Goal: Task Accomplishment & Management: Manage account settings

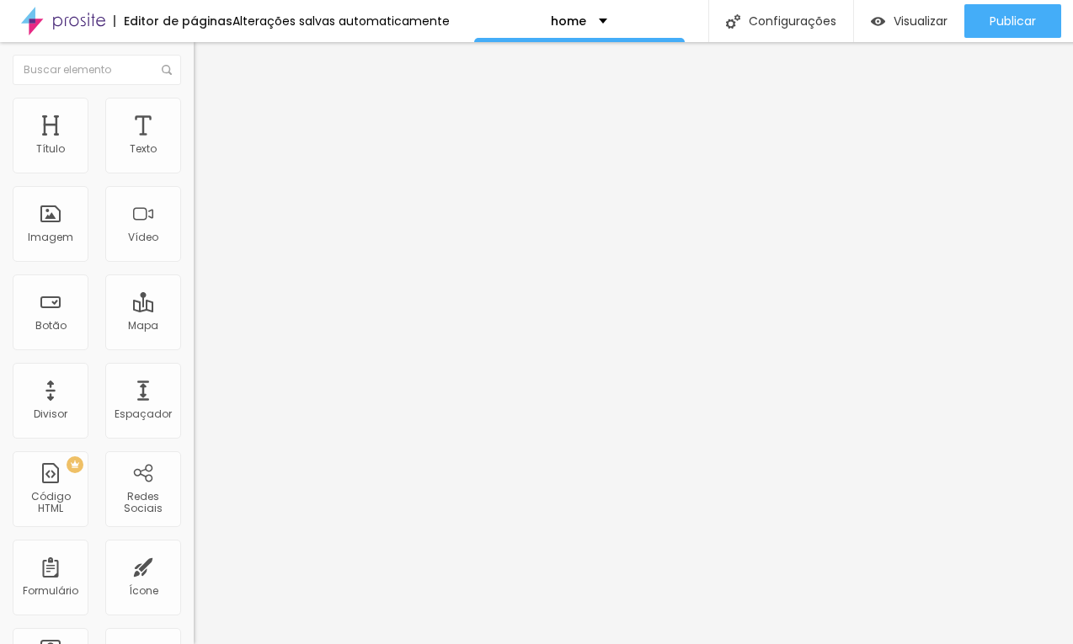
click at [194, 115] on li "Estilo" at bounding box center [291, 106] width 194 height 17
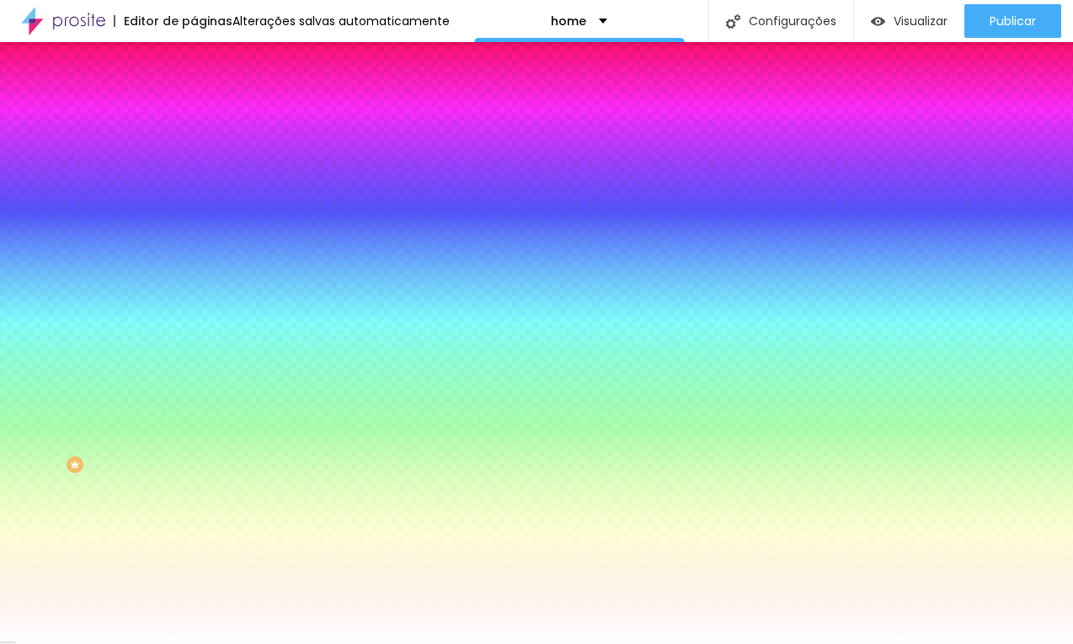
click at [209, 121] on span "Avançado" at bounding box center [237, 126] width 56 height 14
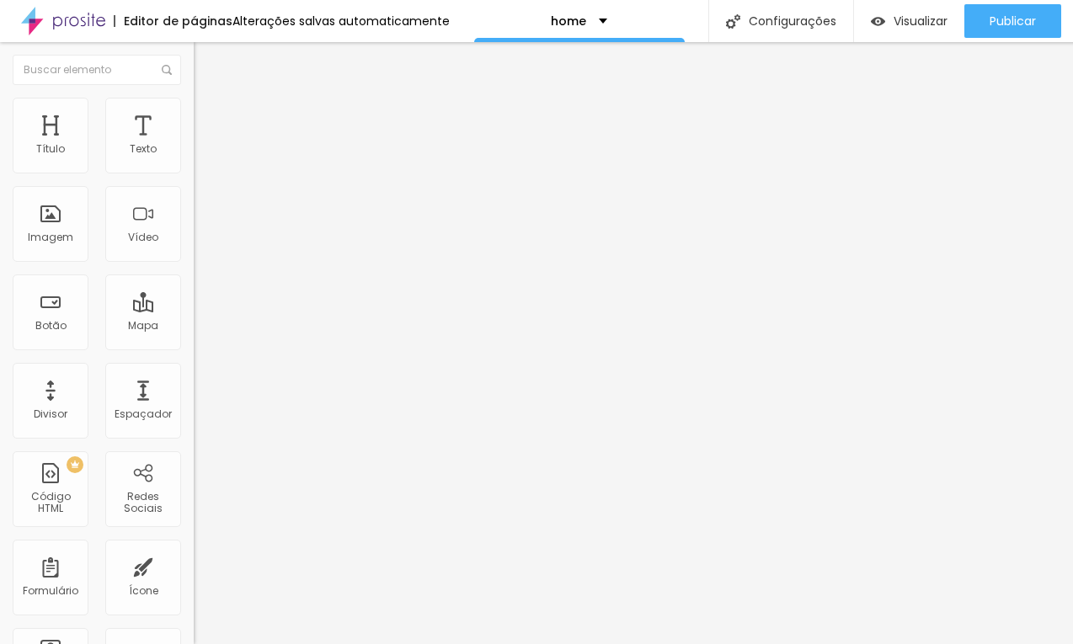
click at [194, 109] on li "Estilo" at bounding box center [291, 106] width 194 height 17
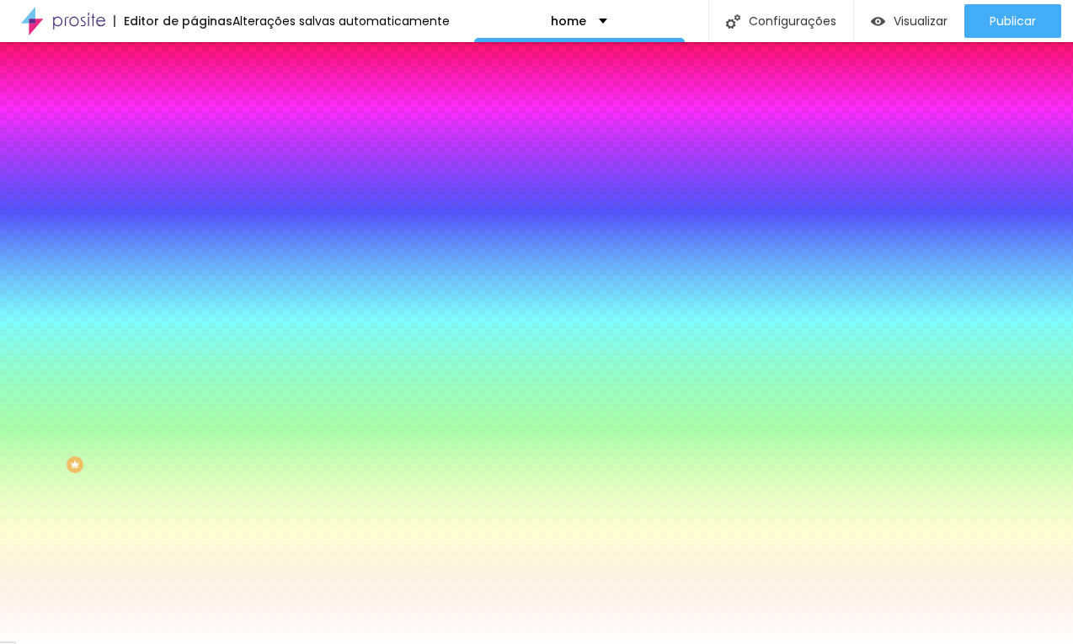
click at [194, 96] on img at bounding box center [201, 88] width 15 height 15
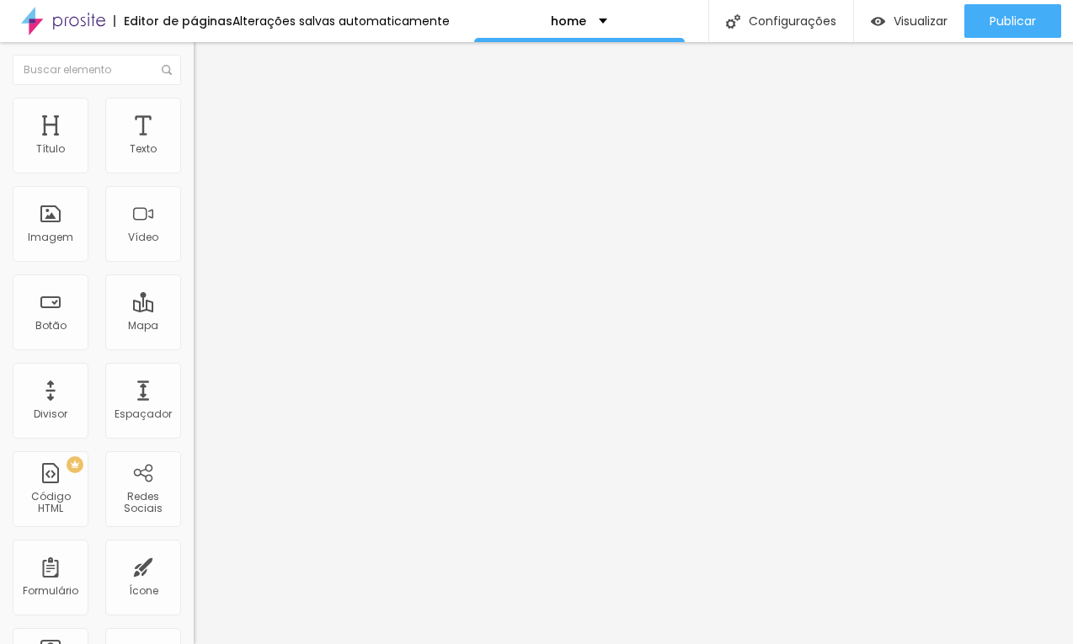
click at [194, 128] on ul "Conteúdo Estilo Avançado" at bounding box center [291, 106] width 194 height 51
click at [209, 116] on span "Estilo" at bounding box center [222, 109] width 26 height 14
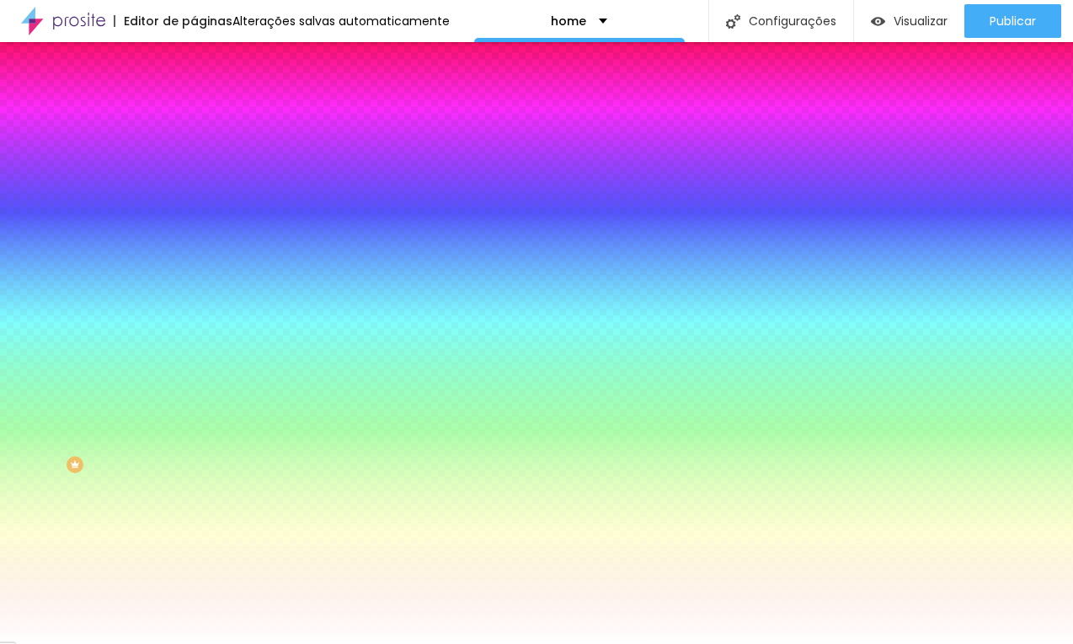
click at [194, 115] on li "Avançado" at bounding box center [291, 123] width 194 height 17
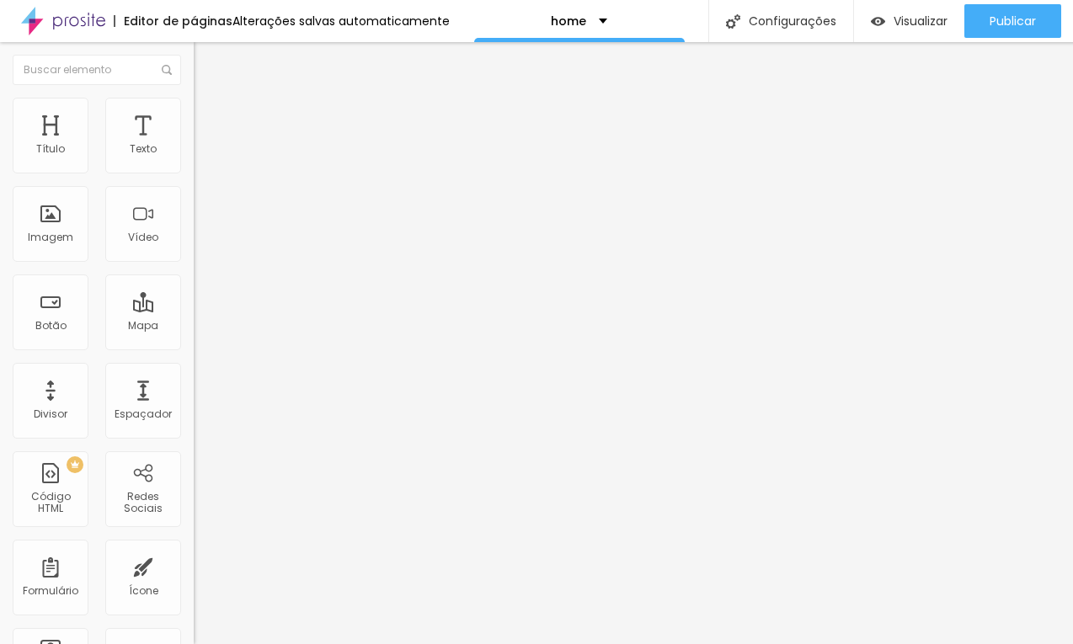
click at [194, 109] on li "Estilo" at bounding box center [291, 106] width 194 height 17
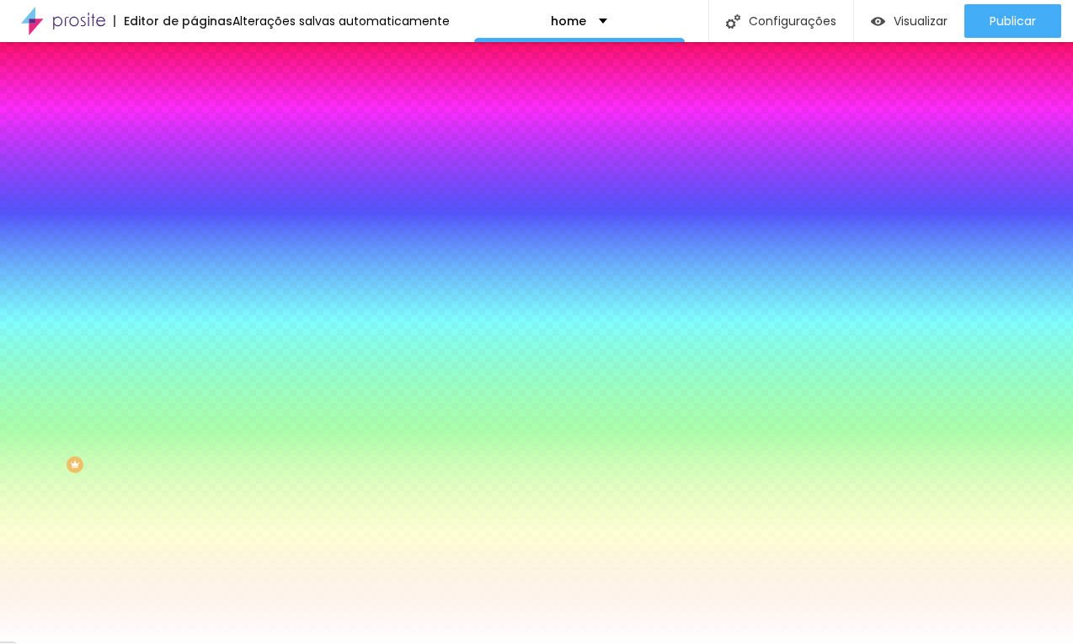
click at [206, 65] on img "button" at bounding box center [212, 61] width 13 height 13
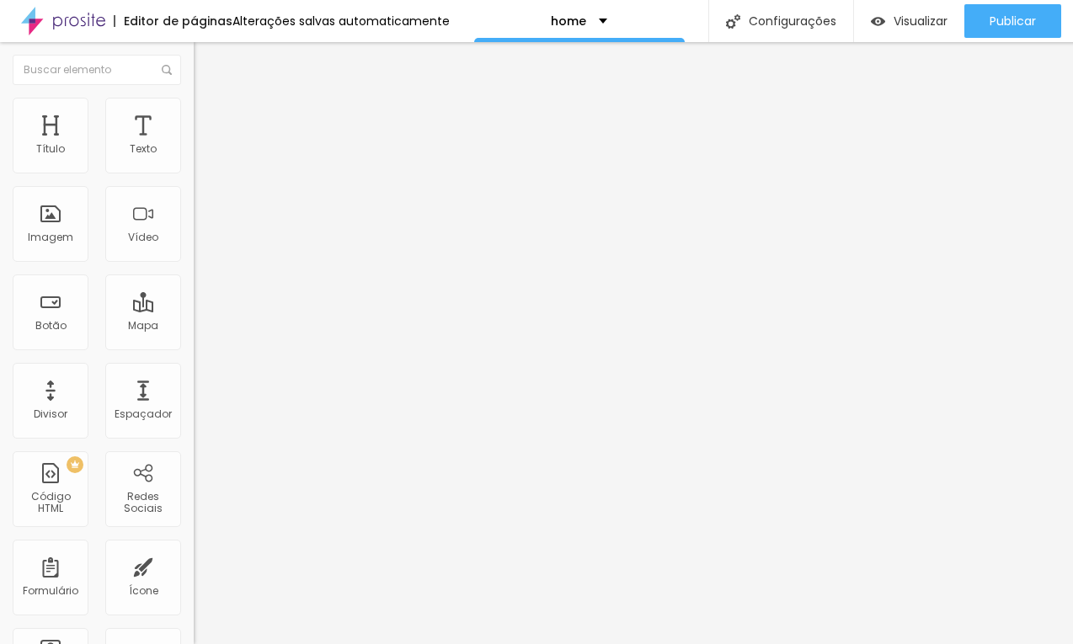
click at [209, 116] on span "Estilo" at bounding box center [222, 109] width 26 height 14
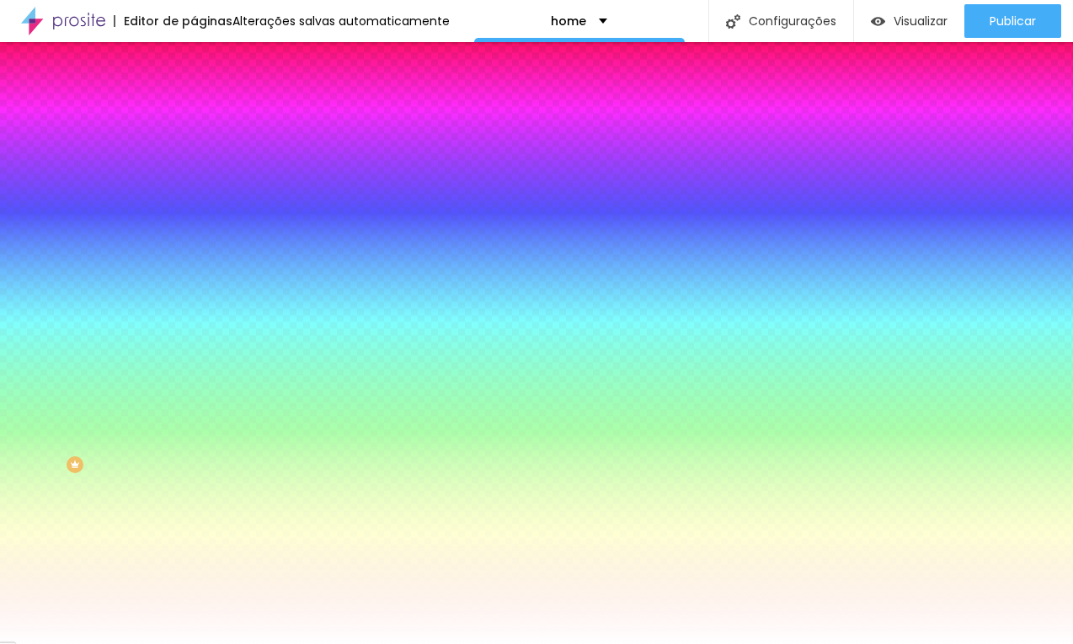
click at [194, 115] on li "Avançado" at bounding box center [291, 123] width 194 height 17
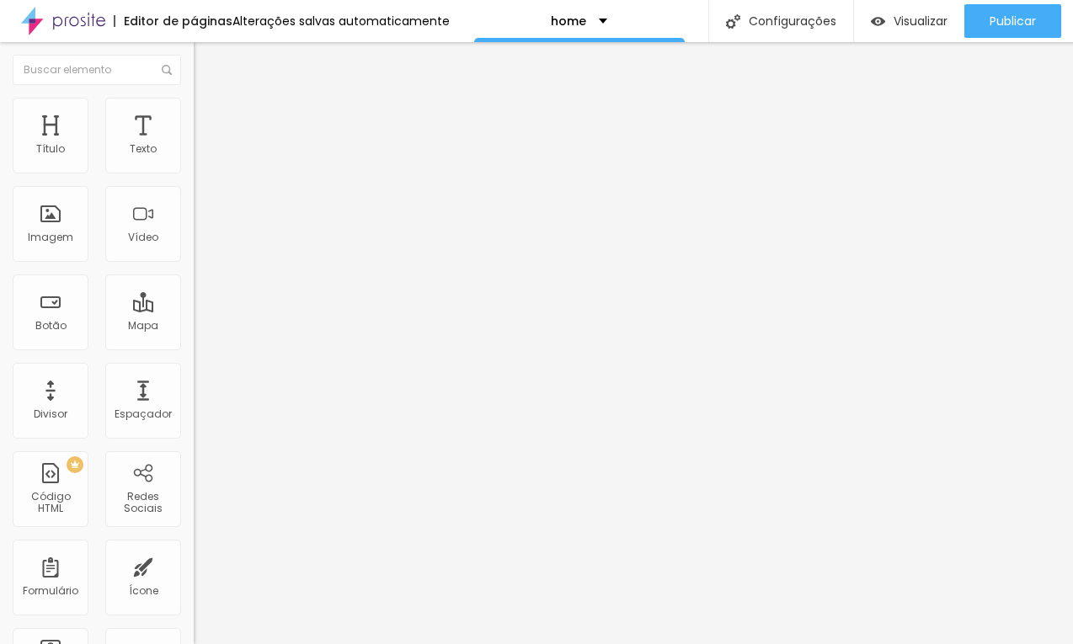
click at [209, 99] on span "Conteúdo" at bounding box center [235, 92] width 52 height 14
click at [194, 167] on img at bounding box center [200, 161] width 12 height 12
click at [194, 98] on li "Estilo" at bounding box center [291, 106] width 194 height 17
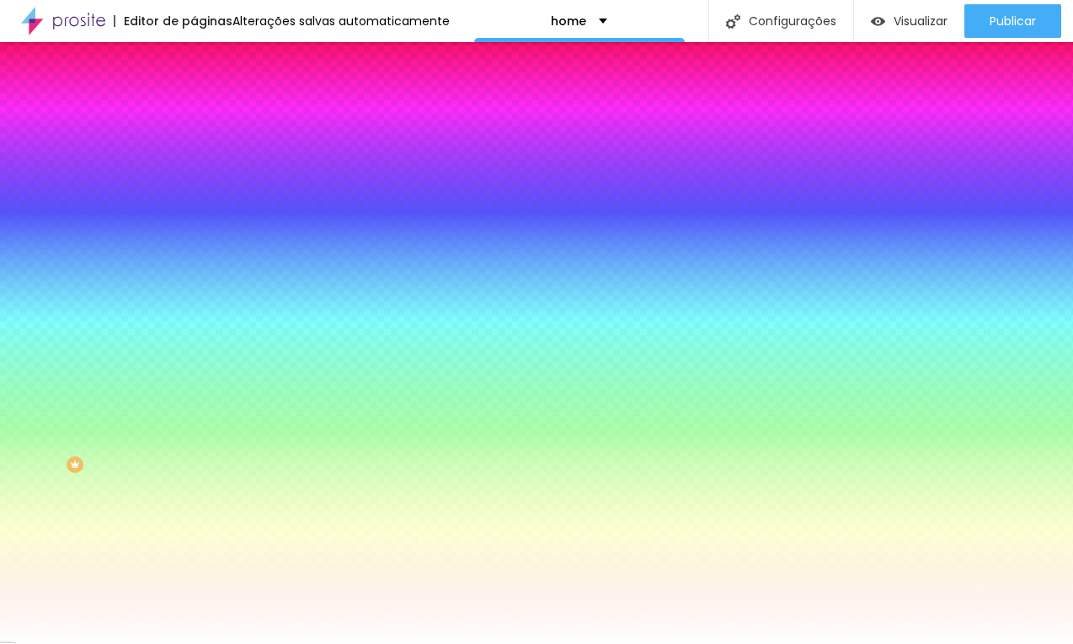
click at [194, 83] on ul "Conteúdo Estilo Avançado" at bounding box center [291, 106] width 194 height 51
click at [194, 115] on li "Avançado" at bounding box center [291, 123] width 194 height 17
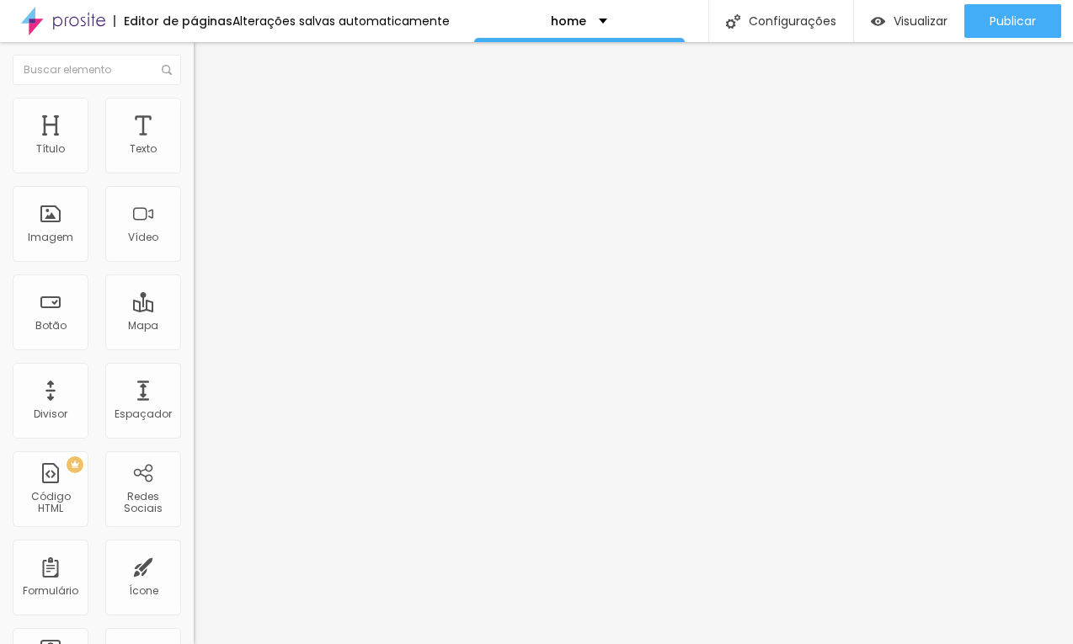
click at [209, 115] on span "Estilo" at bounding box center [222, 109] width 26 height 14
click at [194, 100] on li "Estilo" at bounding box center [291, 106] width 194 height 17
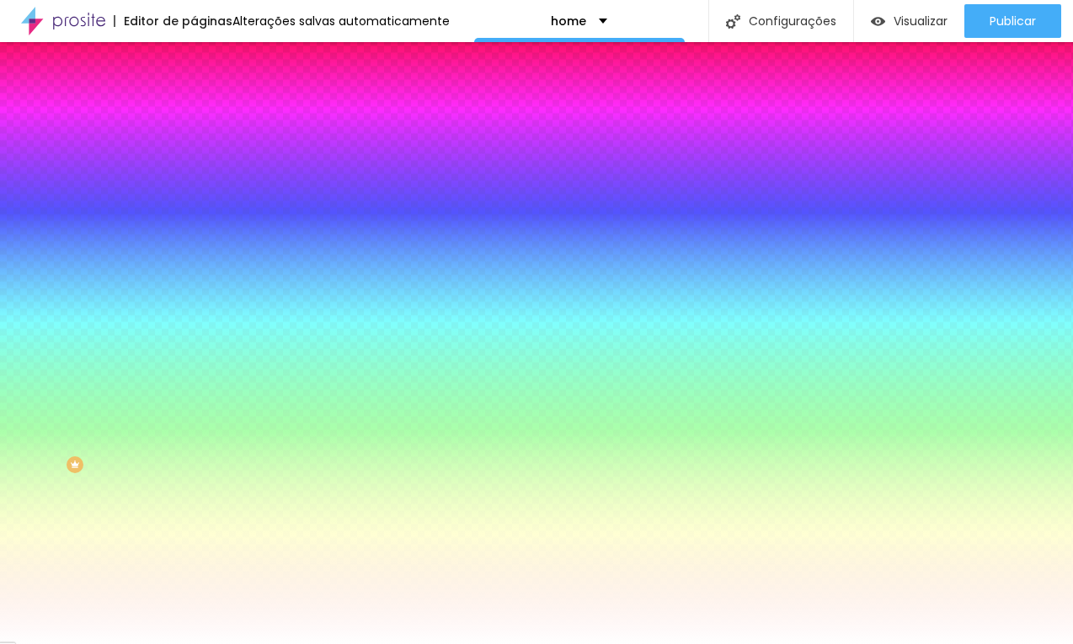
click at [194, 115] on img at bounding box center [201, 122] width 15 height 15
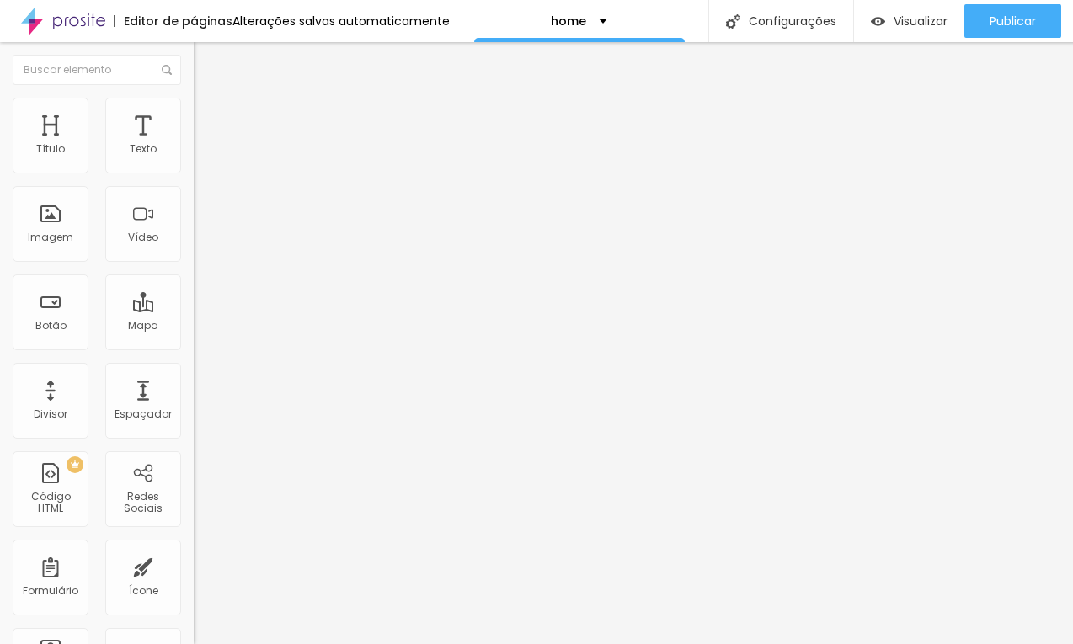
type input "5"
click at [194, 327] on input "range" at bounding box center [248, 333] width 109 height 13
click at [209, 115] on span "Estilo" at bounding box center [222, 109] width 26 height 14
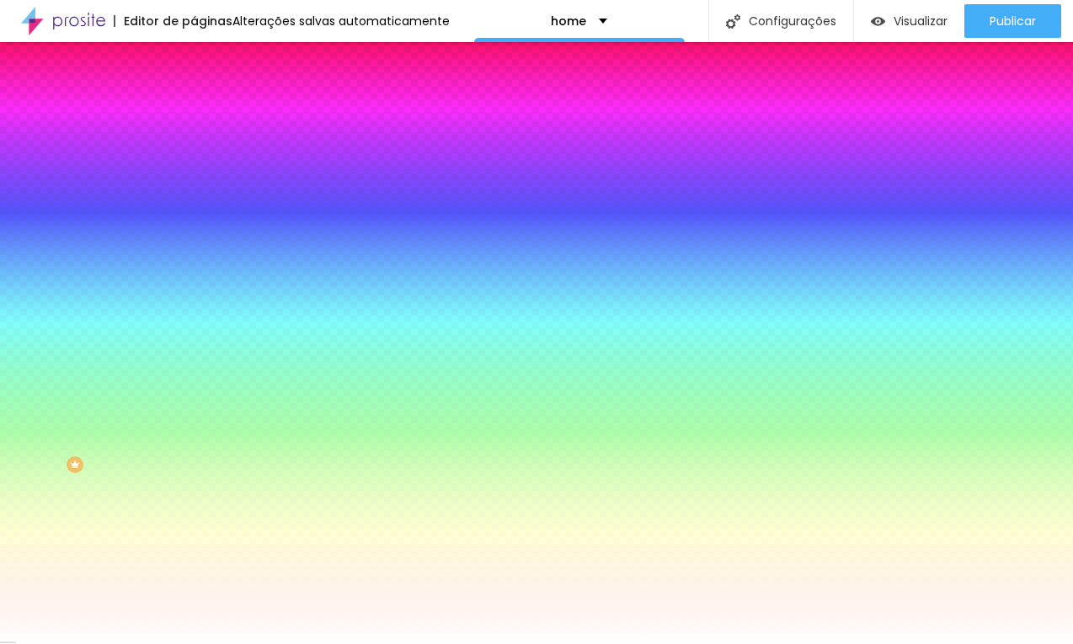
click at [194, 155] on span "Adicionar imagem" at bounding box center [248, 148] width 109 height 14
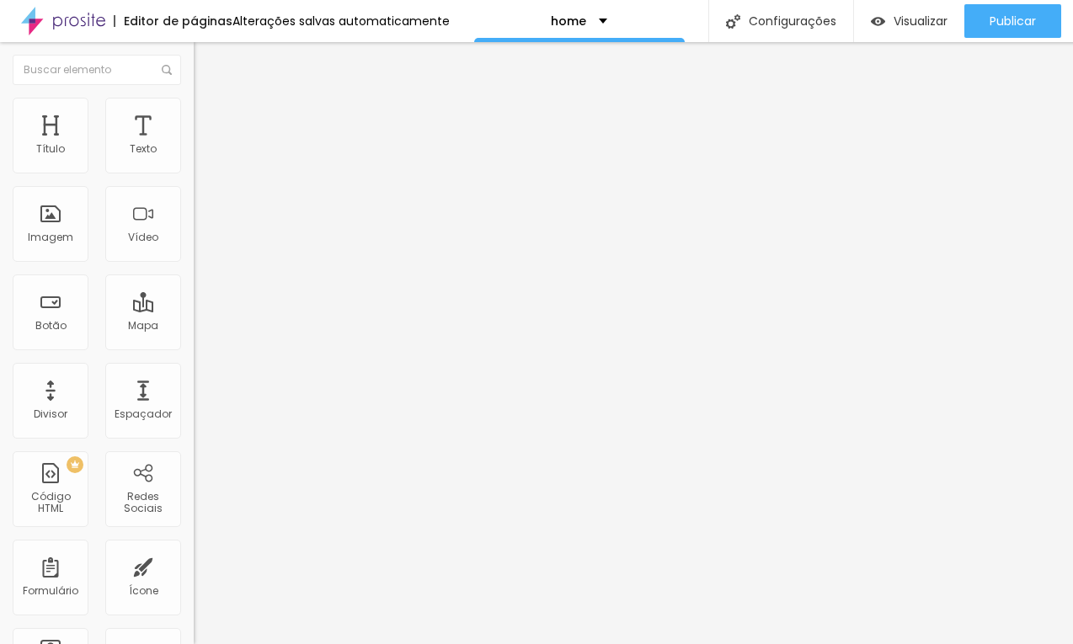
click at [202, 243] on icon "button" at bounding box center [205, 239] width 7 height 7
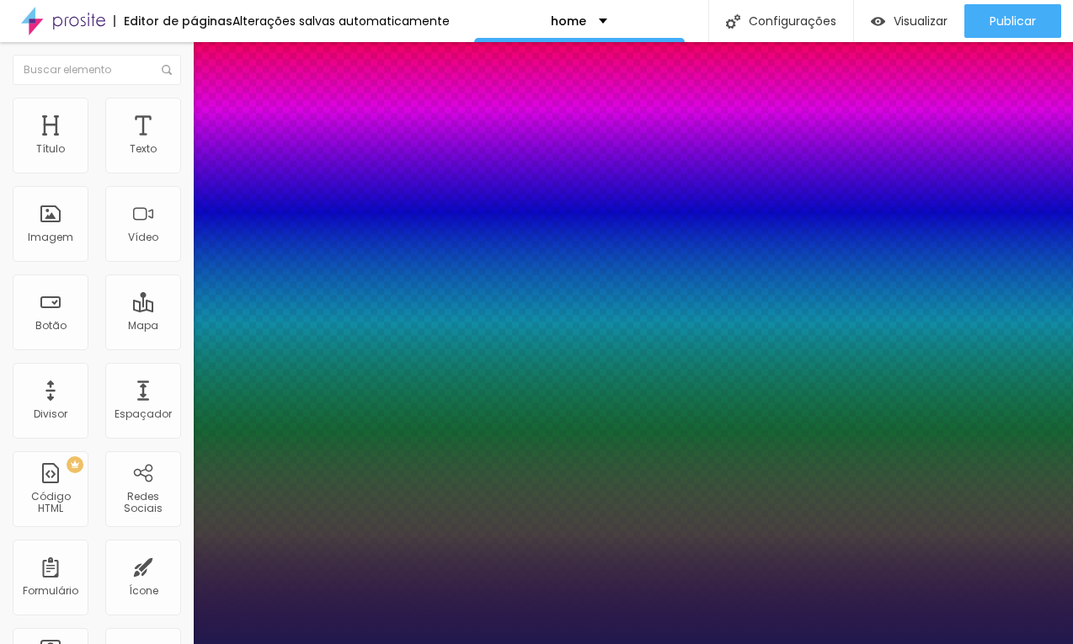
type input "1"
type input "20"
type input "1"
type input "21"
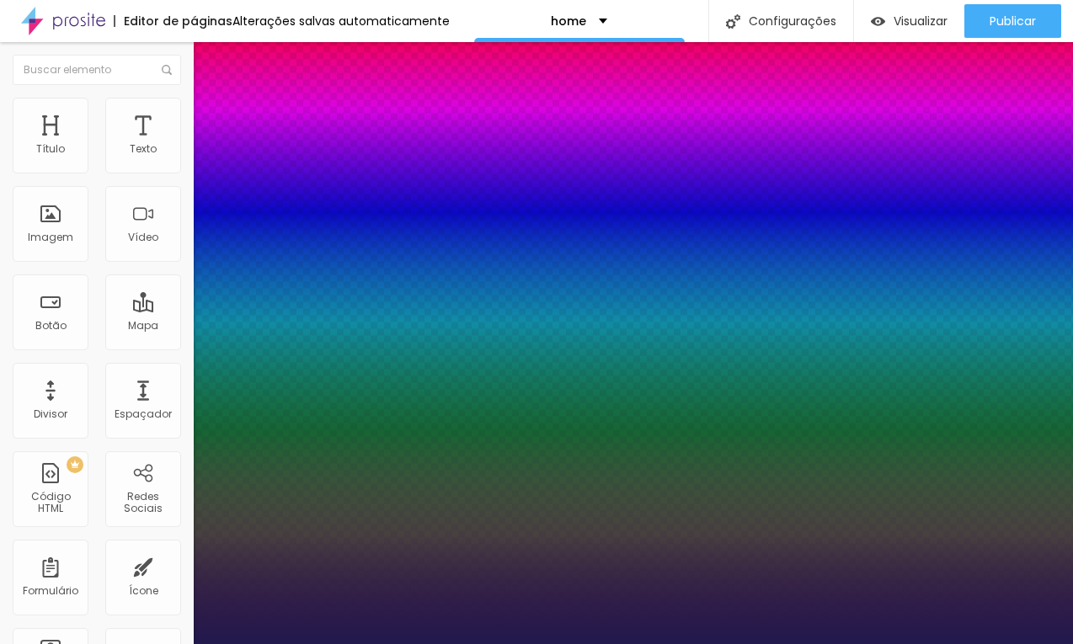
type input "21"
type input "1"
type input "22"
type input "1"
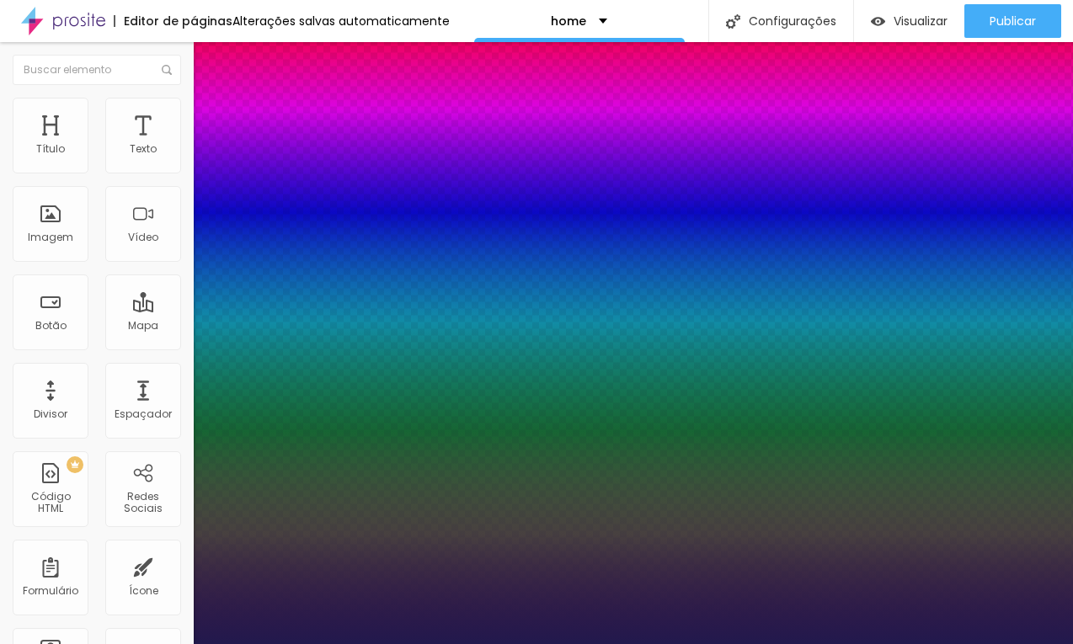
type input "23"
type input "1"
type input "24"
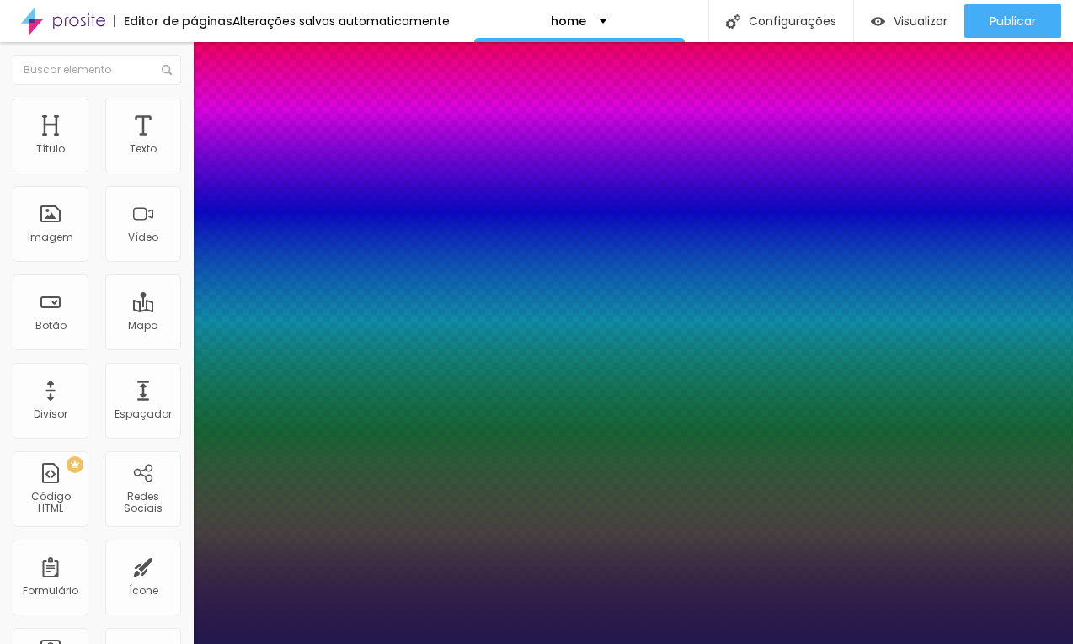
type input "1"
type input "25"
type input "1"
type input "26"
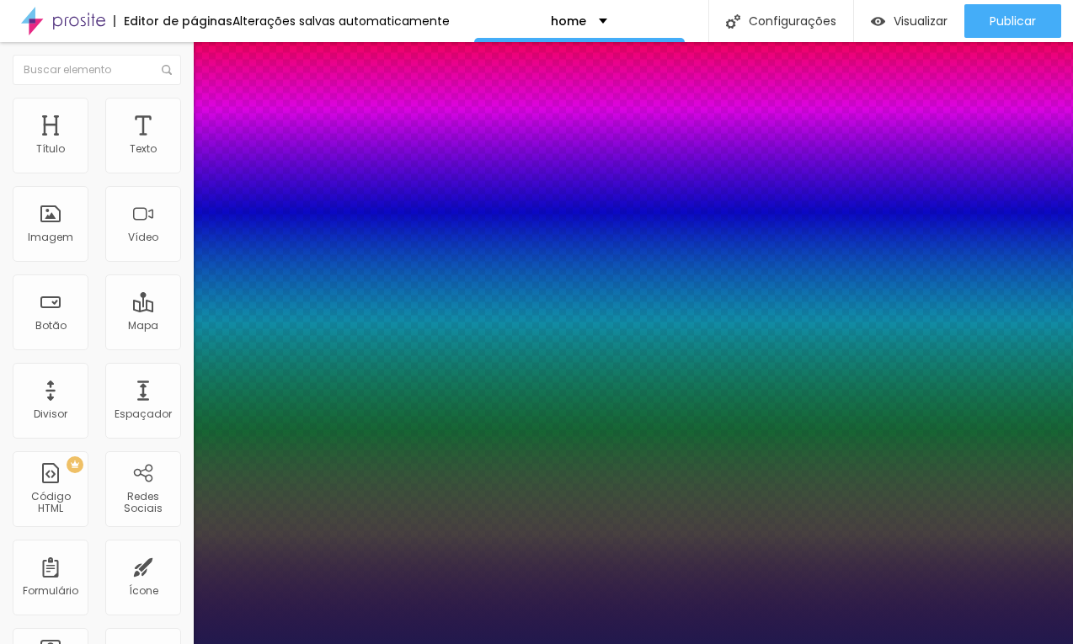
type input "26"
type input "1"
type input "27"
type input "1"
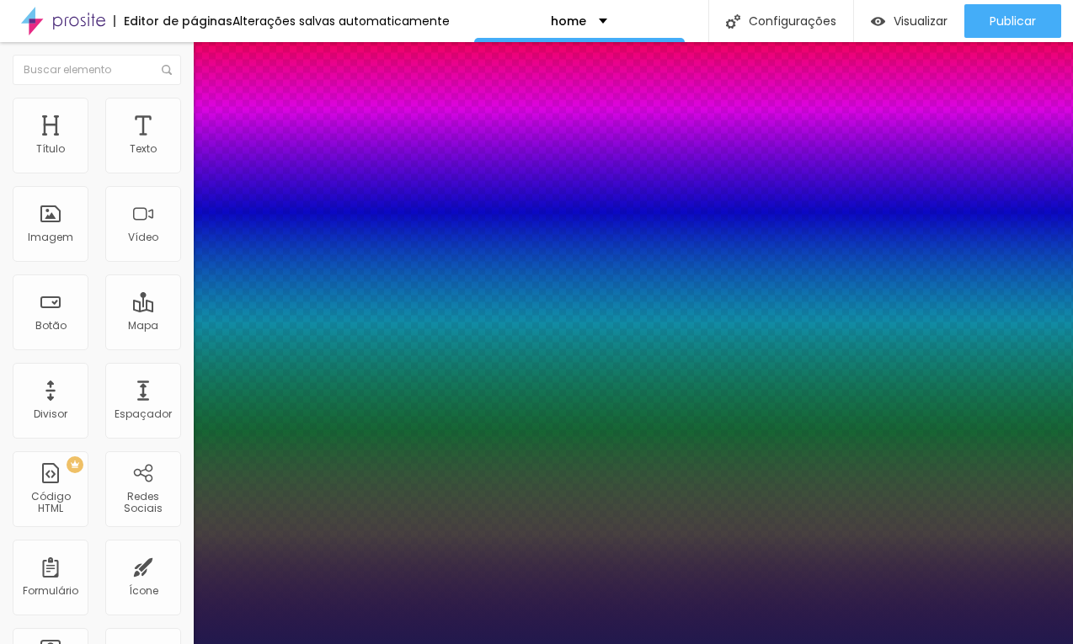
type input "26"
type input "1"
type input "25"
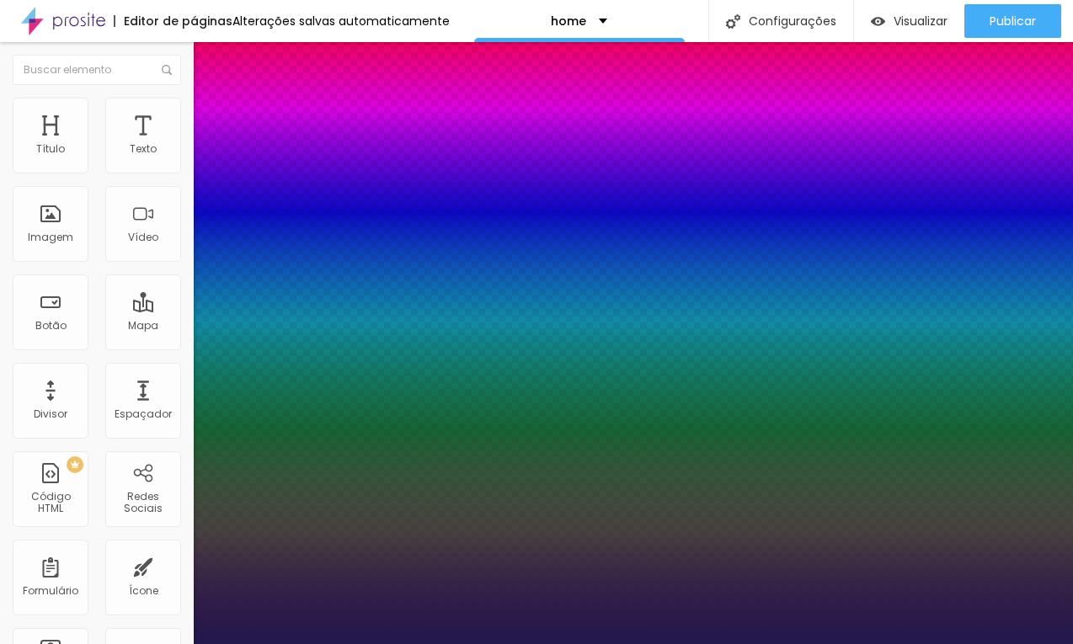
type input "1"
drag, startPoint x: 231, startPoint y: 474, endPoint x: 239, endPoint y: 476, distance: 8.6
type input "25"
type input "1"
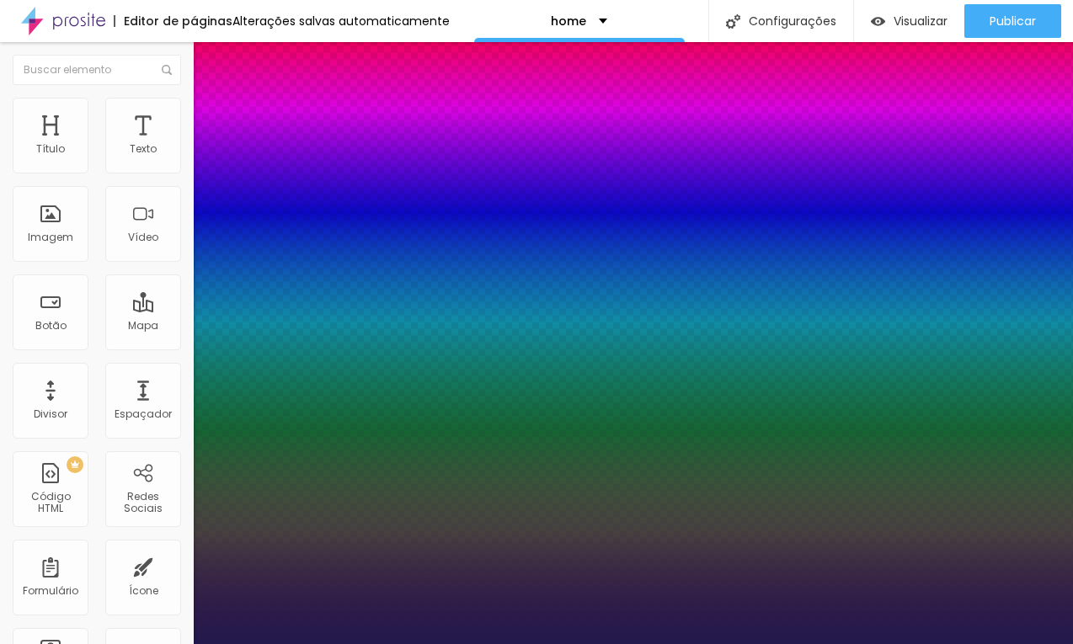
click at [26, 644] on div at bounding box center [536, 644] width 1073 height 0
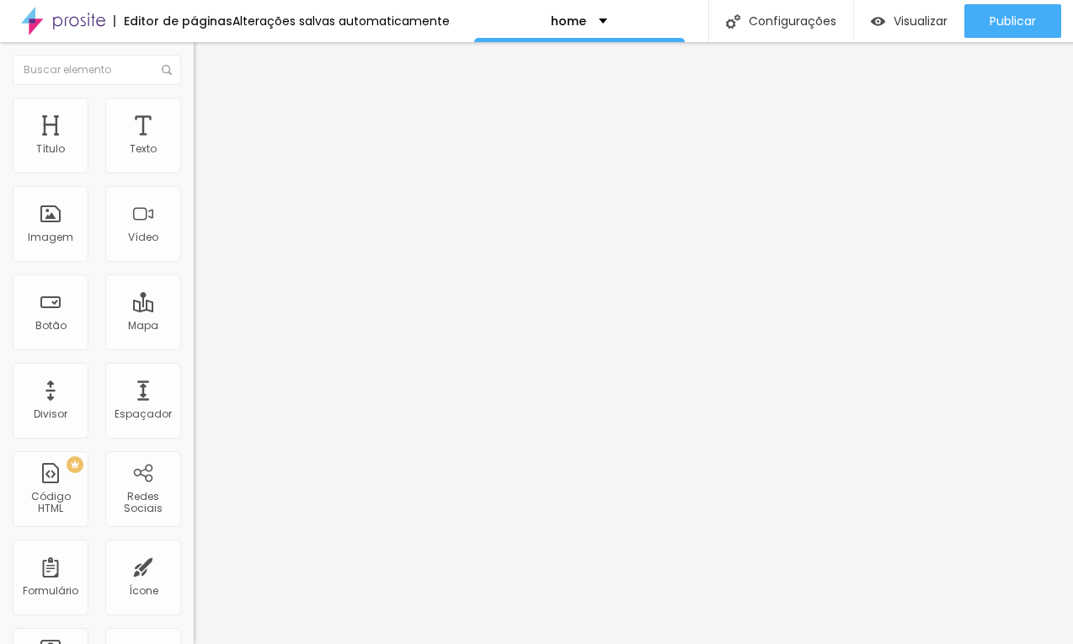
click at [206, 65] on img "button" at bounding box center [212, 61] width 13 height 13
click at [194, 203] on div at bounding box center [291, 196] width 194 height 13
click at [194, 249] on button "button" at bounding box center [206, 241] width 24 height 18
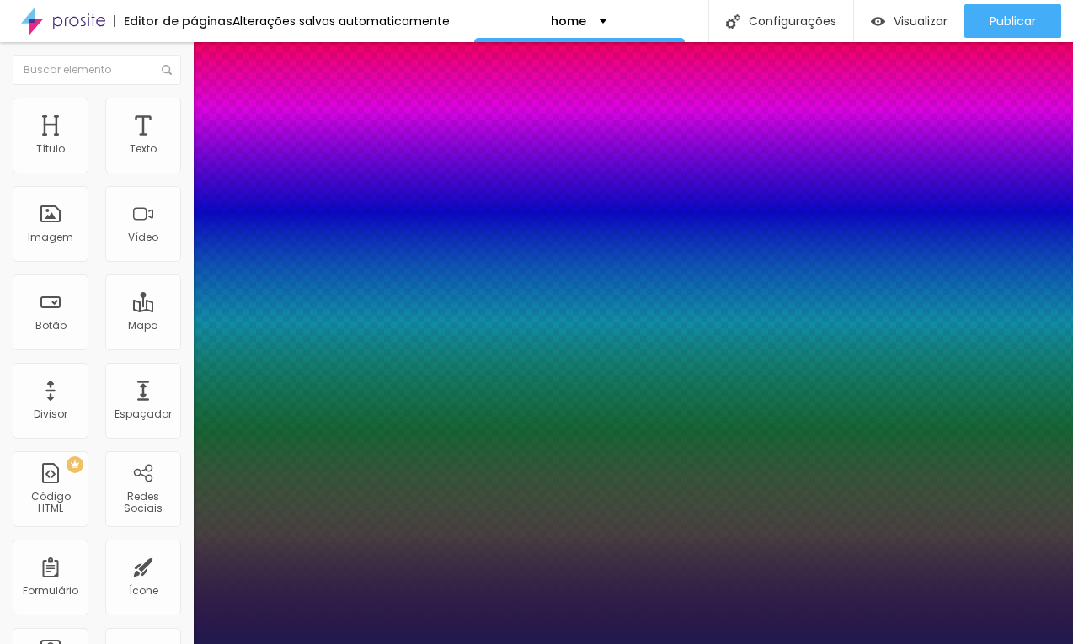
type input "1"
type input "34"
type input "1"
type input "35"
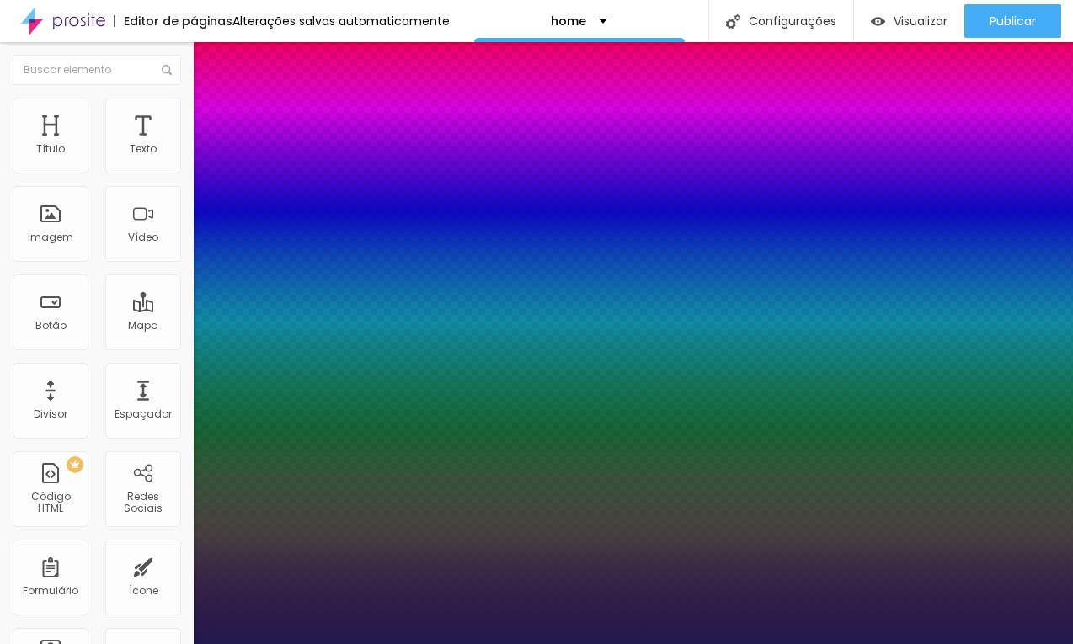
type input "35"
type input "1"
type input "37"
type input "1"
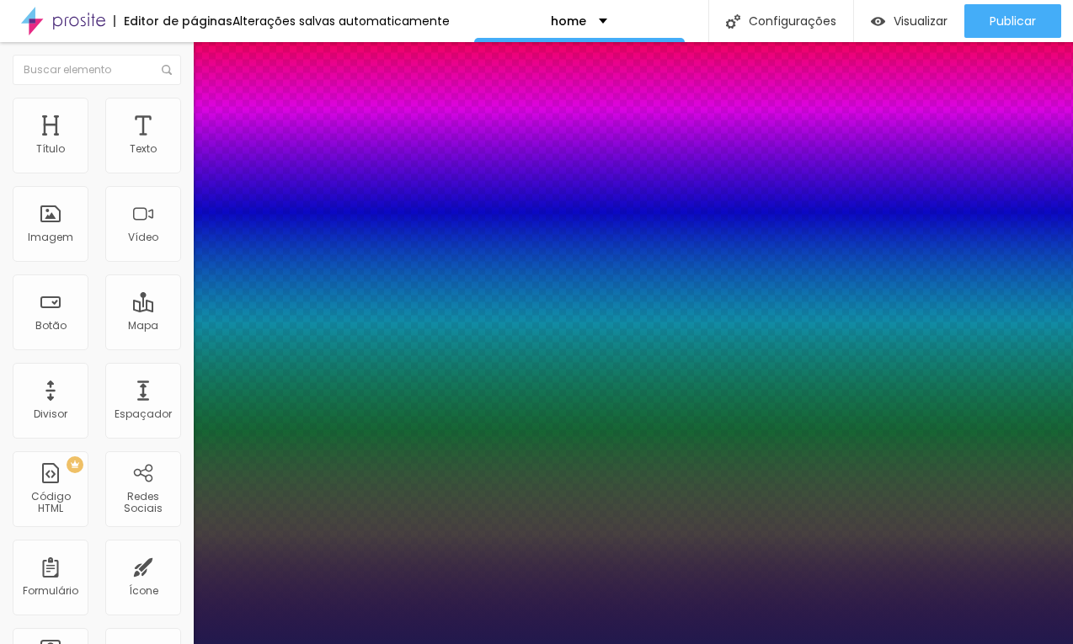
type input "38"
type input "1"
type input "39"
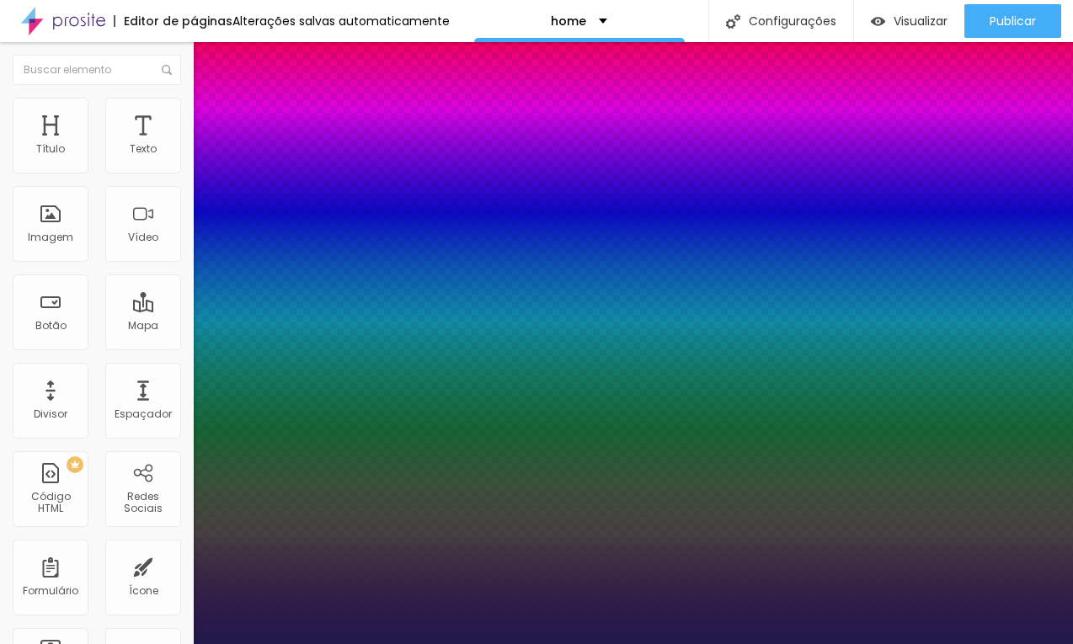
type input "1"
type input "40"
type input "1"
type input "39"
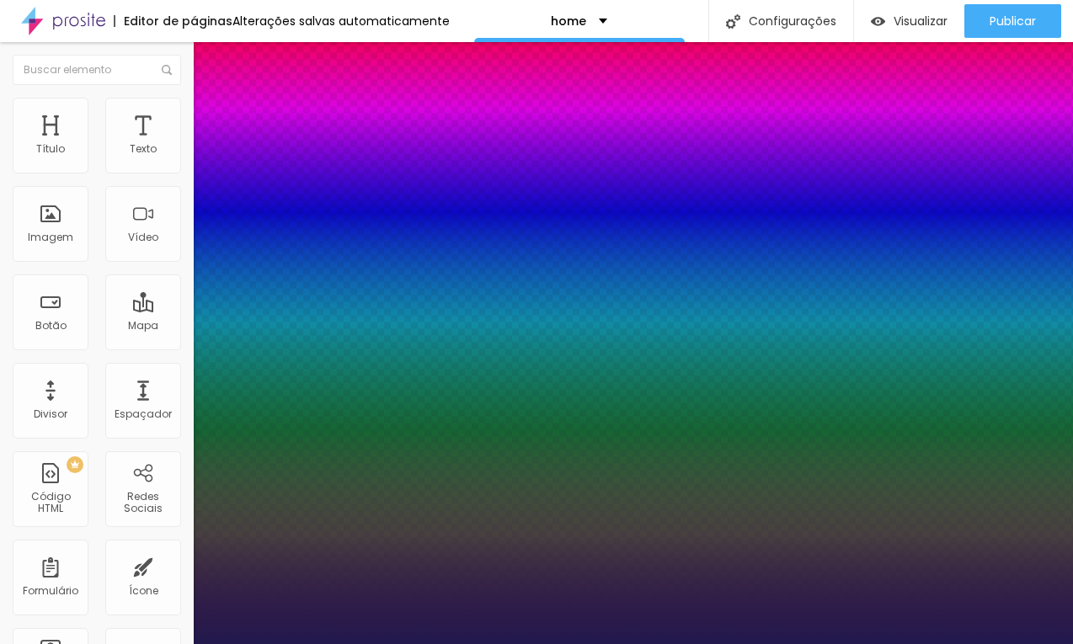
type input "39"
type input "1"
type input "38"
type input "1"
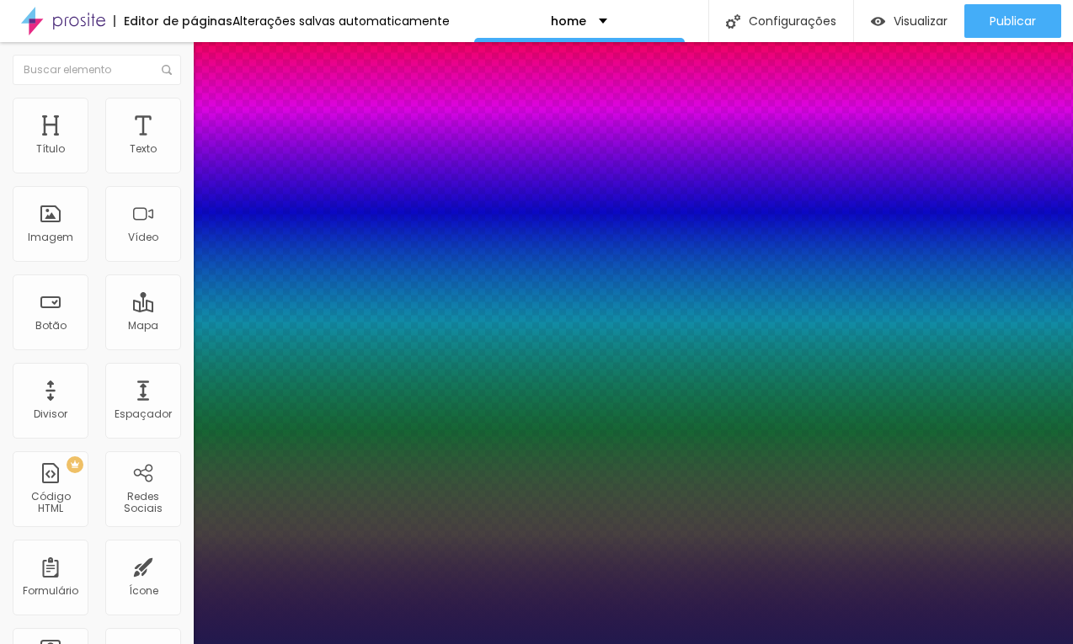
type input "37"
type input "1"
type input "38"
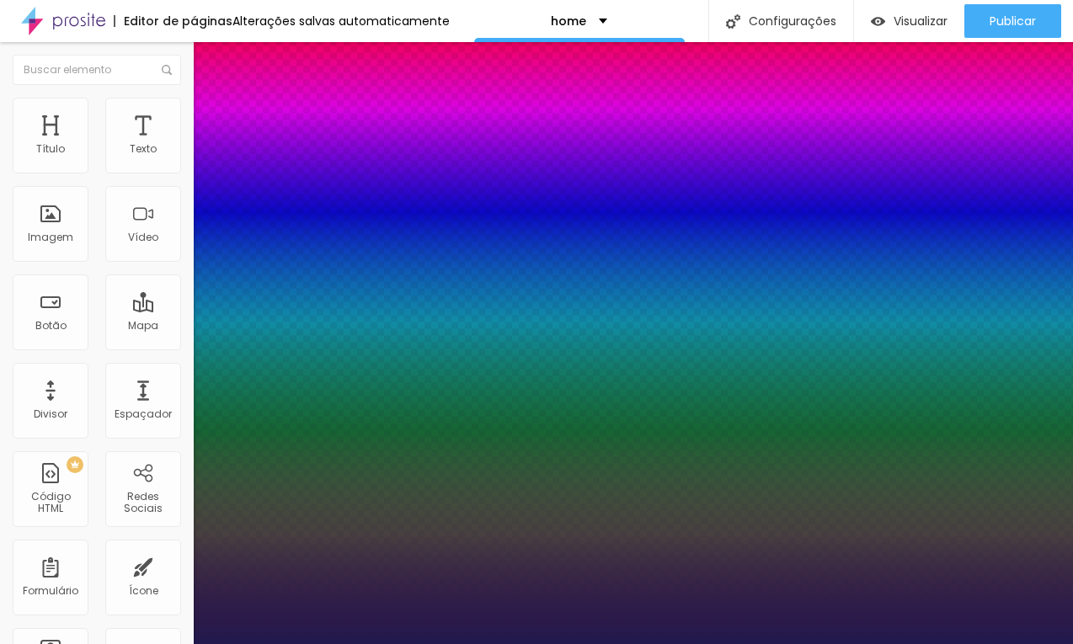
type input "38"
type input "1"
click at [355, 644] on div at bounding box center [536, 644] width 1073 height 0
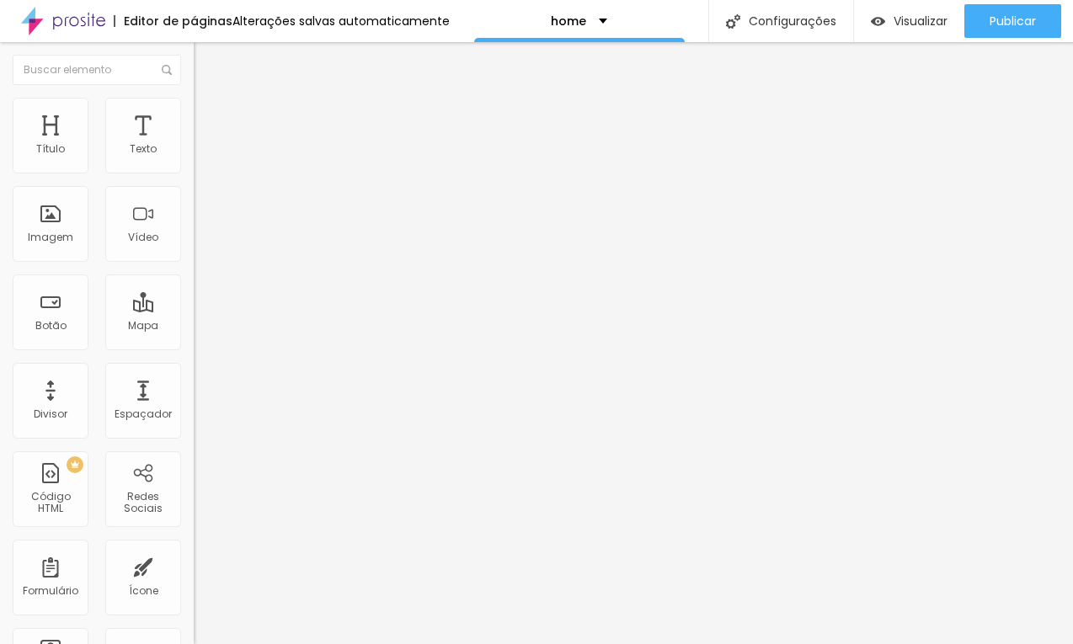
click at [194, 162] on button "button" at bounding box center [206, 153] width 24 height 18
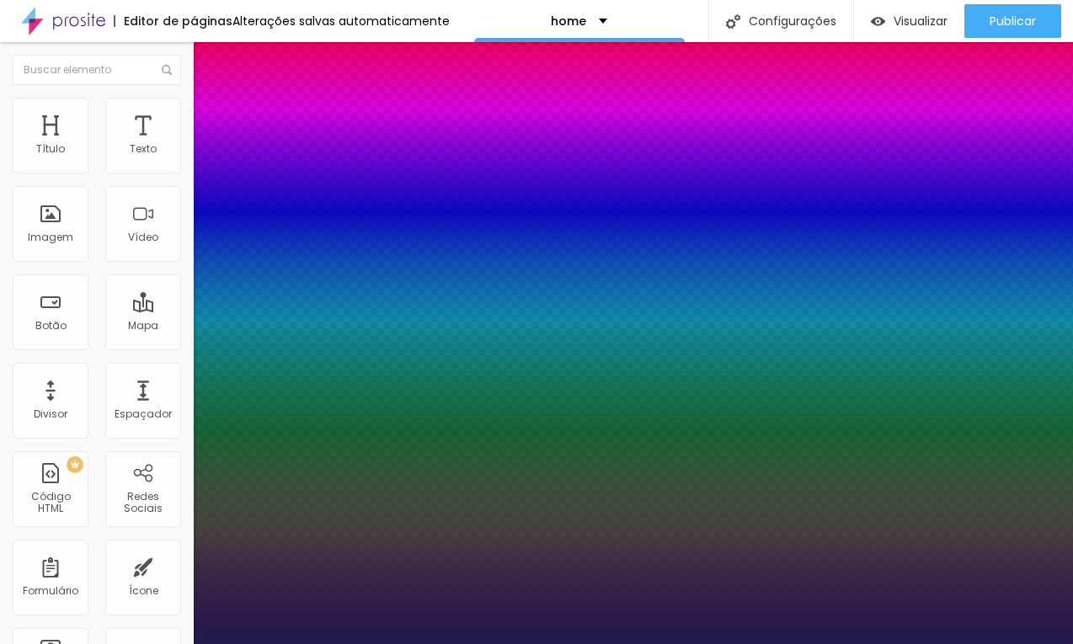
type input "1"
select select "WorkSans"
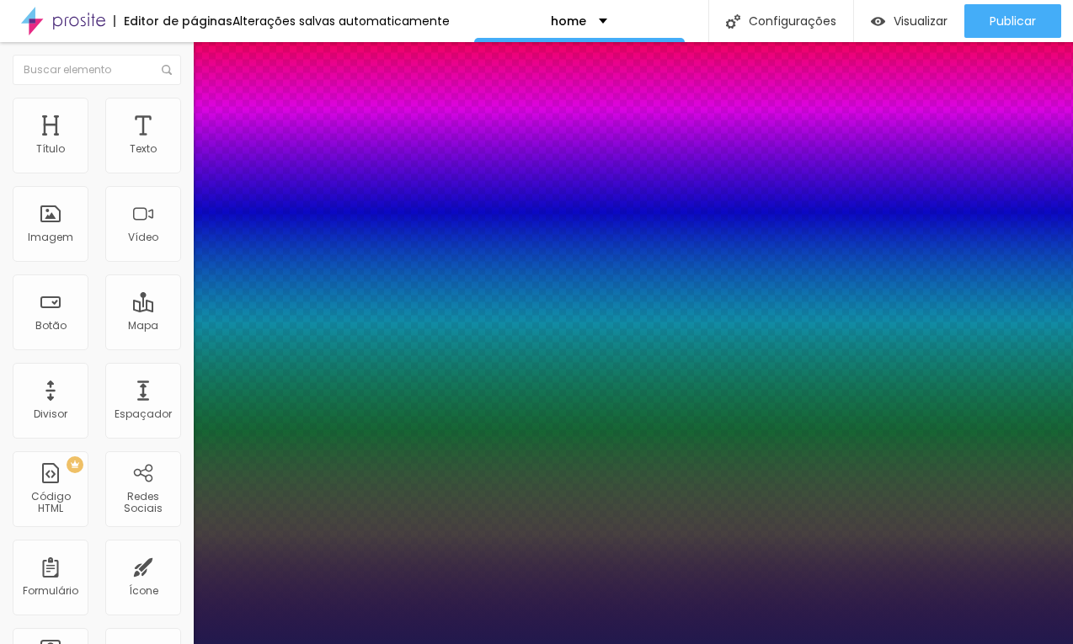
type input "1"
click at [564, 644] on div at bounding box center [536, 644] width 1073 height 0
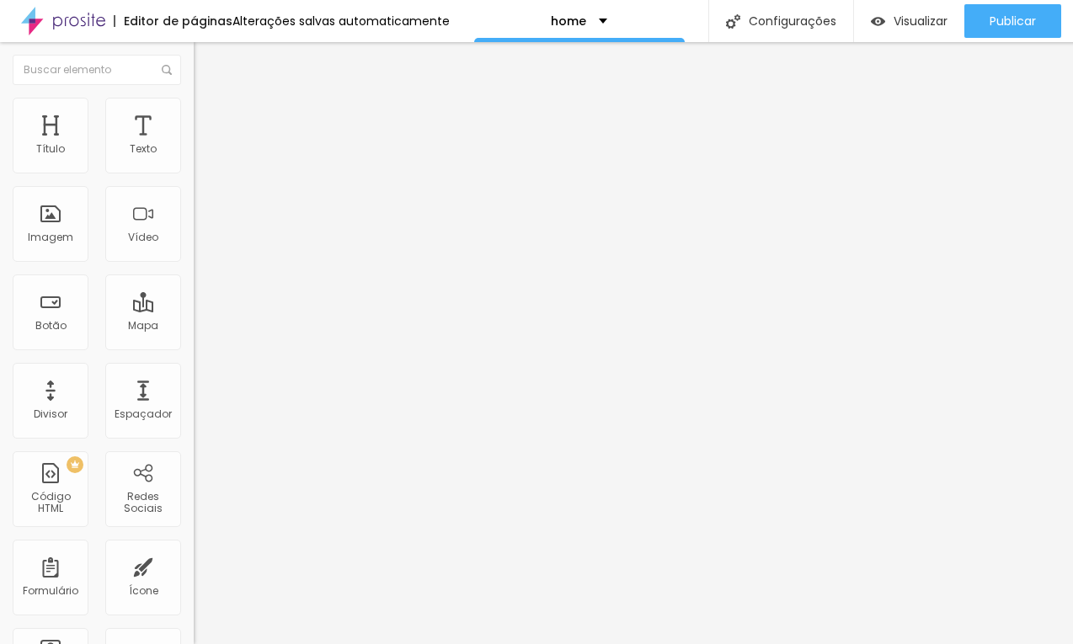
click at [194, 162] on button "button" at bounding box center [206, 153] width 24 height 18
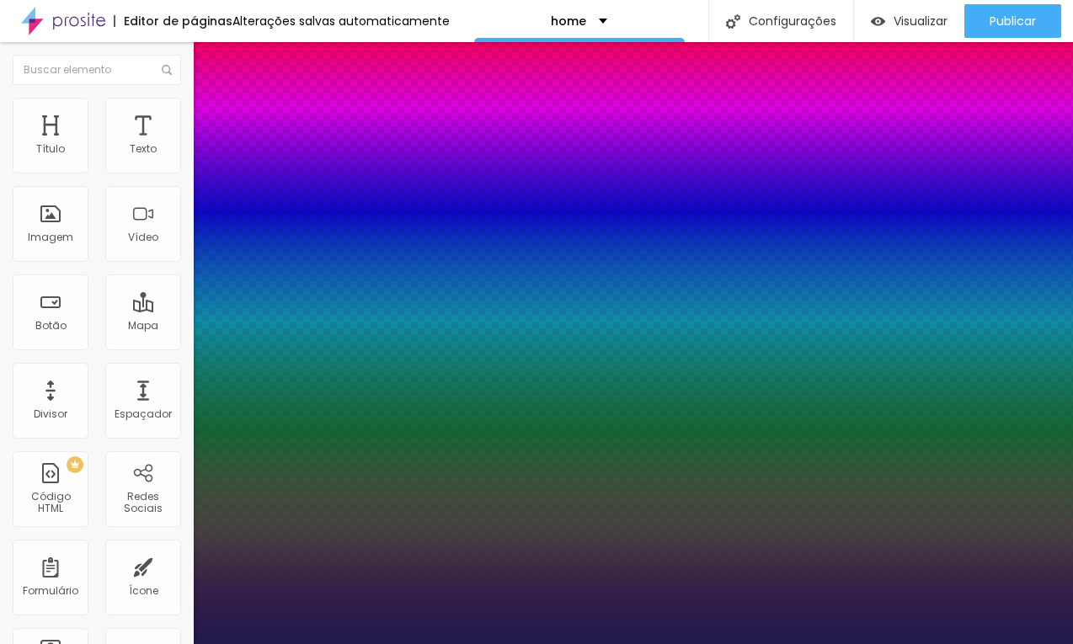
type input "1"
click at [511, 644] on div at bounding box center [536, 644] width 1073 height 0
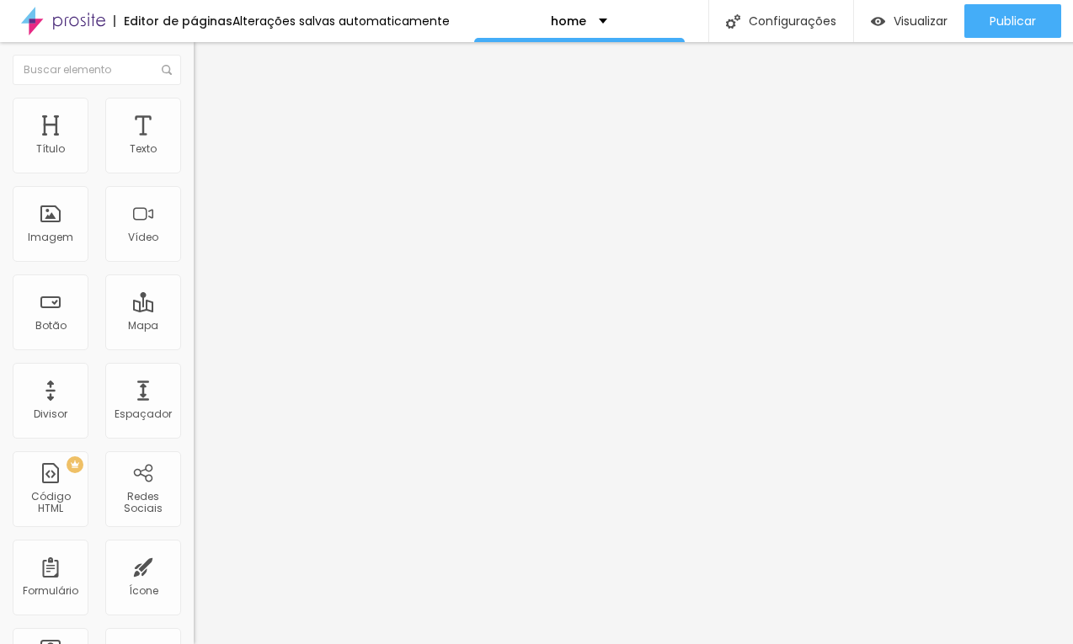
click at [194, 104] on li "Estilo" at bounding box center [291, 106] width 194 height 17
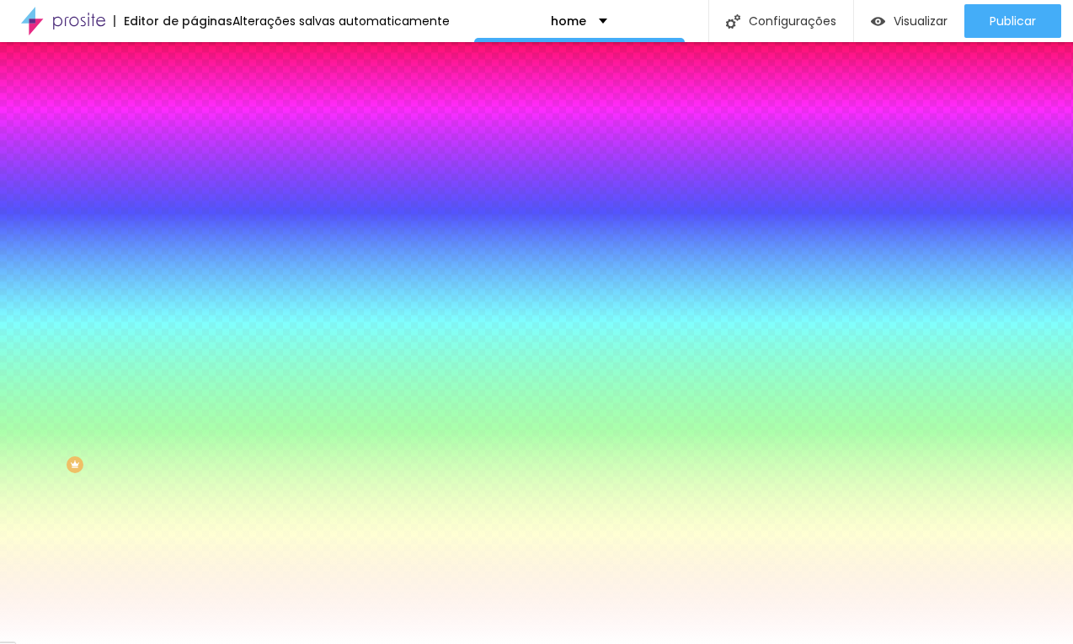
click at [194, 229] on div at bounding box center [291, 229] width 194 height 0
click at [145, 429] on div at bounding box center [536, 322] width 1073 height 644
click at [148, 439] on div at bounding box center [536, 322] width 1073 height 644
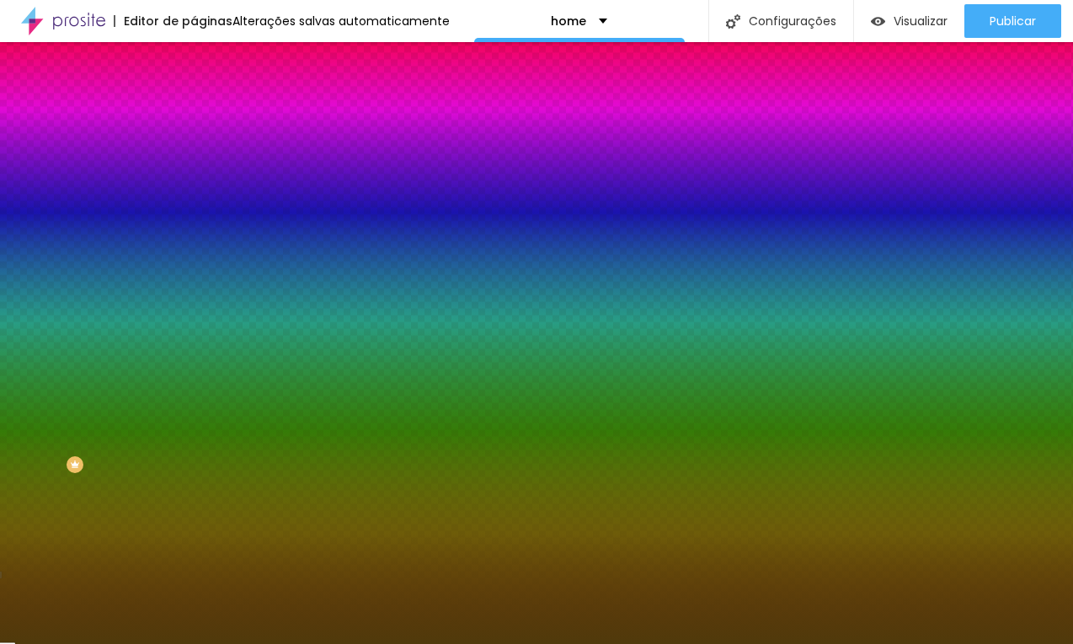
click at [121, 414] on div at bounding box center [536, 322] width 1073 height 644
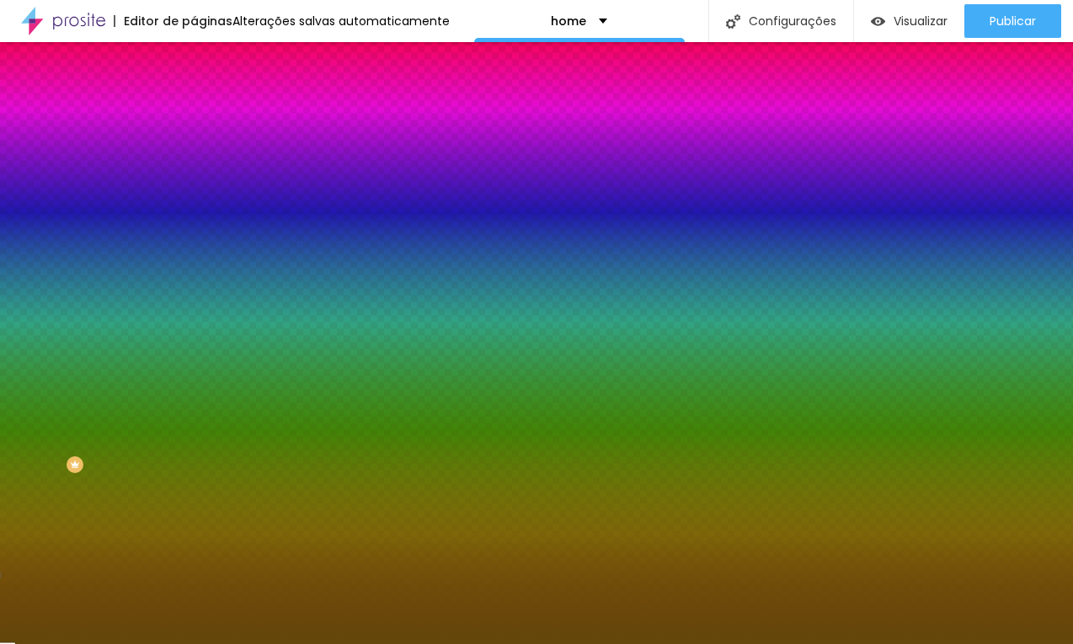
type input "#3F2B00"
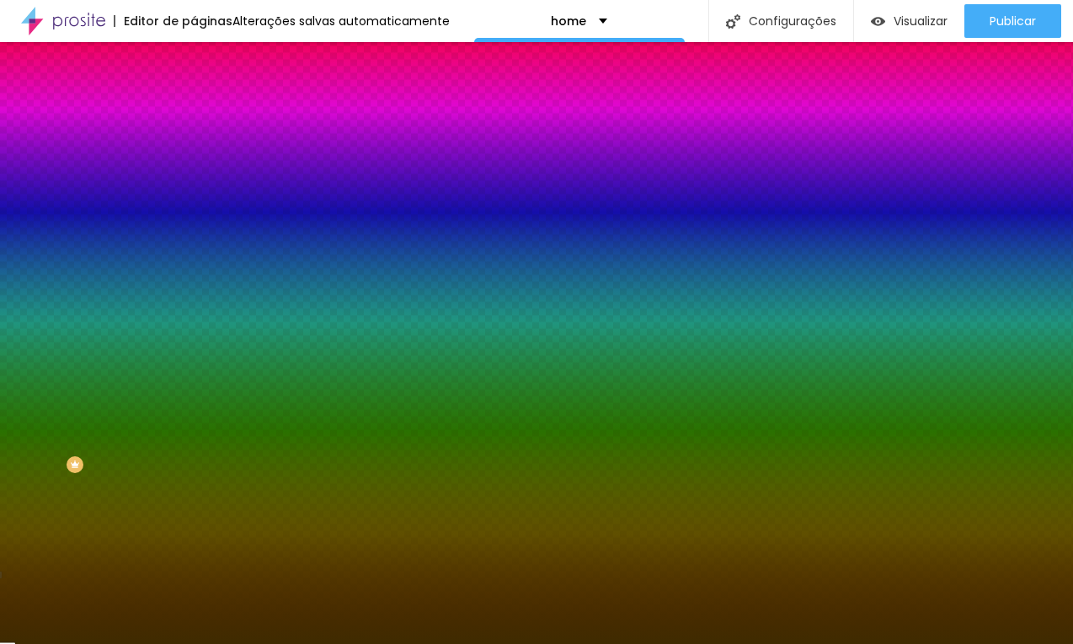
drag, startPoint x: 119, startPoint y: 402, endPoint x: 149, endPoint y: 422, distance: 36.4
click at [194, 246] on div at bounding box center [291, 246] width 194 height 0
click at [167, 376] on div at bounding box center [536, 322] width 1073 height 644
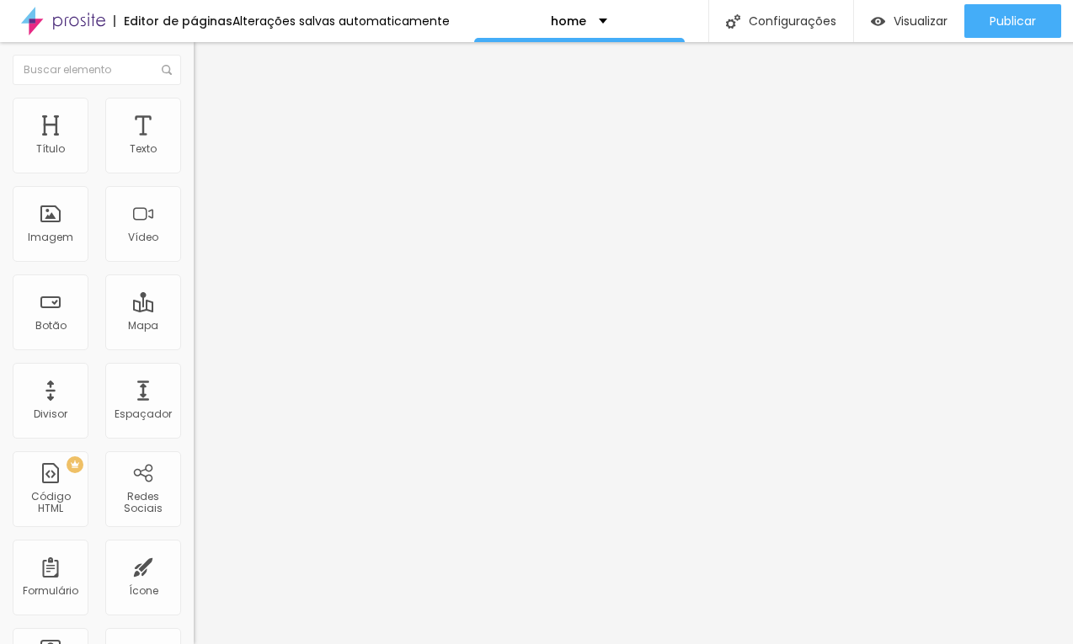
click at [194, 113] on ul "Conteúdo Estilo Avançado" at bounding box center [291, 106] width 194 height 51
click at [194, 112] on li "Estilo" at bounding box center [291, 106] width 194 height 17
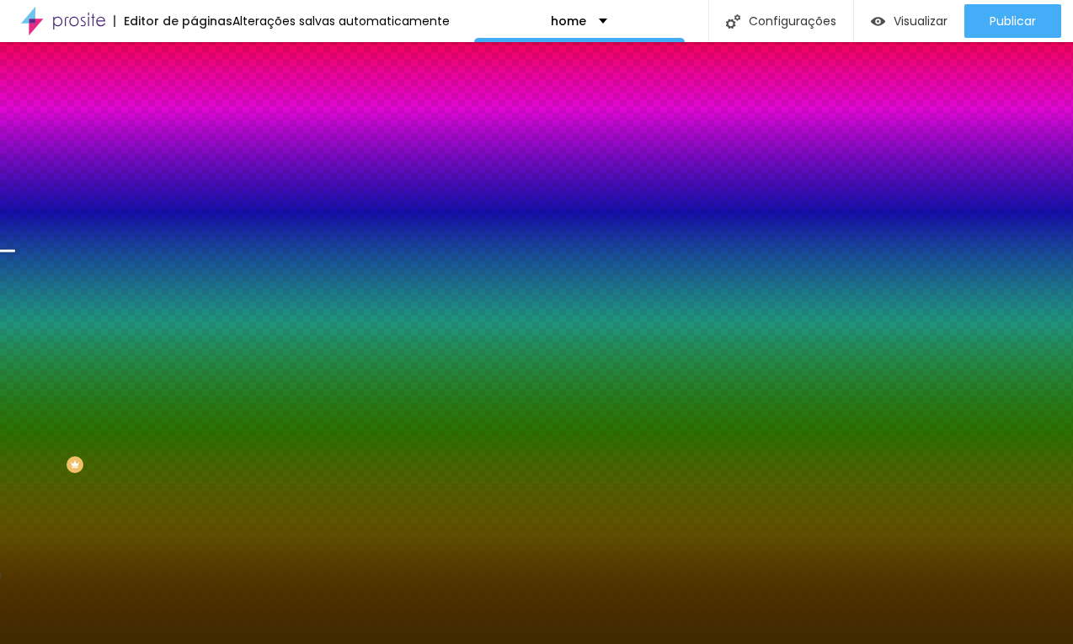
click at [194, 115] on li "Avançado" at bounding box center [291, 123] width 194 height 17
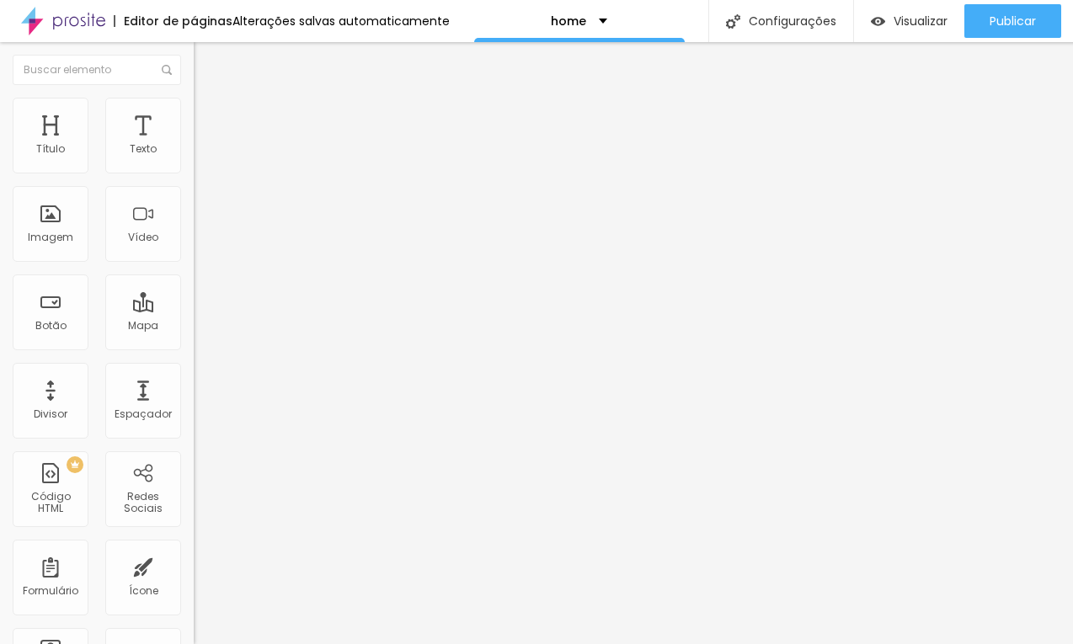
type input "44"
type input "65"
type input "102"
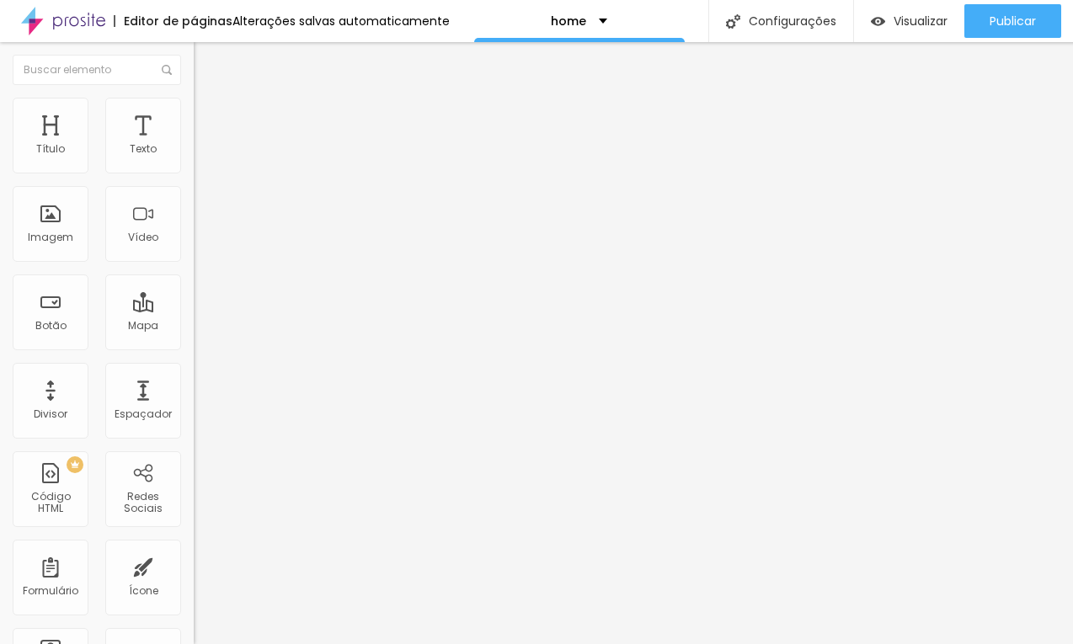
type input "102"
type input "137"
type input "162"
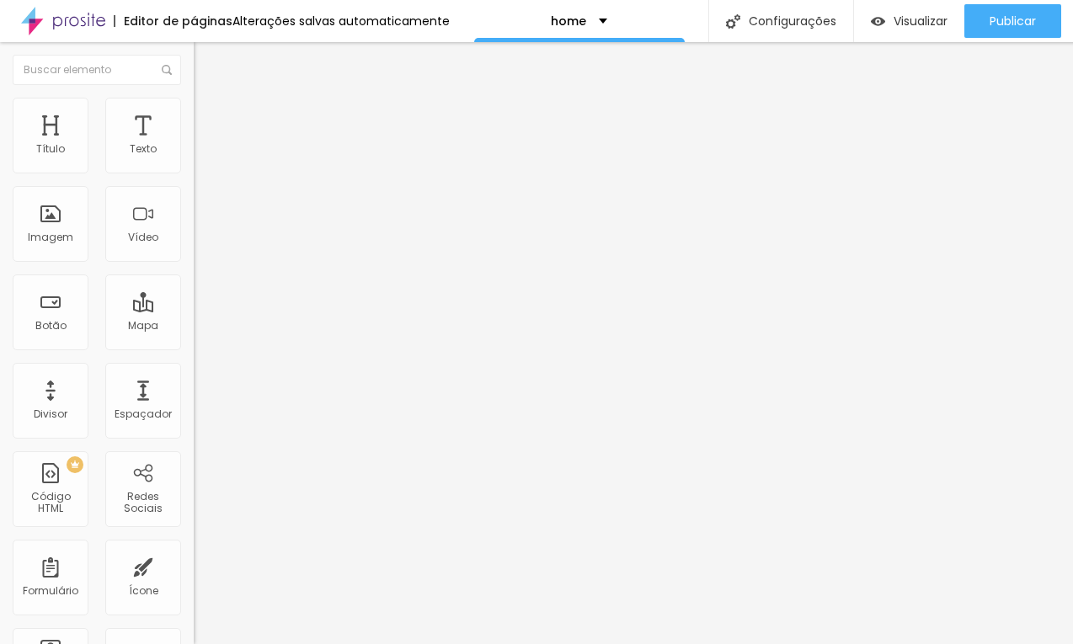
type input "180"
type input "190"
type input "196"
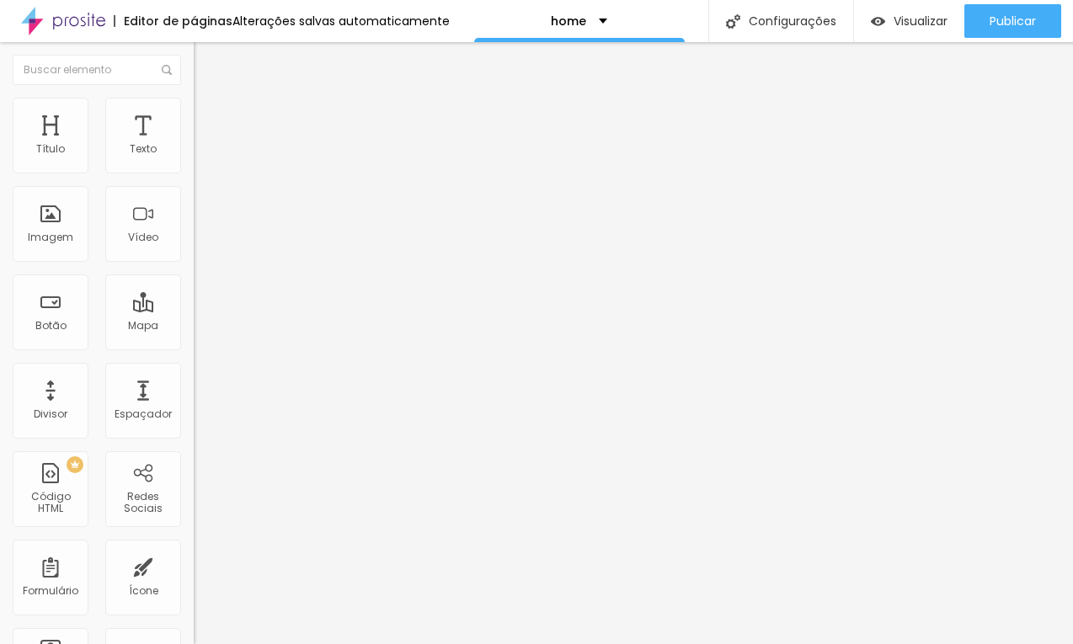
type input "196"
type input "201"
type input "206"
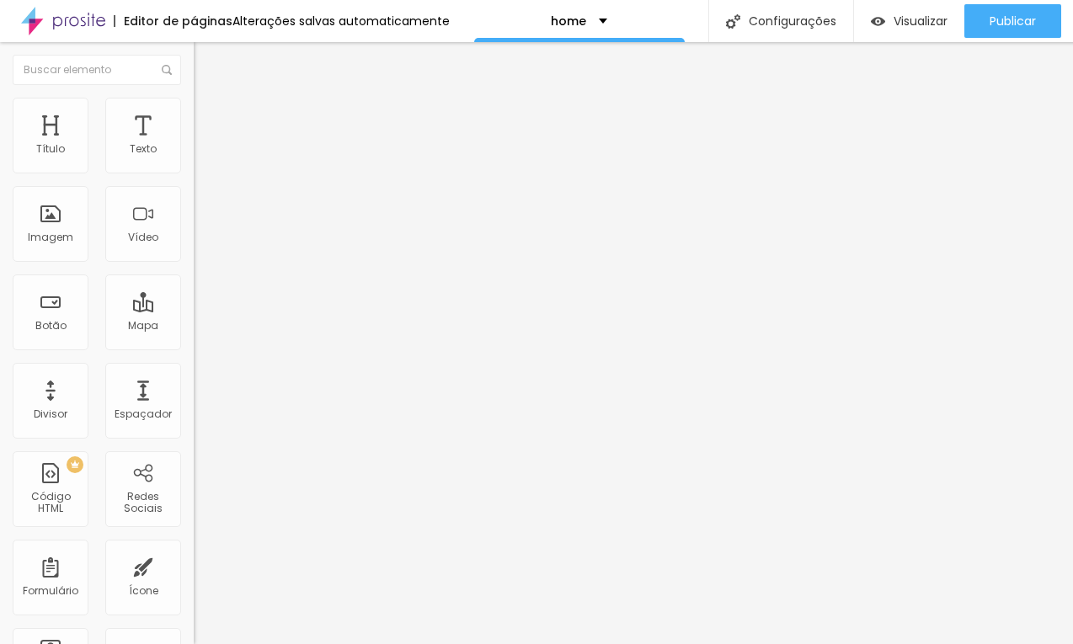
type input "213"
type input "223"
type input "233"
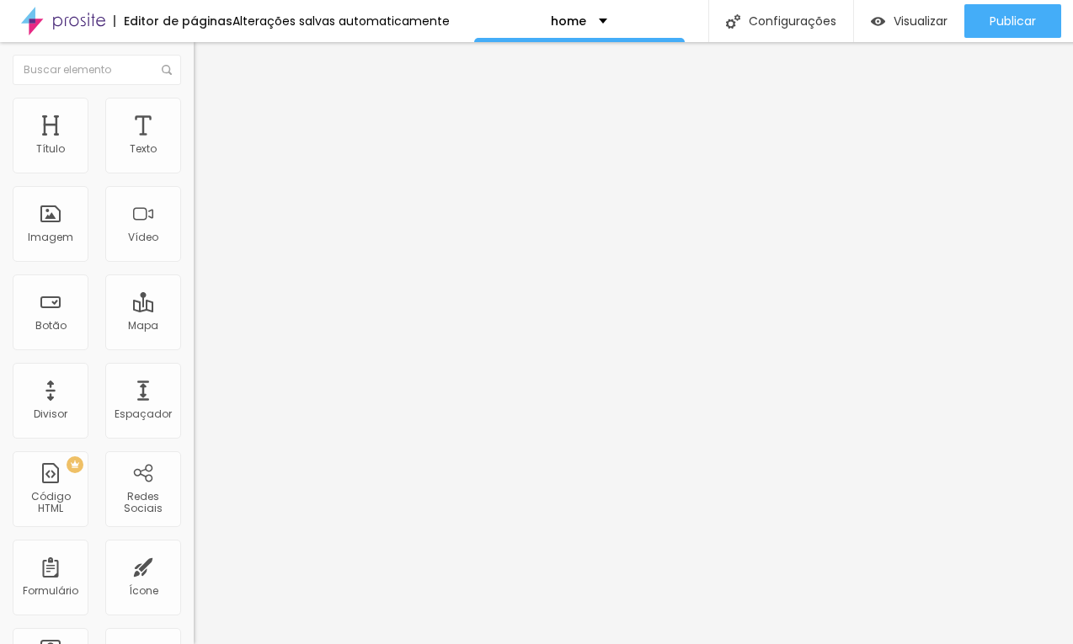
type input "233"
type input "242"
type input "248"
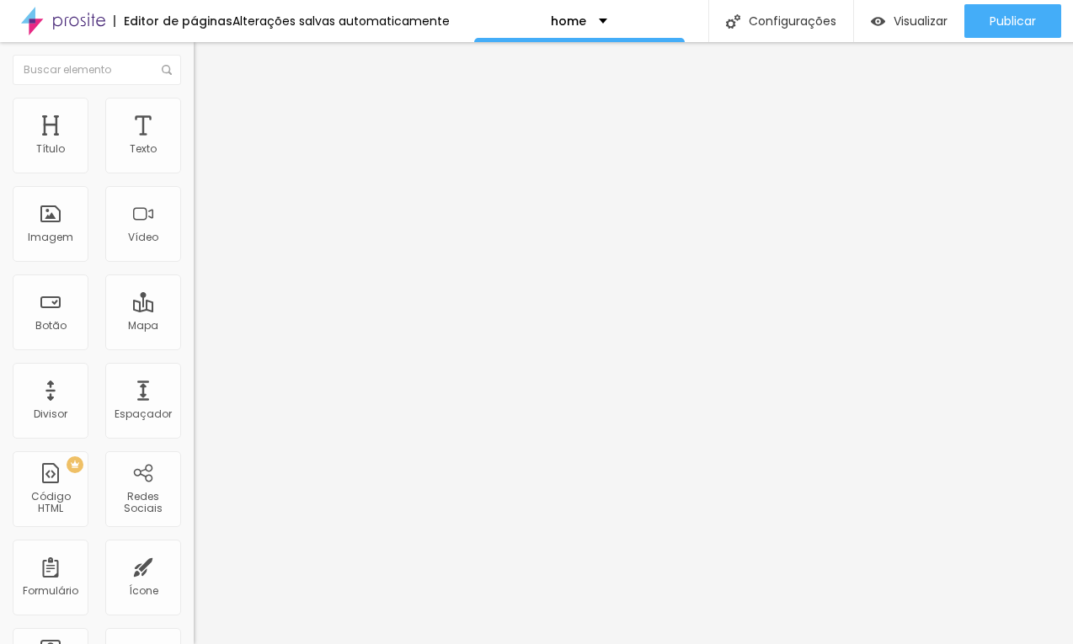
type input "251"
type input "252"
type input "251"
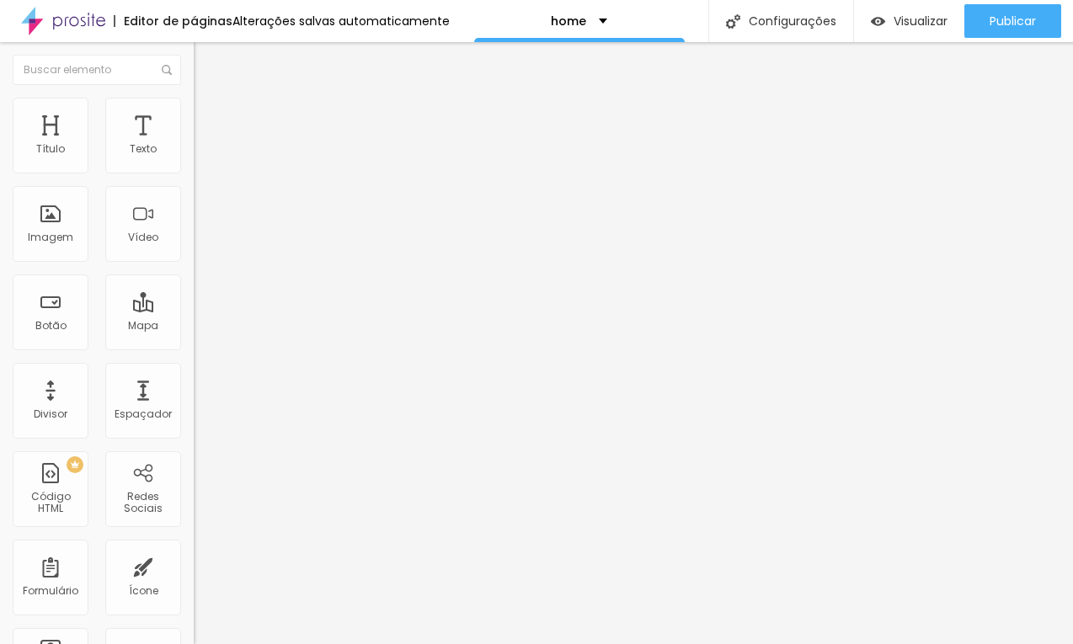
type input "251"
type input "249"
type input "246"
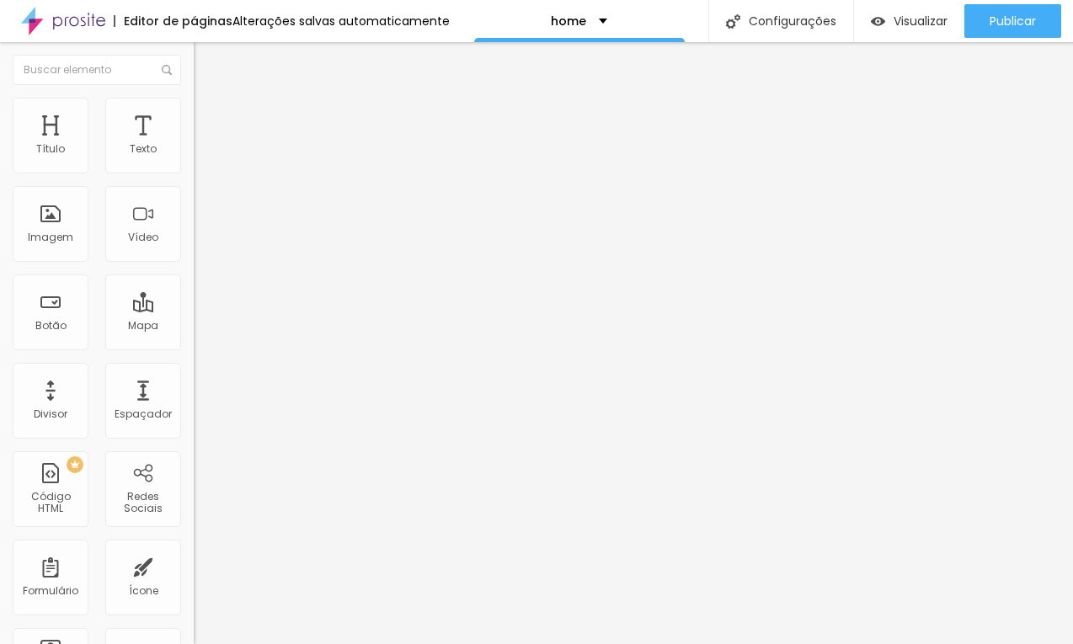
type input "241"
type input "233"
type input "224"
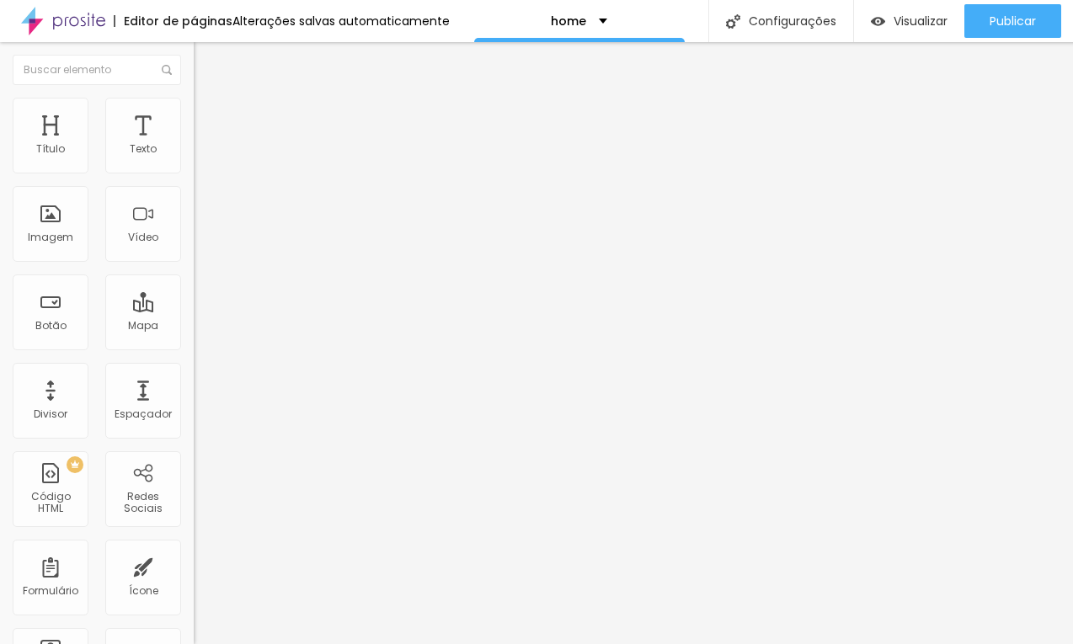
type input "224"
type input "213"
type input "199"
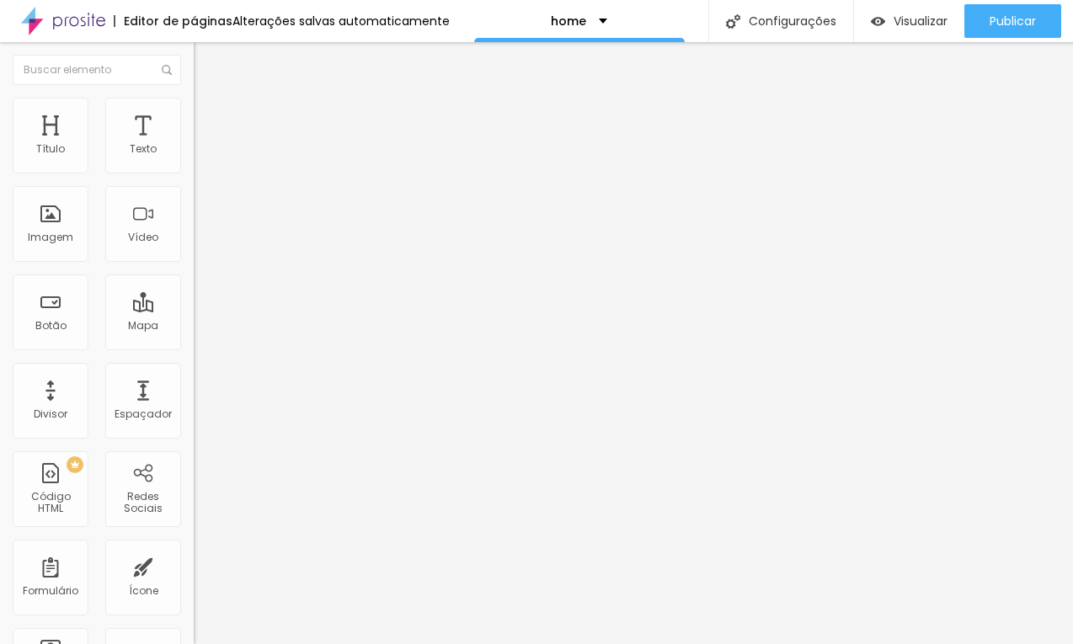
type input "184"
type input "171"
type input "159"
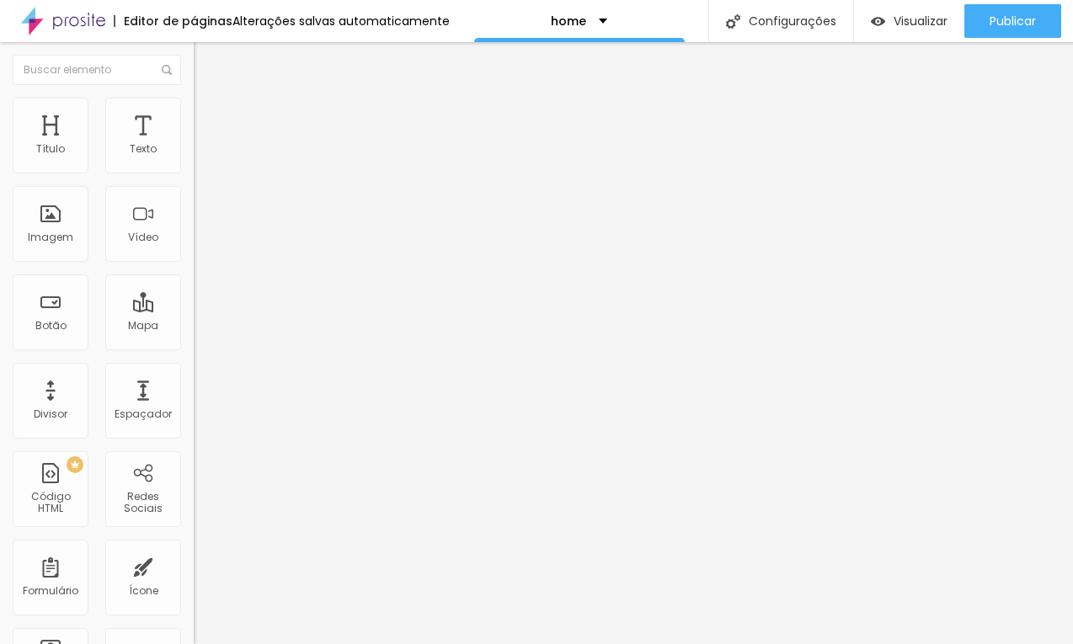
type input "159"
type input "150"
type input "143"
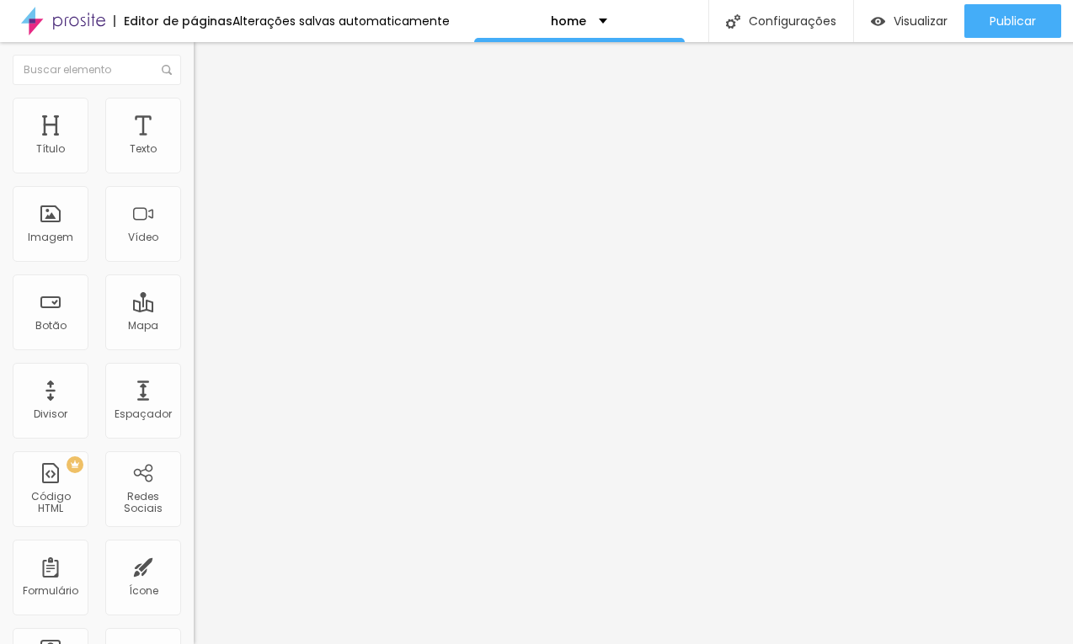
type input "138"
type input "133"
type input "129"
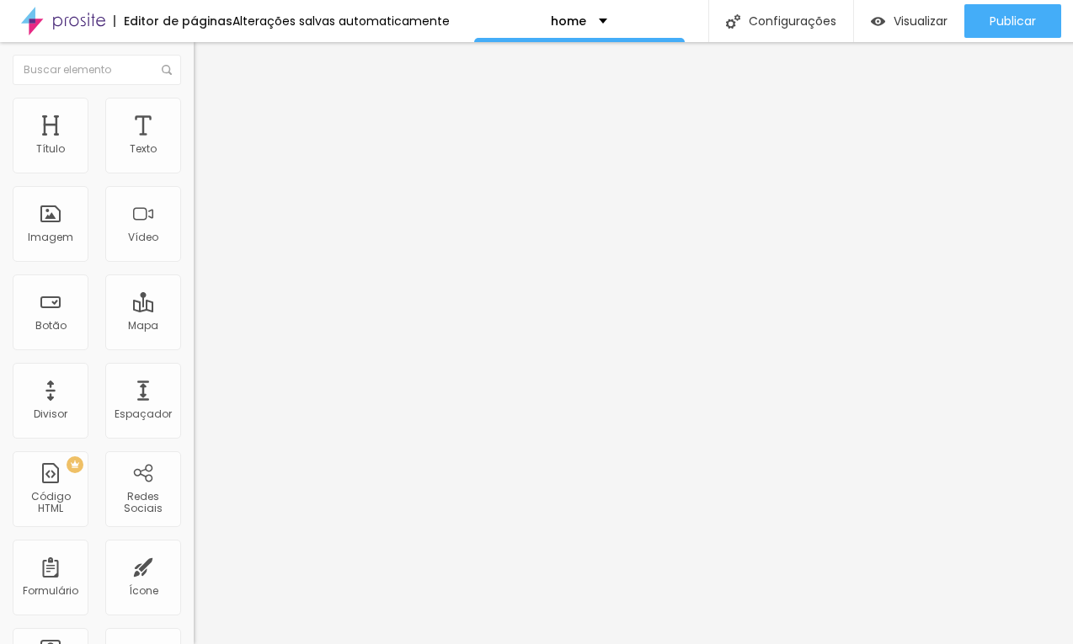
type input "129"
type input "124"
type input "119"
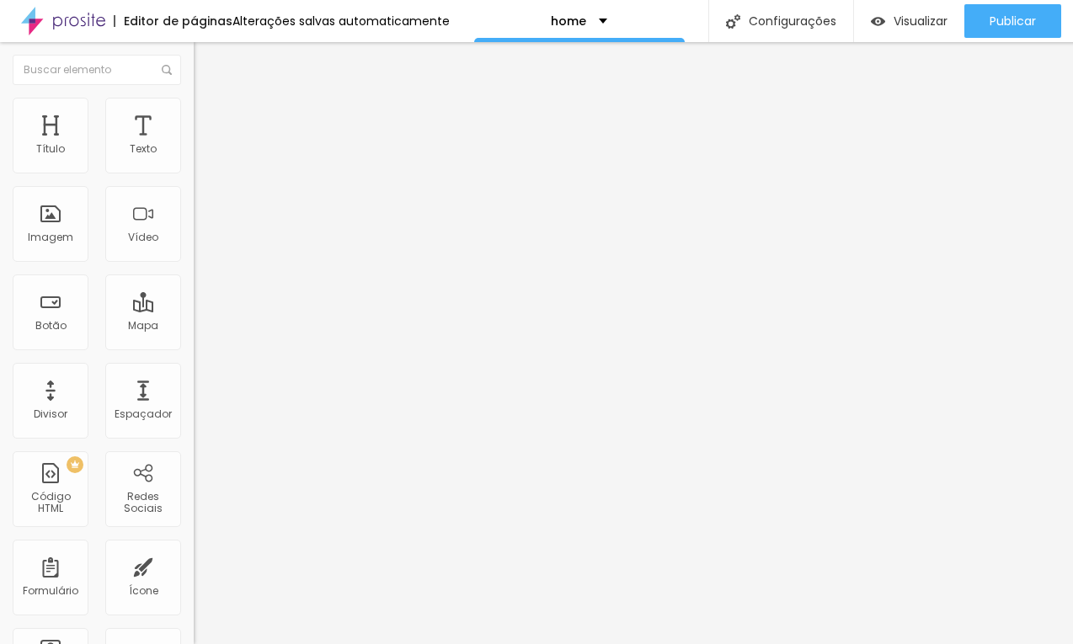
type input "115"
type input "111"
type input "108"
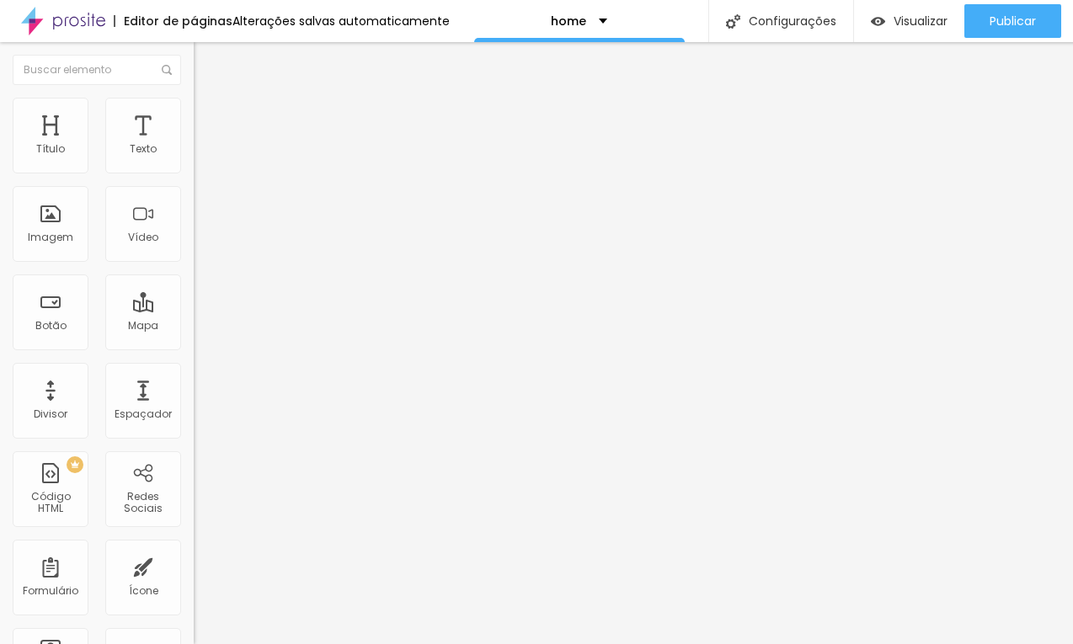
type input "108"
type input "106"
type input "104"
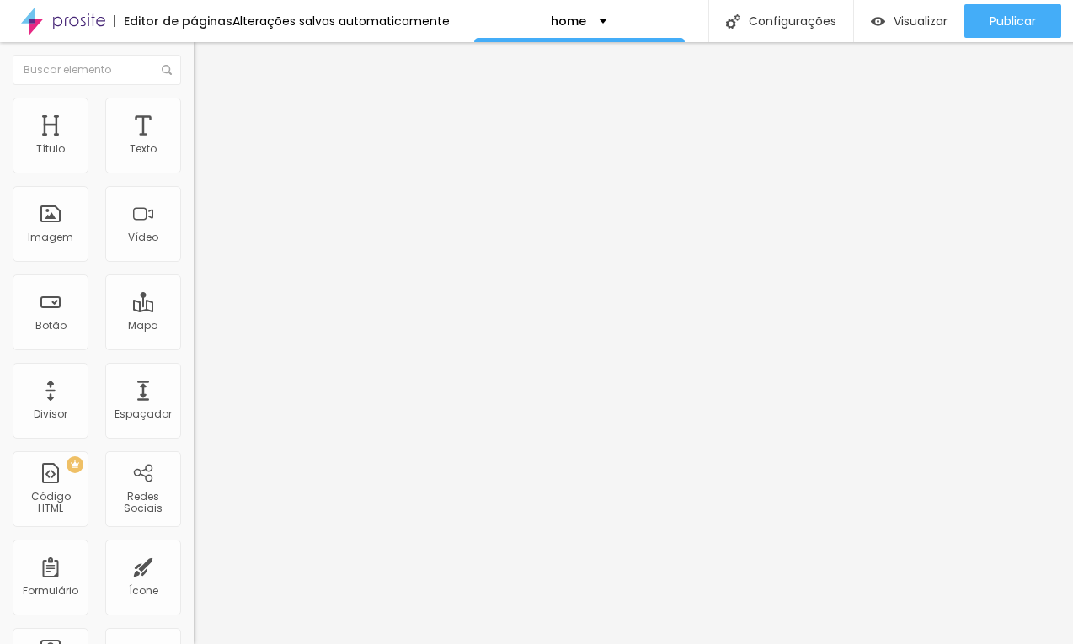
type input "102"
type input "101"
type input "100"
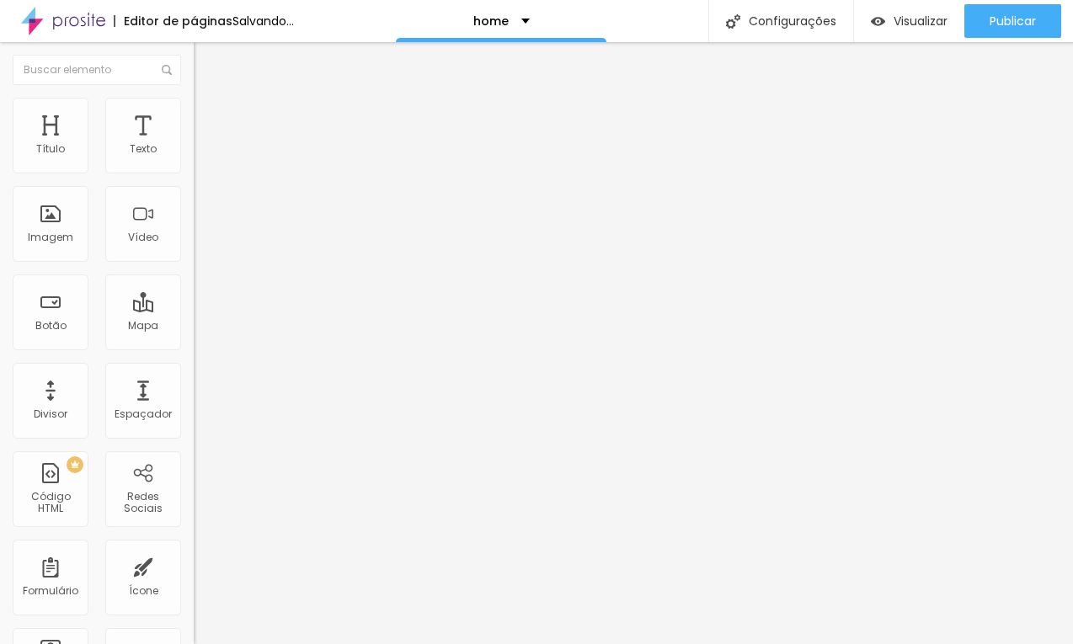
type input "100"
type input "102"
type input "106"
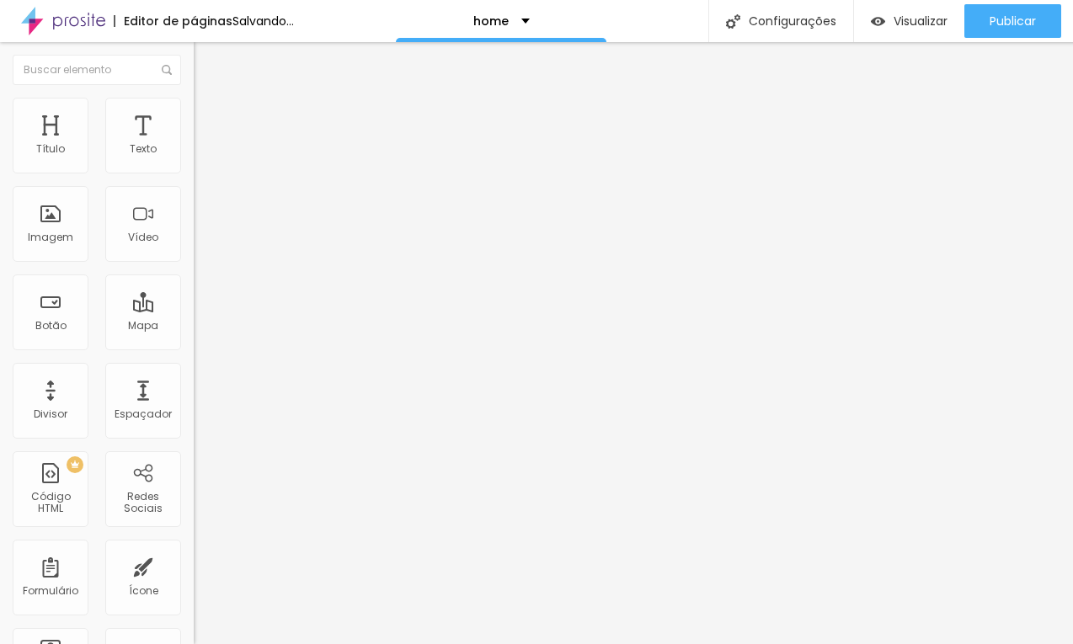
type input "120"
type input "130"
type input "140"
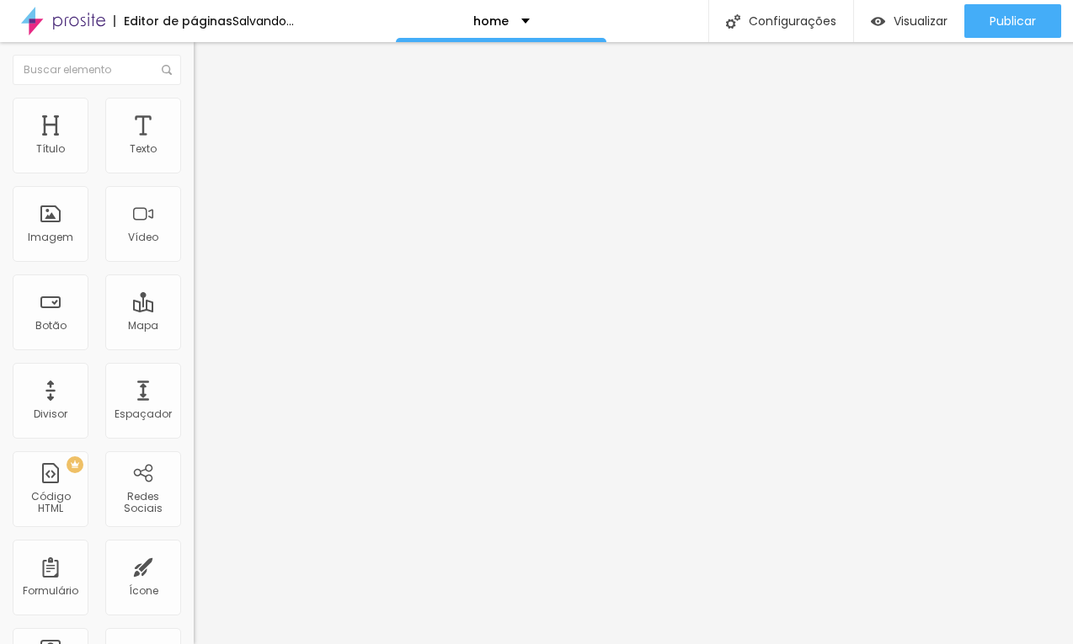
type input "140"
type input "151"
type input "161"
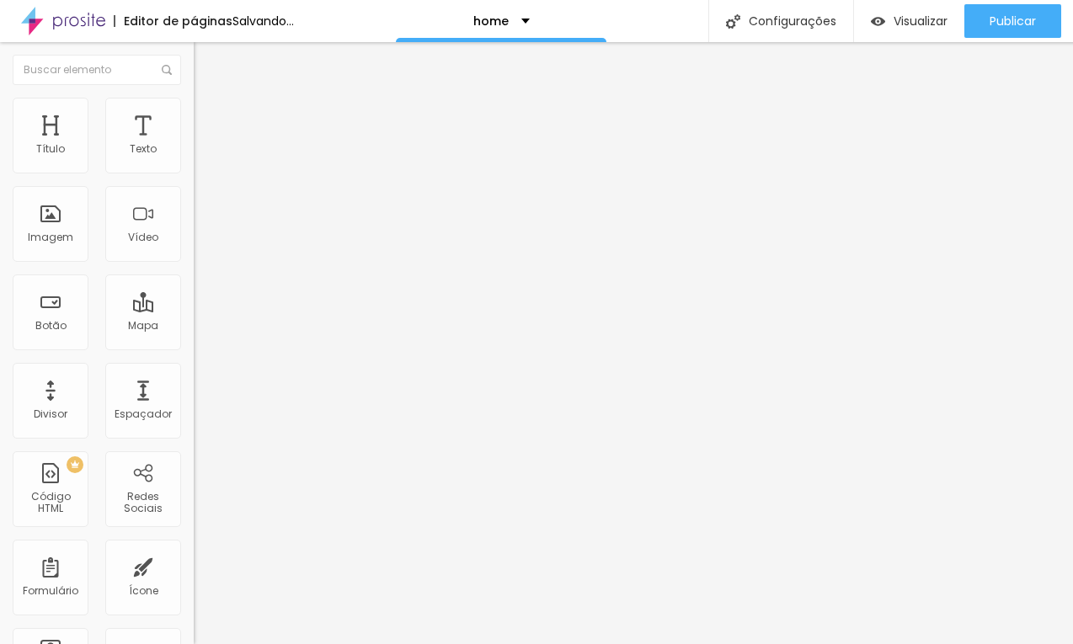
type input "169"
type input "176"
type input "180"
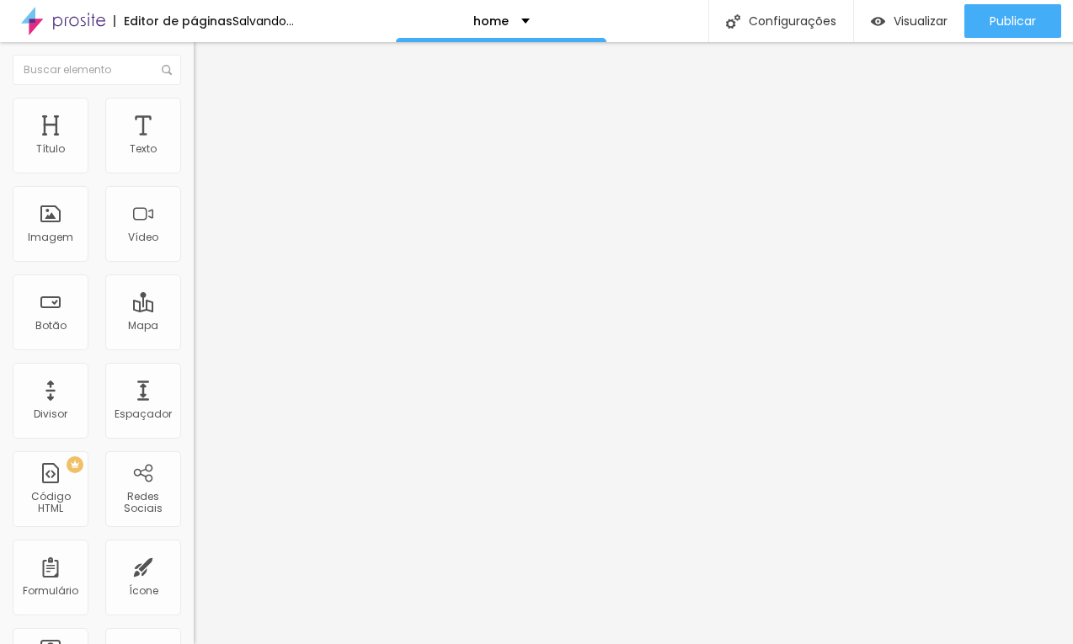
type input "180"
type input "184"
type input "186"
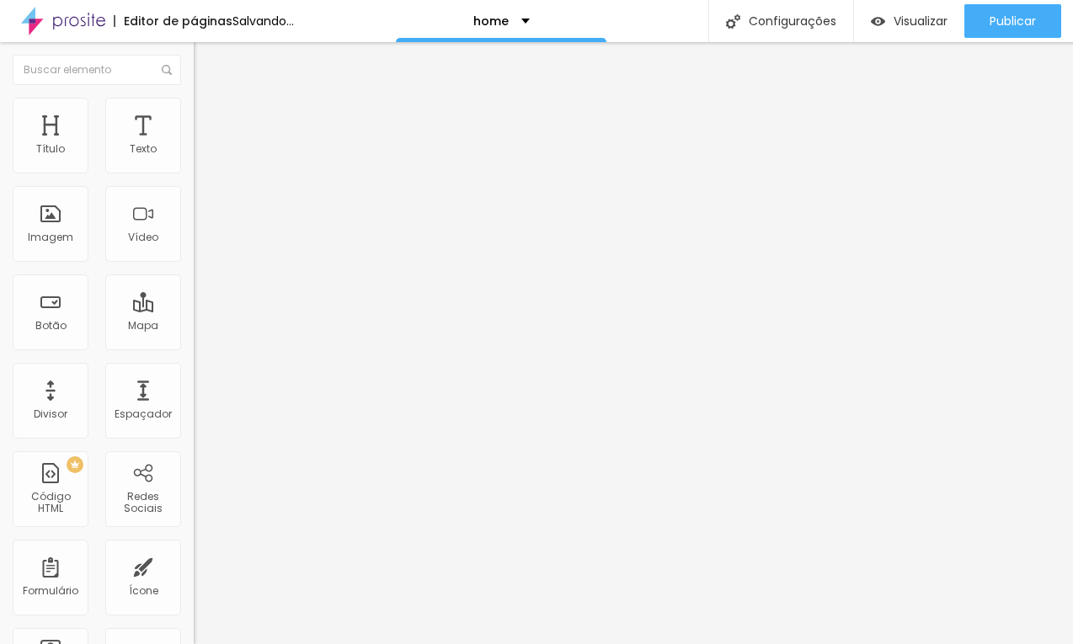
type input "187"
type input "188"
type input "190"
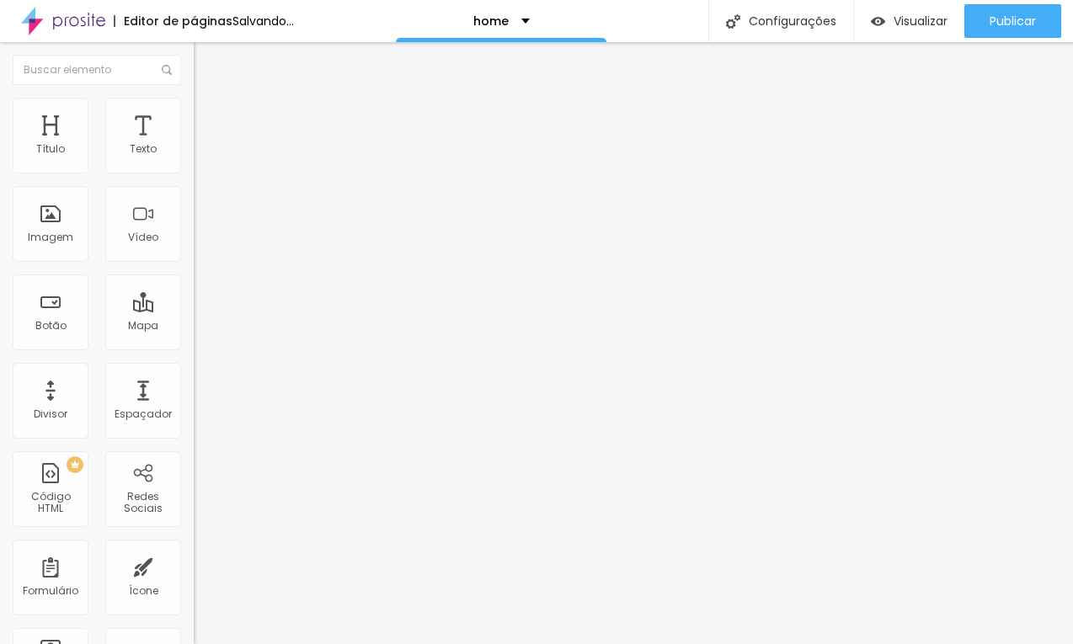
type input "190"
type input "189"
type input "188"
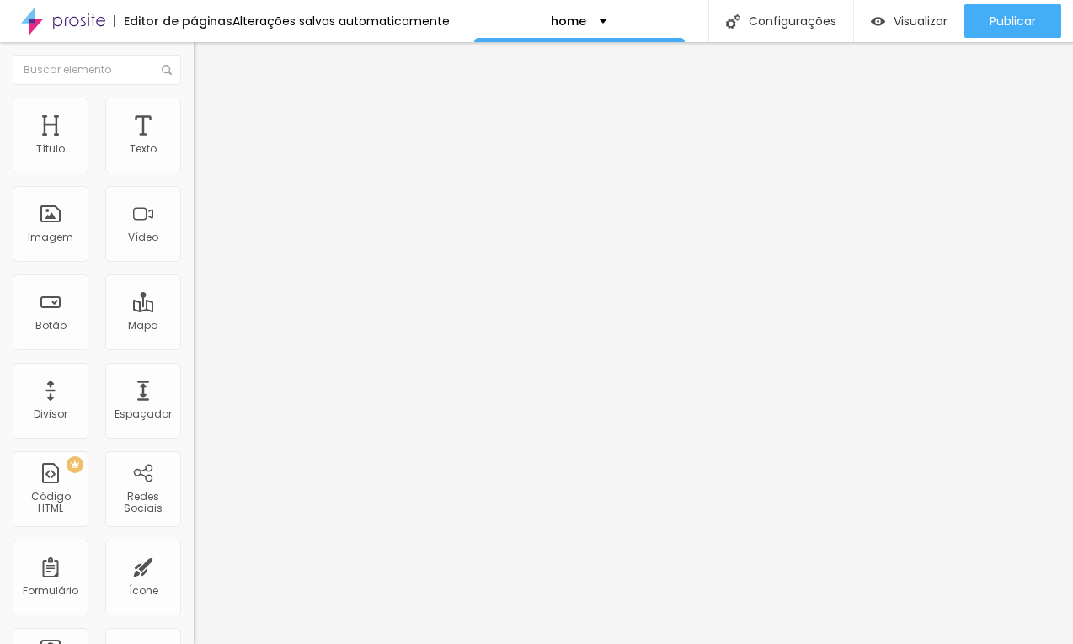
type input "186"
type input "182"
type input "178"
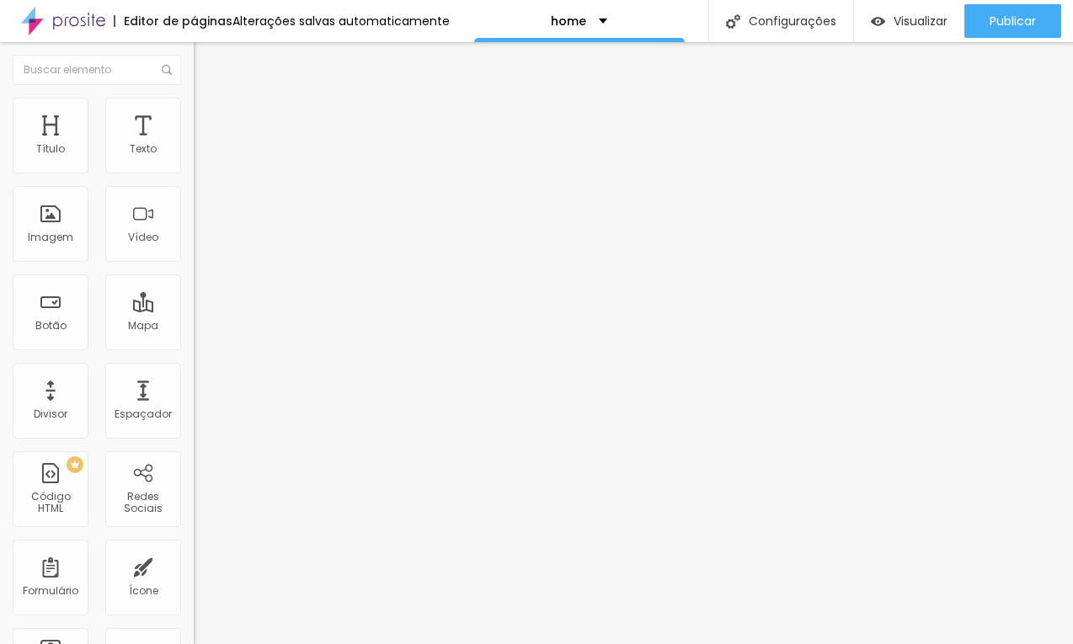
type input "178"
type input "173"
drag, startPoint x: 43, startPoint y: 198, endPoint x: 63, endPoint y: 197, distance: 20.2
click at [194, 565] on input "range" at bounding box center [248, 571] width 109 height 13
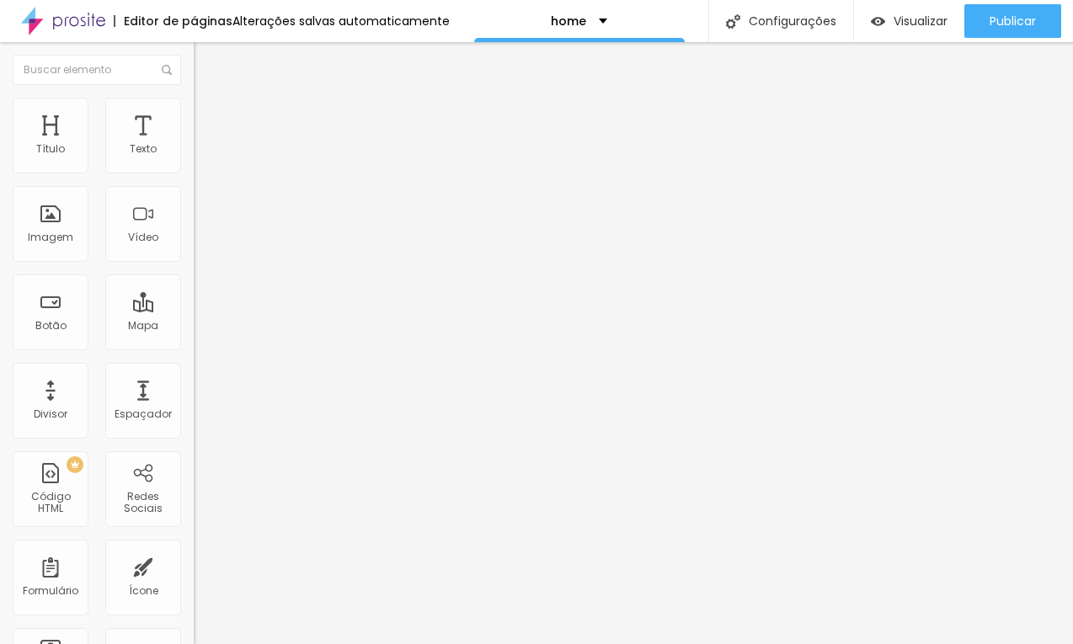
click at [206, 67] on img "button" at bounding box center [212, 61] width 13 height 13
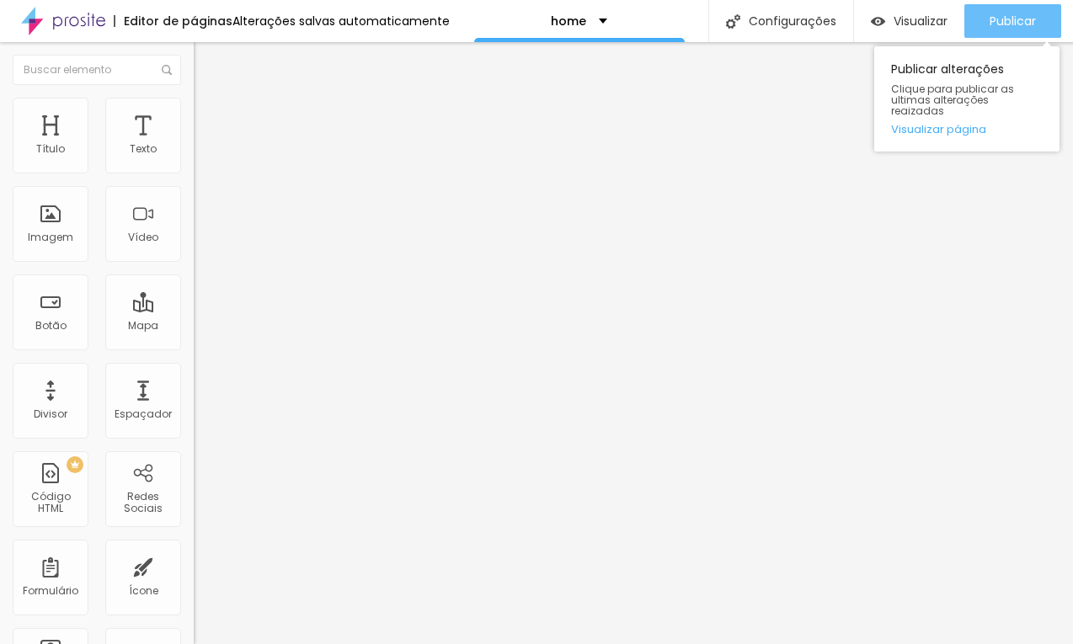
click at [1007, 10] on div "Publicar" at bounding box center [1013, 21] width 46 height 34
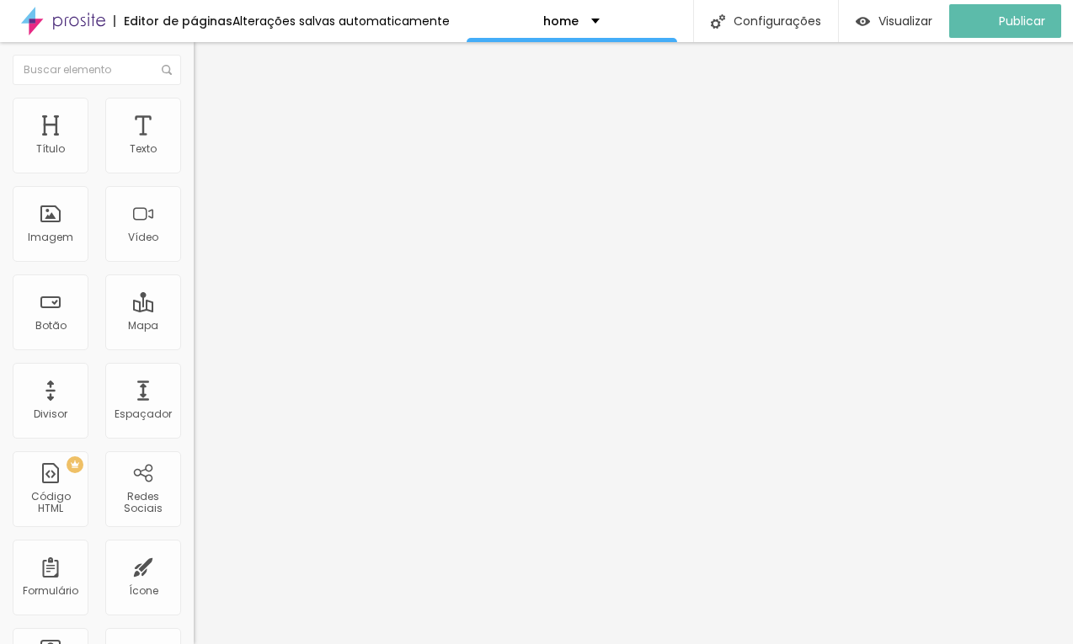
click at [206, 61] on img "button" at bounding box center [212, 61] width 13 height 13
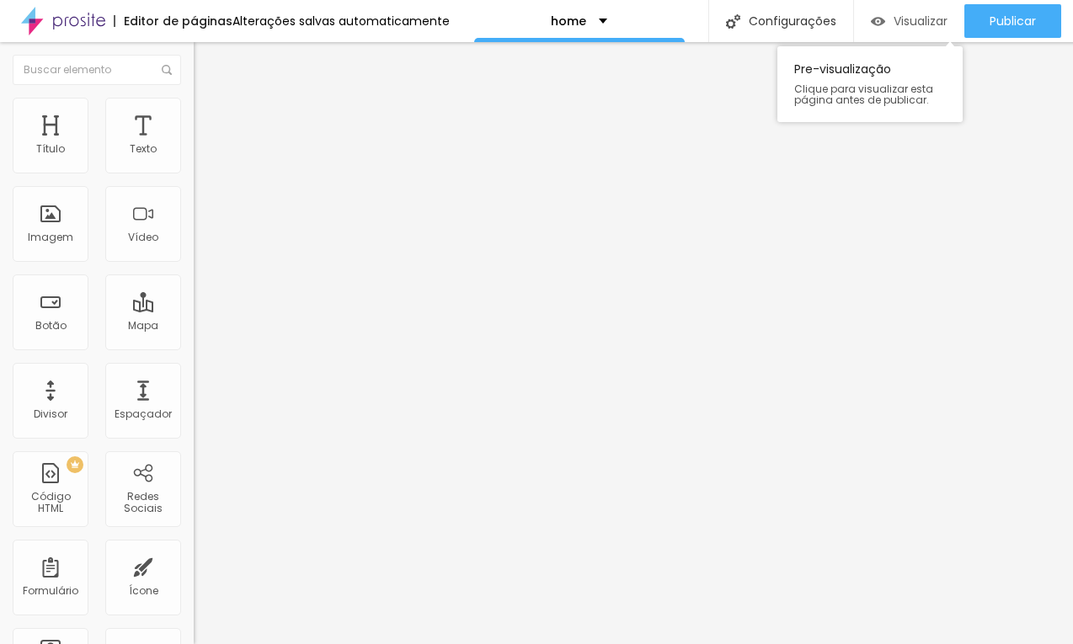
click at [919, 24] on span "Visualizar" at bounding box center [921, 20] width 54 height 13
click at [194, 158] on input "Click me" at bounding box center [295, 150] width 202 height 17
click at [194, 99] on img at bounding box center [201, 105] width 15 height 15
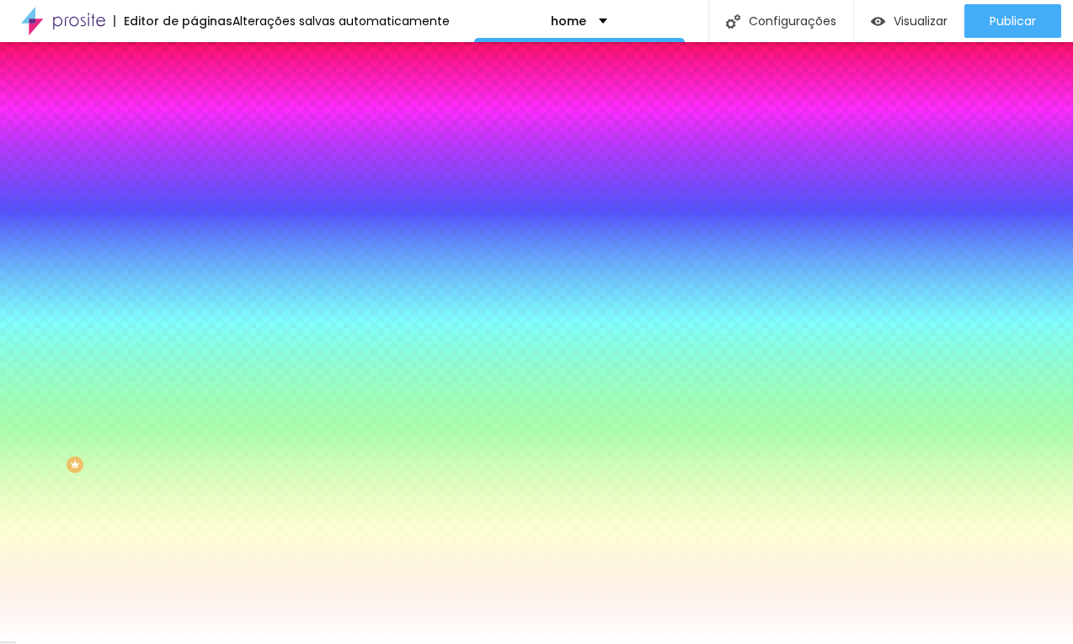
click at [200, 209] on icon "button" at bounding box center [205, 214] width 10 height 10
click at [497, 644] on div at bounding box center [536, 644] width 1073 height 0
click at [194, 98] on li "Conteúdo" at bounding box center [291, 89] width 194 height 17
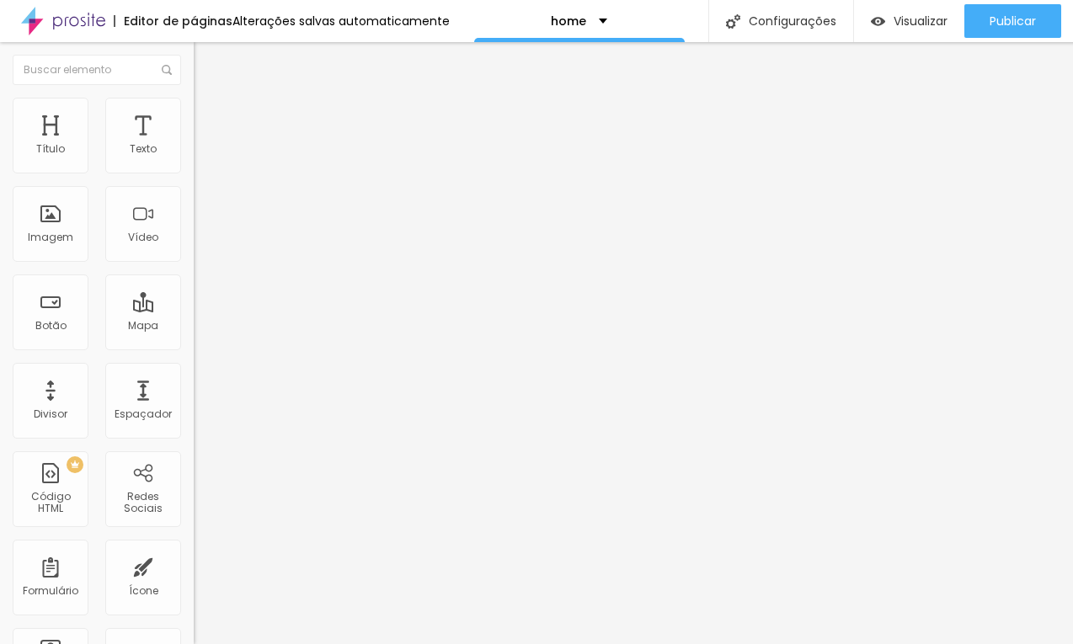
click at [194, 256] on span "Normal" at bounding box center [213, 258] width 38 height 14
click at [194, 275] on span "Pequeno" at bounding box center [216, 268] width 45 height 14
click at [194, 291] on span "Normal" at bounding box center [213, 284] width 38 height 14
click at [194, 99] on li "Estilo" at bounding box center [291, 106] width 194 height 17
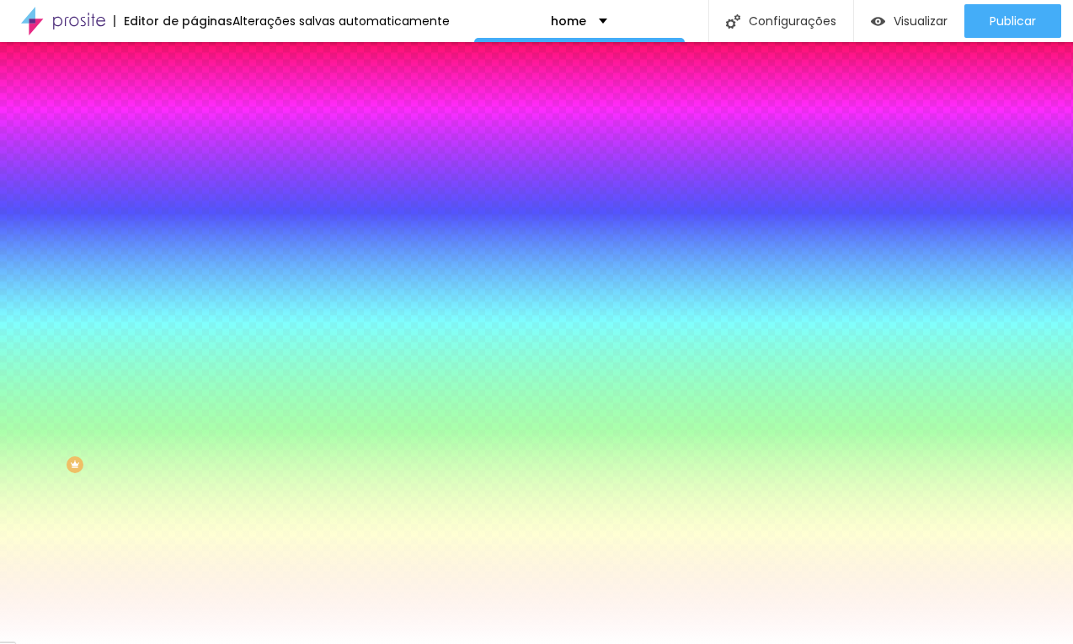
click at [200, 209] on icon "button" at bounding box center [205, 214] width 10 height 10
click at [512, 644] on div at bounding box center [536, 644] width 1073 height 0
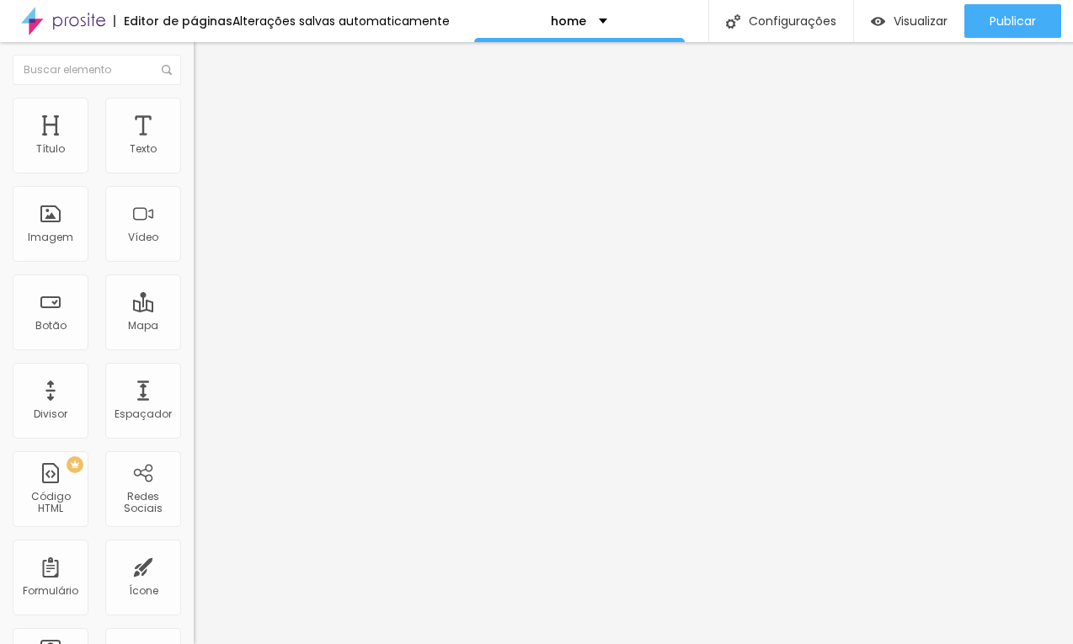
click at [194, 254] on span "Normal" at bounding box center [213, 258] width 38 height 14
click at [194, 275] on span "Pequeno" at bounding box center [216, 268] width 45 height 14
click at [194, 108] on img at bounding box center [201, 105] width 15 height 15
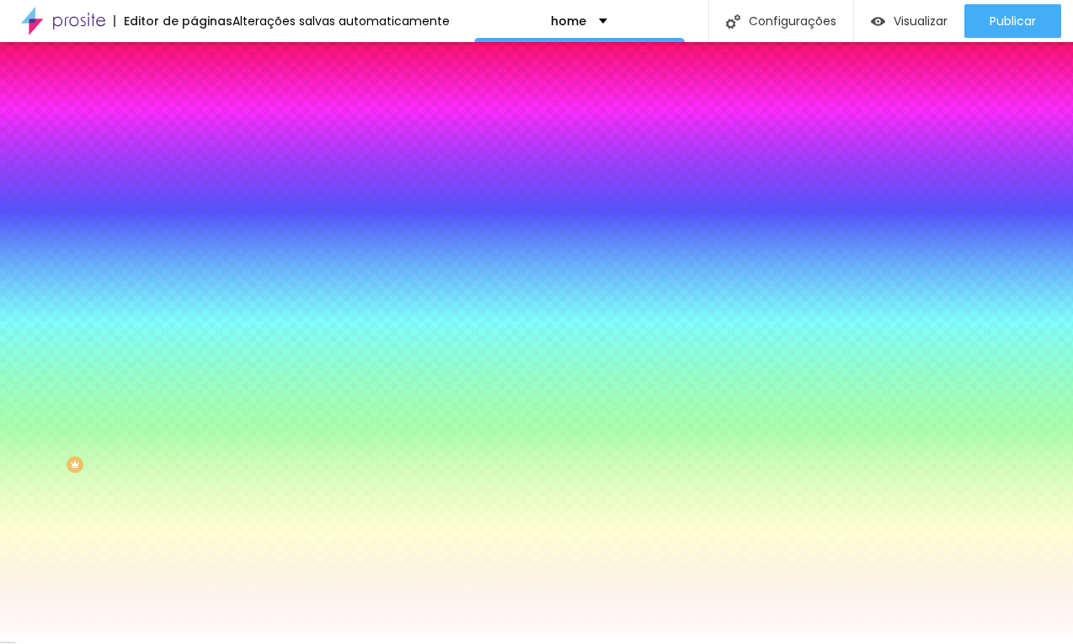
click at [194, 115] on li "Avançado" at bounding box center [291, 123] width 194 height 17
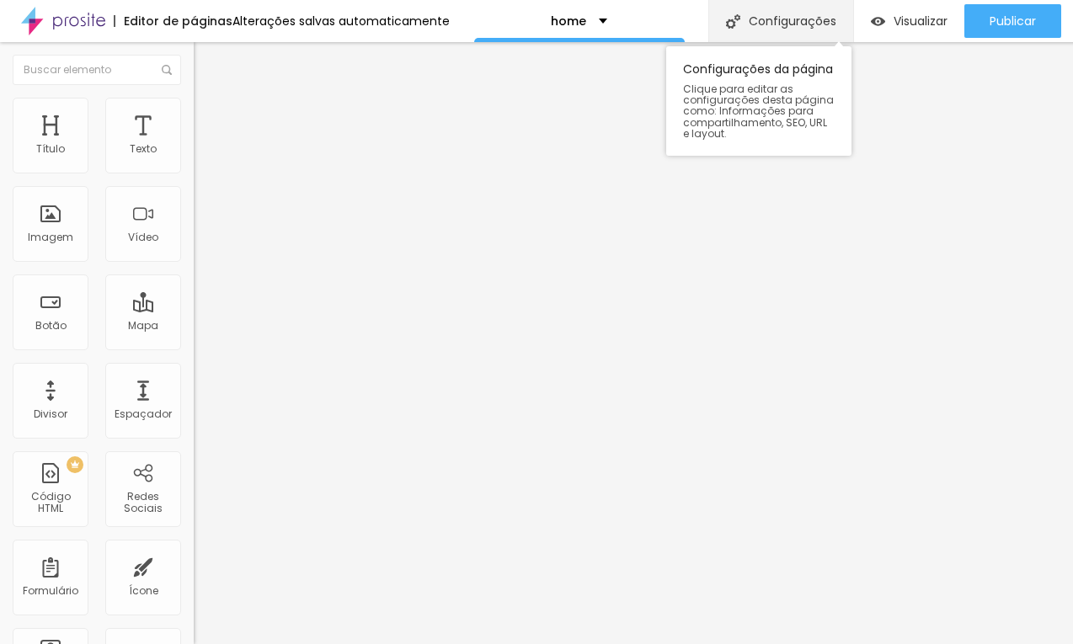
drag, startPoint x: 135, startPoint y: 147, endPoint x: 818, endPoint y: 3, distance: 698.0
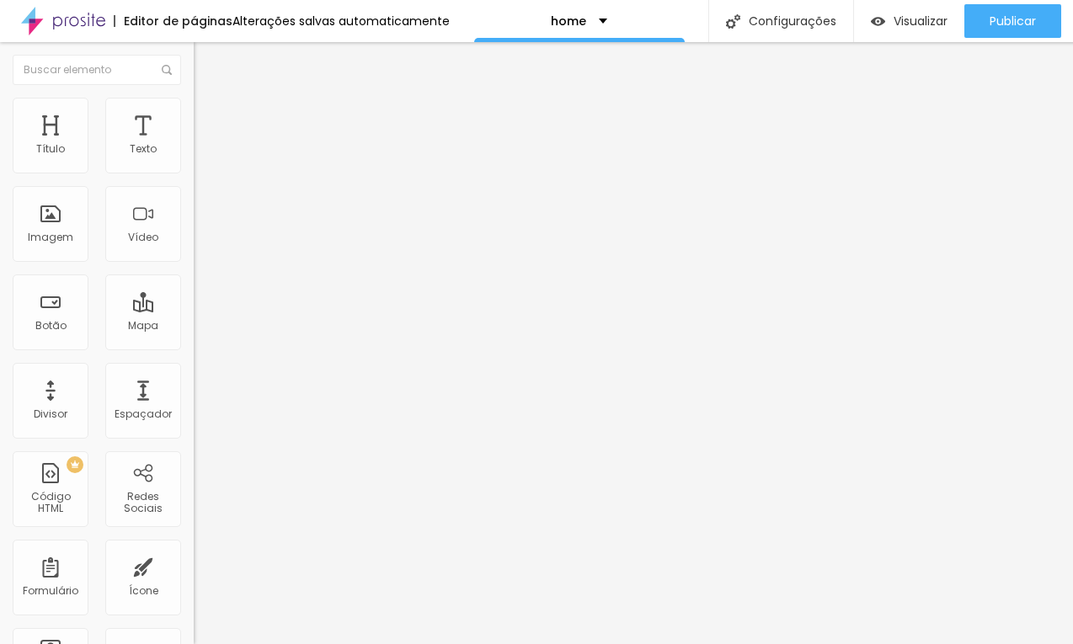
click at [194, 195] on input "range" at bounding box center [248, 187] width 109 height 13
click at [194, 162] on button "button" at bounding box center [206, 153] width 24 height 18
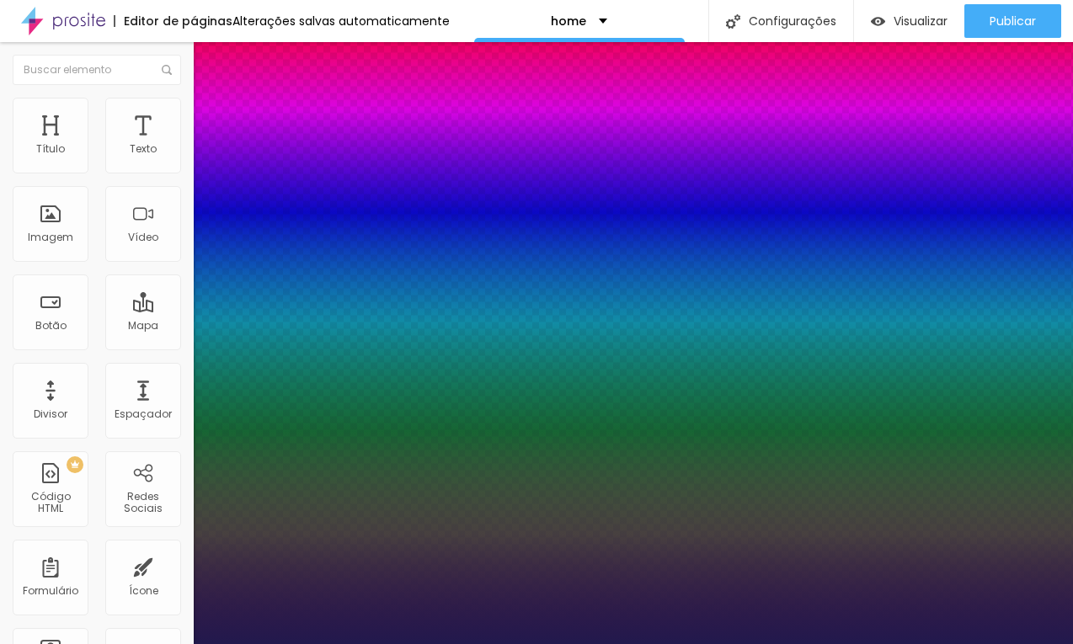
click at [621, 644] on div at bounding box center [536, 644] width 1073 height 0
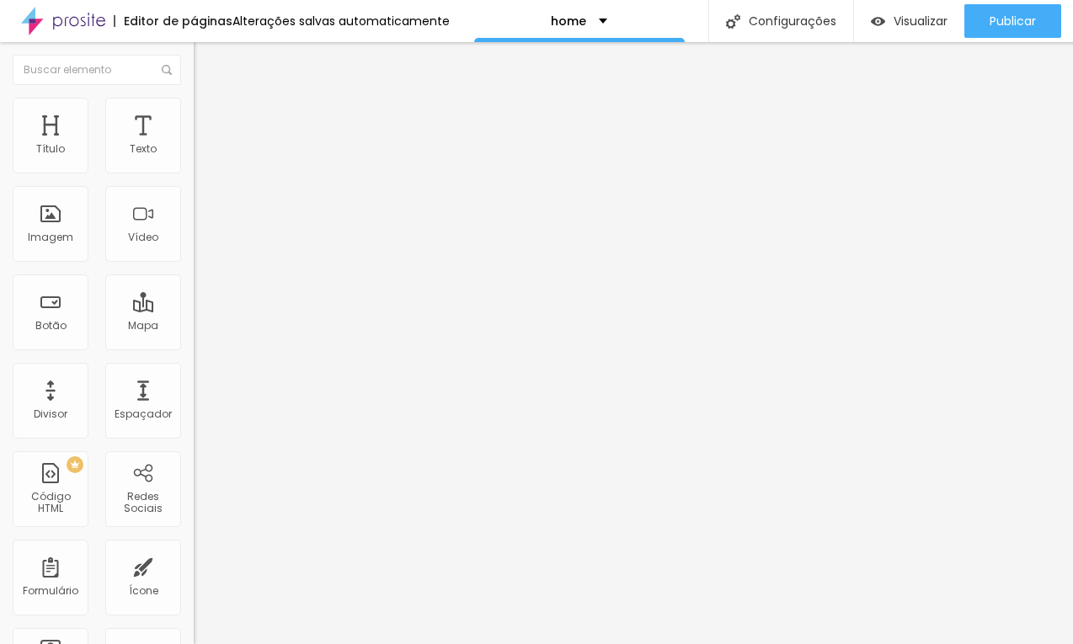
click at [204, 155] on span "Trocar icone" at bounding box center [241, 148] width 75 height 14
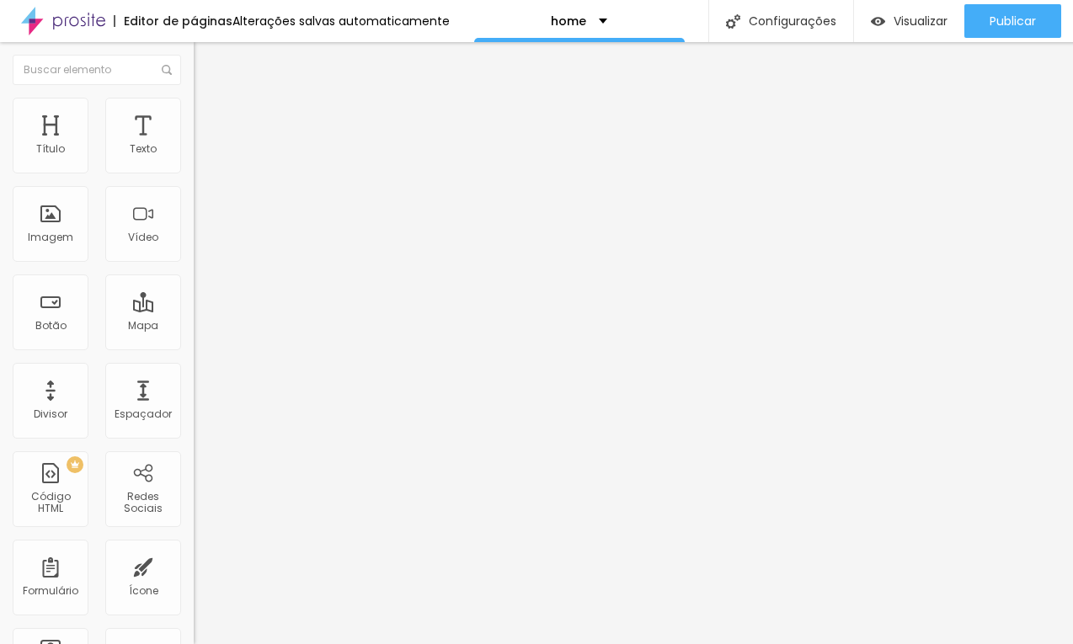
click at [194, 115] on ul "Conteúdo Estilo Avançado" at bounding box center [291, 106] width 194 height 51
click at [209, 114] on span "Estilo" at bounding box center [222, 109] width 26 height 14
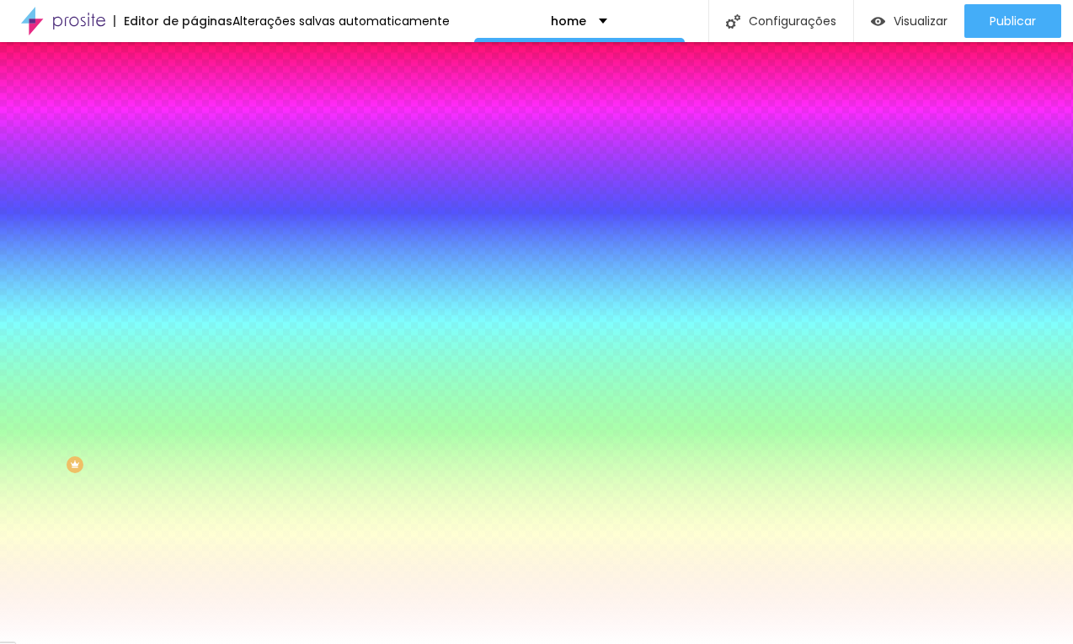
click at [194, 206] on div at bounding box center [291, 206] width 194 height 0
click at [151, 343] on div at bounding box center [536, 322] width 1073 height 644
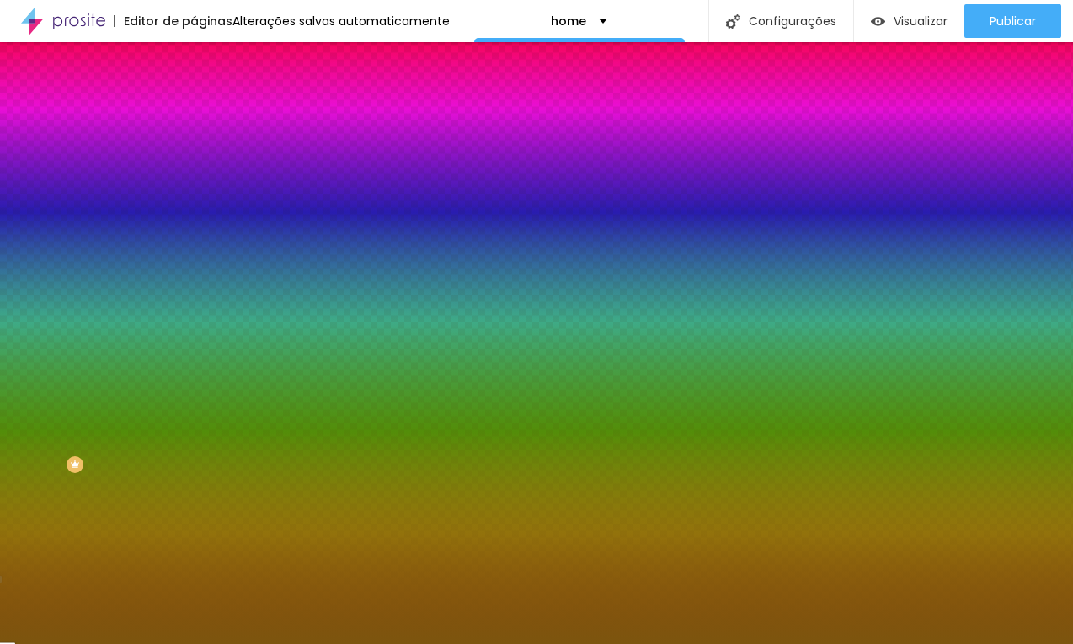
click at [124, 295] on div at bounding box center [536, 322] width 1073 height 644
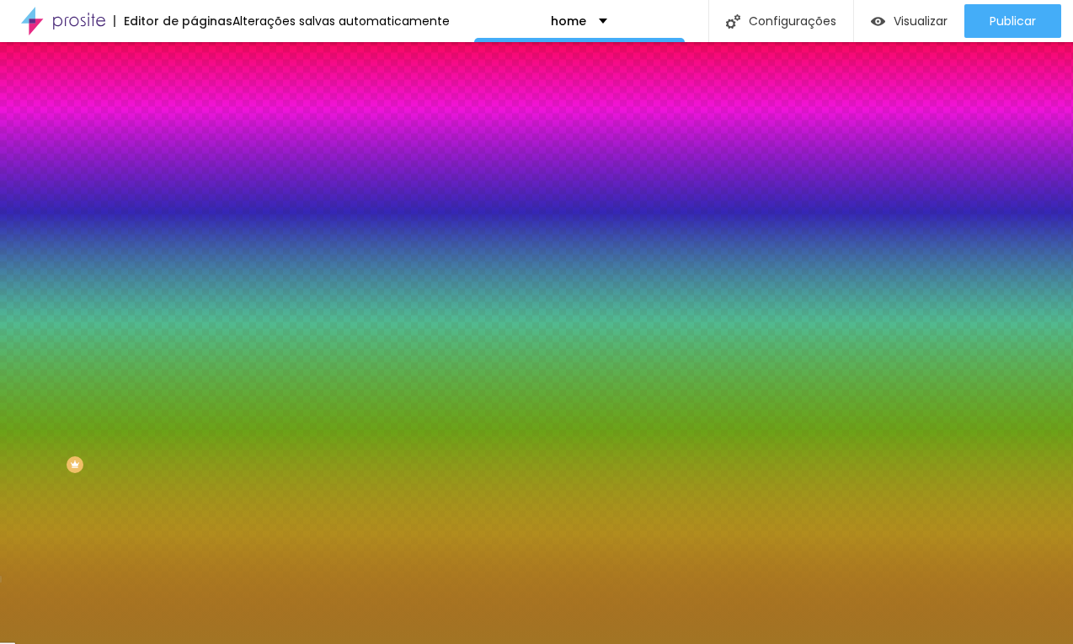
click at [112, 276] on div at bounding box center [536, 322] width 1073 height 644
click at [114, 284] on div at bounding box center [536, 322] width 1073 height 644
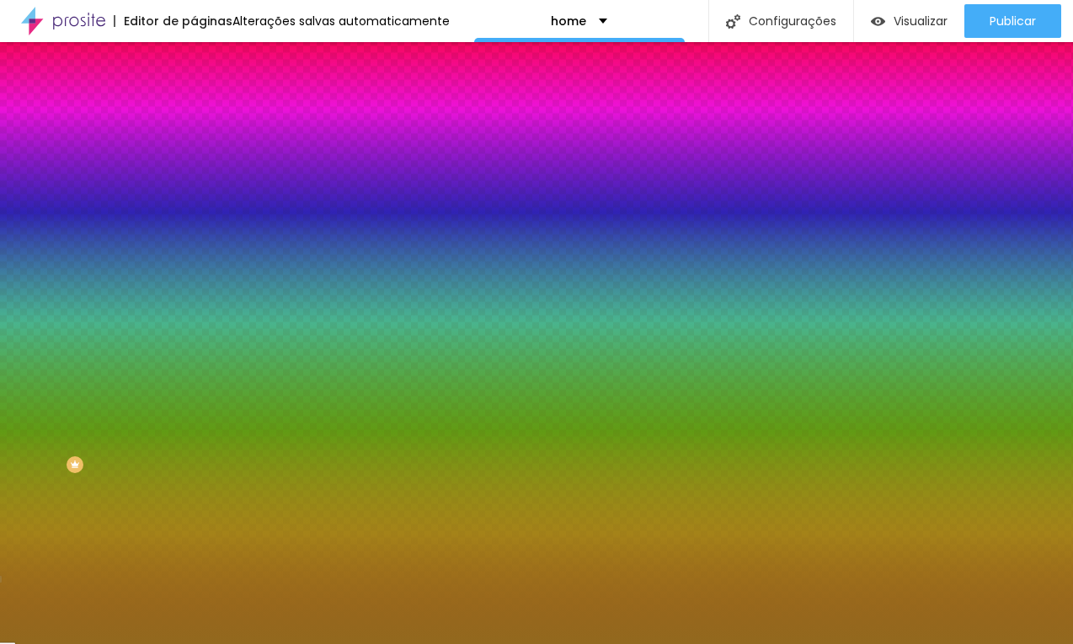
click at [194, 161] on div at bounding box center [291, 161] width 194 height 0
click at [152, 302] on div at bounding box center [536, 322] width 1073 height 644
click at [123, 265] on div at bounding box center [536, 322] width 1073 height 644
click at [120, 273] on div at bounding box center [536, 322] width 1073 height 644
click at [154, 304] on div at bounding box center [536, 322] width 1073 height 644
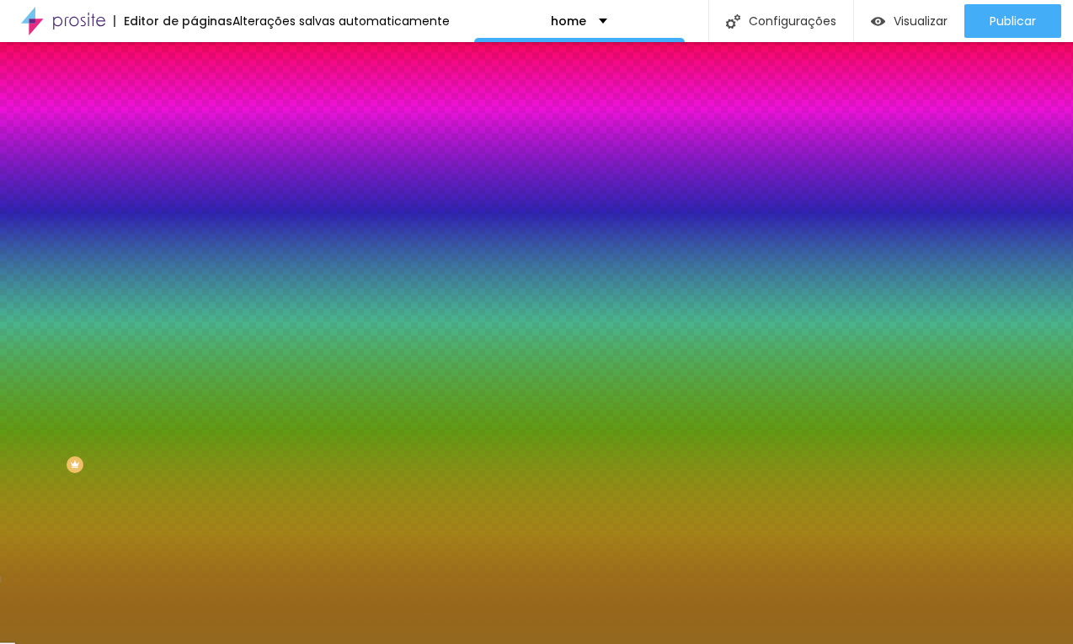
click at [115, 239] on div at bounding box center [536, 322] width 1073 height 644
click at [194, 370] on div "Editar Ícone Conteúdo Estilo Avançado Cor do icone Voltar ao padrão #593B0D Cor…" at bounding box center [291, 343] width 194 height 602
click at [194, 206] on div at bounding box center [291, 206] width 194 height 0
drag, startPoint x: 177, startPoint y: 257, endPoint x: 178, endPoint y: 216, distance: 40.4
click at [194, 216] on div "Cor de fundo Voltar ao padrão #92691E" at bounding box center [291, 201] width 194 height 46
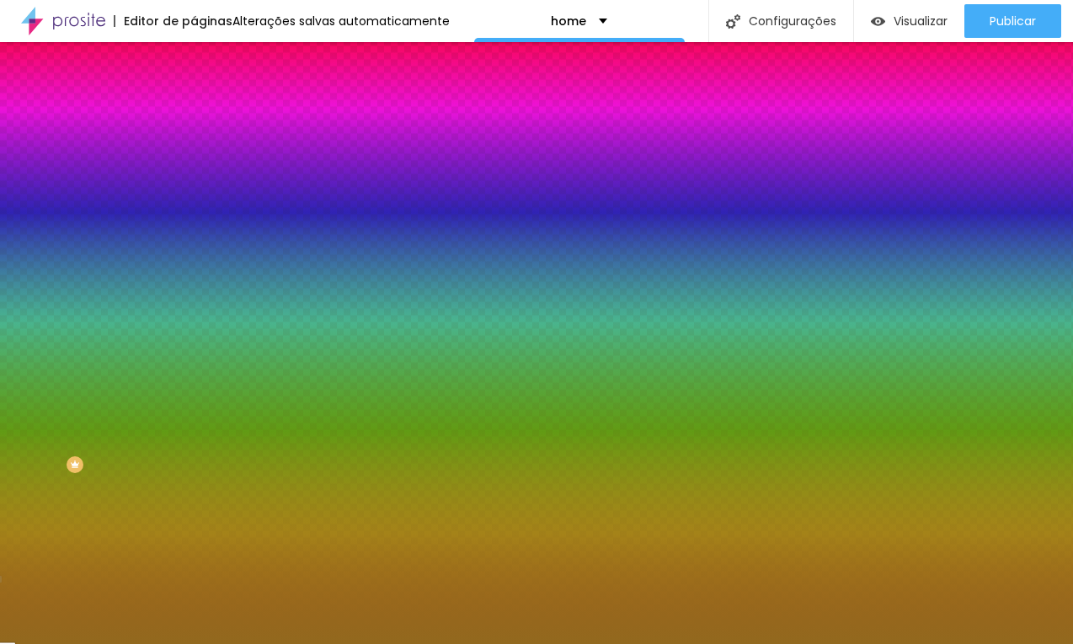
click at [194, 217] on input "#92691E" at bounding box center [295, 214] width 202 height 17
click at [194, 206] on div at bounding box center [291, 206] width 194 height 0
drag, startPoint x: 166, startPoint y: 270, endPoint x: 170, endPoint y: 199, distance: 71.7
click at [194, 199] on div "Cor de fundo Voltar ao padrão #92691E" at bounding box center [291, 201] width 194 height 46
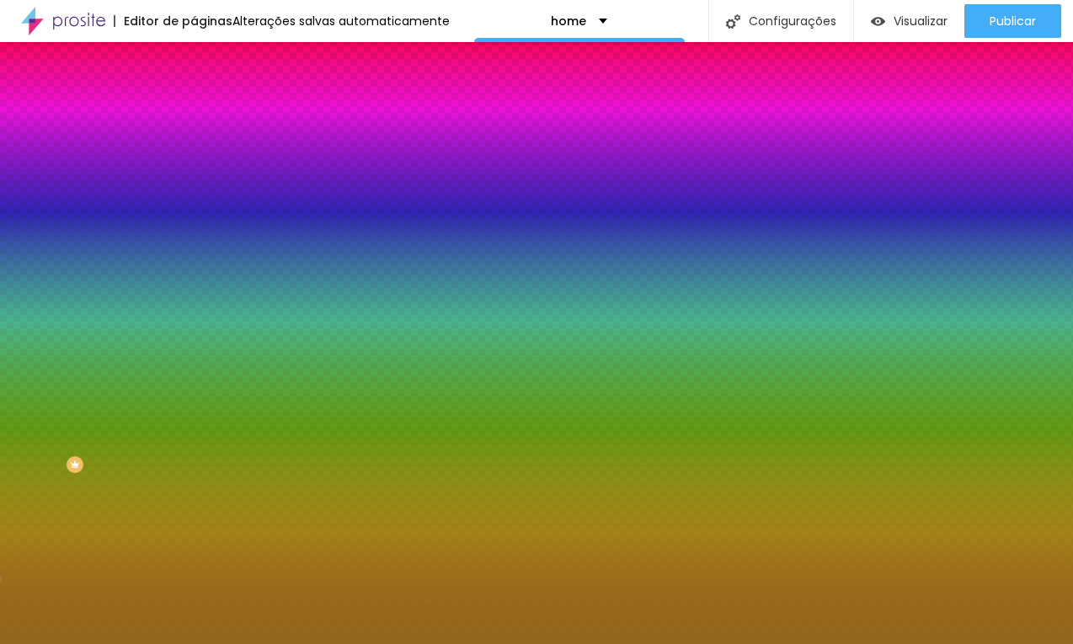
click at [194, 115] on li "Avançado" at bounding box center [291, 123] width 194 height 17
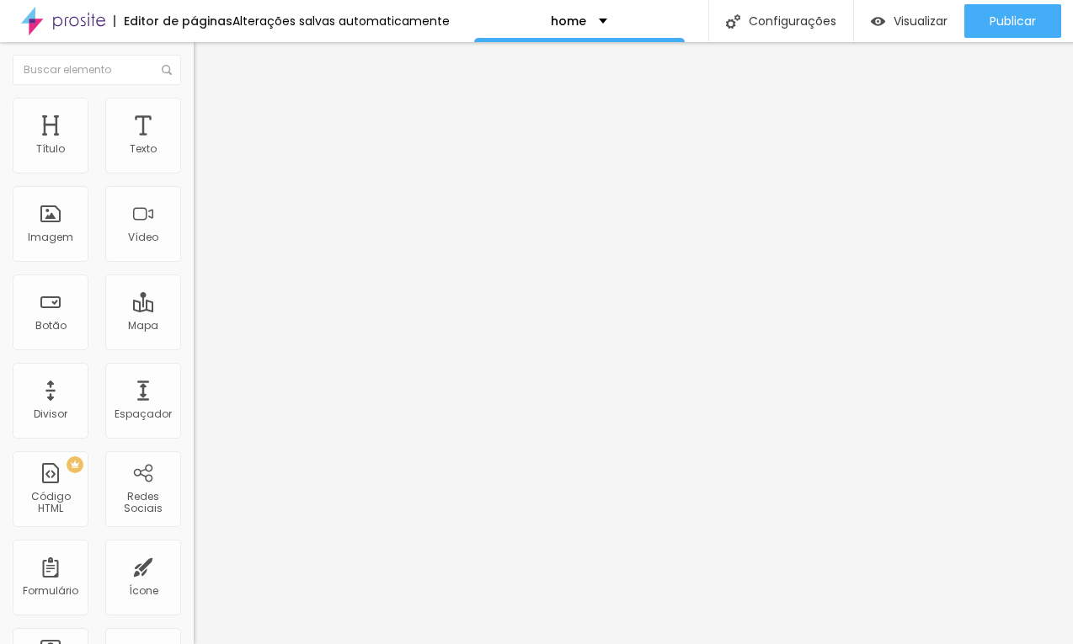
drag, startPoint x: 54, startPoint y: 195, endPoint x: 22, endPoint y: 193, distance: 32.1
click at [194, 565] on input "range" at bounding box center [248, 571] width 109 height 13
click at [201, 155] on span "Trocar icone" at bounding box center [238, 148] width 75 height 14
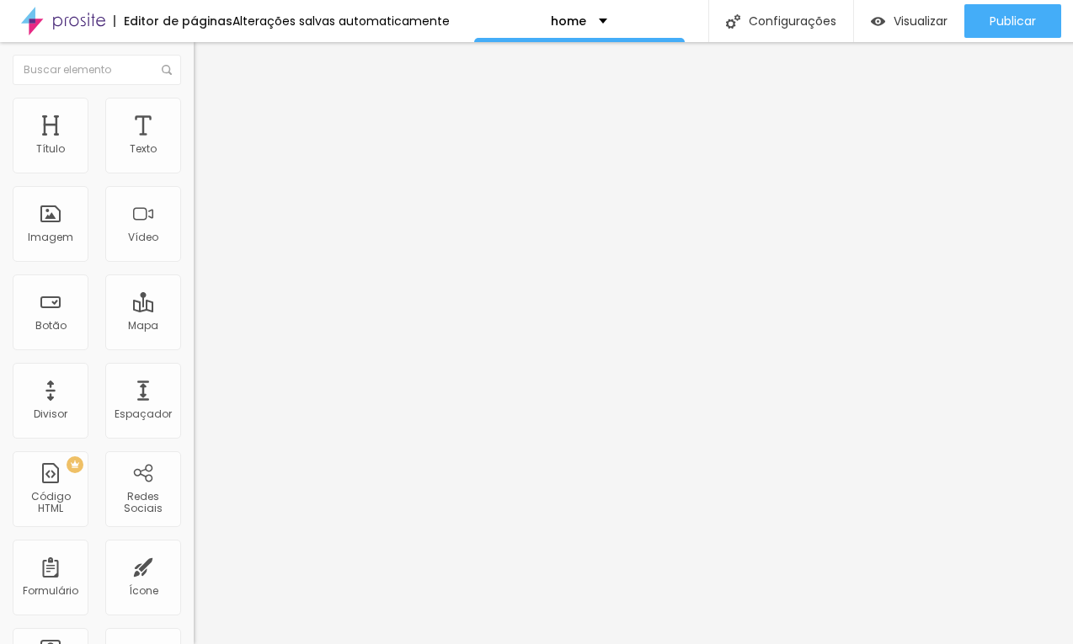
scroll to position [0, 0]
click at [201, 155] on span "Trocar icone" at bounding box center [238, 148] width 75 height 14
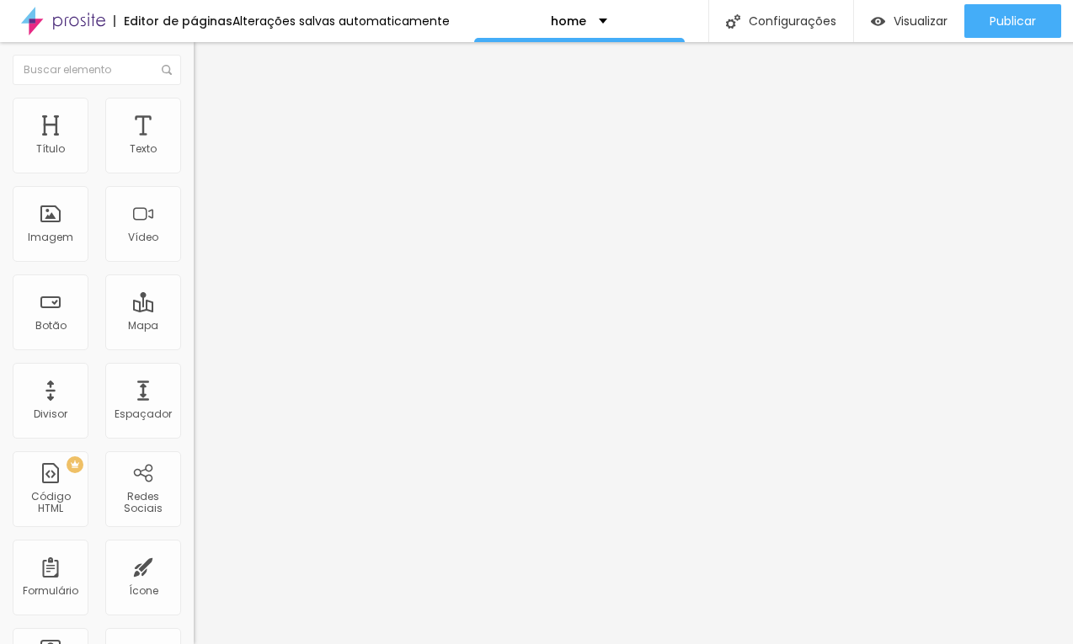
click at [194, 145] on span "Adicionar imagem" at bounding box center [248, 138] width 109 height 14
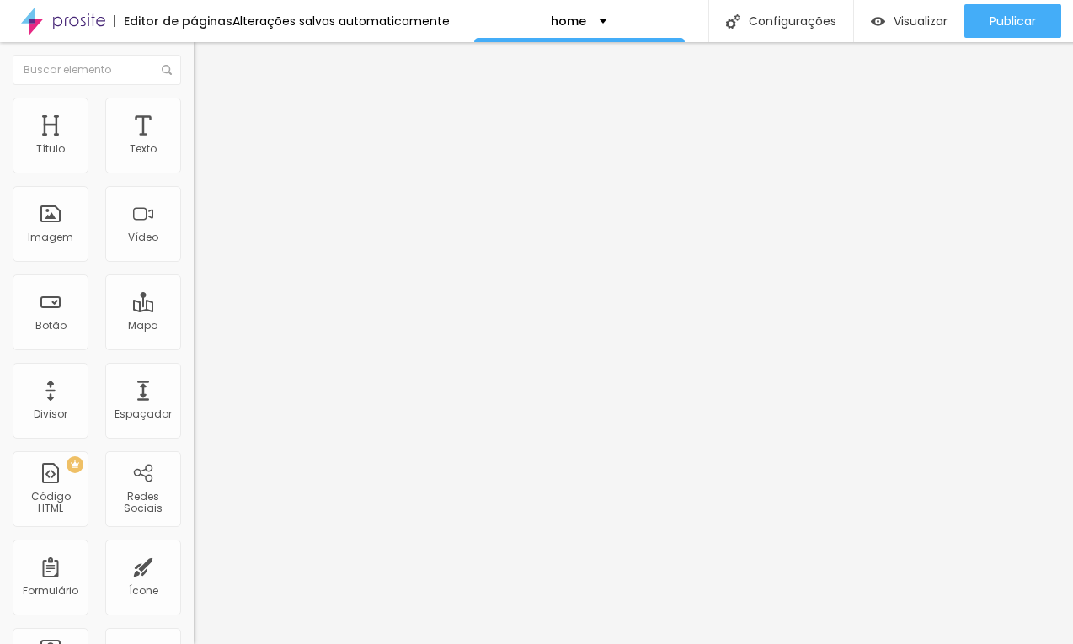
click at [194, 264] on span "Original" at bounding box center [214, 256] width 40 height 14
click at [194, 294] on span "Quadrado" at bounding box center [221, 287] width 55 height 14
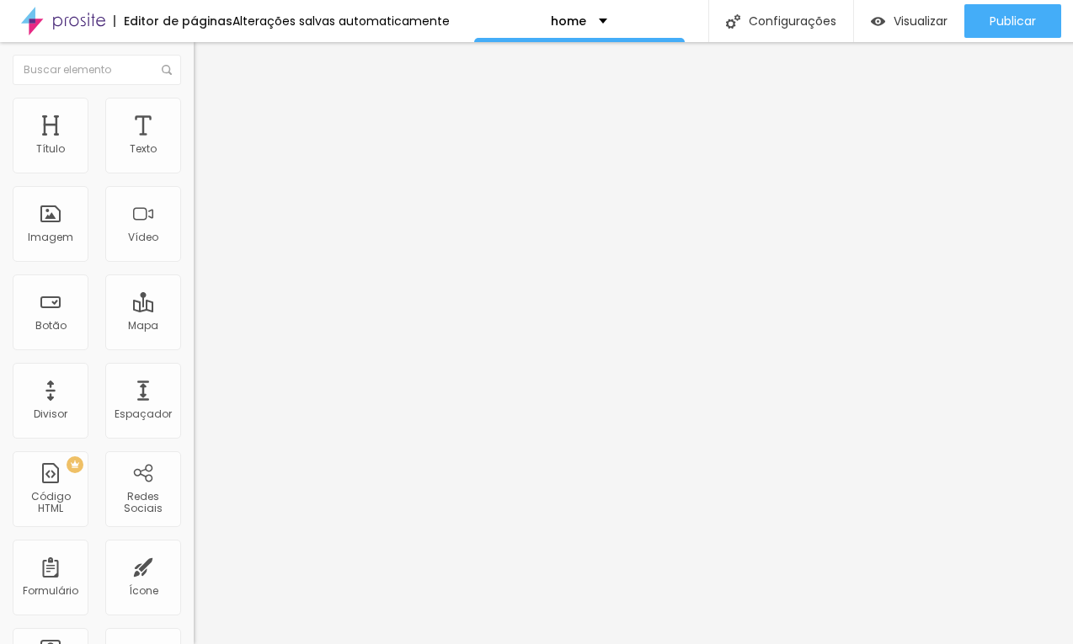
click at [194, 98] on li "Estilo" at bounding box center [291, 106] width 194 height 17
drag, startPoint x: 96, startPoint y: 176, endPoint x: 61, endPoint y: 179, distance: 34.6
click at [194, 173] on input "range" at bounding box center [248, 165] width 109 height 13
click at [194, 126] on li "Avançado" at bounding box center [291, 123] width 194 height 17
drag, startPoint x: 53, startPoint y: 166, endPoint x: 19, endPoint y: 166, distance: 33.7
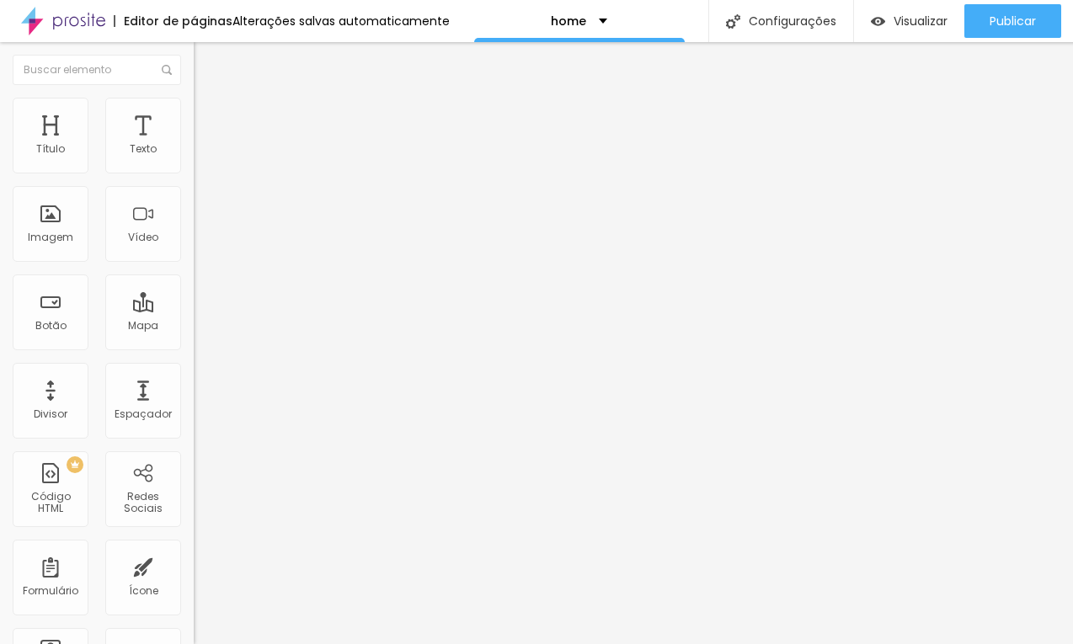
click at [194, 327] on input "range" at bounding box center [248, 333] width 109 height 13
drag, startPoint x: 41, startPoint y: 195, endPoint x: -18, endPoint y: 195, distance: 59.0
click at [194, 565] on input "range" at bounding box center [248, 571] width 109 height 13
click at [209, 116] on span "Estilo" at bounding box center [222, 109] width 26 height 14
click at [194, 98] on li "Conteúdo" at bounding box center [291, 89] width 194 height 17
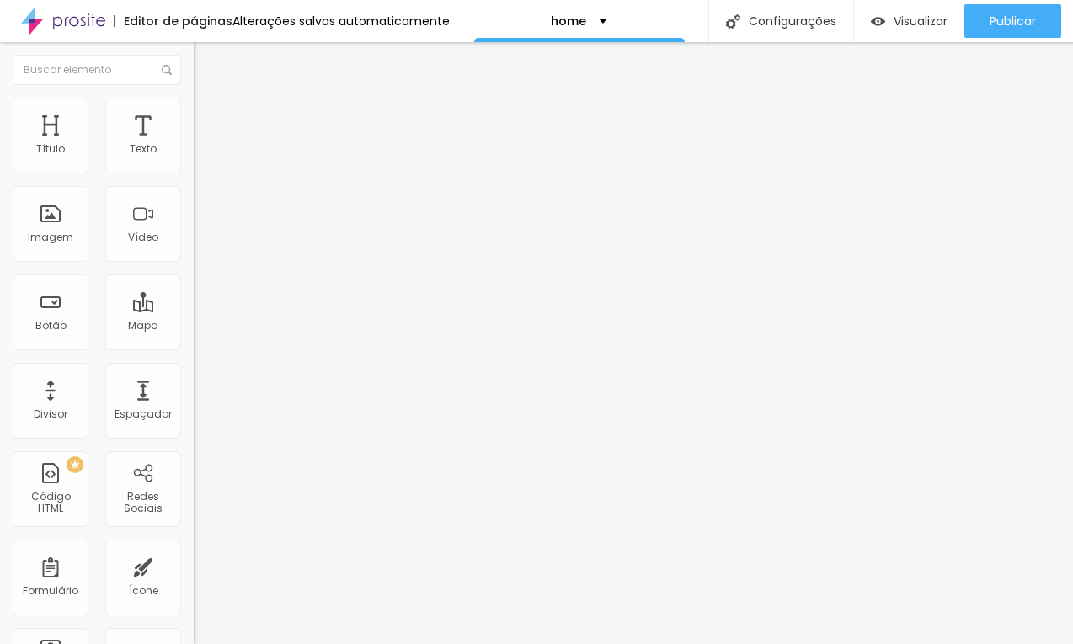
click at [194, 98] on img at bounding box center [201, 105] width 15 height 15
click at [194, 115] on img at bounding box center [201, 122] width 15 height 15
click at [194, 102] on li "Estilo" at bounding box center [291, 106] width 194 height 17
click at [194, 91] on li "Conteúdo" at bounding box center [291, 89] width 194 height 17
click at [209, 116] on span "Estilo" at bounding box center [222, 109] width 26 height 14
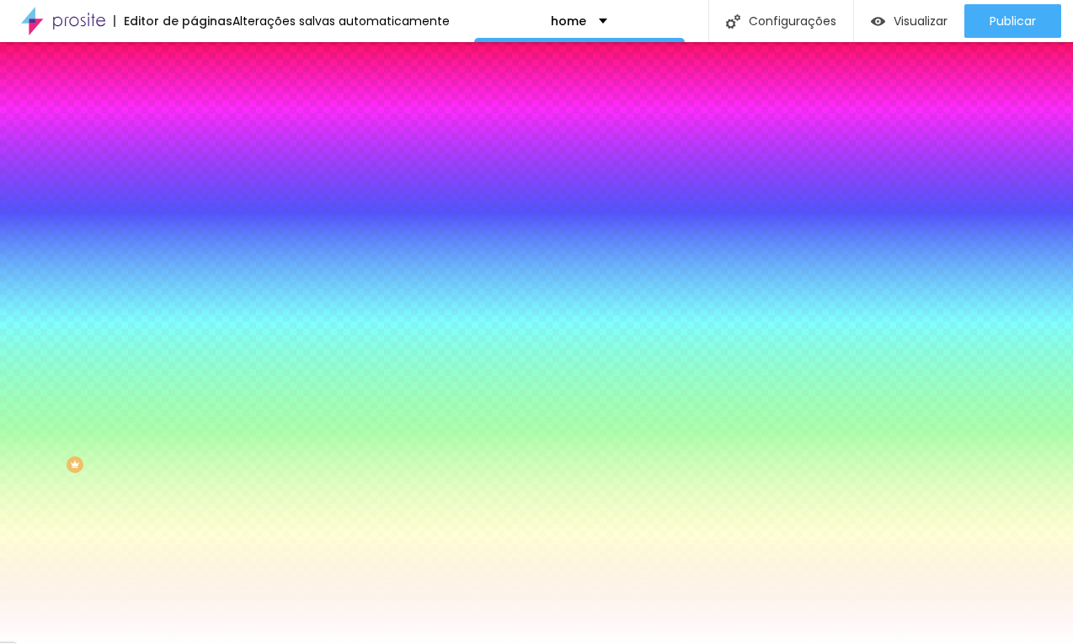
click at [209, 119] on span "Avançado" at bounding box center [237, 126] width 56 height 14
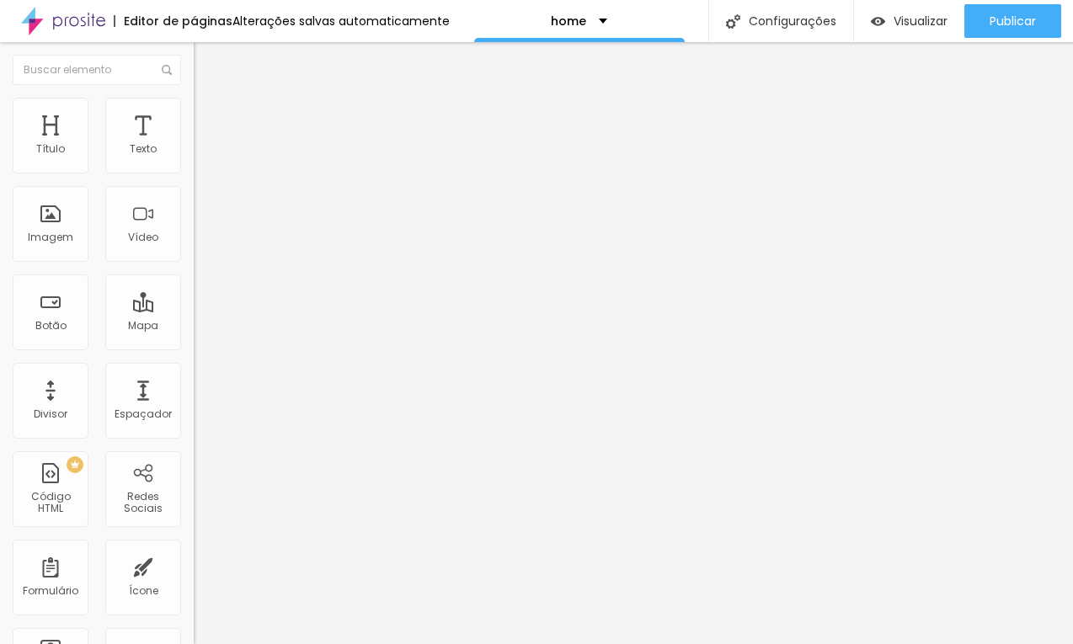
drag, startPoint x: 70, startPoint y: 163, endPoint x: 10, endPoint y: 168, distance: 60.1
click at [194, 327] on input "range" at bounding box center [248, 333] width 109 height 13
click at [191, 109] on li "Estilo" at bounding box center [288, 106] width 194 height 17
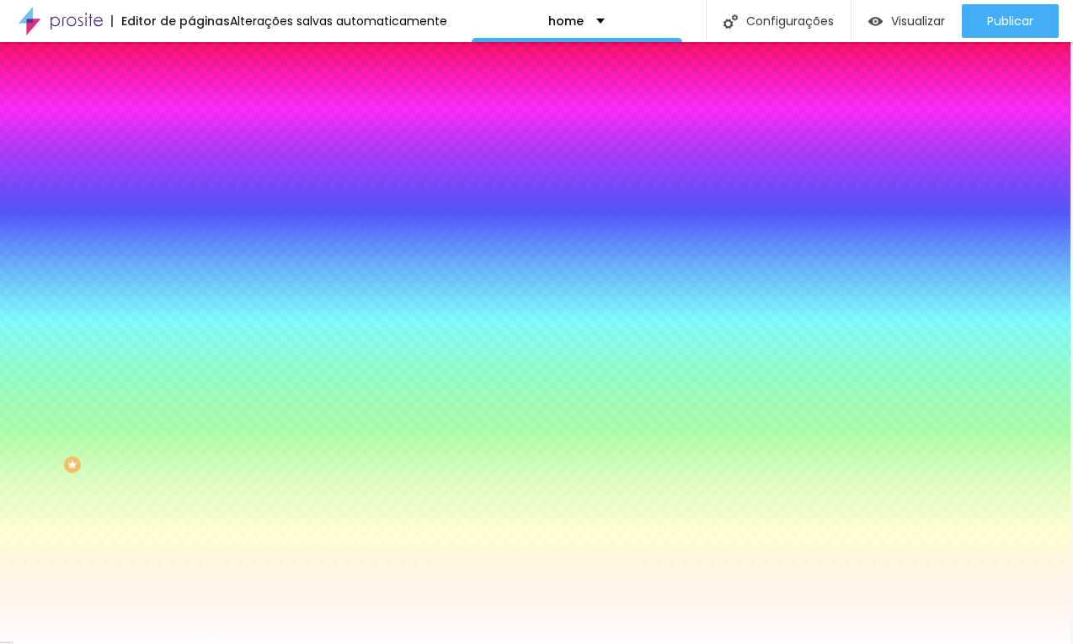
click at [191, 88] on li "Conteúdo" at bounding box center [288, 89] width 194 height 17
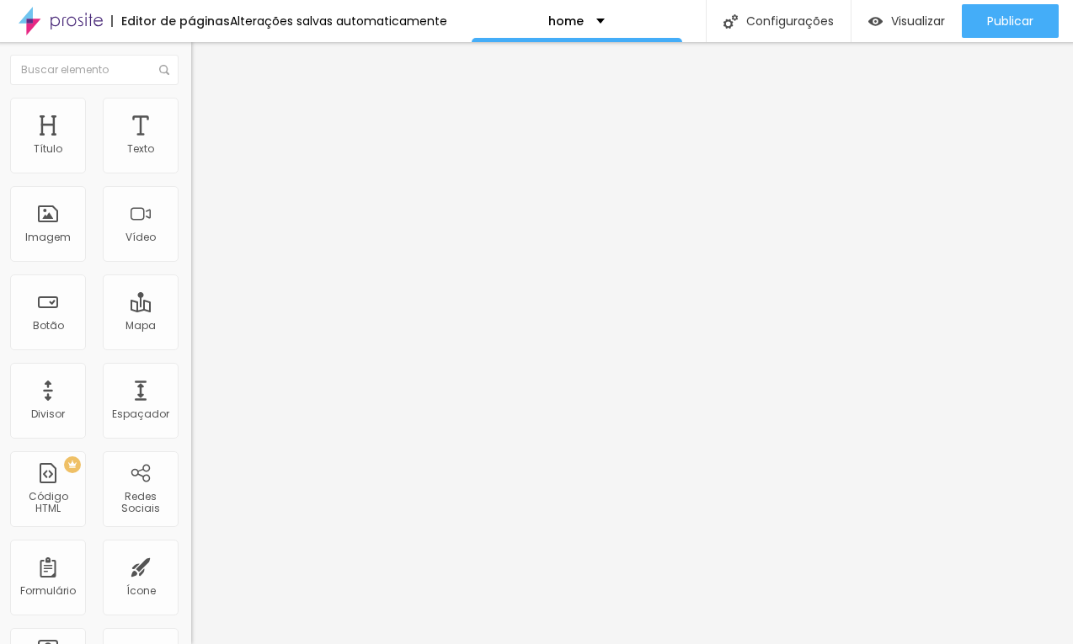
click at [204, 60] on img "button" at bounding box center [210, 61] width 13 height 13
click at [191, 72] on button "Editar Coluna" at bounding box center [288, 61] width 194 height 39
click at [204, 66] on img "button" at bounding box center [210, 61] width 13 height 13
click at [189, 104] on li "Estilo" at bounding box center [286, 106] width 194 height 17
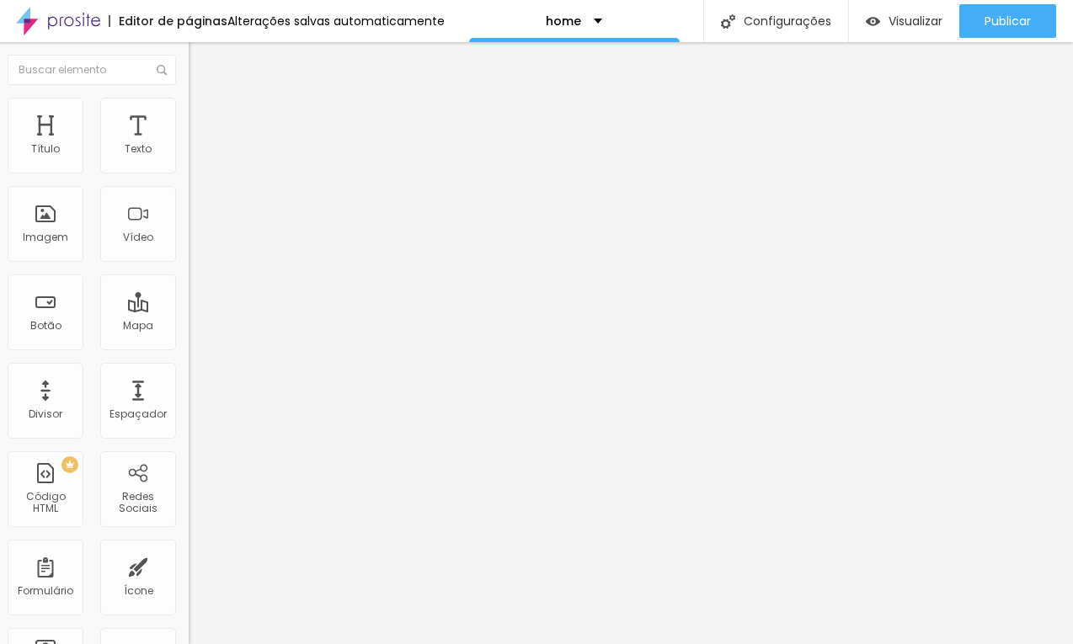
click at [204, 115] on span "Estilo" at bounding box center [217, 109] width 26 height 14
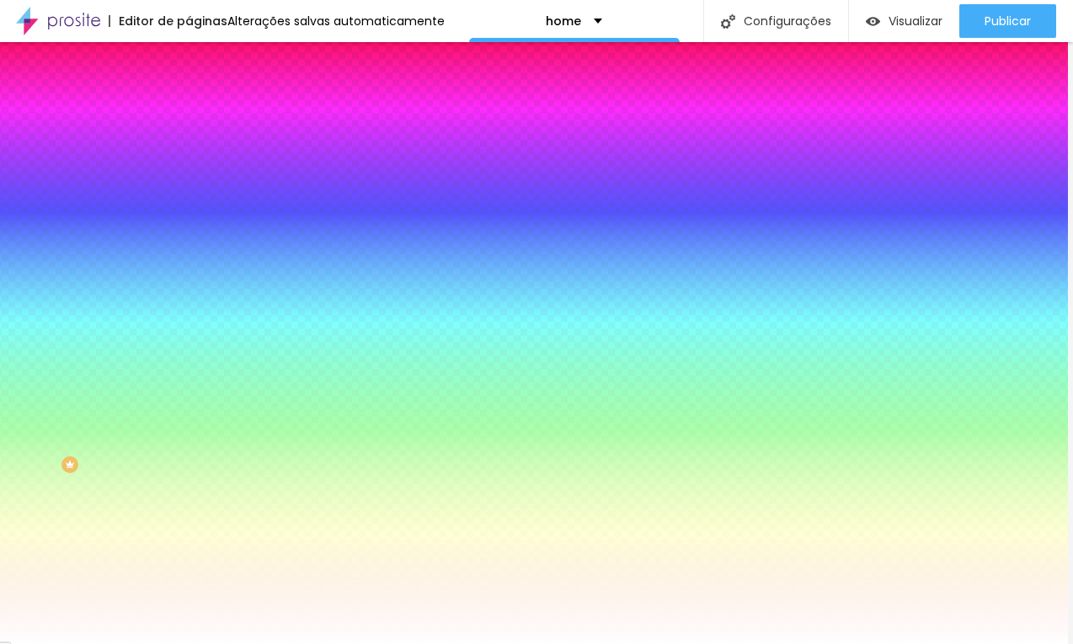
click at [189, 103] on li "Estilo" at bounding box center [286, 106] width 194 height 17
click at [204, 119] on span "Avançado" at bounding box center [232, 126] width 56 height 14
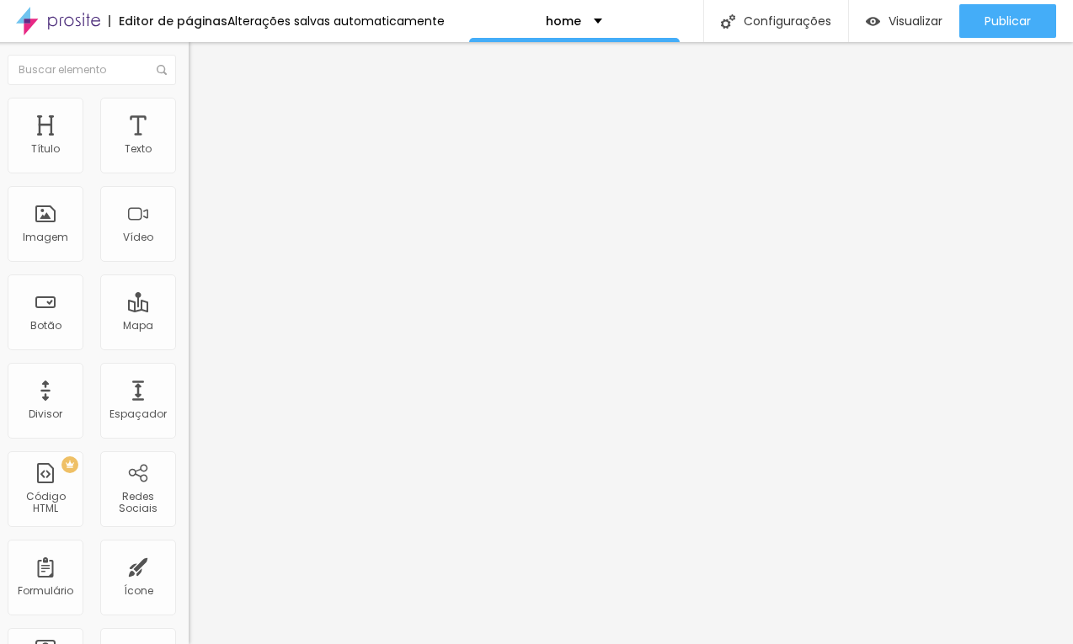
drag, startPoint x: 93, startPoint y: 167, endPoint x: 8, endPoint y: 167, distance: 84.2
click at [189, 327] on input "range" at bounding box center [243, 333] width 109 height 13
drag, startPoint x: 32, startPoint y: 200, endPoint x: -18, endPoint y: 200, distance: 49.7
click at [189, 565] on input "range" at bounding box center [243, 571] width 109 height 13
click at [189, 111] on li "Estilo" at bounding box center [286, 106] width 194 height 17
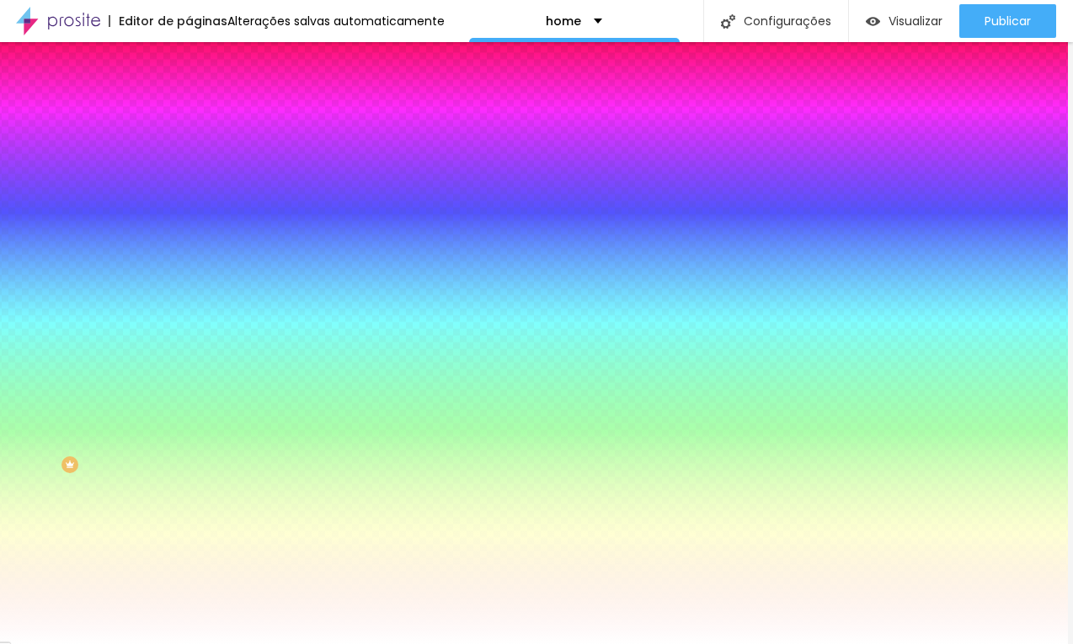
click at [204, 124] on span "Avançado" at bounding box center [232, 126] width 56 height 14
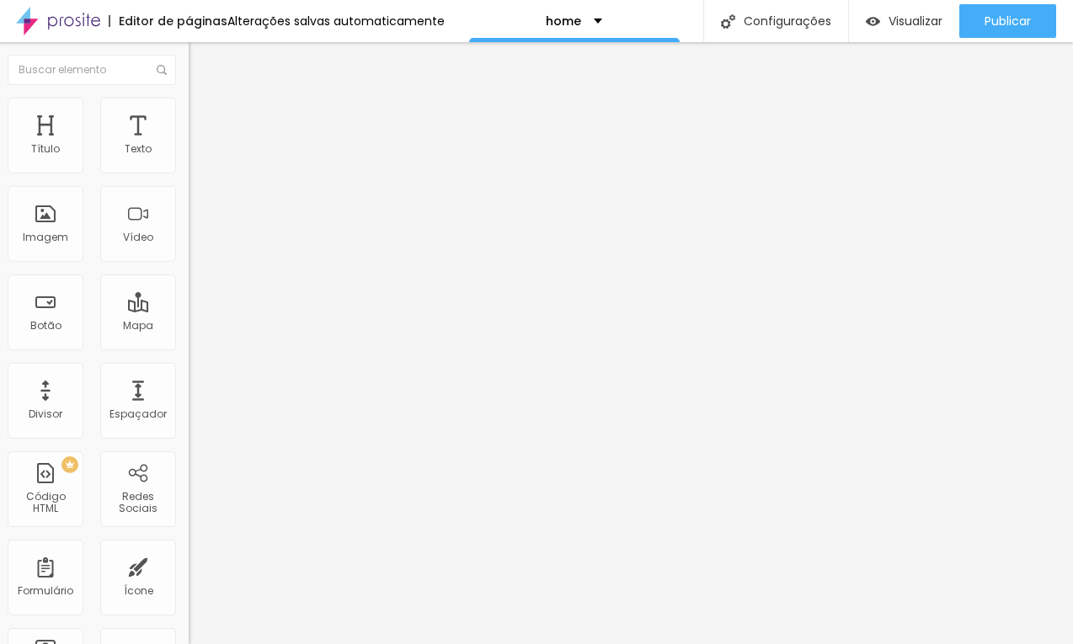
drag, startPoint x: 57, startPoint y: 168, endPoint x: -18, endPoint y: 168, distance: 75.0
click at [189, 327] on input "range" at bounding box center [243, 333] width 109 height 13
click at [204, 123] on span "Avançado" at bounding box center [232, 126] width 56 height 14
drag, startPoint x: 68, startPoint y: 162, endPoint x: -8, endPoint y: 164, distance: 75.9
click at [189, 327] on input "range" at bounding box center [243, 333] width 109 height 13
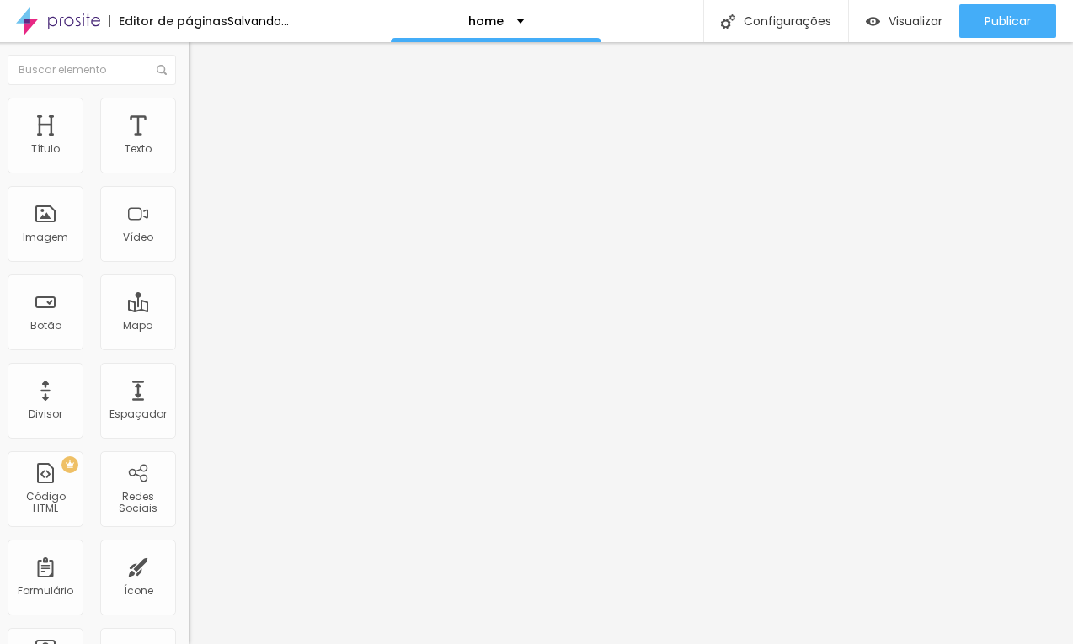
click at [189, 110] on li "Estilo" at bounding box center [286, 106] width 194 height 17
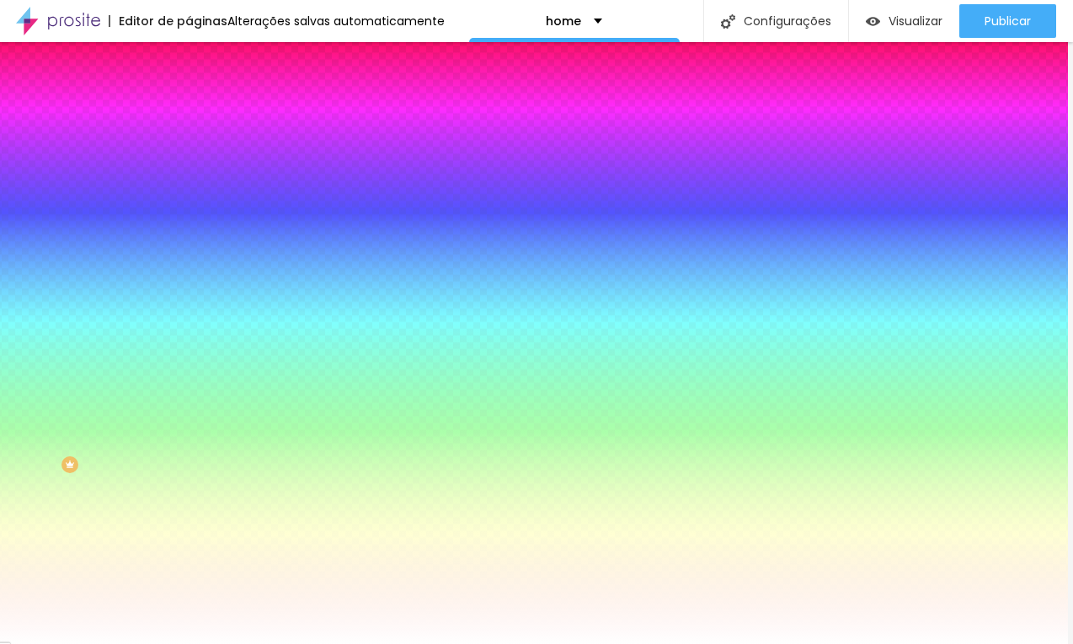
click at [189, 98] on li "Conteúdo" at bounding box center [286, 89] width 194 height 17
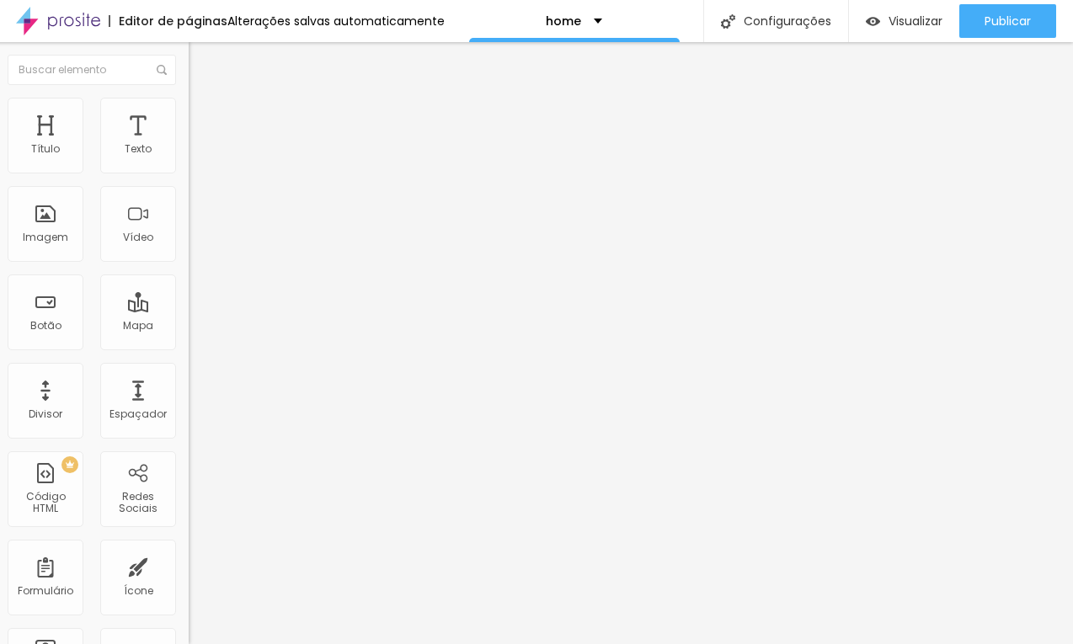
click at [189, 107] on li "Estilo" at bounding box center [286, 106] width 194 height 17
drag, startPoint x: 51, startPoint y: 210, endPoint x: -18, endPoint y: 184, distance: 73.8
click at [189, 370] on input "range" at bounding box center [243, 376] width 109 height 13
click at [189, 103] on img at bounding box center [196, 105] width 15 height 15
drag, startPoint x: 138, startPoint y: 182, endPoint x: 227, endPoint y: 187, distance: 88.6
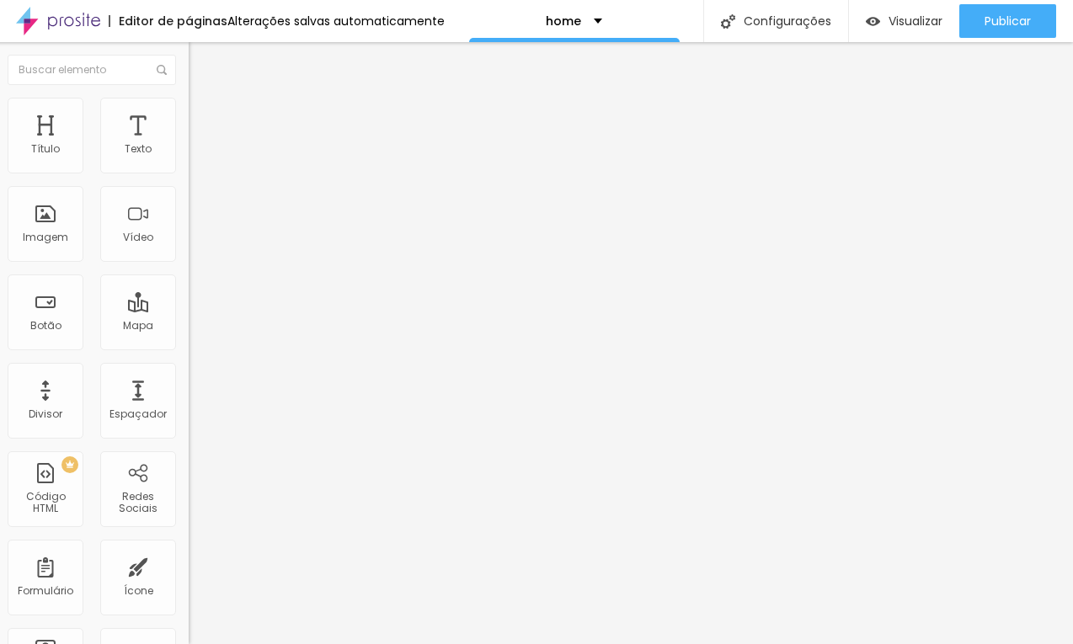
click at [227, 173] on input "range" at bounding box center [243, 165] width 109 height 13
click at [189, 131] on li "Avançado" at bounding box center [286, 123] width 194 height 17
drag, startPoint x: 45, startPoint y: 162, endPoint x: 24, endPoint y: 162, distance: 20.2
click at [189, 327] on input "range" at bounding box center [243, 333] width 109 height 13
drag, startPoint x: 49, startPoint y: 201, endPoint x: 3, endPoint y: 201, distance: 45.5
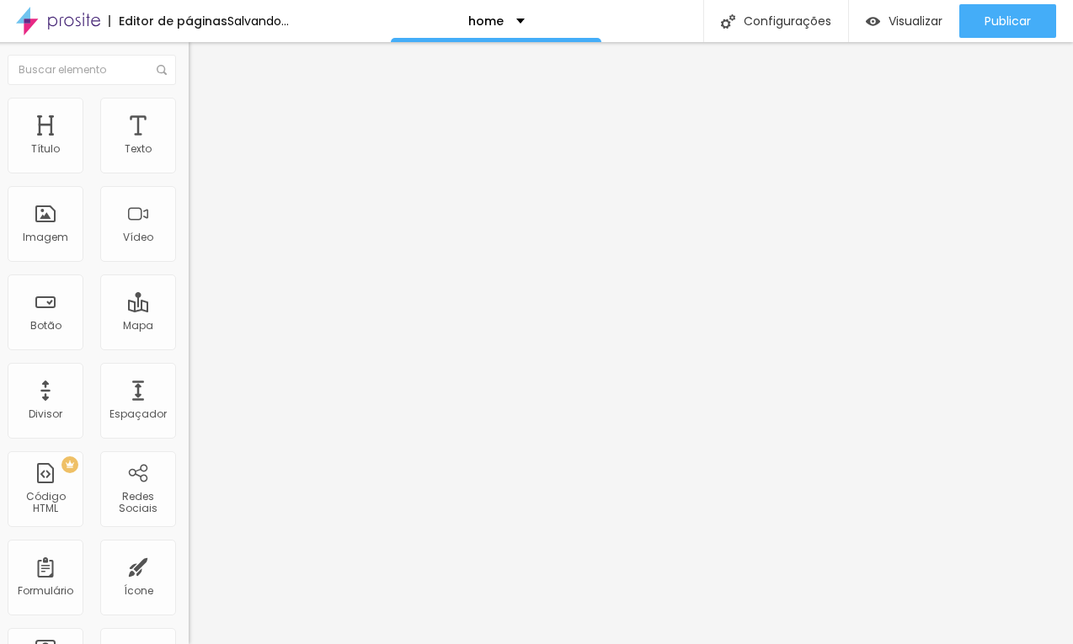
click at [189, 565] on input "range" at bounding box center [243, 571] width 109 height 13
click at [189, 145] on span "Adicionar imagem" at bounding box center [243, 138] width 109 height 14
click at [189, 264] on span "Original" at bounding box center [209, 256] width 40 height 14
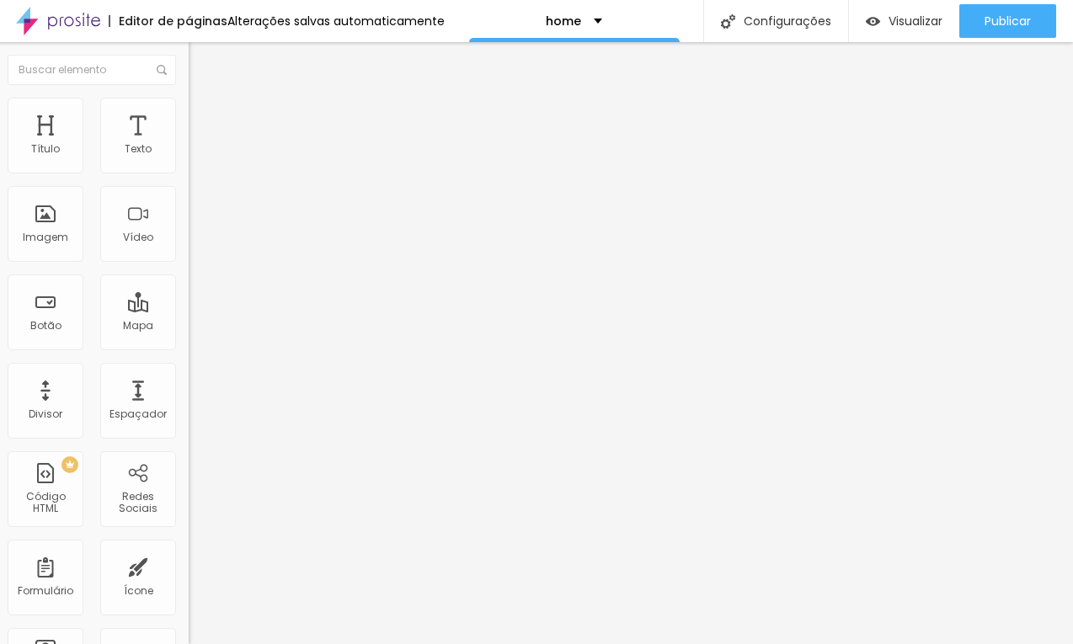
click at [189, 294] on span "Quadrado" at bounding box center [216, 287] width 55 height 14
click at [189, 145] on span "Adicionar imagem" at bounding box center [243, 138] width 109 height 14
click at [189, 264] on span "Original" at bounding box center [209, 256] width 40 height 14
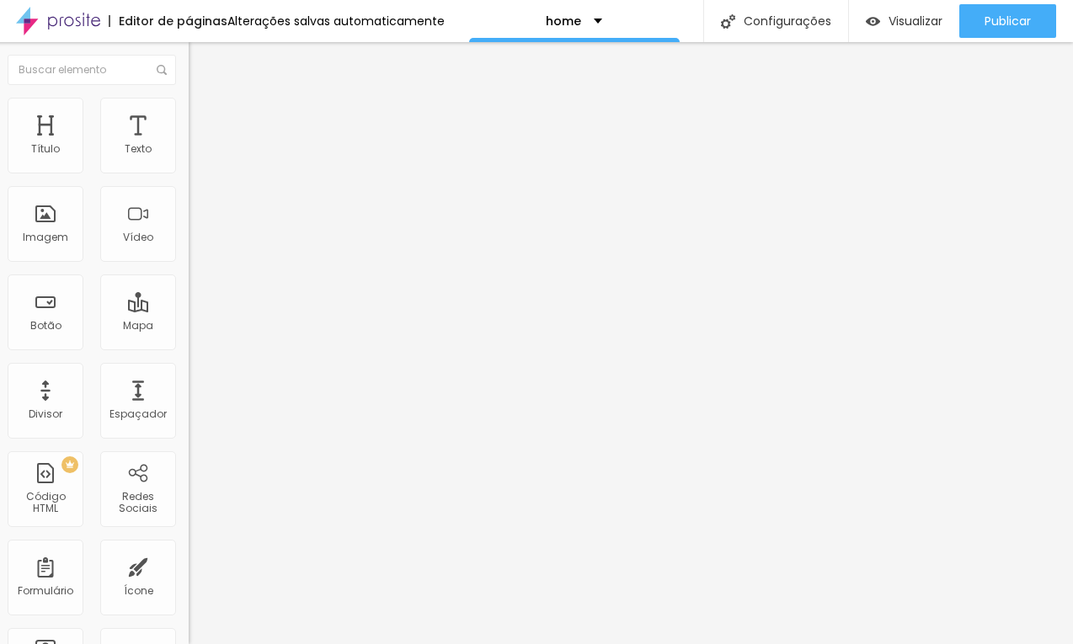
drag, startPoint x: 99, startPoint y: 413, endPoint x: 99, endPoint y: 439, distance: 26.1
click at [189, 308] on ul "Cinema 16:9 Padrão 4:3 Quadrado 1:1 Original" at bounding box center [286, 285] width 194 height 46
click at [189, 294] on span "Quadrado" at bounding box center [216, 287] width 55 height 14
click at [204, 114] on span "Estilo" at bounding box center [217, 109] width 26 height 14
click at [204, 99] on span "Conteúdo" at bounding box center [230, 92] width 52 height 14
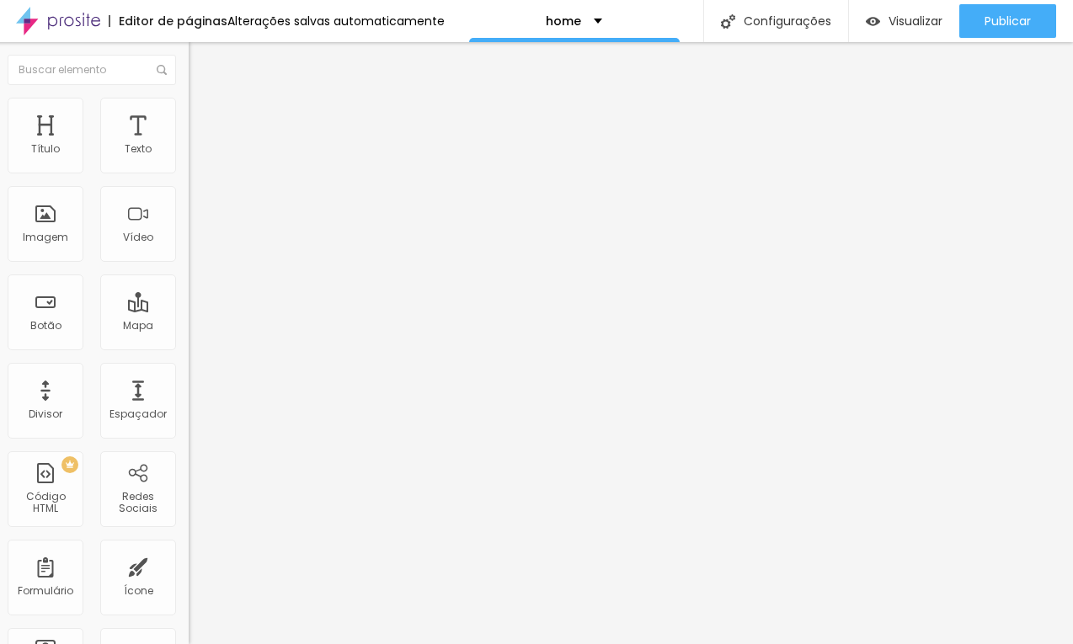
click at [189, 145] on span "Adicionar imagem" at bounding box center [243, 138] width 109 height 14
click at [189, 264] on span "Original" at bounding box center [209, 256] width 40 height 14
click at [189, 284] on span "Padrão" at bounding box center [208, 277] width 38 height 14
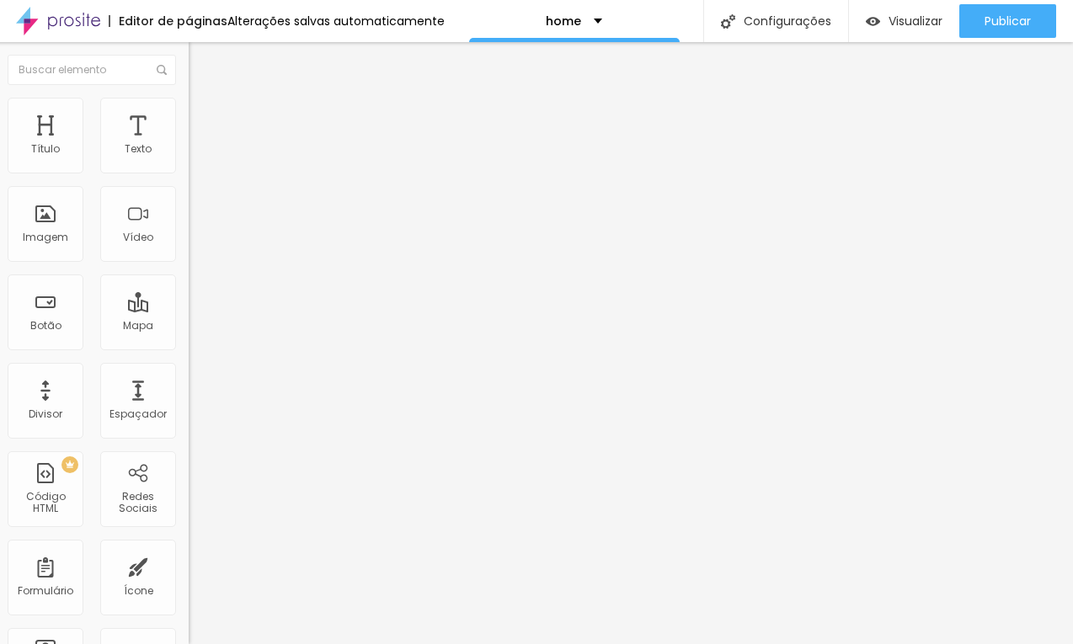
click at [189, 298] on div "Quadrado 1:1" at bounding box center [286, 293] width 194 height 10
click at [204, 116] on span "Estilo" at bounding box center [217, 109] width 26 height 14
click at [189, 105] on img at bounding box center [196, 105] width 15 height 15
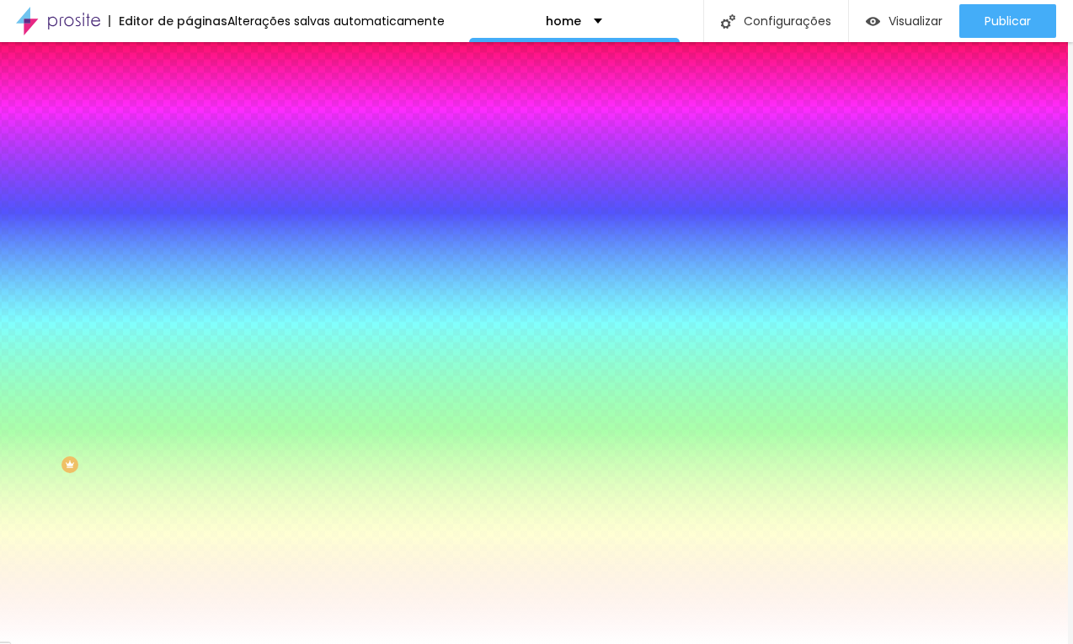
click at [189, 115] on li "Avançado" at bounding box center [286, 123] width 194 height 17
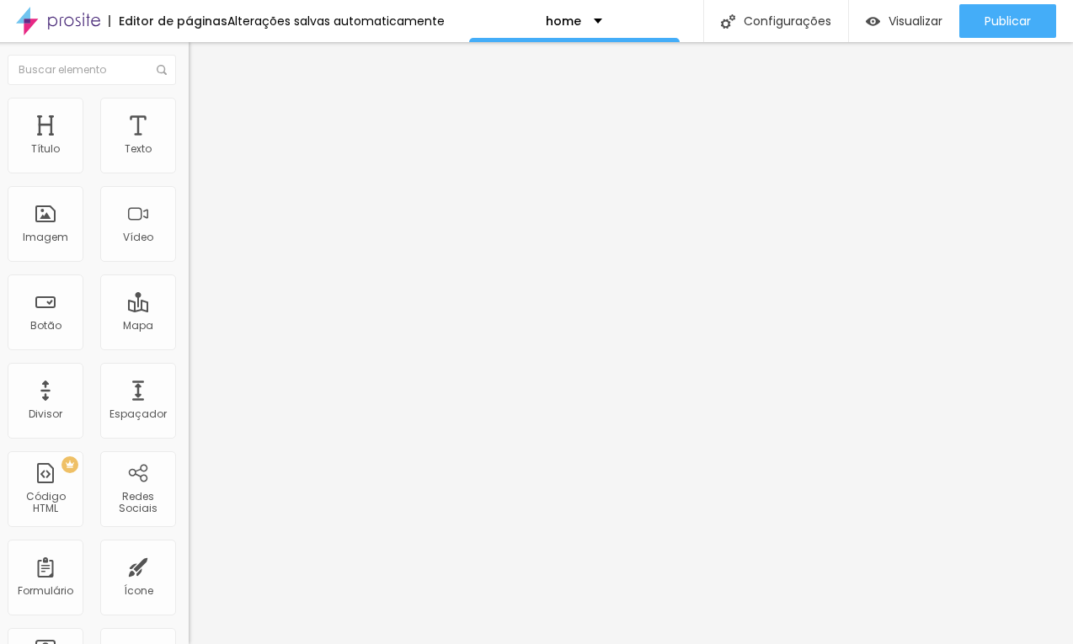
drag, startPoint x: 31, startPoint y: 160, endPoint x: -18, endPoint y: 158, distance: 48.9
click at [189, 327] on input "range" at bounding box center [243, 333] width 109 height 13
click at [189, 194] on div "0 px Espaçamento Interno ID Html Classes Html Visível nos dispositivos Celular …" at bounding box center [286, 366] width 194 height 471
click at [189, 98] on li "Estilo" at bounding box center [286, 106] width 194 height 17
click at [204, 119] on span "Avançado" at bounding box center [232, 126] width 56 height 14
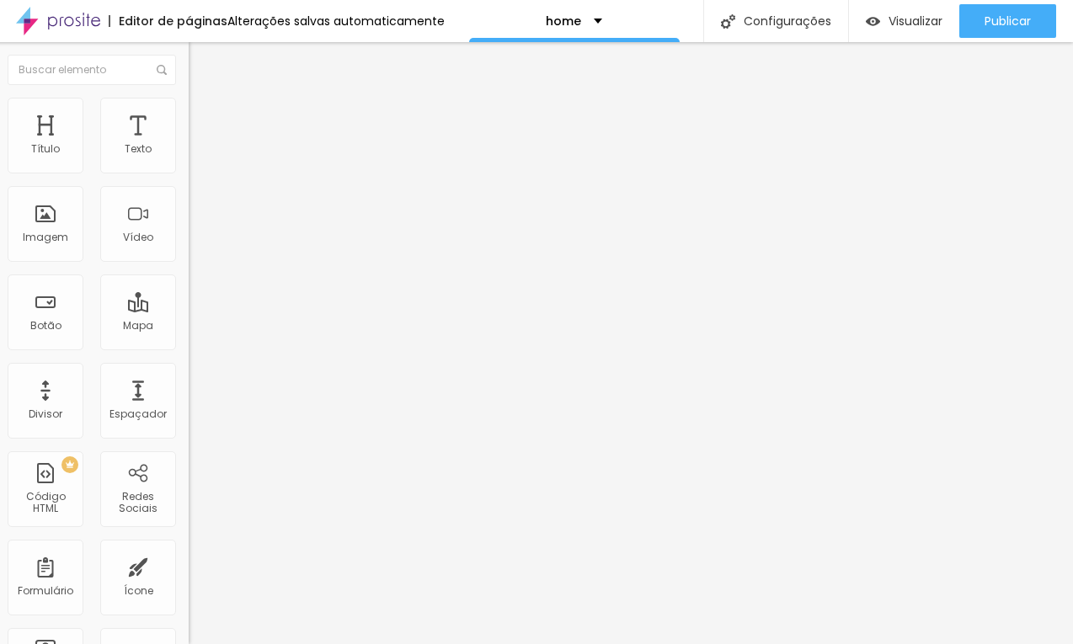
drag, startPoint x: 40, startPoint y: 162, endPoint x: -3, endPoint y: 162, distance: 43.0
click at [189, 327] on input "range" at bounding box center [243, 333] width 109 height 13
drag, startPoint x: 45, startPoint y: 200, endPoint x: -17, endPoint y: 200, distance: 62.3
click at [189, 565] on input "range" at bounding box center [243, 571] width 109 height 13
click at [204, 119] on span "Avançado" at bounding box center [232, 126] width 56 height 14
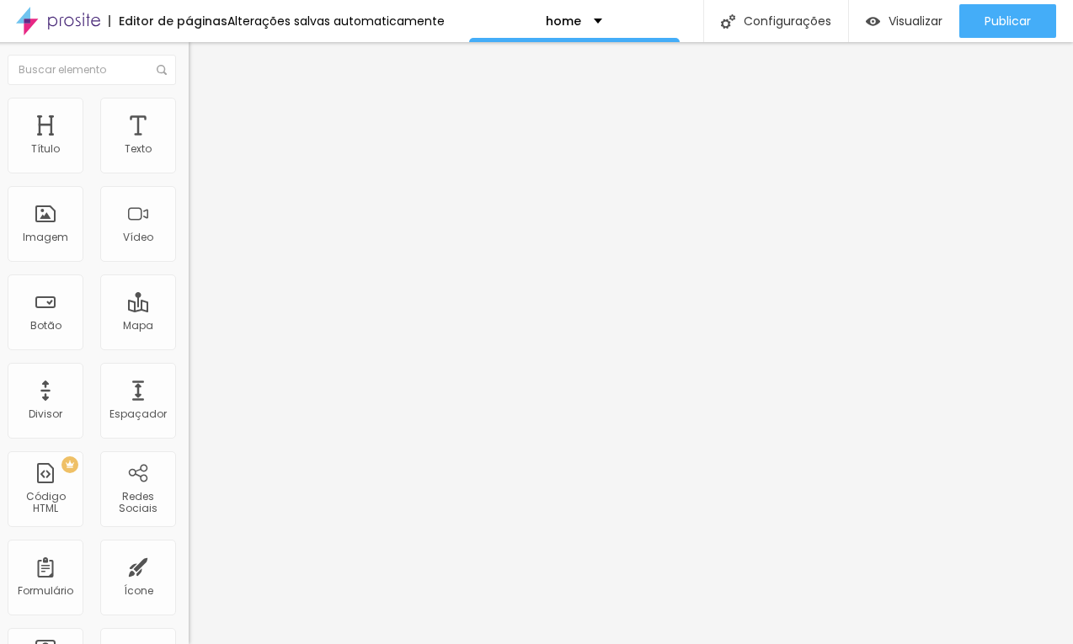
drag, startPoint x: 66, startPoint y: 170, endPoint x: -18, endPoint y: 170, distance: 83.4
click at [189, 327] on input "range" at bounding box center [243, 333] width 109 height 13
click at [189, 97] on ul "Conteúdo Estilo Avançado" at bounding box center [286, 106] width 194 height 51
click at [189, 99] on img at bounding box center [196, 105] width 15 height 15
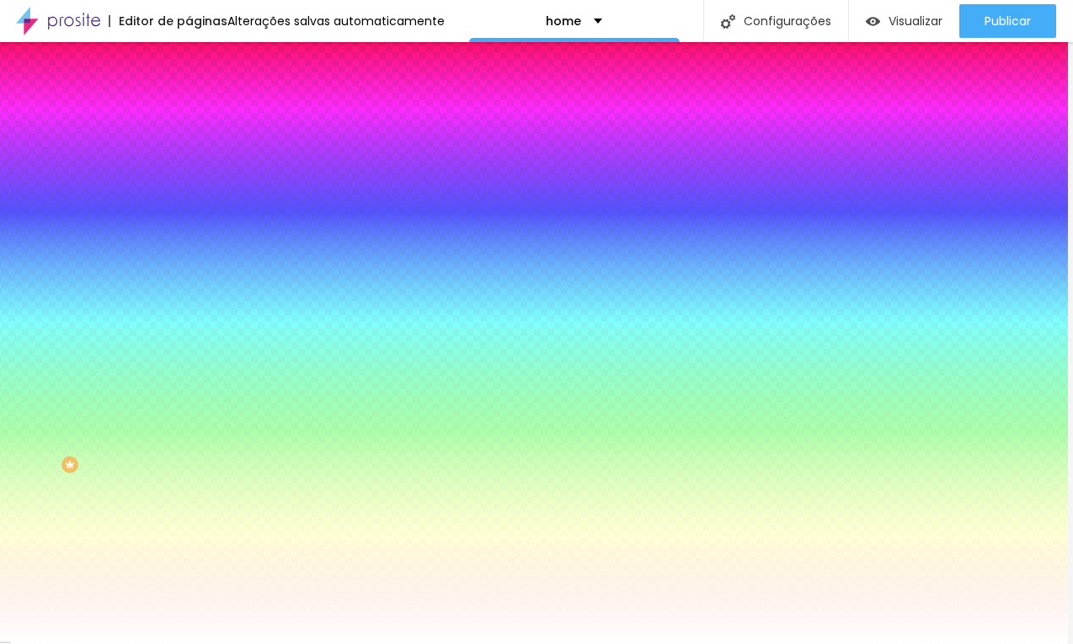
click at [189, 98] on li "Conteúdo" at bounding box center [286, 89] width 194 height 17
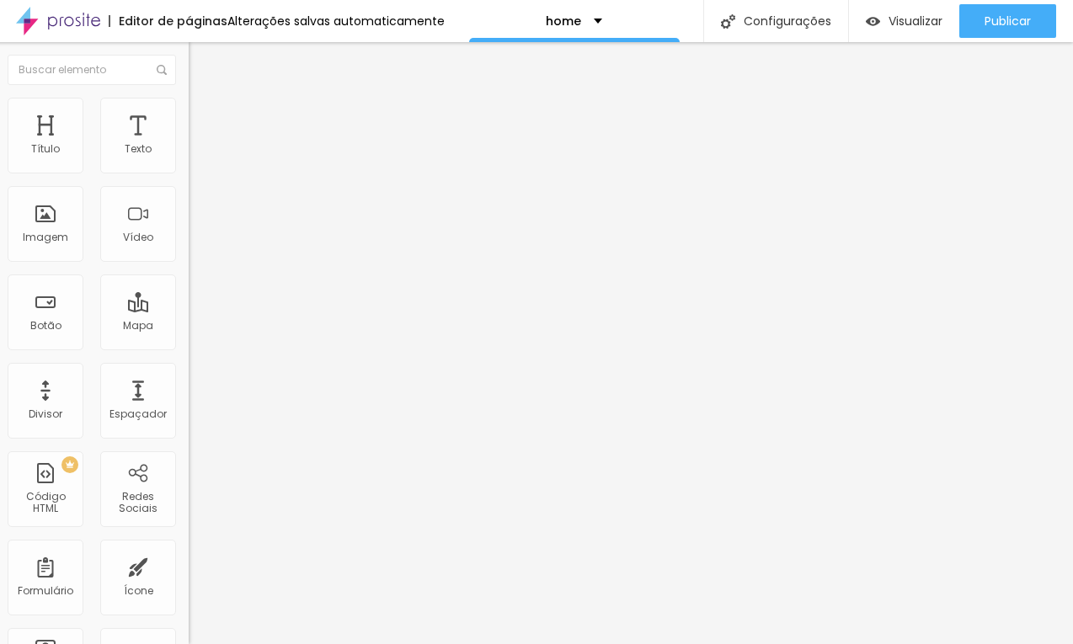
click at [189, 115] on img at bounding box center [196, 122] width 15 height 15
drag, startPoint x: 45, startPoint y: 165, endPoint x: 11, endPoint y: 165, distance: 34.5
click at [189, 327] on input "range" at bounding box center [243, 333] width 109 height 13
drag, startPoint x: 44, startPoint y: 200, endPoint x: -18, endPoint y: 200, distance: 61.5
click at [189, 565] on input "range" at bounding box center [243, 571] width 109 height 13
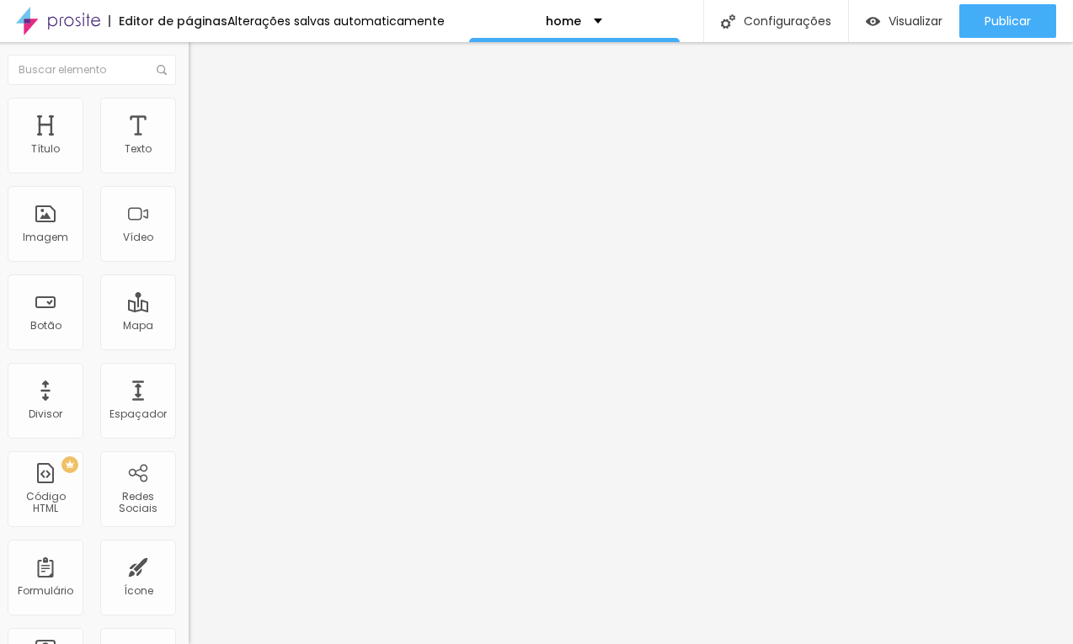
click at [189, 145] on span "Trocar imagem" at bounding box center [235, 138] width 92 height 14
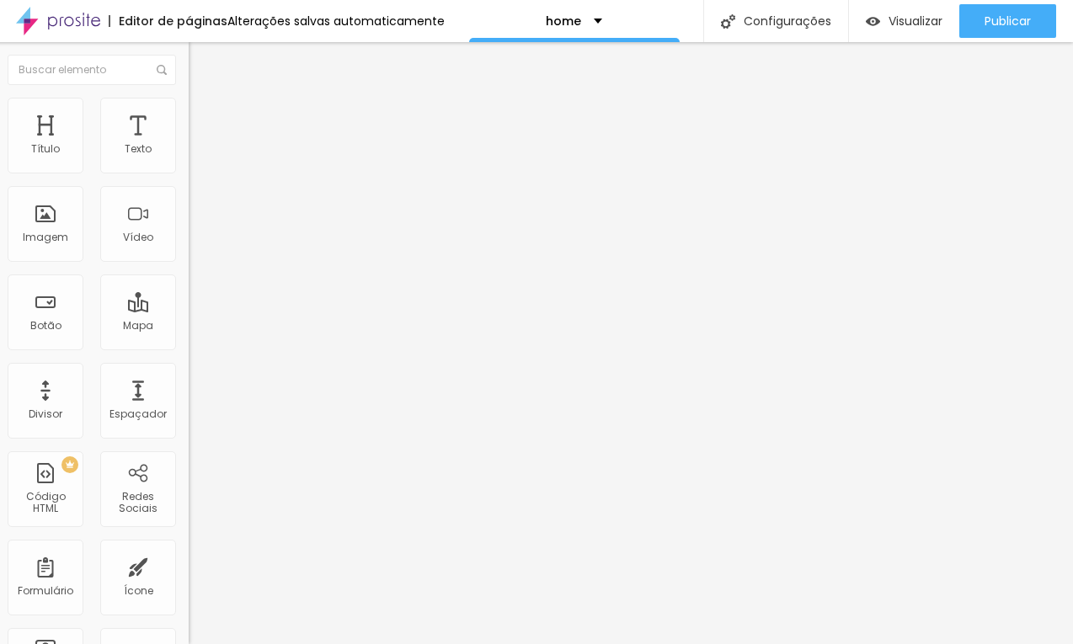
click at [281, 145] on span at bounding box center [286, 138] width 10 height 14
click at [189, 104] on li "Estilo" at bounding box center [286, 106] width 194 height 17
click at [189, 115] on li "Avançado" at bounding box center [286, 123] width 194 height 17
click at [189, 94] on ul "Conteúdo Estilo Avançado" at bounding box center [286, 106] width 194 height 51
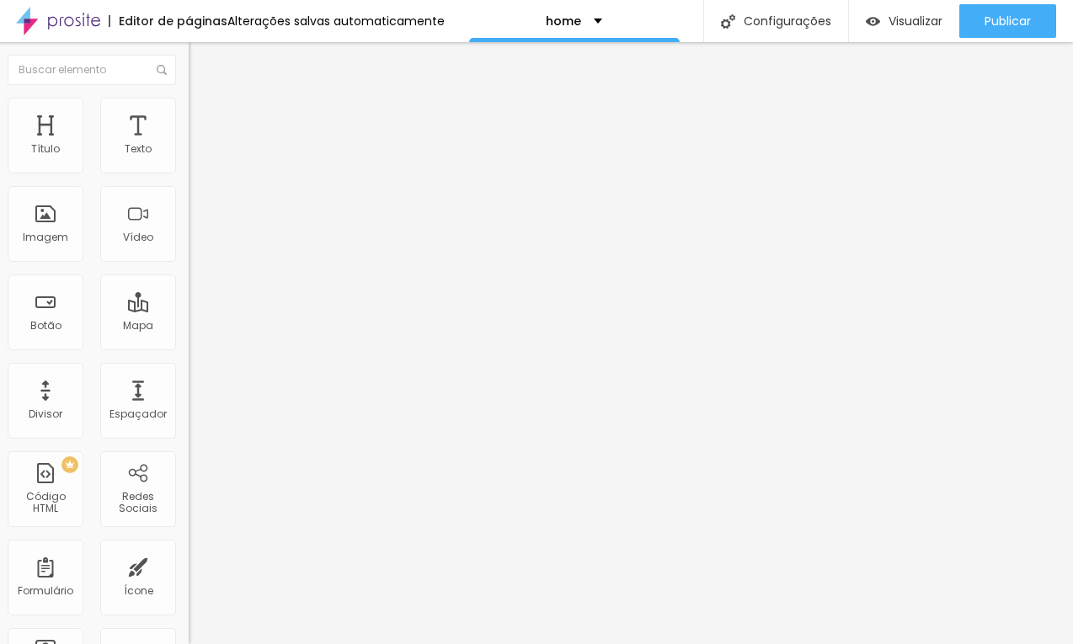
click at [189, 96] on img at bounding box center [196, 88] width 15 height 15
click at [189, 107] on ul "Conteúdo Estilo Avançado" at bounding box center [286, 106] width 194 height 51
click at [189, 109] on li "Estilo" at bounding box center [286, 106] width 194 height 17
click at [189, 79] on button "Editar Imagem" at bounding box center [286, 61] width 194 height 39
click at [189, 114] on ul "Conteúdo Estilo Avançado" at bounding box center [286, 106] width 194 height 51
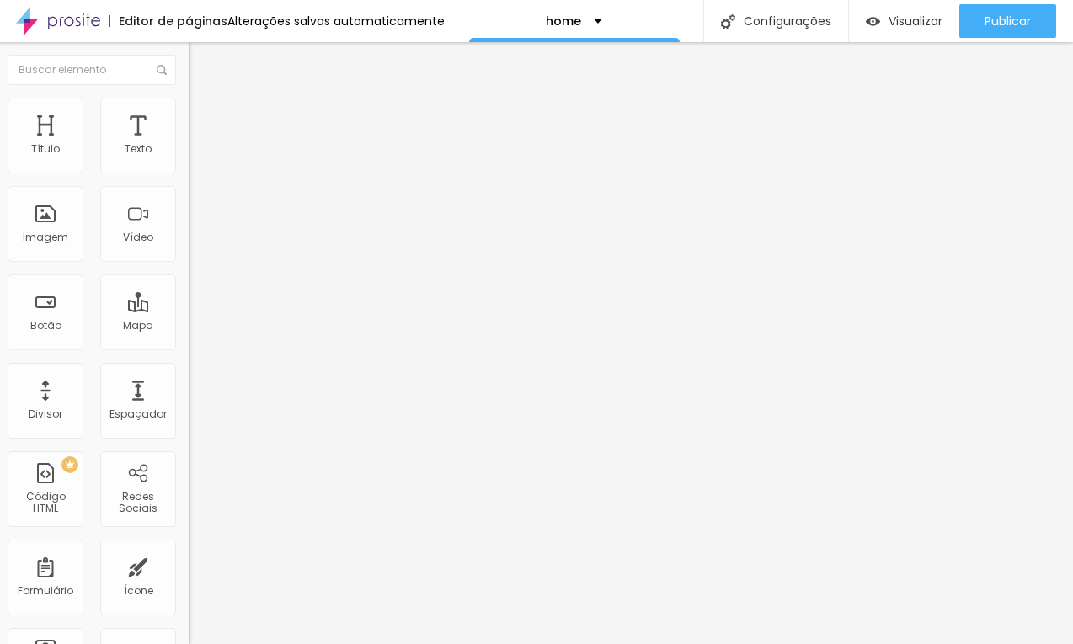
click at [204, 115] on span "Estilo" at bounding box center [217, 109] width 26 height 14
click at [189, 88] on li "Conteúdo" at bounding box center [286, 89] width 194 height 17
click at [189, 115] on ul "Estilo Avançado" at bounding box center [286, 98] width 194 height 34
click at [204, 113] on span "Avançado" at bounding box center [232, 109] width 56 height 14
click at [189, 113] on ul "Estilo Avançado" at bounding box center [286, 98] width 194 height 34
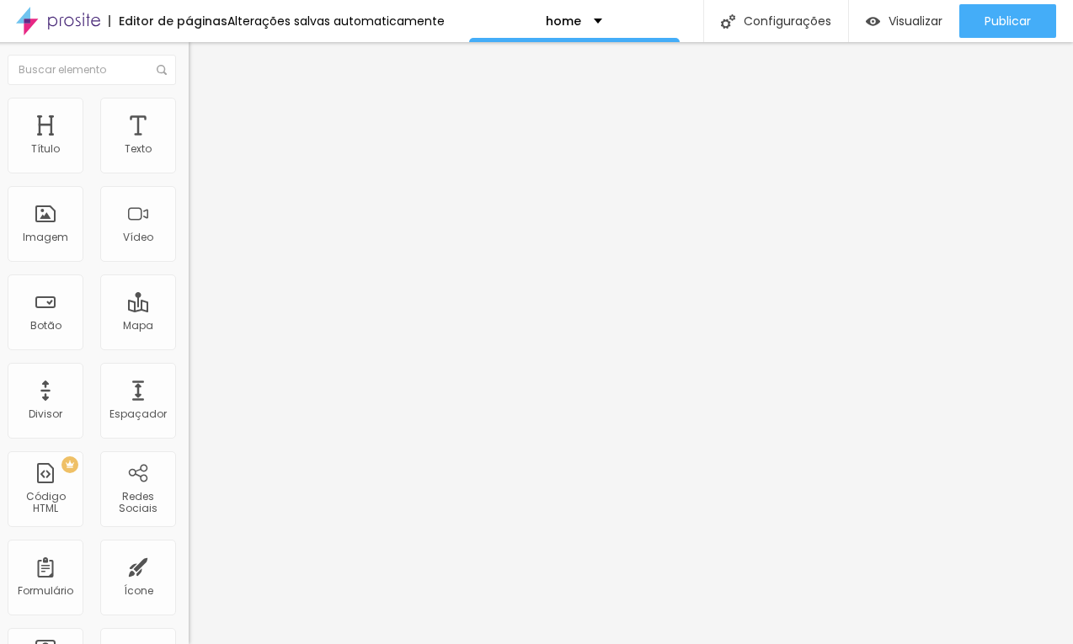
click at [204, 99] on span "Estilo" at bounding box center [217, 92] width 26 height 14
click at [189, 167] on img at bounding box center [195, 161] width 12 height 12
click at [204, 113] on span "Estilo" at bounding box center [217, 109] width 26 height 14
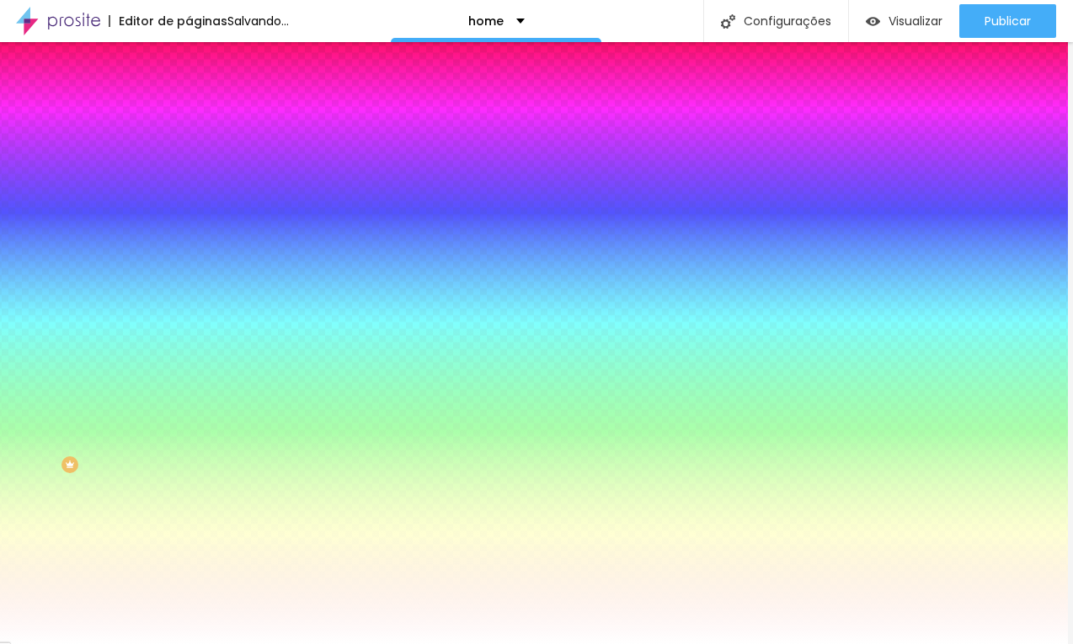
click at [189, 161] on div at bounding box center [286, 161] width 194 height 0
click at [145, 301] on div at bounding box center [531, 322] width 1073 height 644
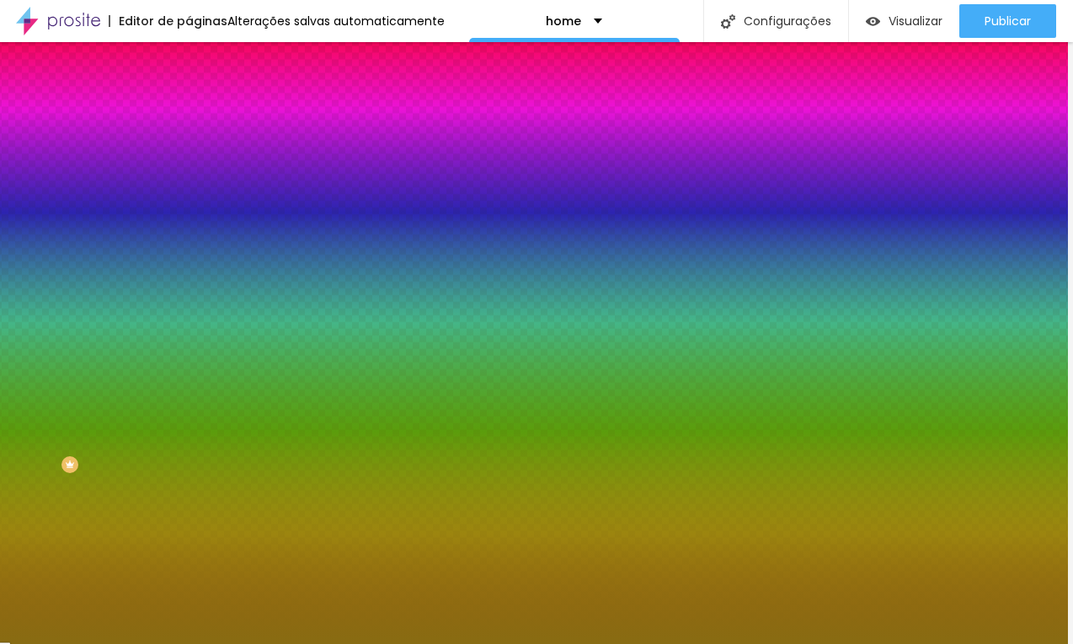
click at [116, 249] on div at bounding box center [531, 322] width 1073 height 644
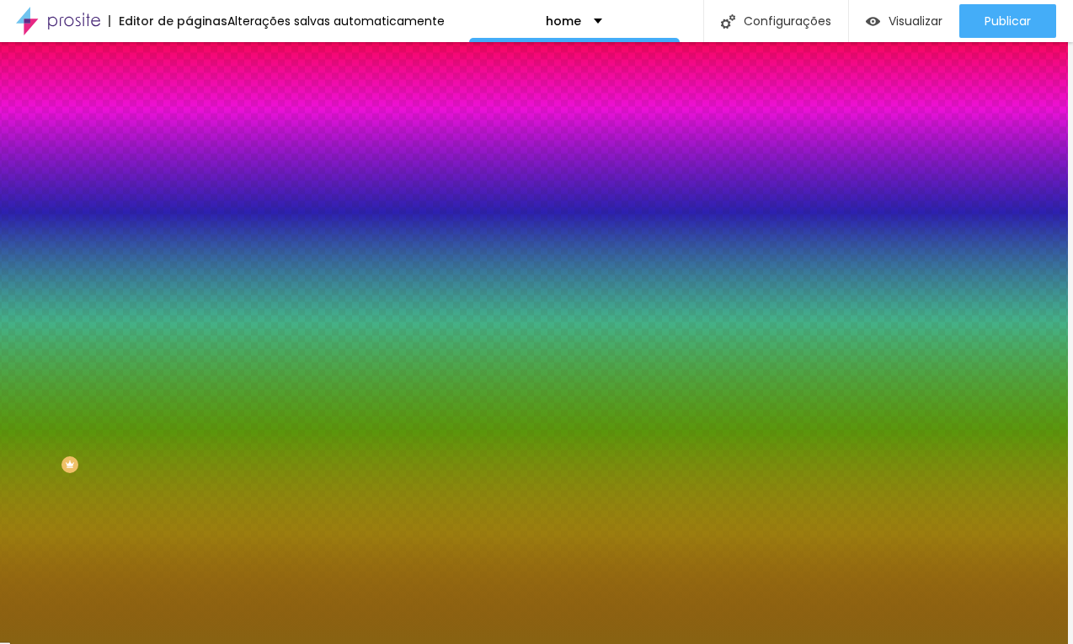
click at [147, 302] on div at bounding box center [531, 322] width 1073 height 644
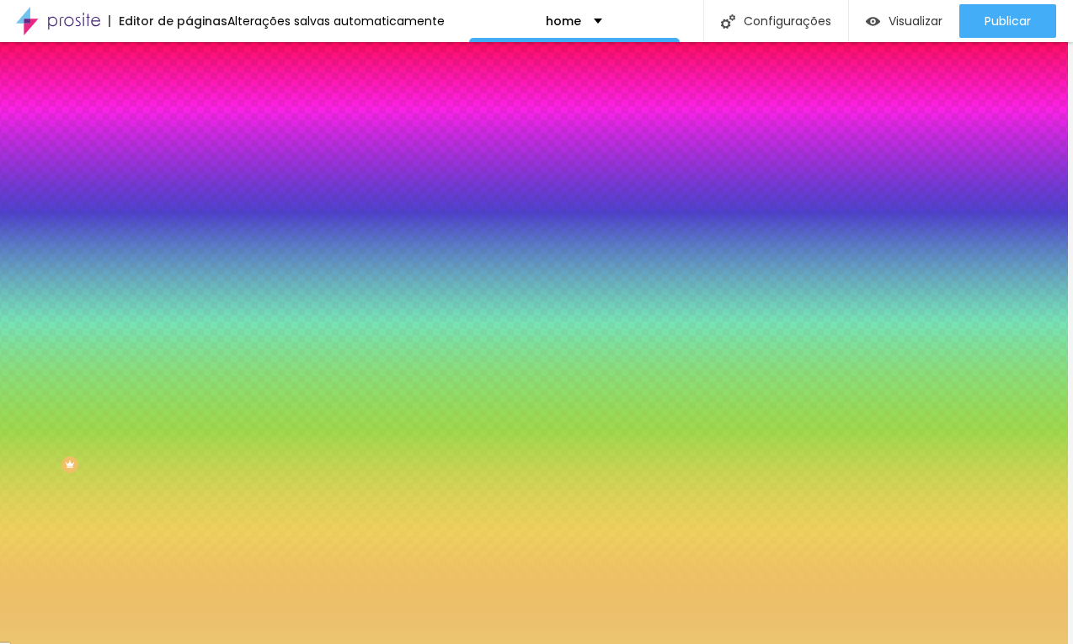
click at [78, 200] on div at bounding box center [531, 322] width 1073 height 644
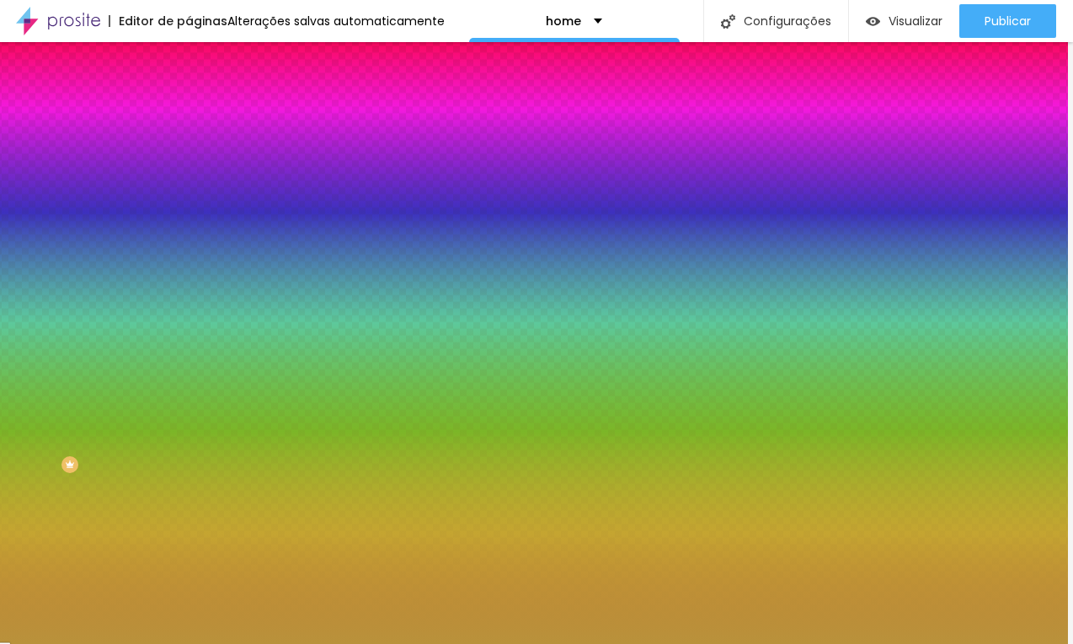
drag, startPoint x: 92, startPoint y: 239, endPoint x: 96, endPoint y: 225, distance: 14.9
click at [96, 225] on div at bounding box center [531, 322] width 1073 height 644
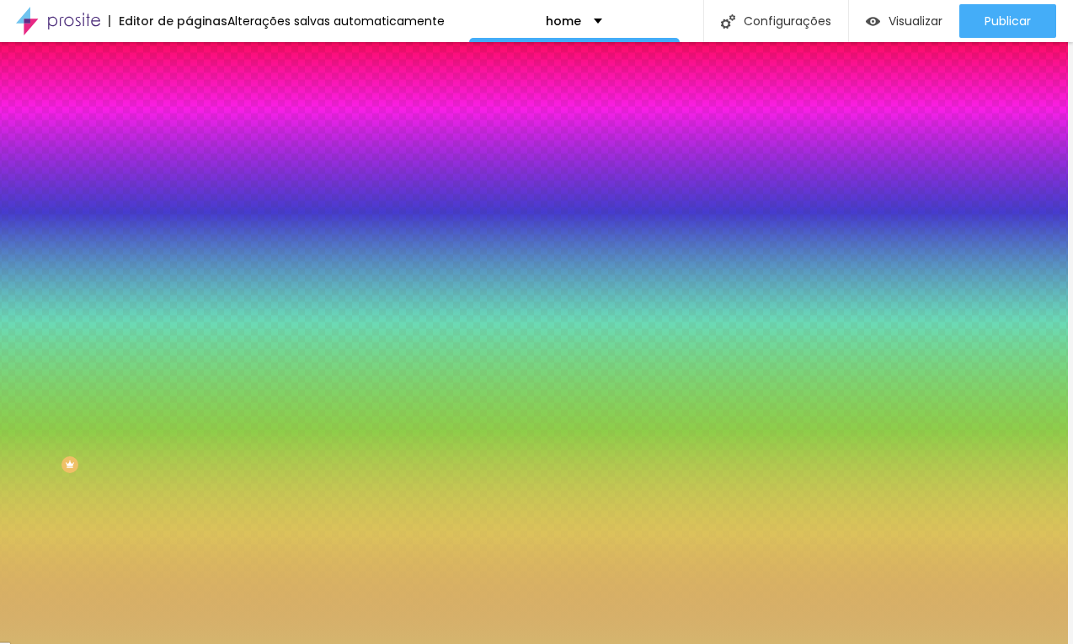
click at [74, 211] on div at bounding box center [531, 322] width 1073 height 644
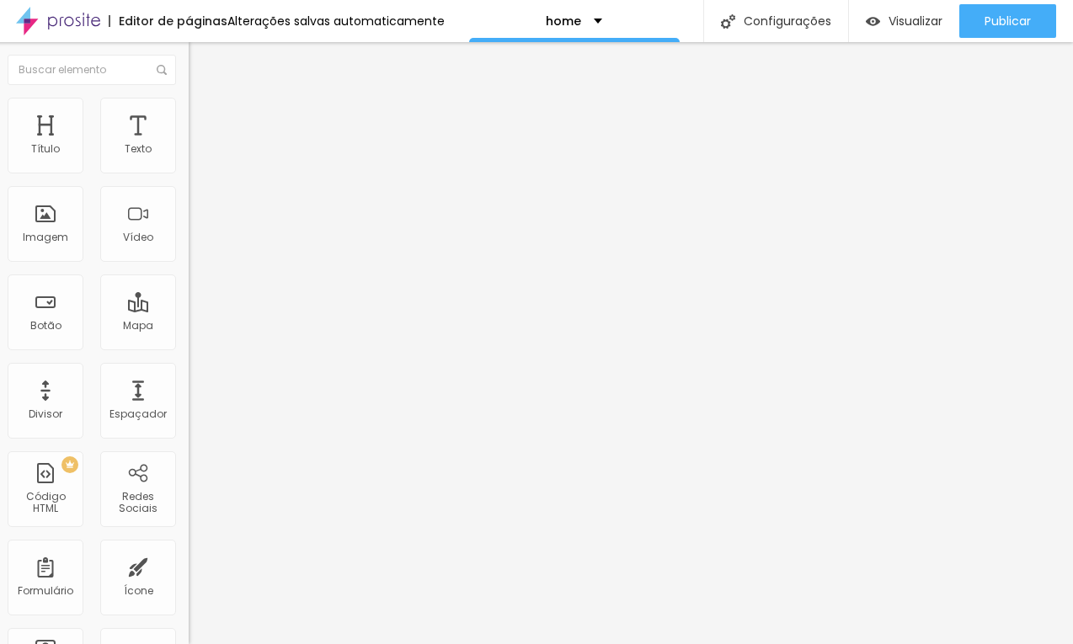
click at [189, 68] on button "Editar Coluna" at bounding box center [286, 61] width 194 height 39
click at [189, 215] on img at bounding box center [195, 209] width 12 height 12
click at [189, 262] on span "Pequeno" at bounding box center [211, 258] width 45 height 14
click at [189, 291] on span "Normal" at bounding box center [208, 284] width 38 height 14
click at [204, 116] on span "Estilo" at bounding box center [217, 109] width 26 height 14
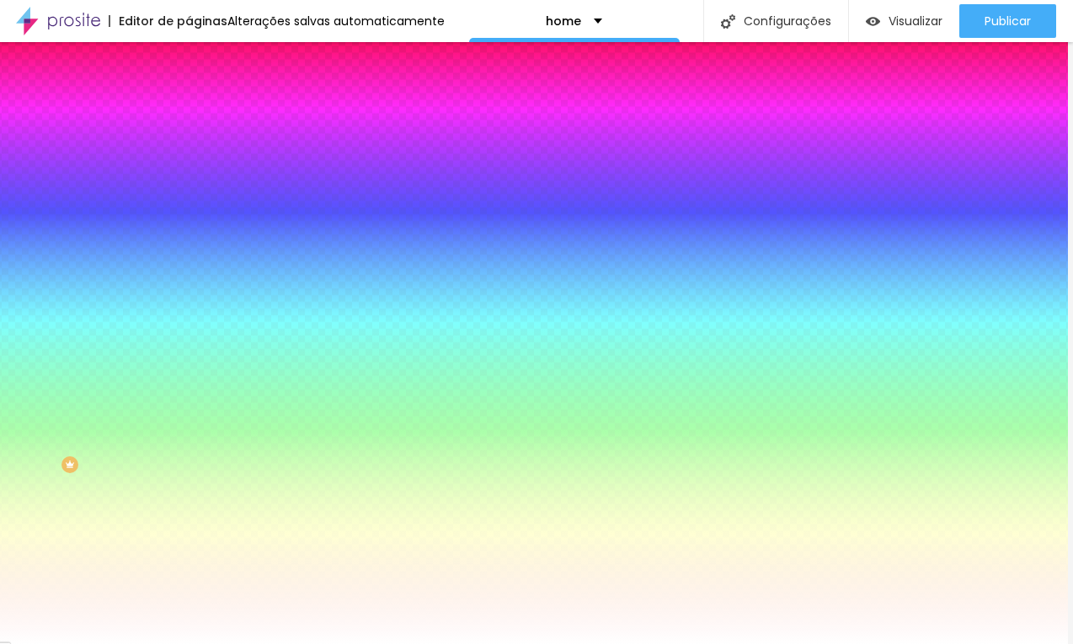
click at [195, 212] on icon "button" at bounding box center [200, 214] width 10 height 10
drag, startPoint x: 243, startPoint y: 324, endPoint x: 230, endPoint y: 324, distance: 12.6
click at [552, 644] on div at bounding box center [531, 644] width 1073 height 0
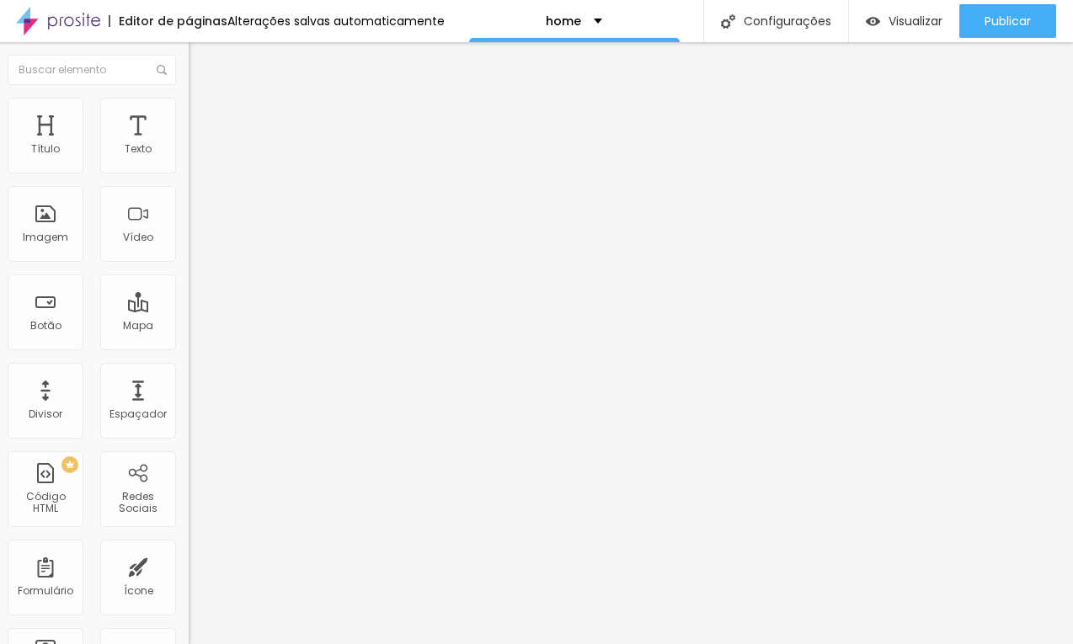
click at [189, 264] on span "Pequeno" at bounding box center [211, 258] width 45 height 14
click at [189, 291] on span "Normal" at bounding box center [208, 284] width 38 height 14
click at [204, 116] on span "Estilo" at bounding box center [217, 109] width 26 height 14
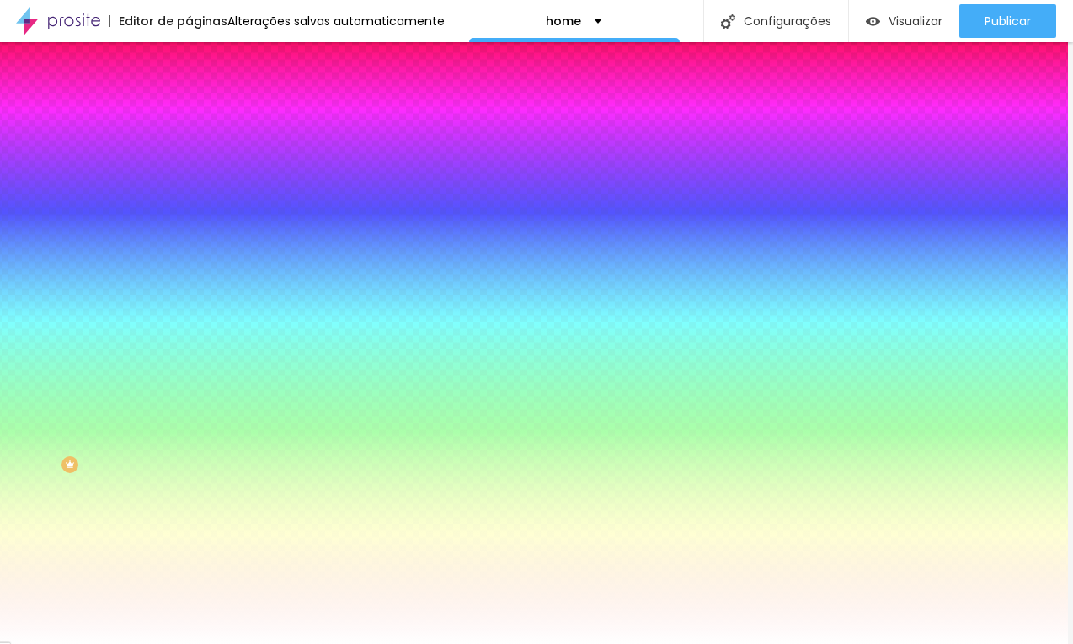
click at [189, 216] on button "button" at bounding box center [201, 215] width 24 height 18
drag, startPoint x: 243, startPoint y: 329, endPoint x: 227, endPoint y: 334, distance: 16.8
click at [943, 644] on div at bounding box center [531, 644] width 1073 height 0
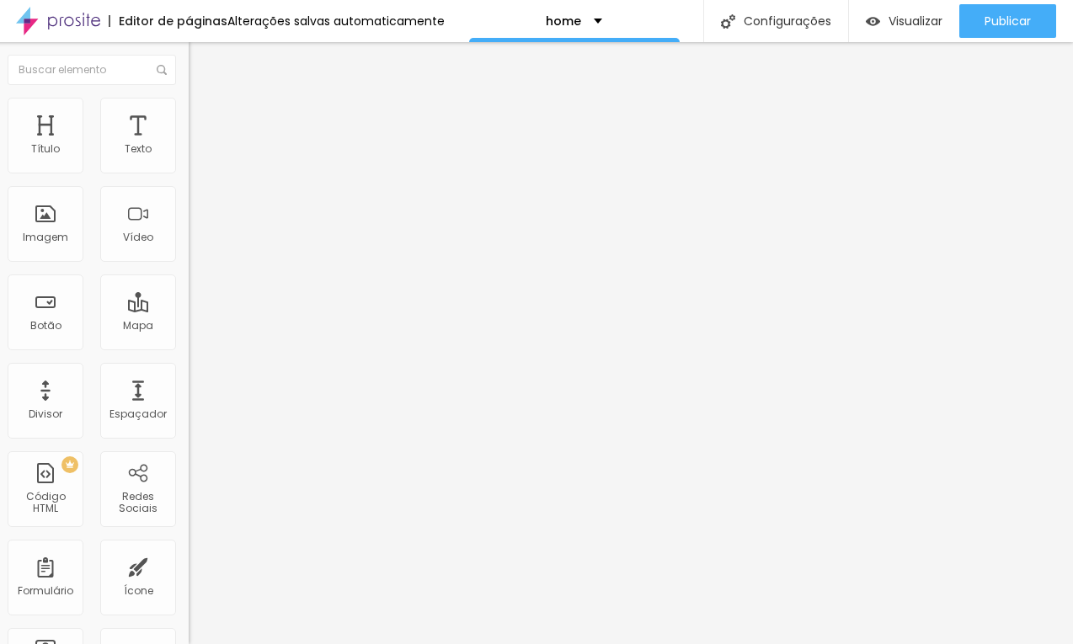
click at [189, 347] on input "https://" at bounding box center [290, 338] width 202 height 17
paste input "[DOMAIN_NAME][URL]"
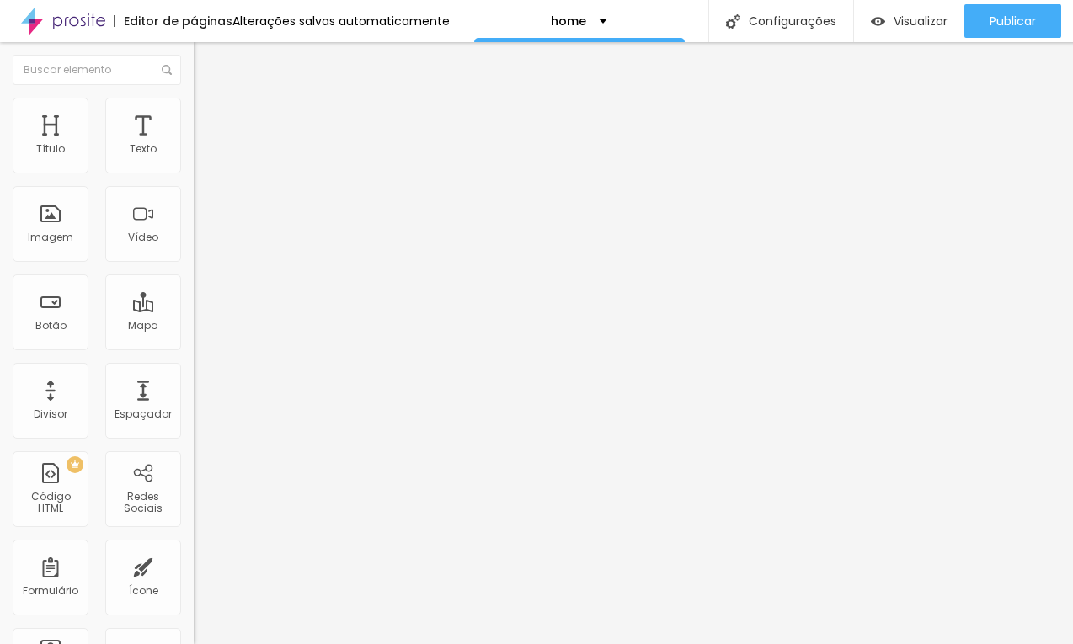
scroll to position [0, 0]
drag, startPoint x: 123, startPoint y: 347, endPoint x: 28, endPoint y: 335, distance: 95.9
click at [194, 335] on input "[URL][DOMAIN_NAME]" at bounding box center [295, 338] width 202 height 17
click at [194, 377] on div "URL /contato Abrir em uma nova aba" at bounding box center [291, 348] width 194 height 56
click at [194, 347] on input "https://" at bounding box center [295, 338] width 202 height 17
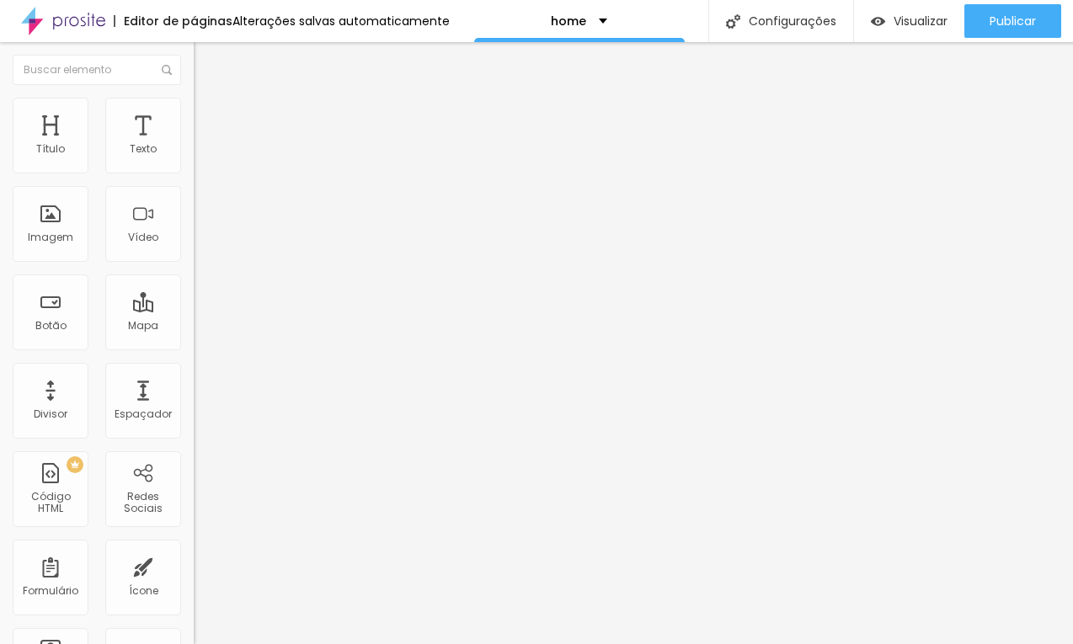
click at [194, 347] on input "https://" at bounding box center [295, 338] width 202 height 17
click at [192, 158] on input "text" at bounding box center [293, 150] width 202 height 17
paste input "[URL][DOMAIN_NAME]"
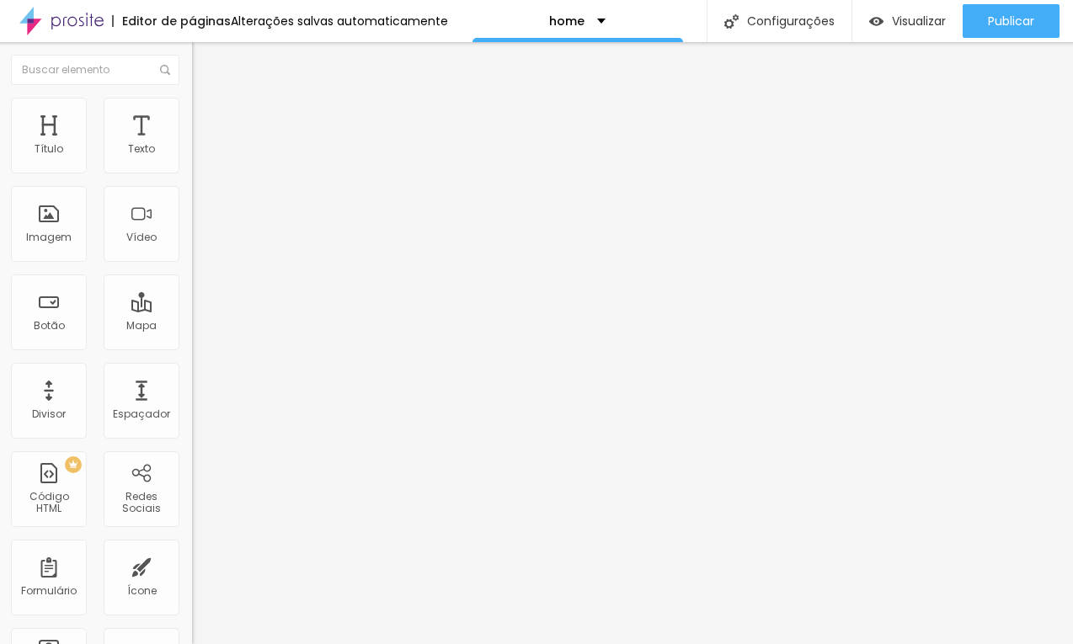
scroll to position [0, 126]
click at [192, 270] on div "Proporção 4:3 Standard Ultrawide 21:9 Wide 16:9 Standard 4:3 Vertical 1 3:4 Ver…" at bounding box center [289, 268] width 194 height 77
click at [192, 252] on span "4:3 Standard" at bounding box center [226, 245] width 68 height 14
click at [192, 272] on span "Wide" at bounding box center [205, 265] width 26 height 14
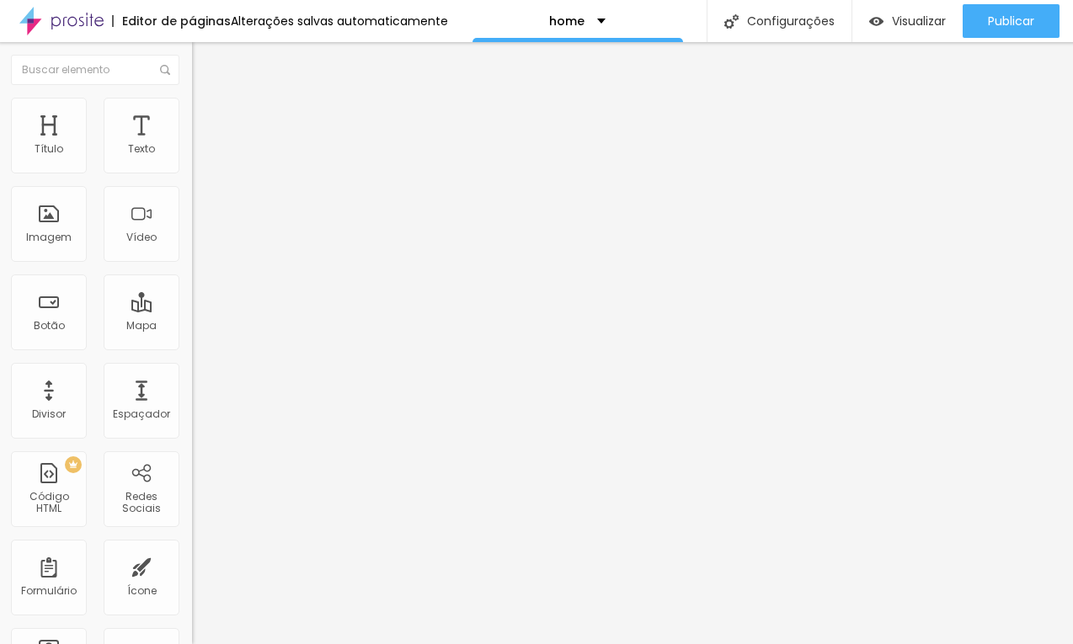
click at [199, 244] on icon "button" at bounding box center [204, 239] width 10 height 10
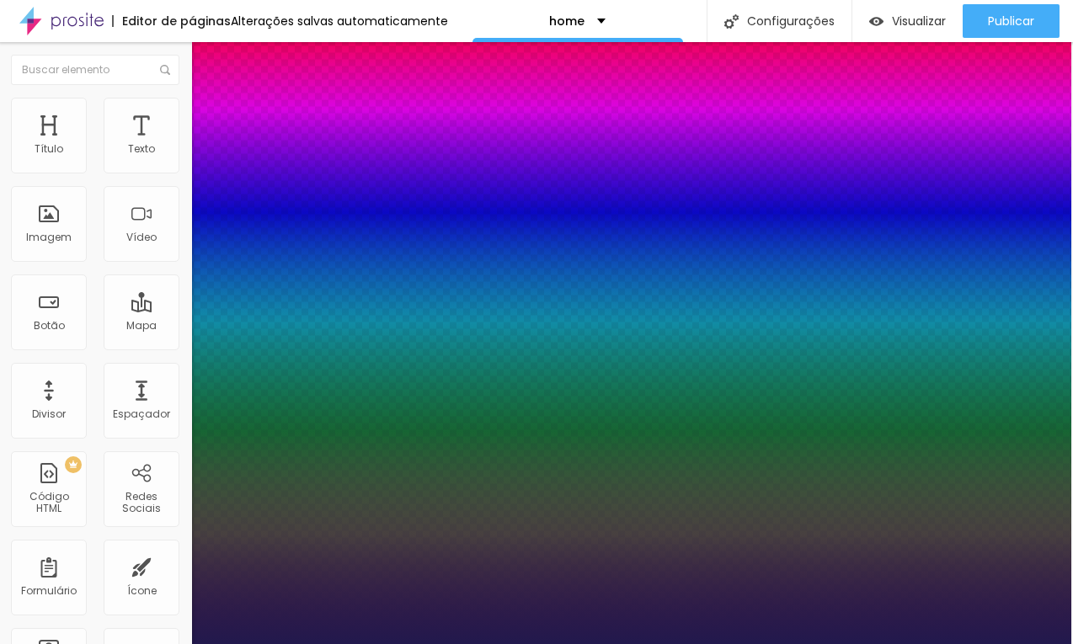
click at [393, 644] on div at bounding box center [534, 644] width 1073 height 0
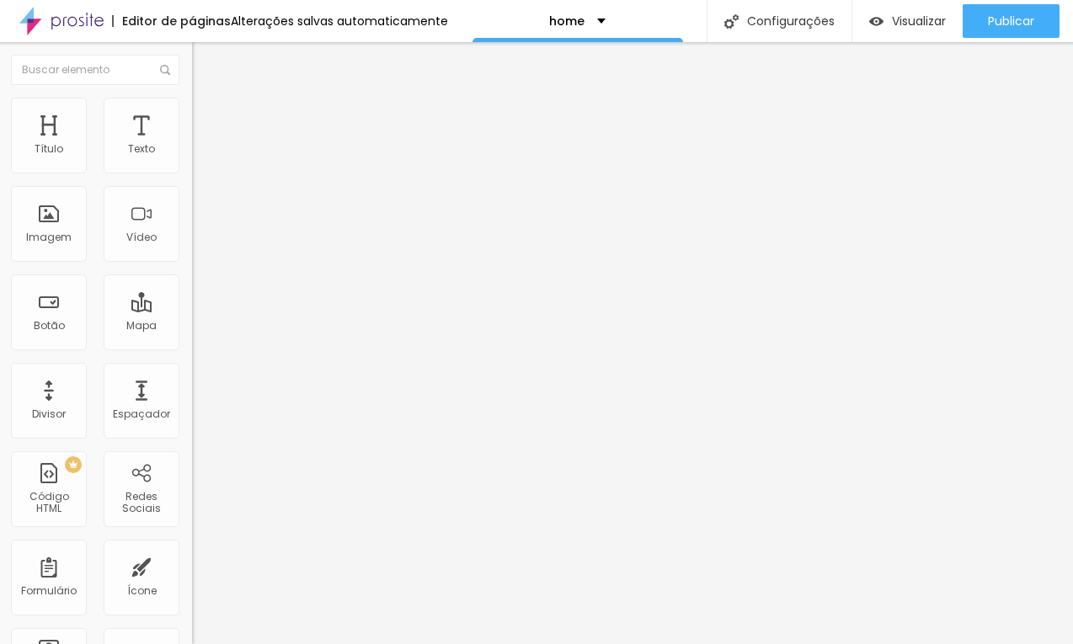
click at [199, 244] on icon "button" at bounding box center [204, 239] width 10 height 10
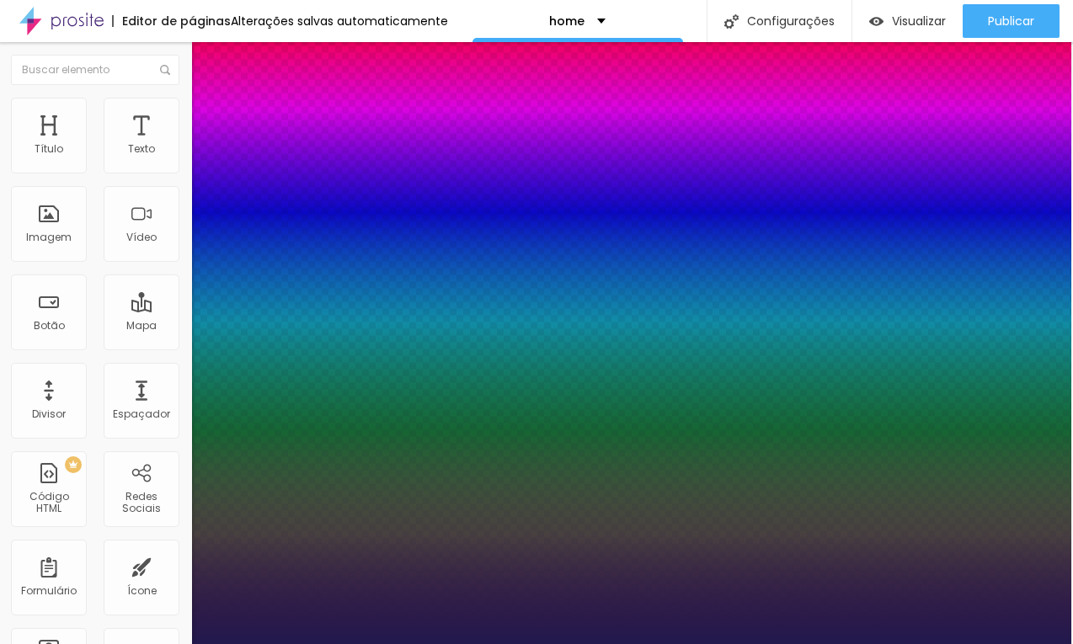
click at [452, 644] on div at bounding box center [534, 644] width 1073 height 0
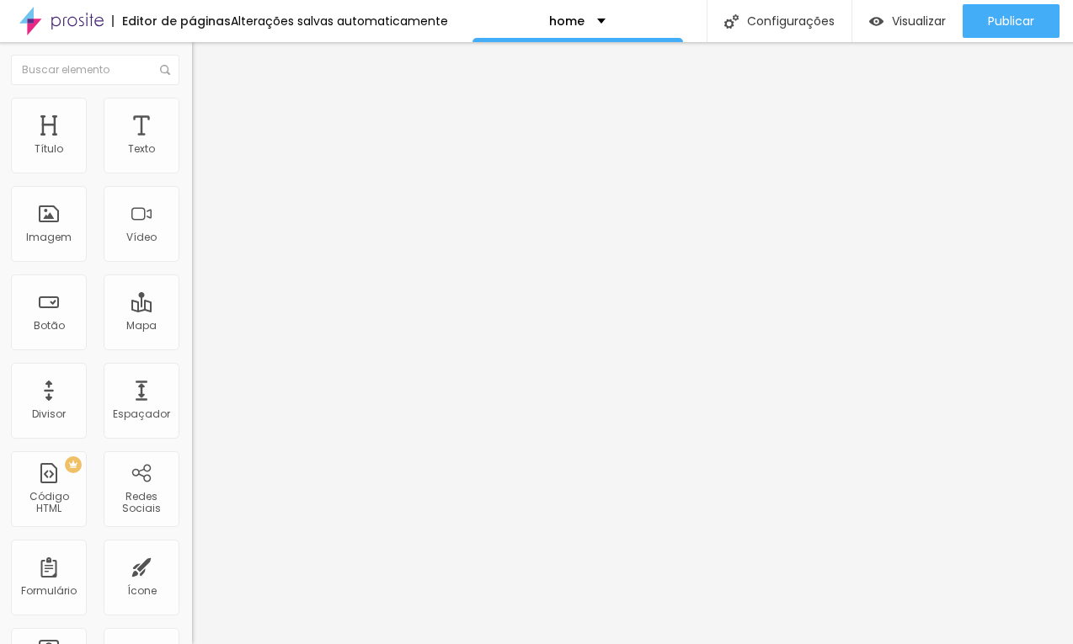
click at [192, 158] on input "Click me" at bounding box center [293, 150] width 202 height 17
click at [192, 201] on img at bounding box center [198, 196] width 12 height 12
click at [192, 249] on button "button" at bounding box center [204, 241] width 24 height 18
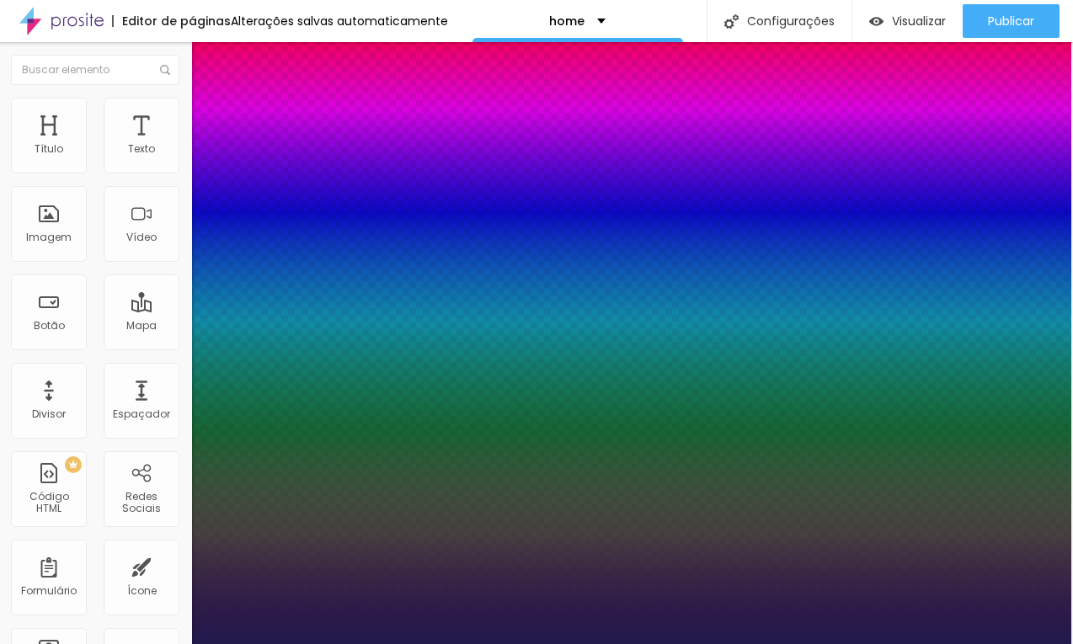
click at [398, 644] on div at bounding box center [534, 644] width 1073 height 0
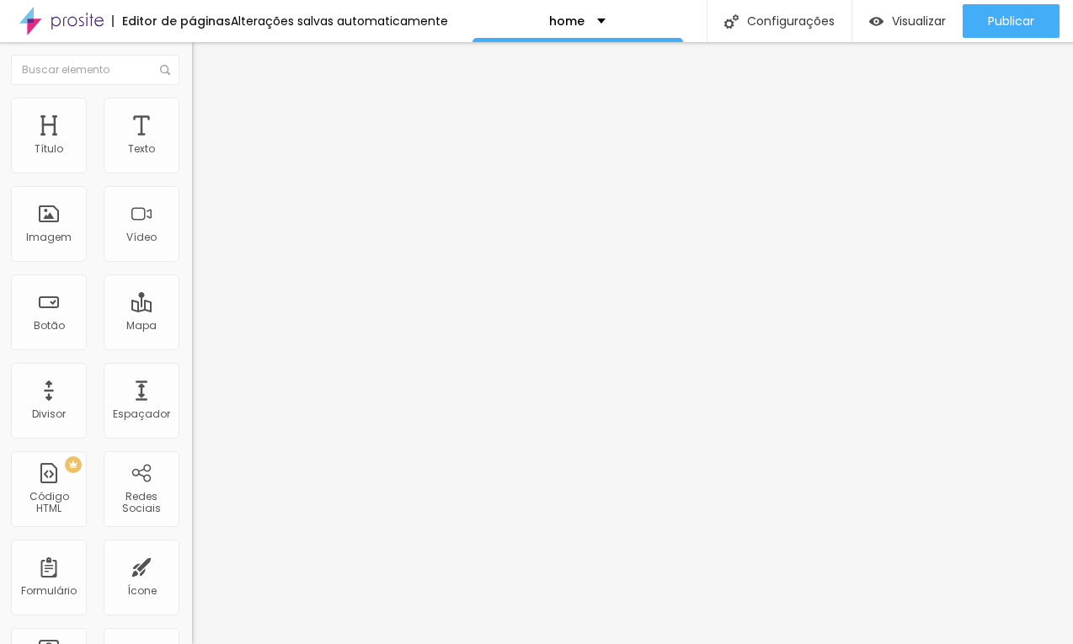
click at [200, 243] on icon "button" at bounding box center [203, 239] width 7 height 7
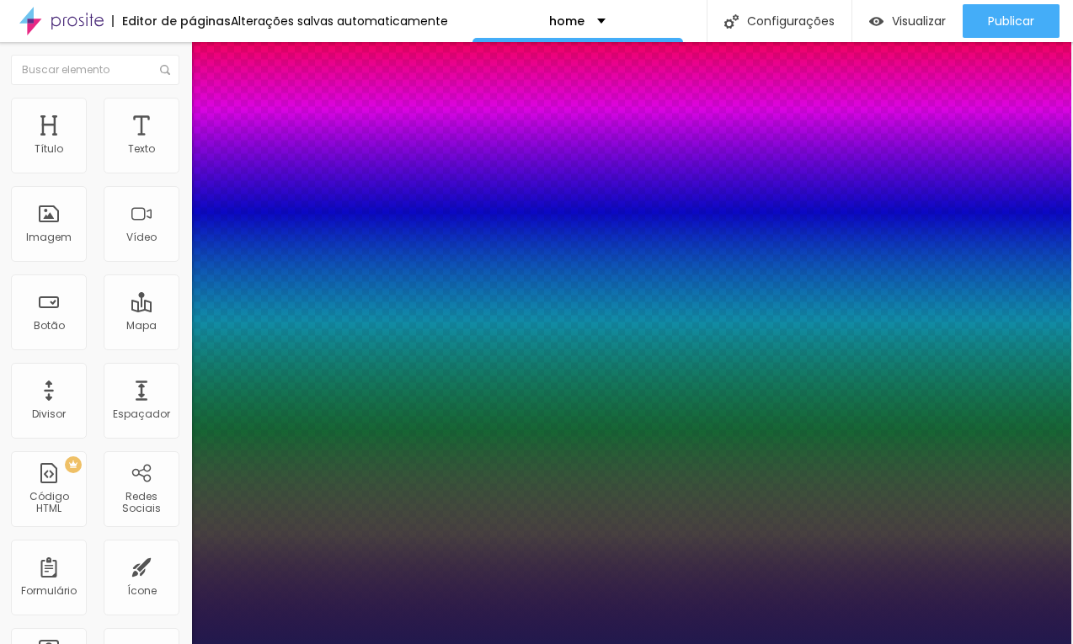
click at [472, 644] on div at bounding box center [534, 644] width 1073 height 0
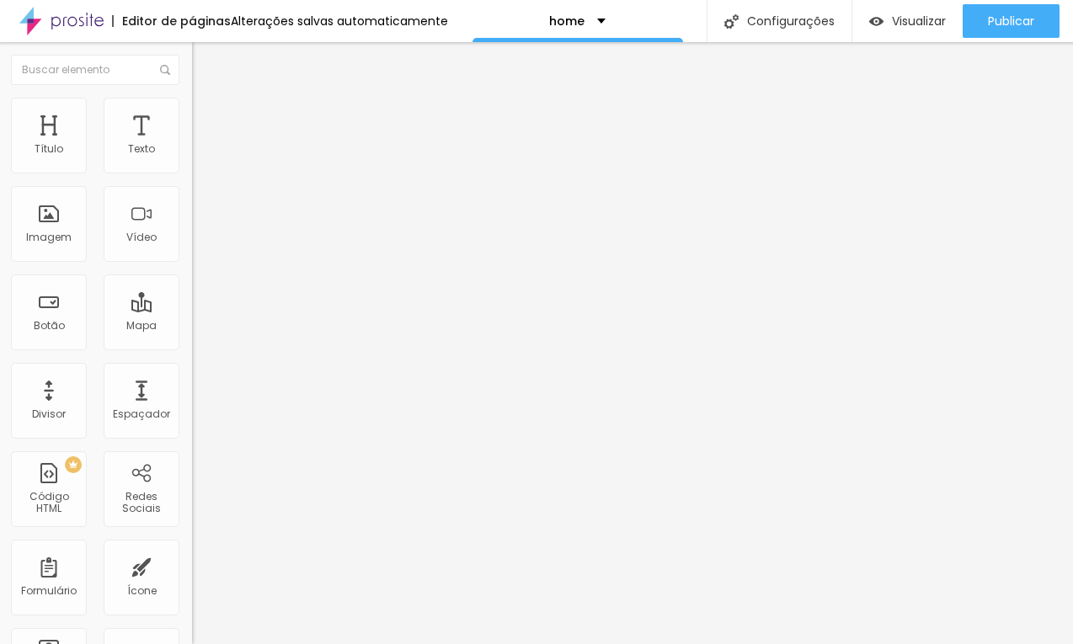
click at [192, 164] on img at bounding box center [198, 161] width 12 height 12
click at [192, 249] on button "button" at bounding box center [204, 241] width 24 height 18
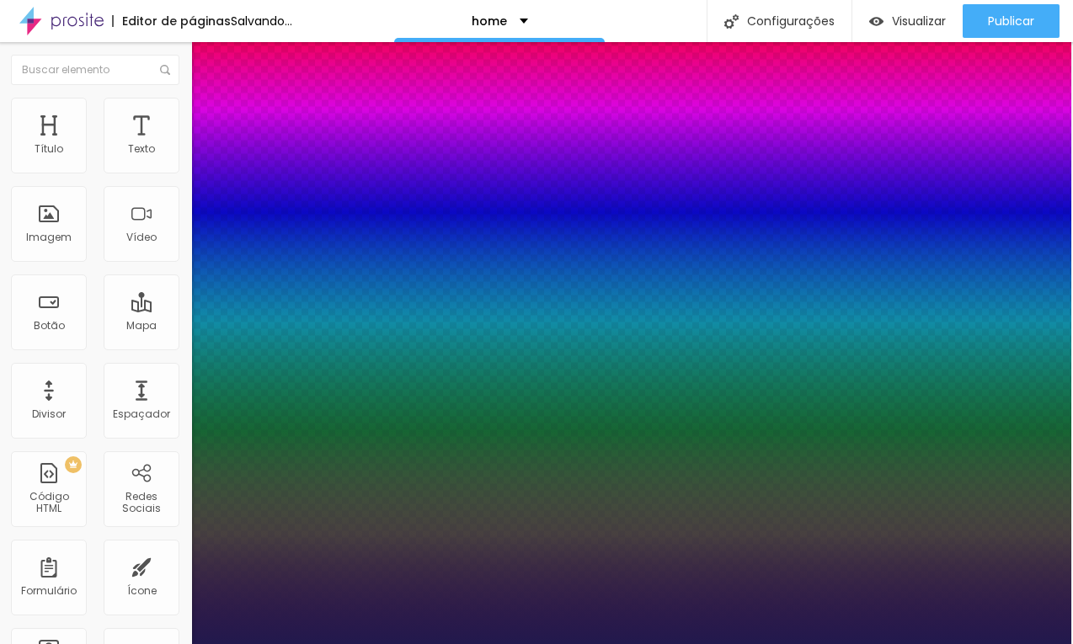
click at [500, 644] on div at bounding box center [534, 644] width 1073 height 0
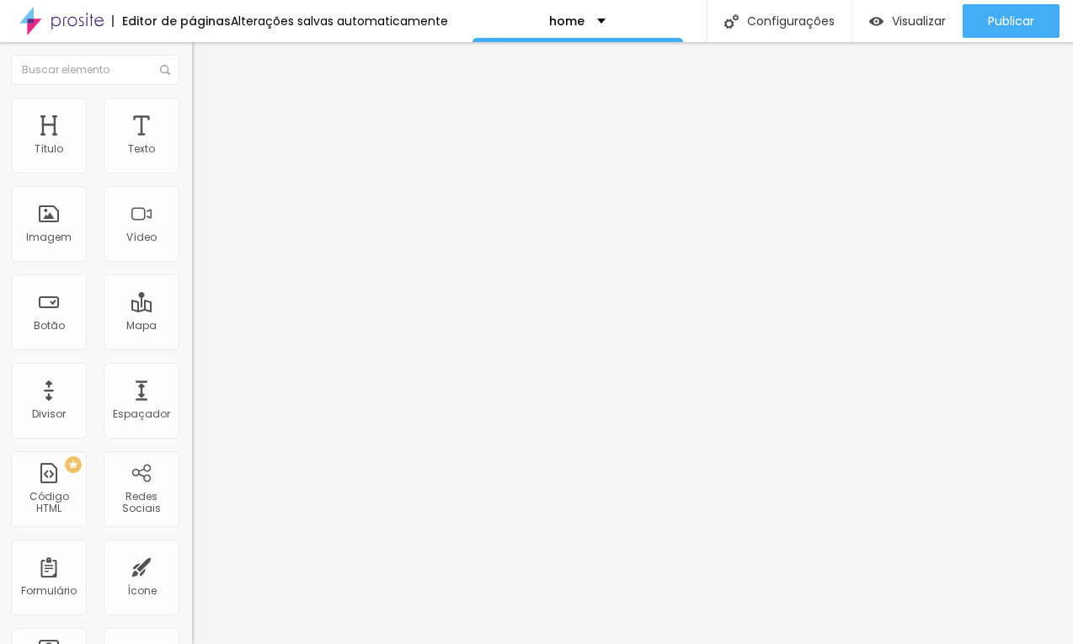
click at [192, 161] on div at bounding box center [289, 161] width 194 height 13
click at [192, 145] on span "Adicionar imagem" at bounding box center [246, 138] width 109 height 14
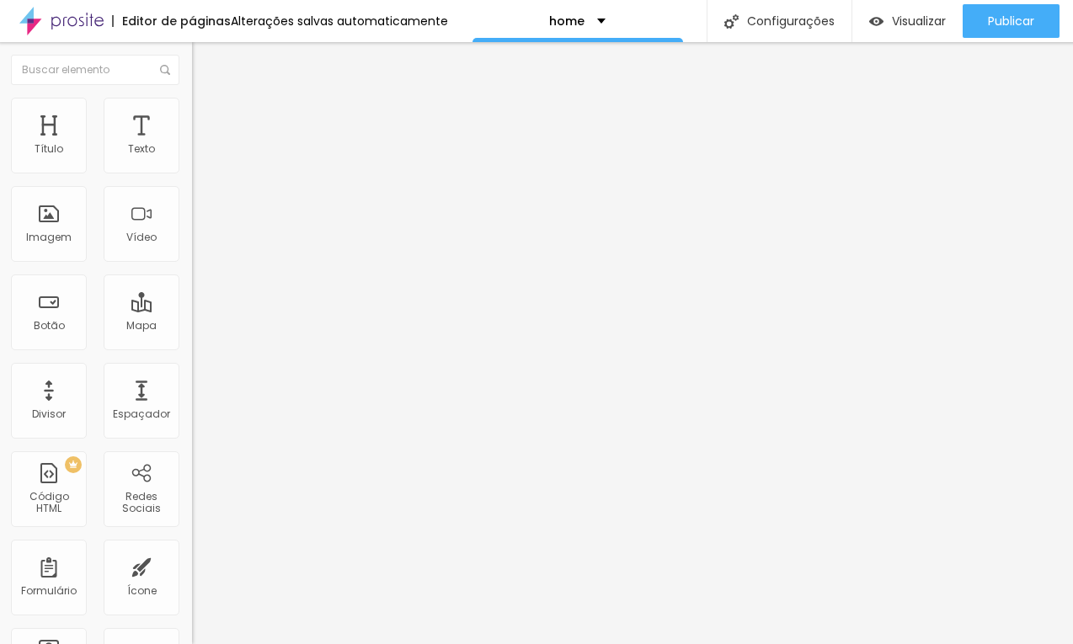
click at [192, 264] on span "Original" at bounding box center [212, 256] width 40 height 14
click at [192, 294] on span "Quadrado" at bounding box center [219, 287] width 55 height 14
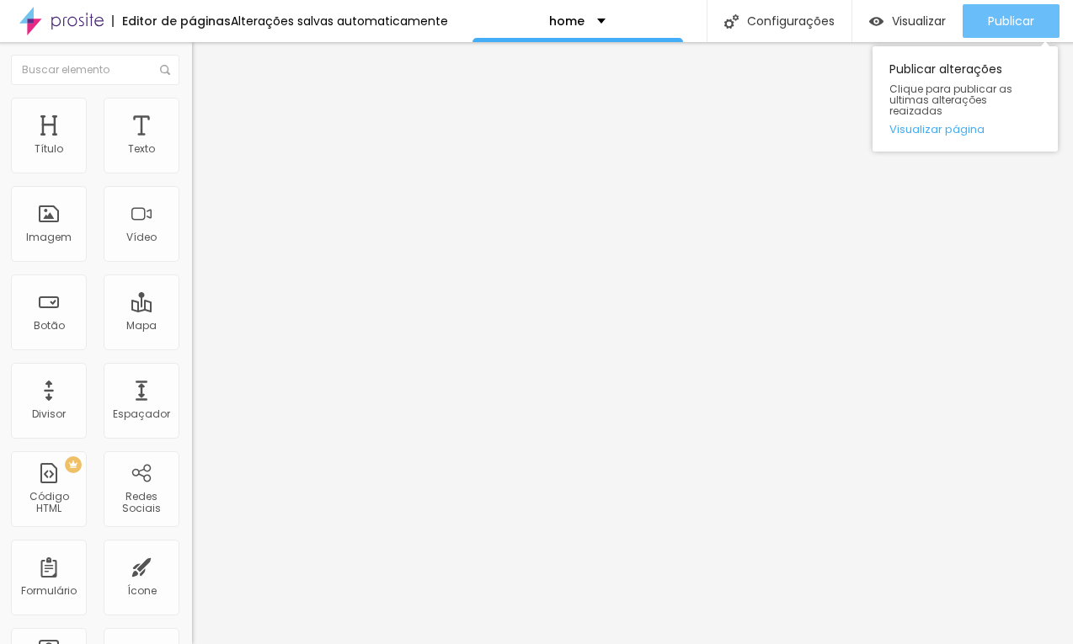
click at [1024, 28] on span "Publicar" at bounding box center [1011, 20] width 46 height 13
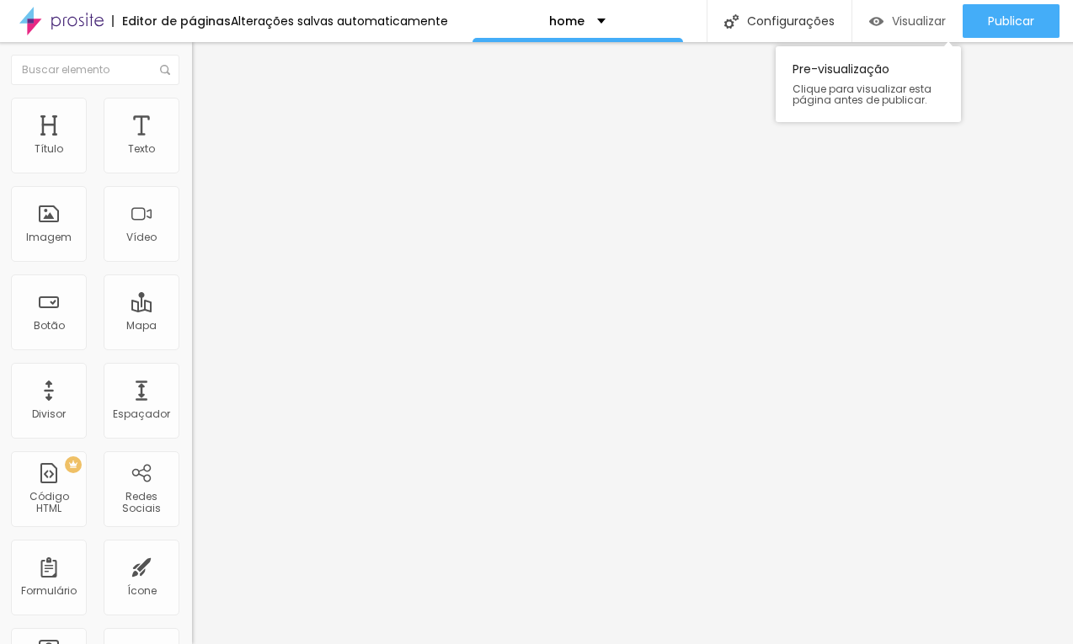
click at [930, 22] on span "Visualizar" at bounding box center [919, 20] width 54 height 13
click at [192, 105] on img at bounding box center [199, 105] width 15 height 15
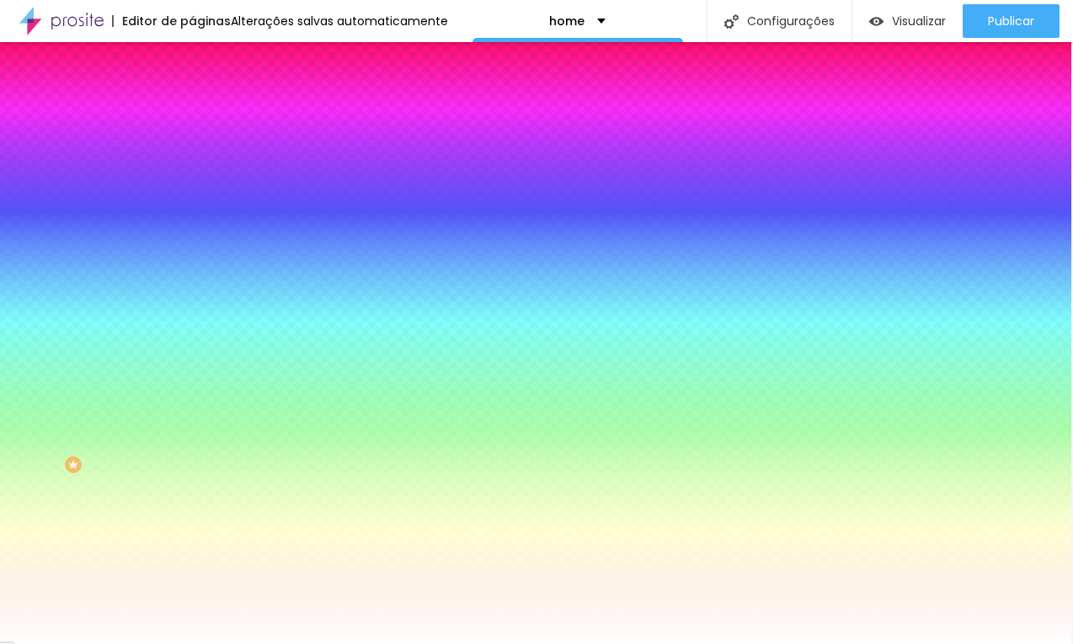
click at [192, 229] on div at bounding box center [289, 229] width 194 height 0
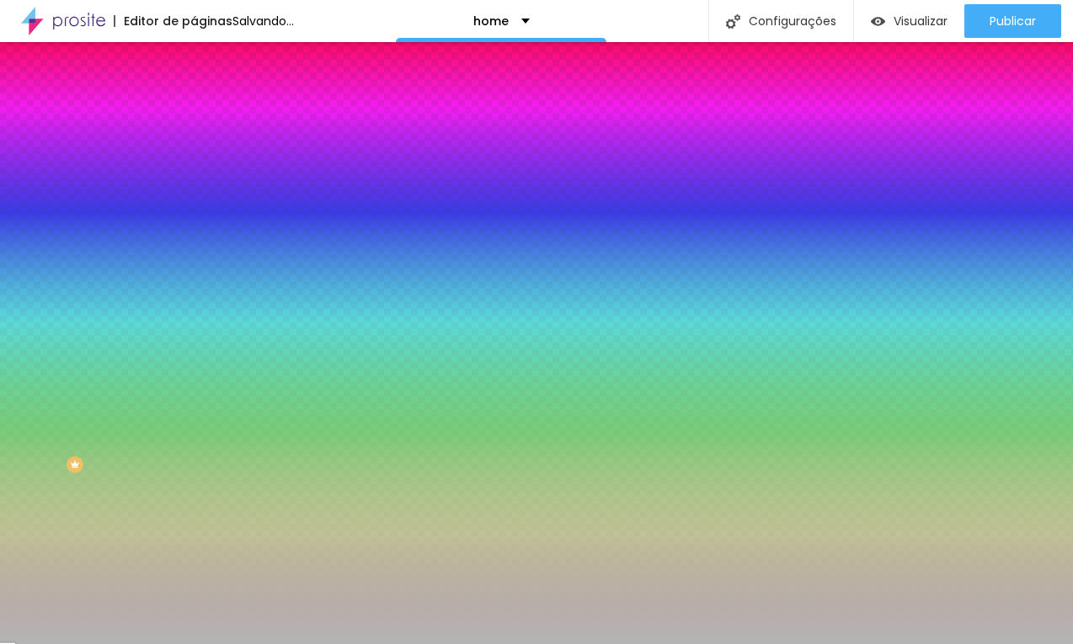
drag, startPoint x: 43, startPoint y: 350, endPoint x: -8, endPoint y: 364, distance: 53.1
click at [0, 364] on html "Editor de páginas Salvando... home Configurações Configurações da página Clique…" at bounding box center [536, 322] width 1073 height 644
click at [194, 229] on div at bounding box center [291, 229] width 194 height 0
drag, startPoint x: 151, startPoint y: 427, endPoint x: 145, endPoint y: 441, distance: 14.7
click at [145, 441] on div at bounding box center [536, 322] width 1073 height 644
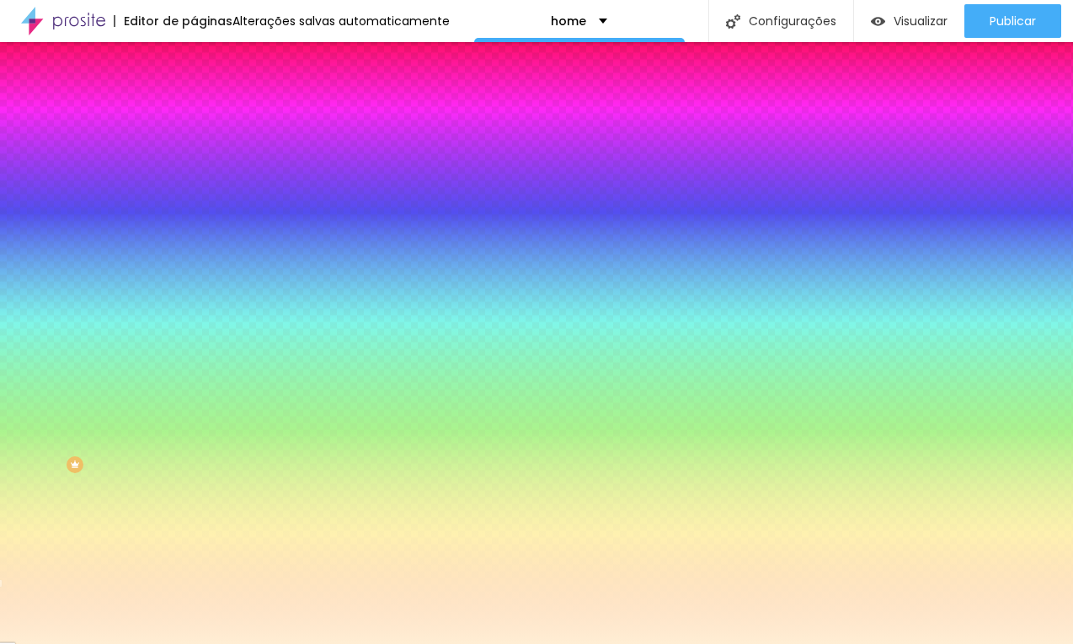
click at [45, 326] on div at bounding box center [536, 322] width 1073 height 644
click at [152, 441] on div at bounding box center [536, 322] width 1073 height 644
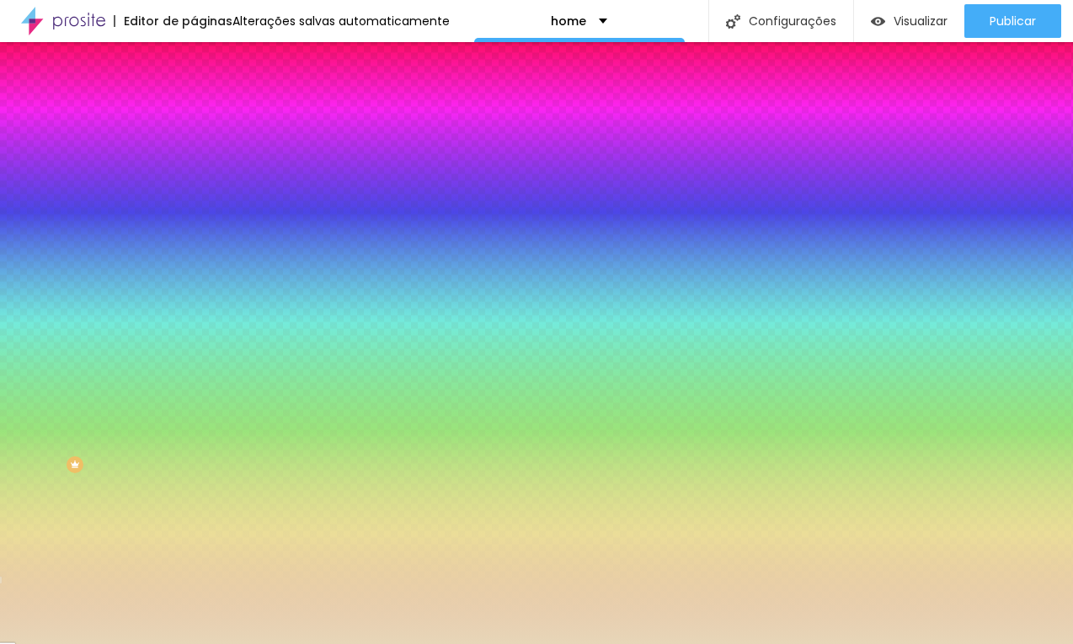
click at [49, 339] on div at bounding box center [536, 322] width 1073 height 644
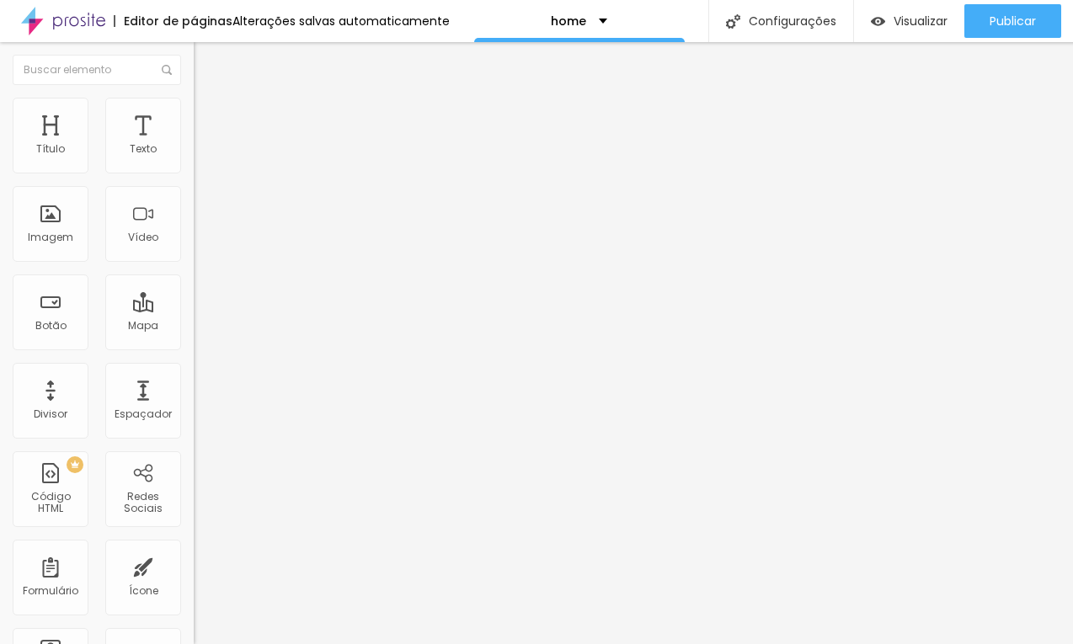
click at [209, 113] on span "Estilo" at bounding box center [222, 109] width 26 height 14
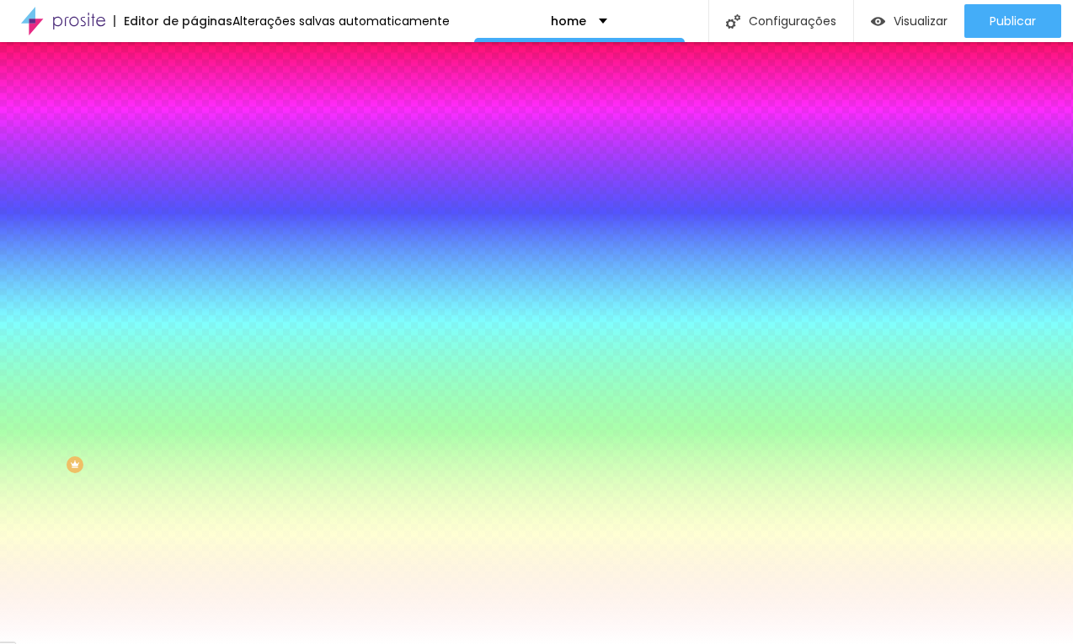
click at [194, 98] on li "Conteúdo" at bounding box center [291, 89] width 194 height 17
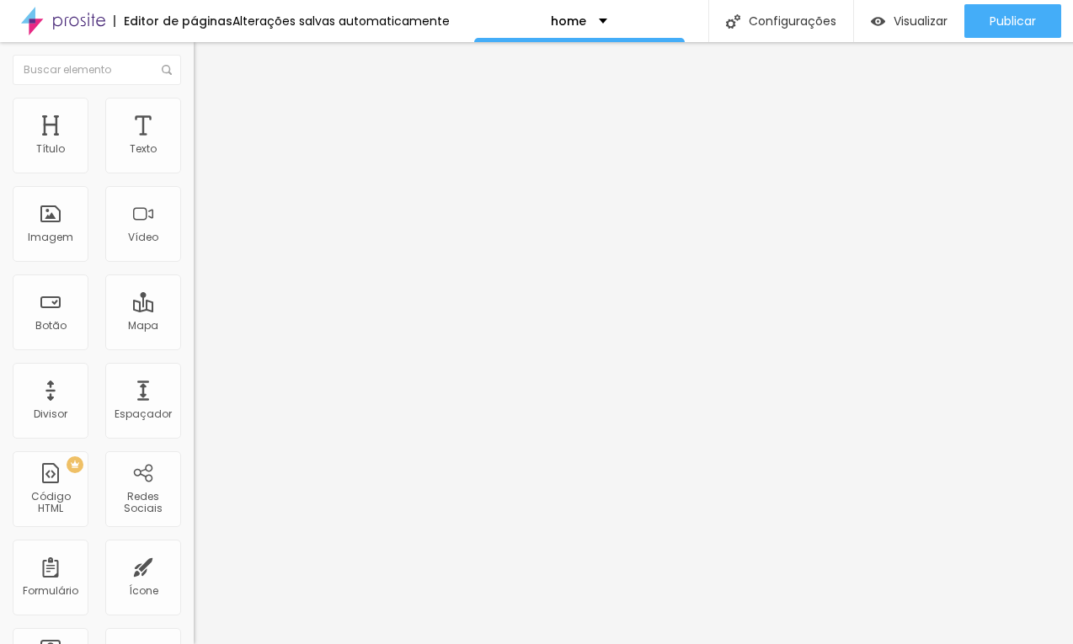
click at [194, 153] on span "Encaixotado" at bounding box center [227, 146] width 66 height 14
click at [194, 179] on span "Completo" at bounding box center [219, 172] width 51 height 14
click at [194, 99] on img at bounding box center [201, 105] width 15 height 15
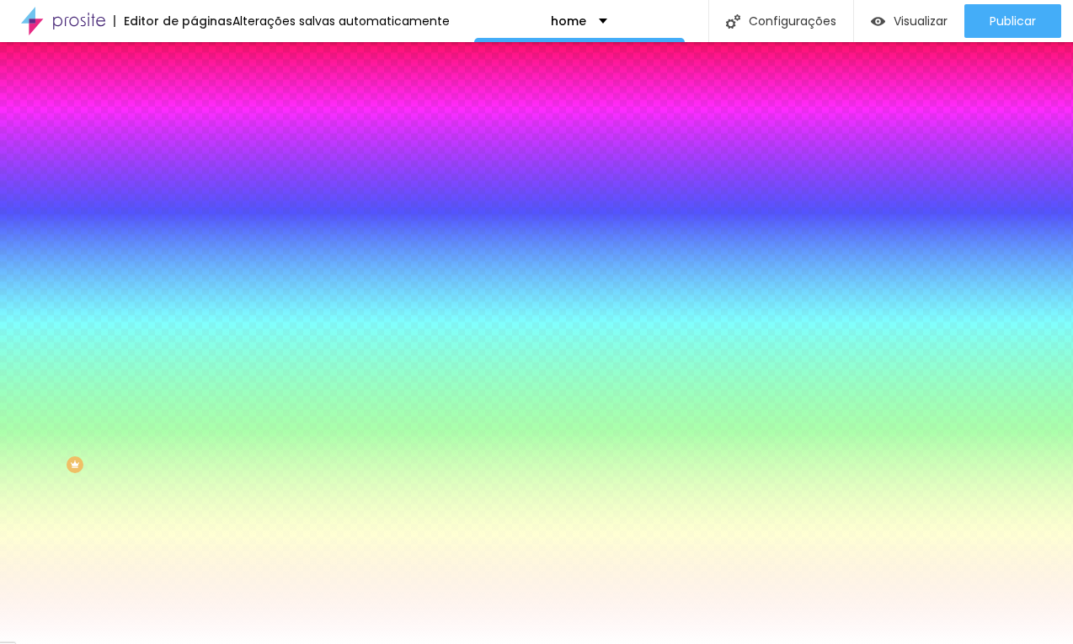
click at [209, 119] on span "Avançado" at bounding box center [237, 126] width 56 height 14
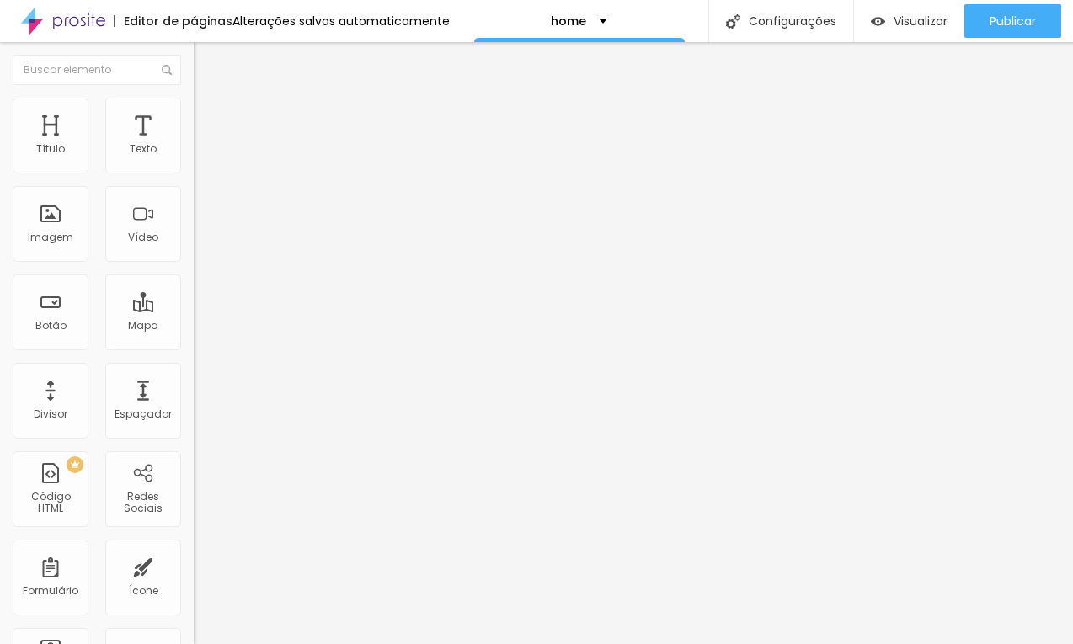
click at [194, 98] on li "Conteúdo" at bounding box center [291, 89] width 194 height 17
click at [200, 244] on icon "button" at bounding box center [205, 239] width 10 height 10
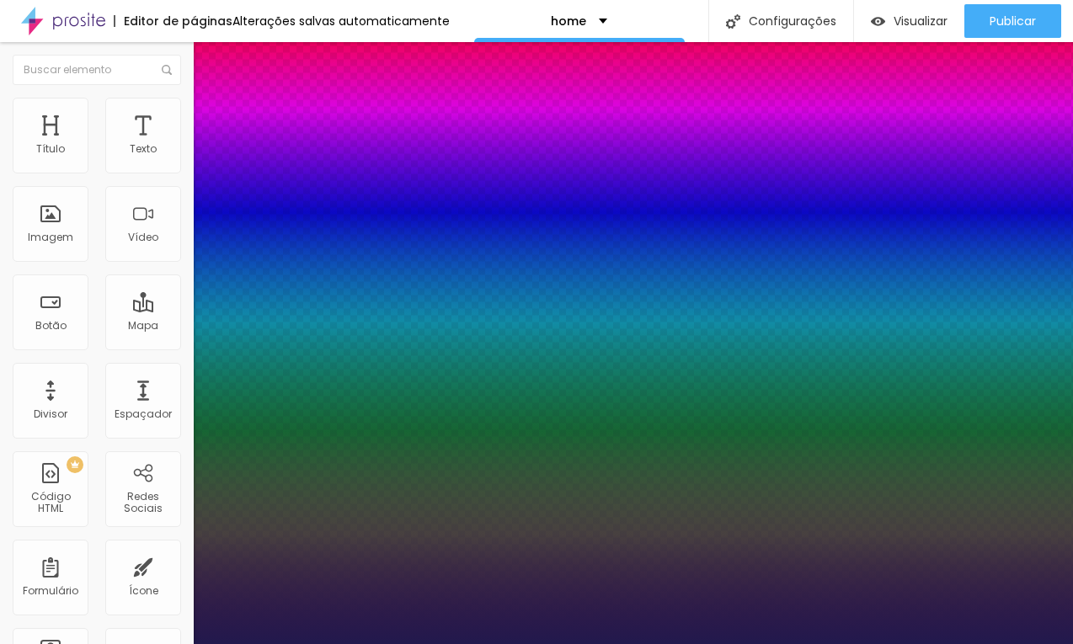
click at [526, 644] on div at bounding box center [536, 644] width 1073 height 0
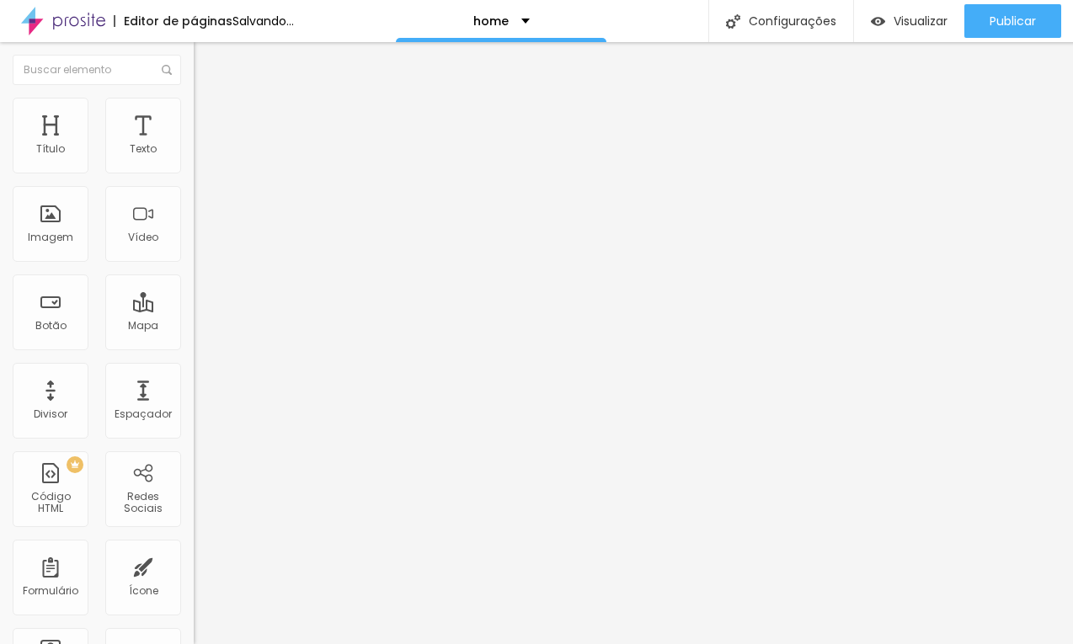
click at [200, 244] on icon "button" at bounding box center [205, 239] width 10 height 10
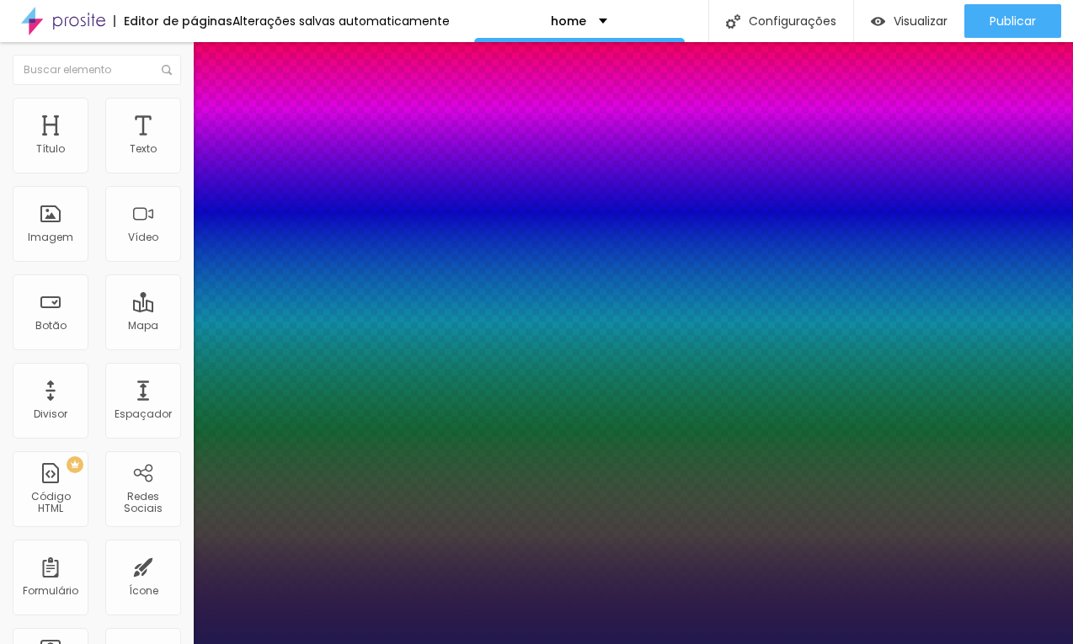
drag, startPoint x: 218, startPoint y: 511, endPoint x: 185, endPoint y: 515, distance: 33.0
click at [521, 644] on div at bounding box center [536, 644] width 1073 height 0
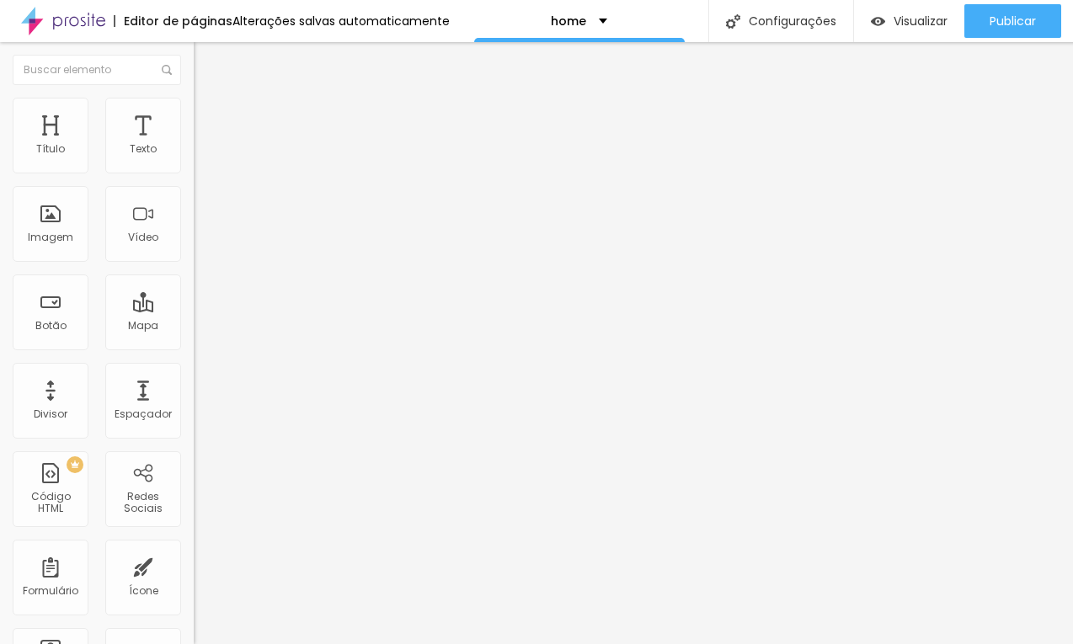
click at [209, 115] on span "Estilo" at bounding box center [222, 109] width 26 height 14
drag, startPoint x: 172, startPoint y: 178, endPoint x: 140, endPoint y: 184, distance: 32.5
click at [194, 173] on input "range" at bounding box center [248, 165] width 109 height 13
click at [194, 264] on span "1:1 Quadrado" at bounding box center [227, 256] width 67 height 14
click at [194, 284] on span "Padrão" at bounding box center [213, 277] width 38 height 14
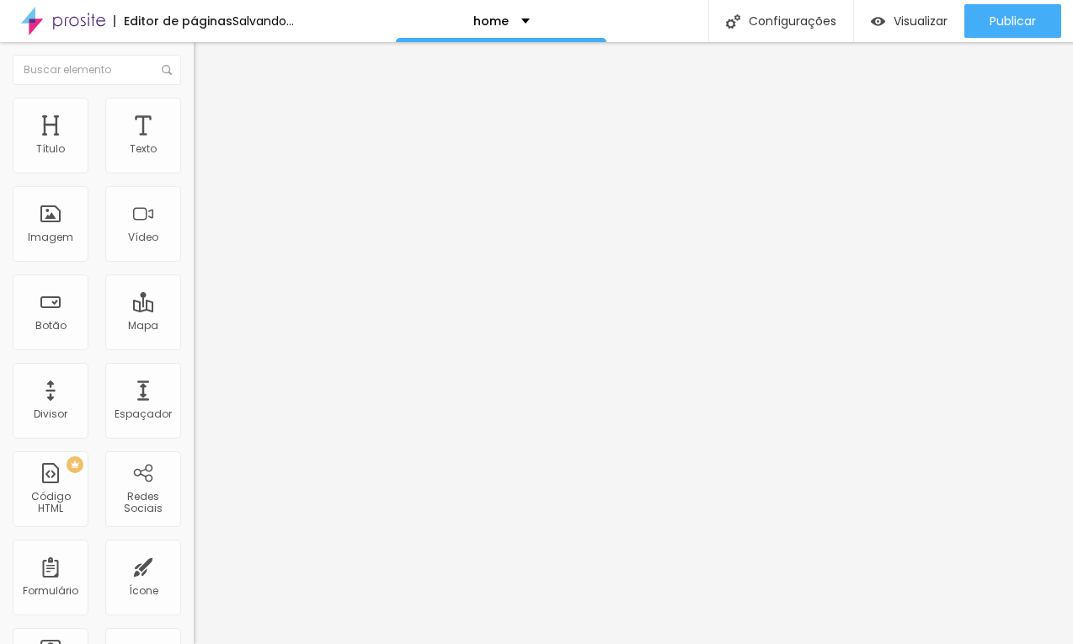
click at [194, 310] on span "Original" at bounding box center [214, 303] width 40 height 14
click at [194, 294] on span "Quadrado" at bounding box center [221, 287] width 55 height 14
click at [194, 282] on div "Padrão 4:3" at bounding box center [291, 277] width 194 height 10
click at [194, 274] on span "Cinema" at bounding box center [215, 266] width 42 height 14
click at [194, 288] on div "Padrão 4:3" at bounding box center [291, 283] width 194 height 10
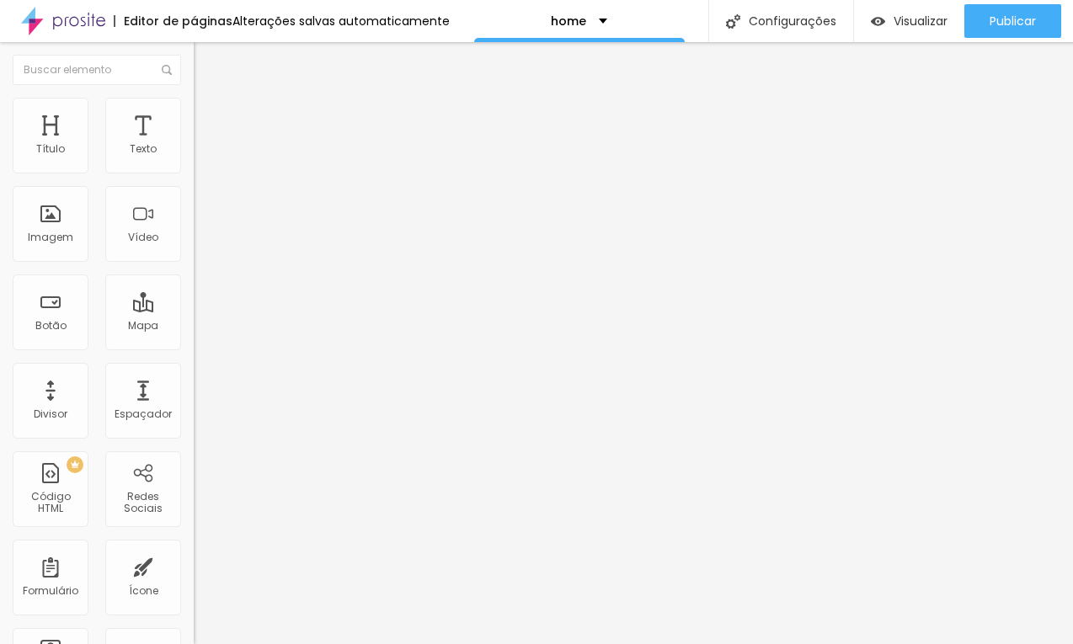
click at [194, 107] on img at bounding box center [201, 105] width 15 height 15
click at [194, 173] on input "range" at bounding box center [248, 165] width 109 height 13
click at [194, 105] on img at bounding box center [201, 105] width 15 height 15
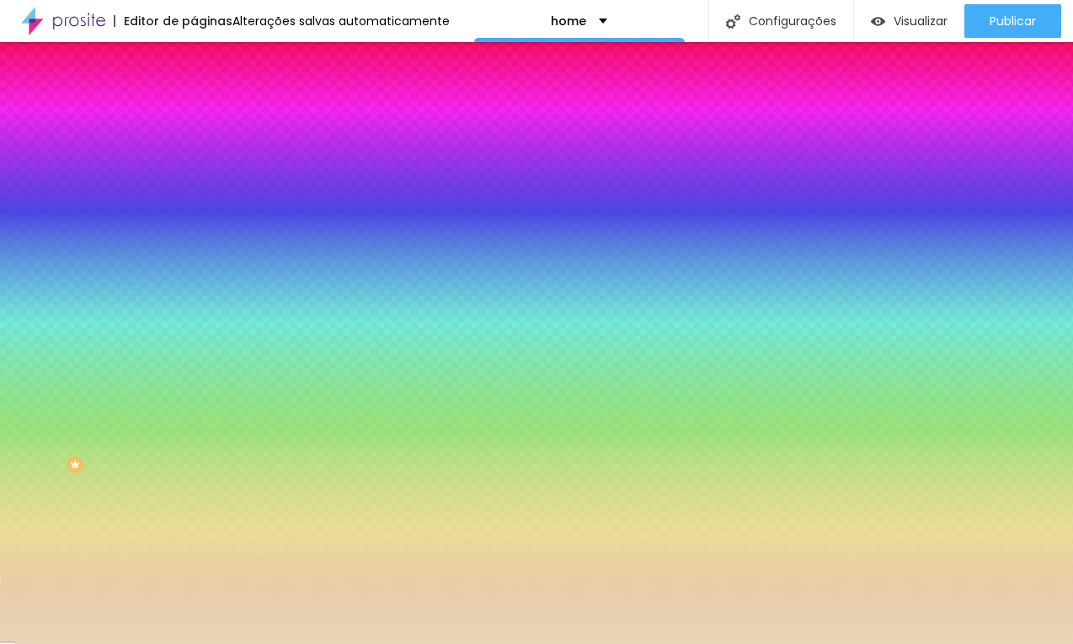
click at [194, 246] on input "#E7D6B8" at bounding box center [295, 237] width 202 height 17
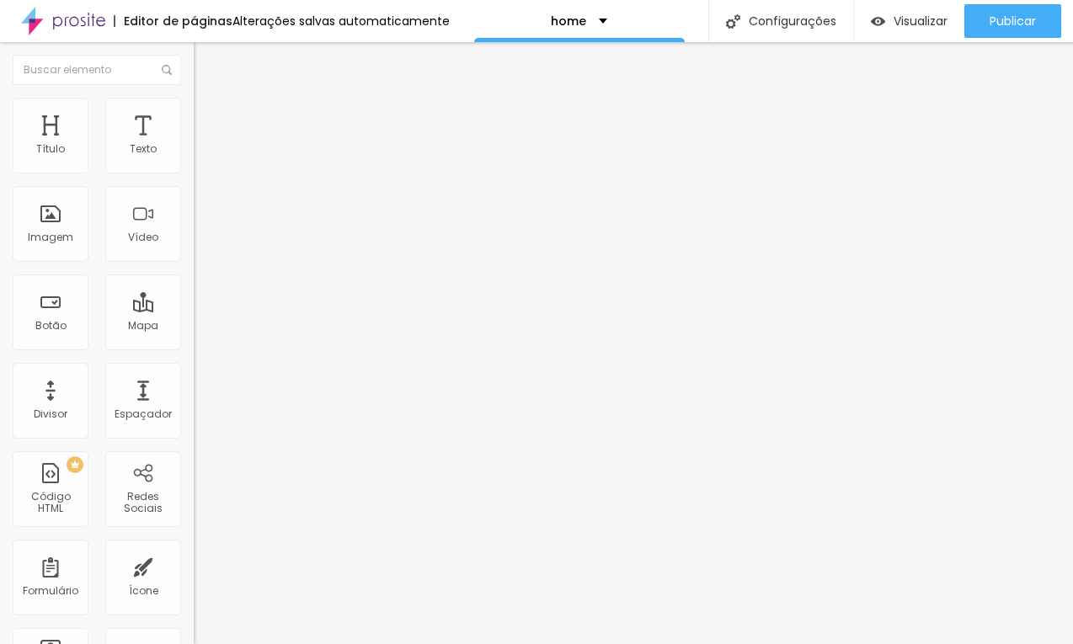
click at [194, 107] on img at bounding box center [201, 105] width 15 height 15
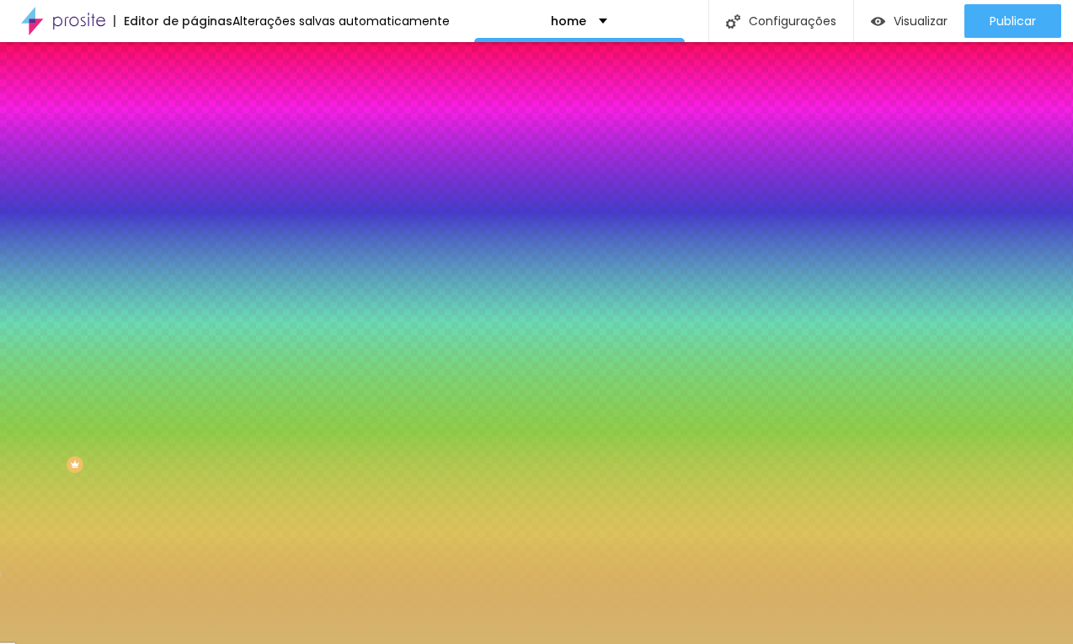
click at [194, 166] on input "#D5B56E" at bounding box center [295, 169] width 202 height 17
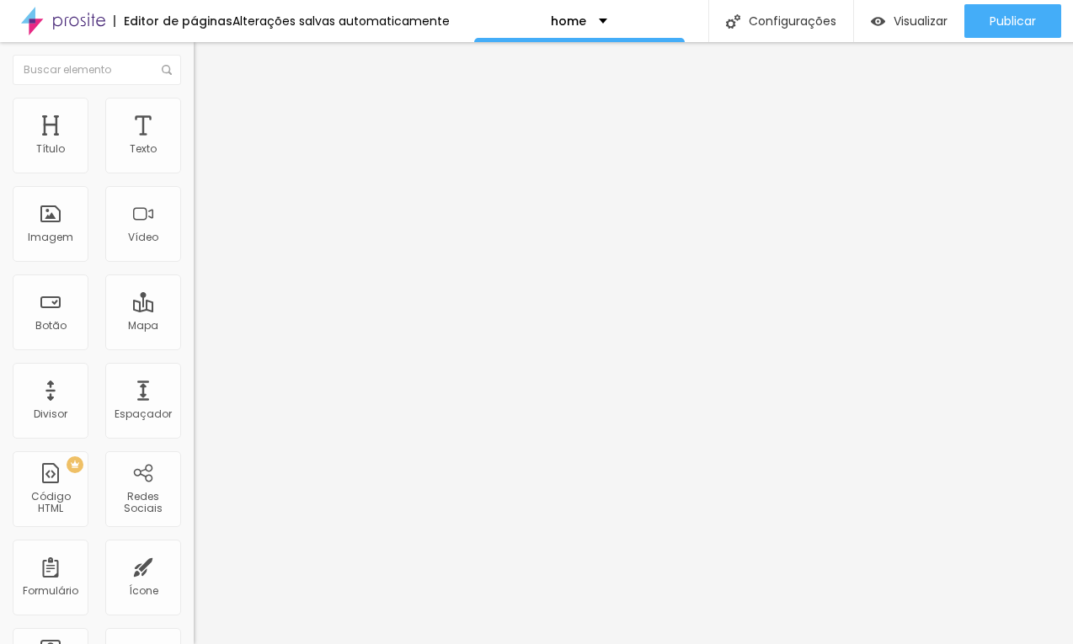
click at [194, 337] on input at bounding box center [308, 345] width 229 height 17
paste input "[URL][DOMAIN_NAME][PERSON_NAME]"
click at [194, 337] on input "[URL][DOMAIN_NAME][PERSON_NAME]" at bounding box center [308, 345] width 229 height 17
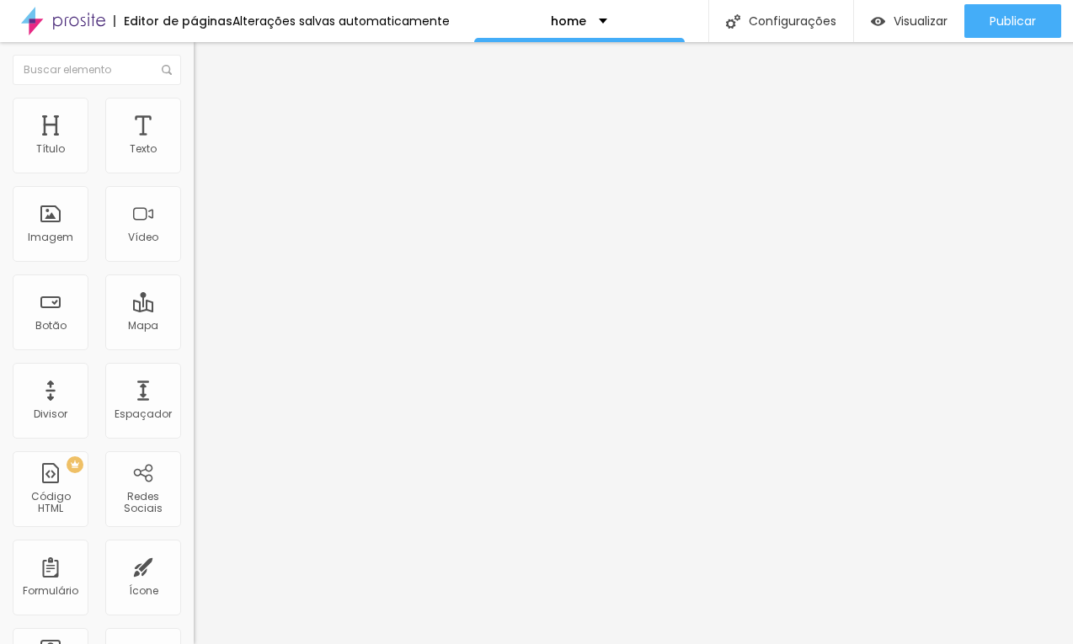
click at [194, 337] on input "[URL][DOMAIN_NAME][PERSON_NAME]" at bounding box center [308, 345] width 229 height 17
click at [194, 337] on input "[PERSON_NAME] Fotógrafa" at bounding box center [308, 345] width 229 height 17
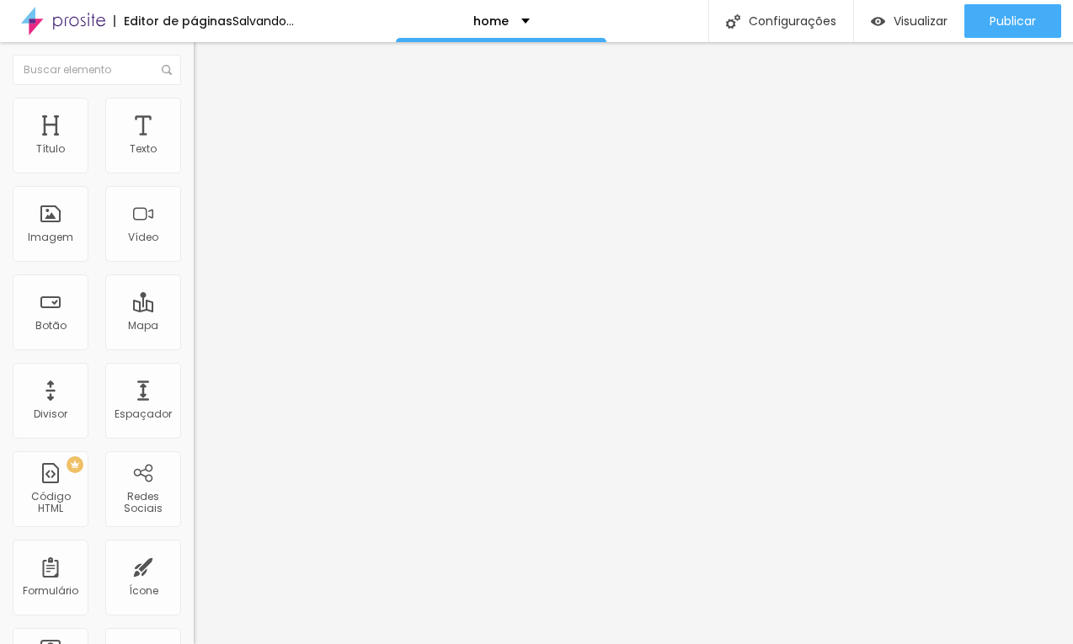
click at [194, 337] on input "[PERSON_NAME] Fotógrafa" at bounding box center [308, 345] width 229 height 17
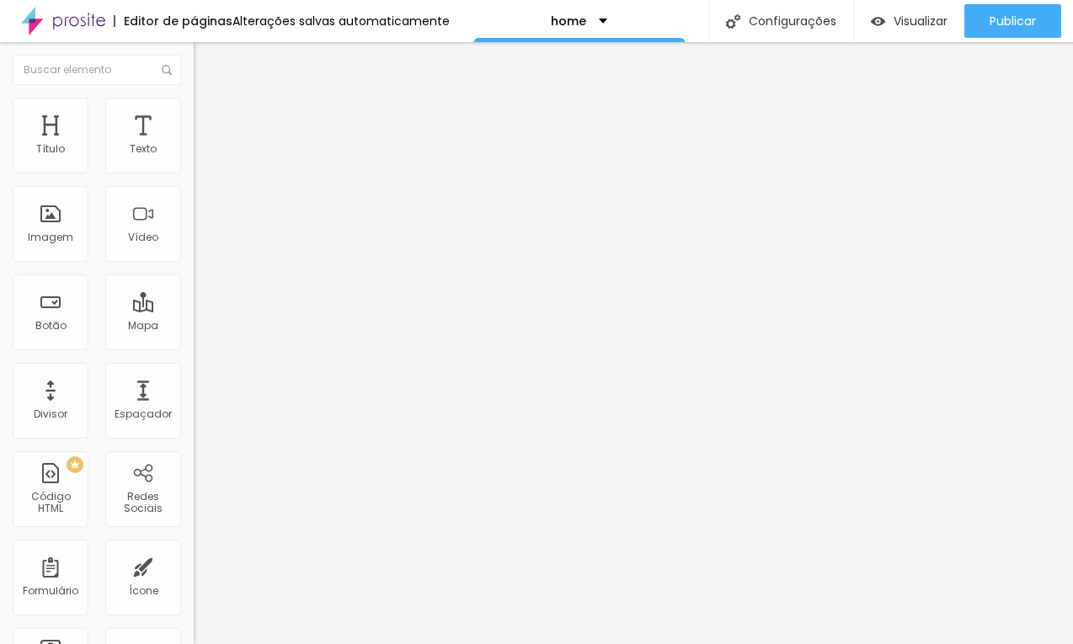
click at [194, 337] on input "[PERSON_NAME] Fotógrafa" at bounding box center [308, 345] width 229 height 17
click at [194, 111] on li "Estilo" at bounding box center [291, 106] width 194 height 17
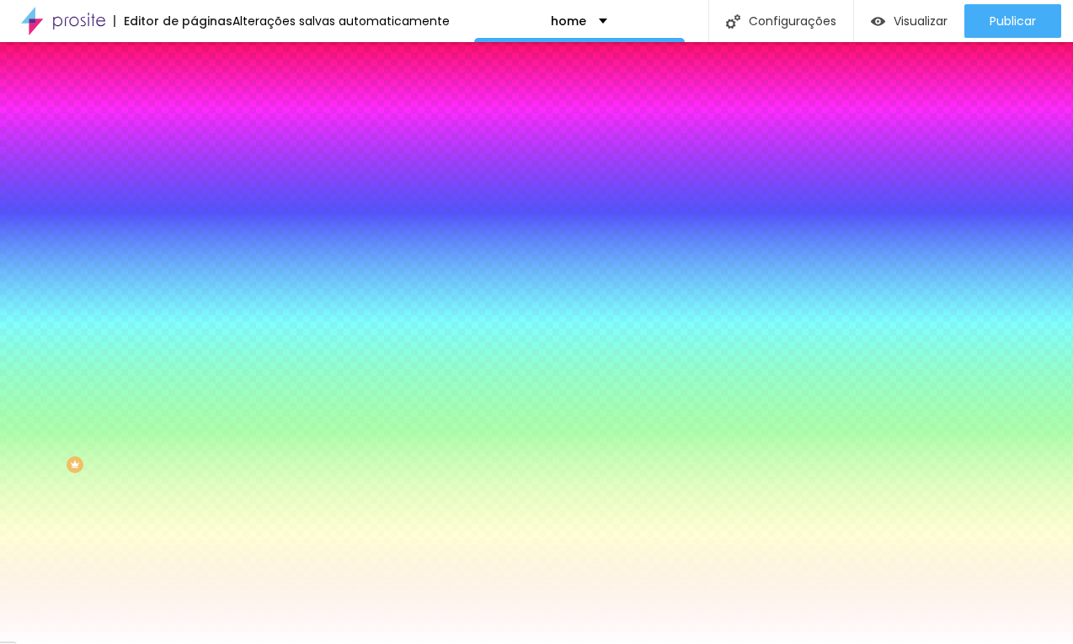
click at [194, 115] on ul "Conteúdo Estilo Avançado" at bounding box center [291, 106] width 194 height 51
click at [194, 115] on li "Avançado" at bounding box center [291, 123] width 194 height 17
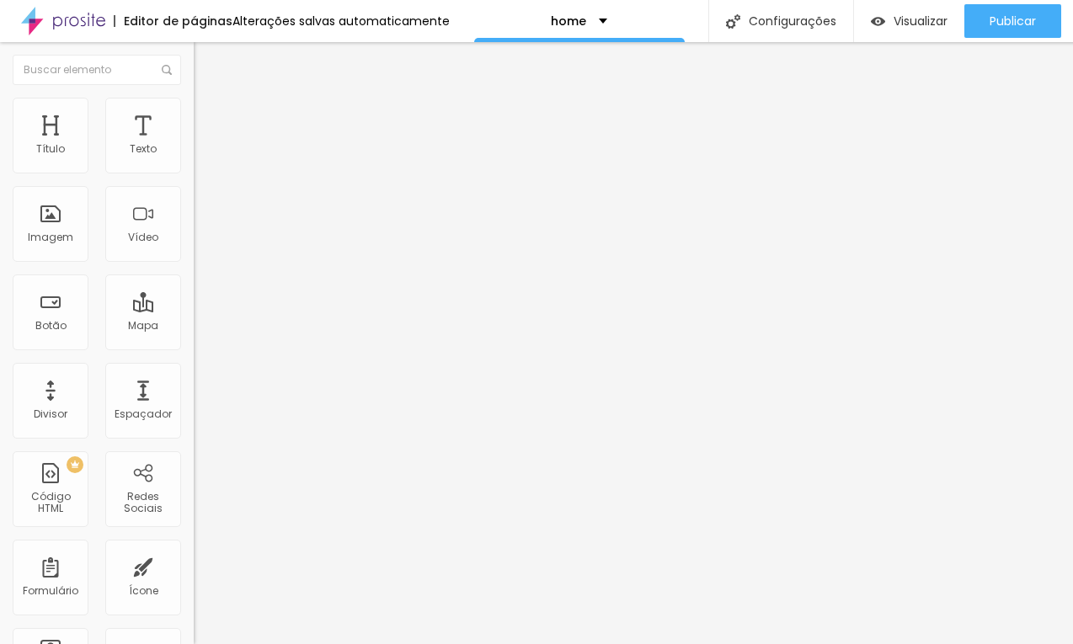
click at [194, 98] on li "Conteúdo" at bounding box center [291, 89] width 194 height 17
click at [194, 351] on span "Procure o perfil da empresa pelo nome." at bounding box center [276, 363] width 165 height 24
click at [194, 337] on input "[PERSON_NAME]" at bounding box center [308, 345] width 229 height 17
click at [206, 59] on img "button" at bounding box center [212, 61] width 13 height 13
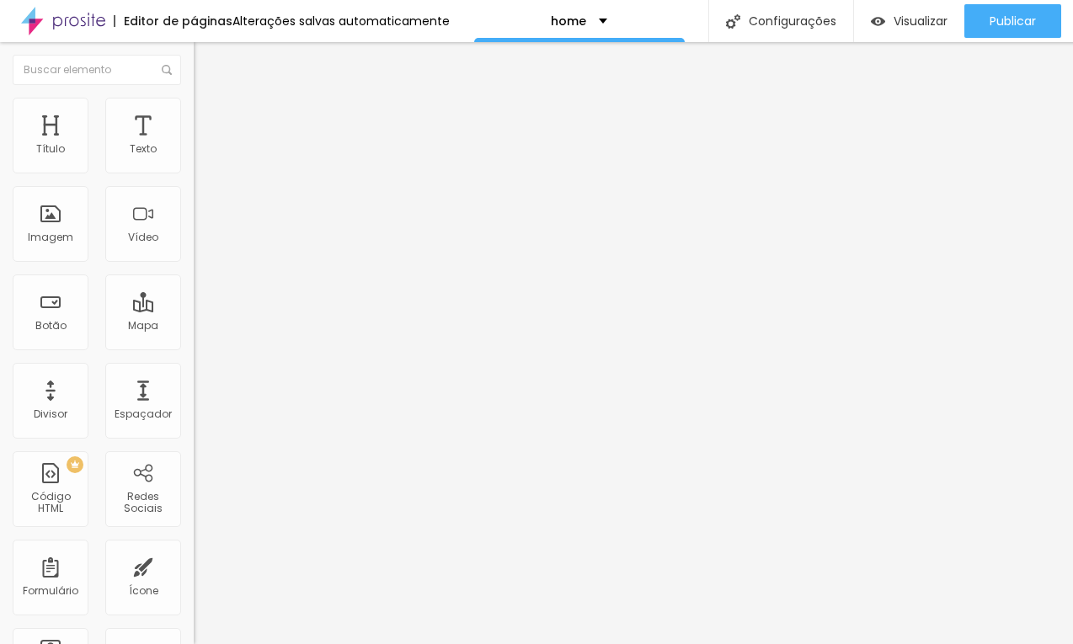
click at [194, 140] on div "Encontre sua empresa [PERSON_NAME] Fotógrafa Procure o perfil da empresa pelo n…" at bounding box center [291, 344] width 194 height 426
click at [194, 115] on li "Estilo" at bounding box center [291, 106] width 194 height 17
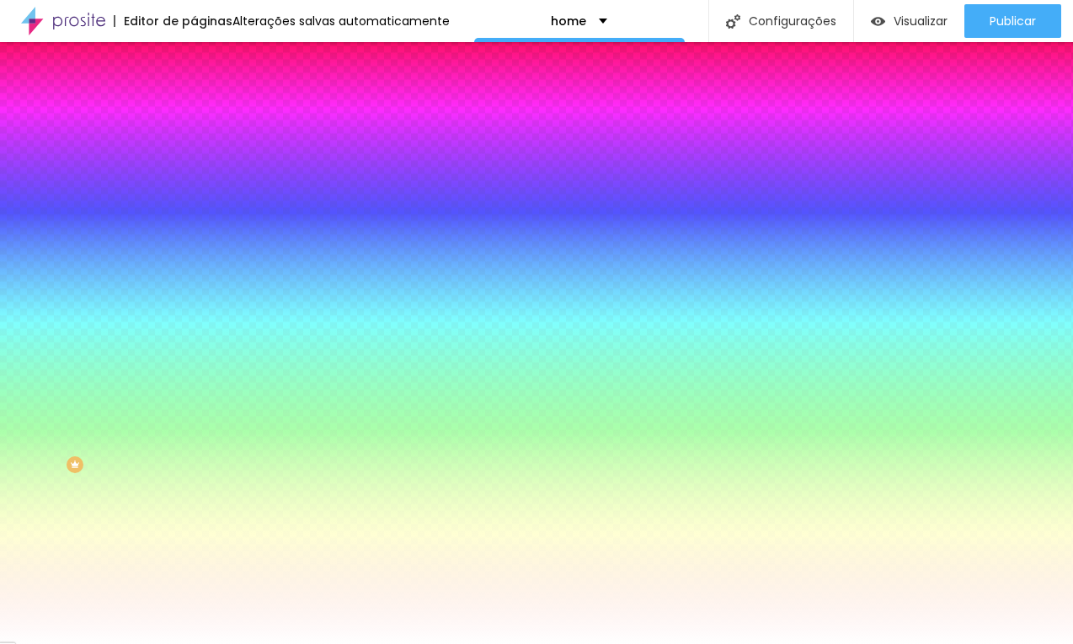
click at [194, 43] on button "Editar Google Reviews" at bounding box center [291, 61] width 194 height 39
click at [194, 49] on button "Editar Google Reviews" at bounding box center [291, 61] width 194 height 39
click at [194, 54] on button "Editar Google Reviews" at bounding box center [291, 61] width 194 height 39
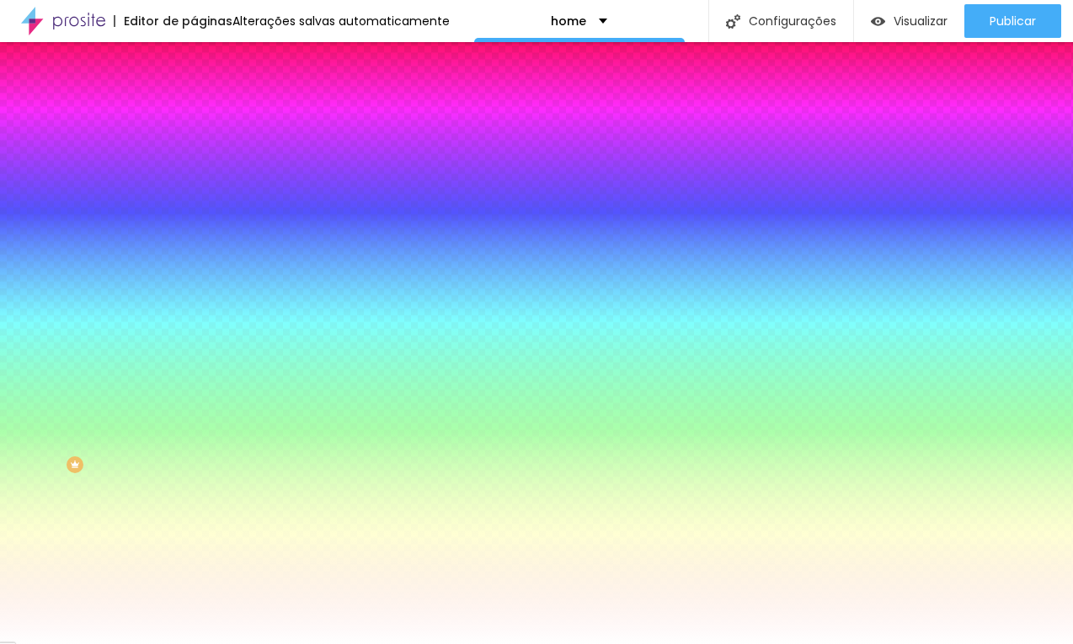
click at [206, 62] on div "Editar Google Reviews" at bounding box center [283, 61] width 154 height 13
click at [194, 98] on li "Conteúdo" at bounding box center [291, 89] width 194 height 17
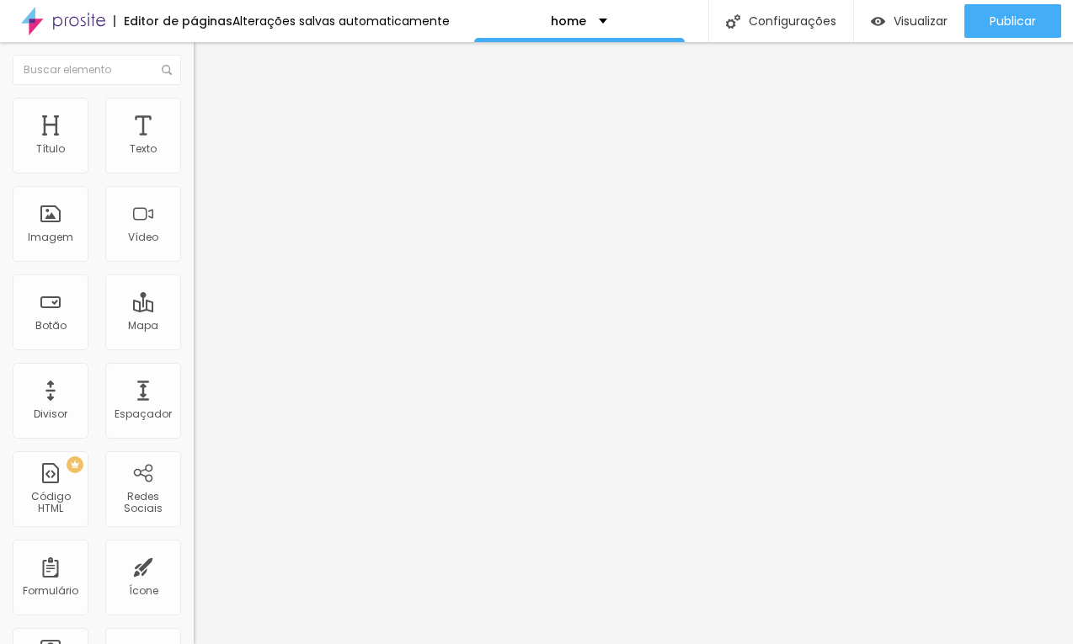
click at [194, 337] on input "[PERSON_NAME] Fotógrafa" at bounding box center [308, 345] width 229 height 17
click at [206, 65] on div "Editar Google Reviews" at bounding box center [283, 61] width 154 height 13
click at [206, 59] on img "button" at bounding box center [212, 61] width 13 height 13
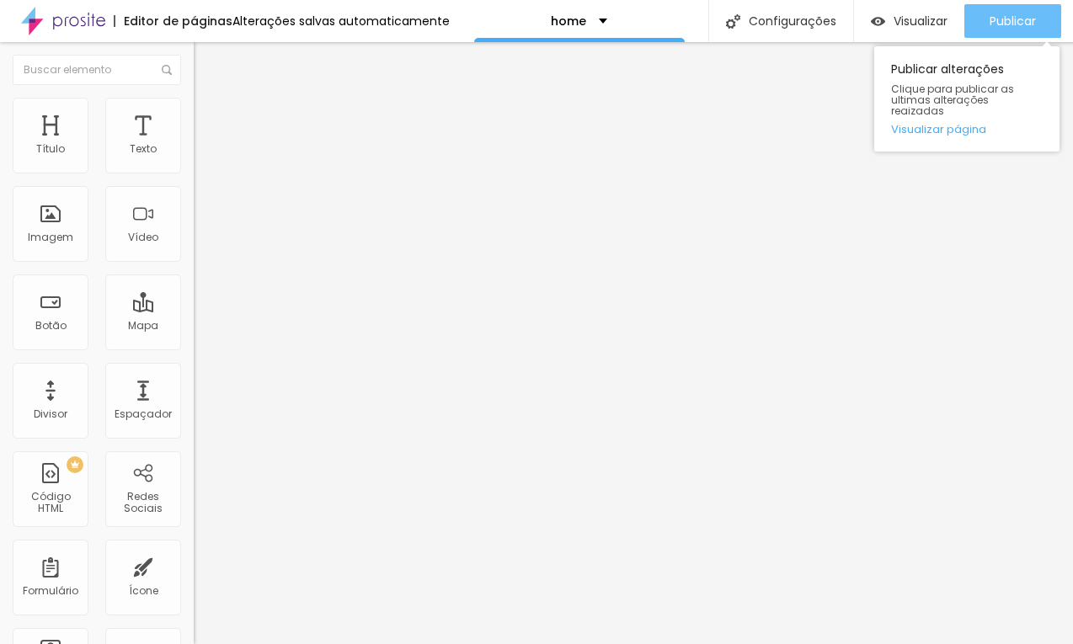
click at [990, 23] on span "Publicar" at bounding box center [1013, 20] width 46 height 13
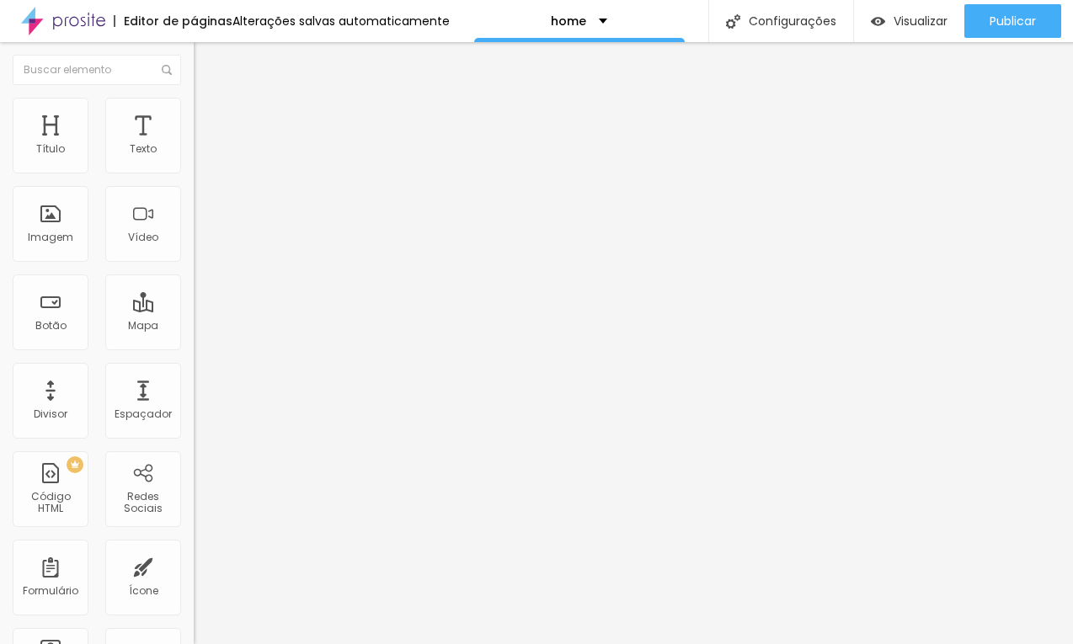
click at [209, 116] on span "Estilo" at bounding box center [222, 109] width 26 height 14
type input "45"
type input "40"
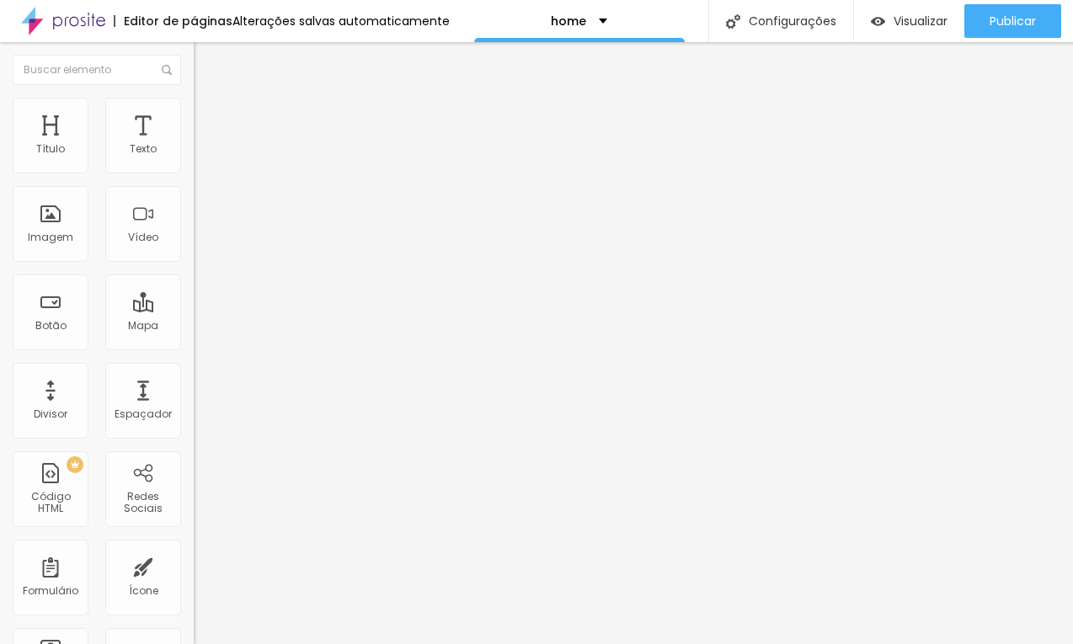
type input "35"
drag, startPoint x: 77, startPoint y: 184, endPoint x: 63, endPoint y: 183, distance: 13.6
type input "35"
click at [194, 173] on input "range" at bounding box center [248, 165] width 109 height 13
type input "46"
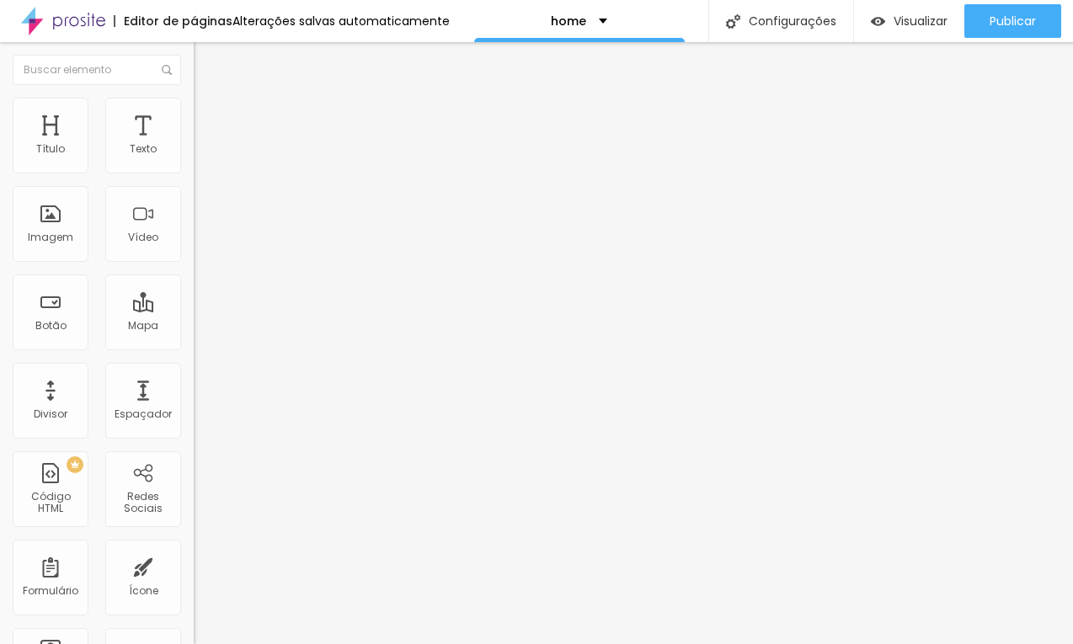
type input "46"
type input "48"
type input "57"
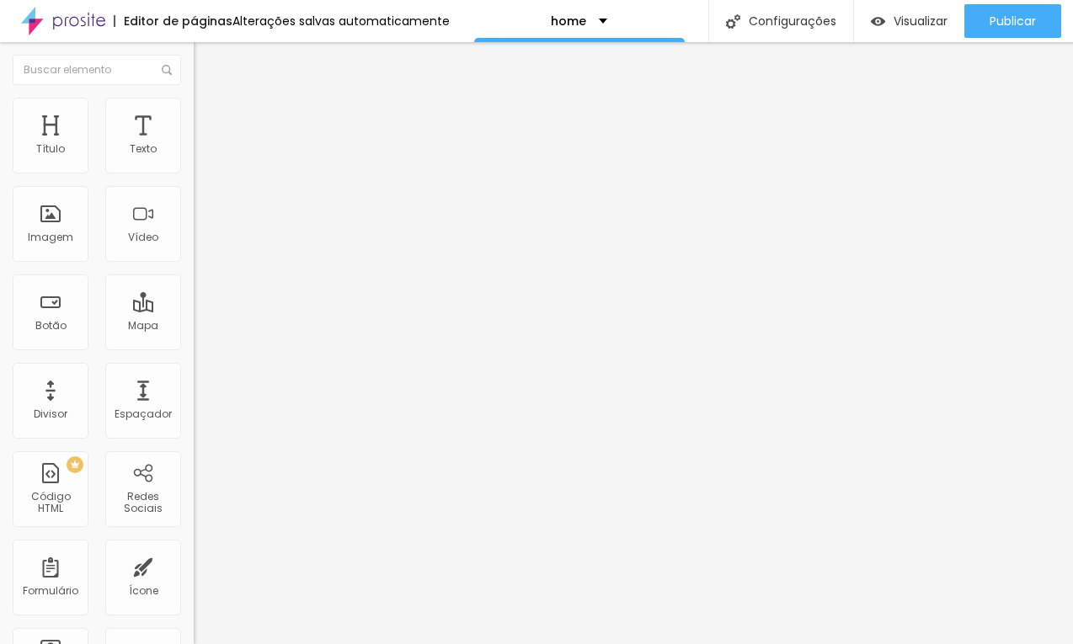
type input "79"
type input "110"
type input "162"
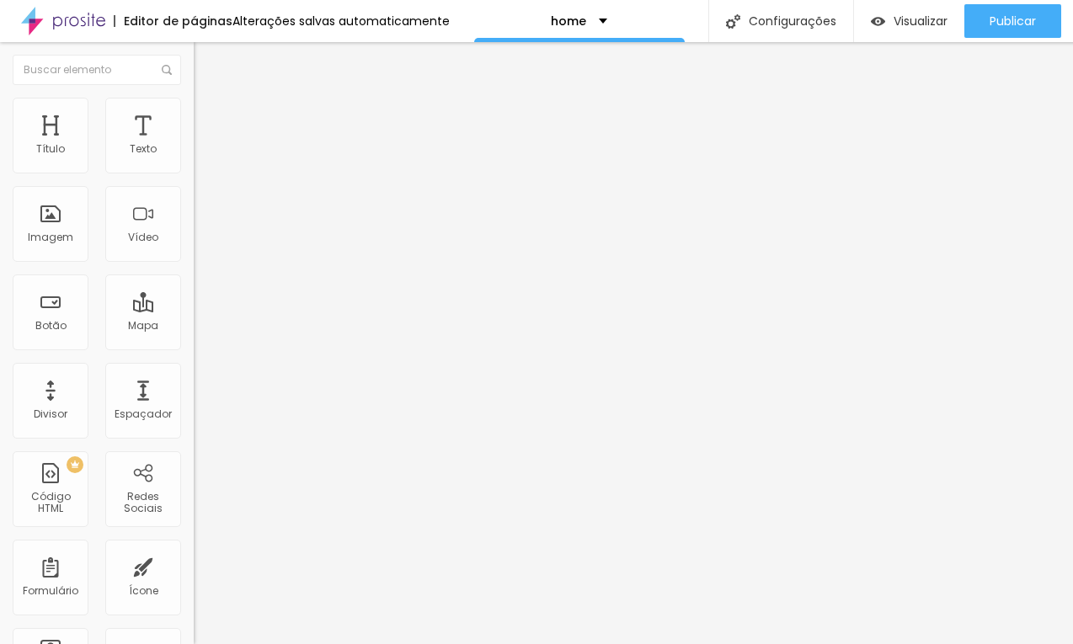
type input "162"
type input "200"
click at [209, 99] on span "Conteúdo" at bounding box center [235, 92] width 52 height 14
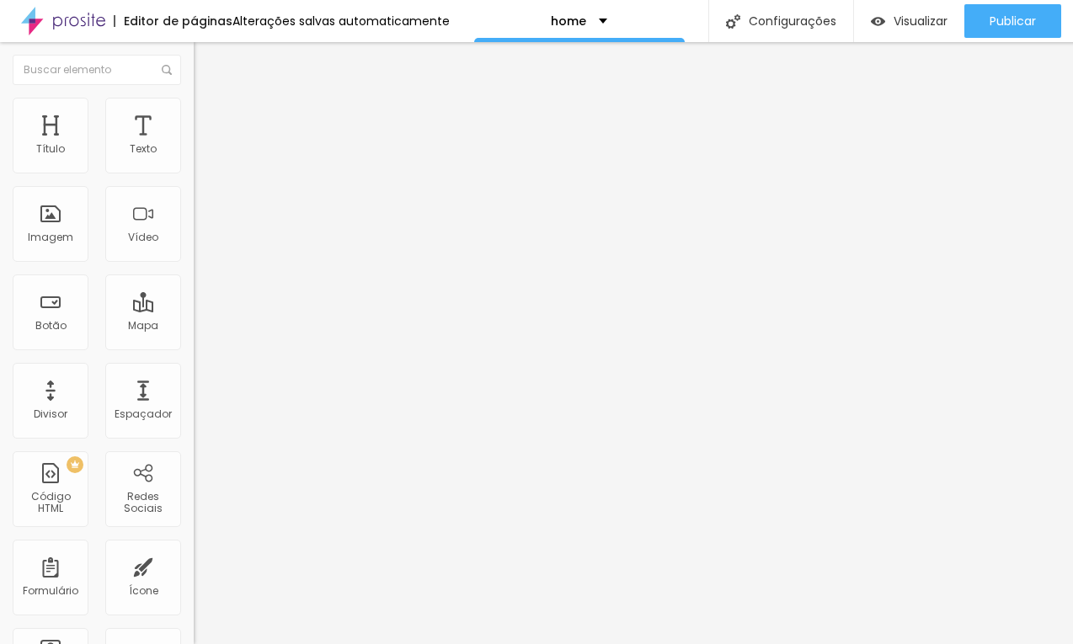
click at [194, 145] on span "Adicionar imagem" at bounding box center [248, 138] width 109 height 14
click at [209, 115] on span "Estilo" at bounding box center [222, 109] width 26 height 14
click at [194, 98] on li "Conteúdo" at bounding box center [291, 89] width 194 height 17
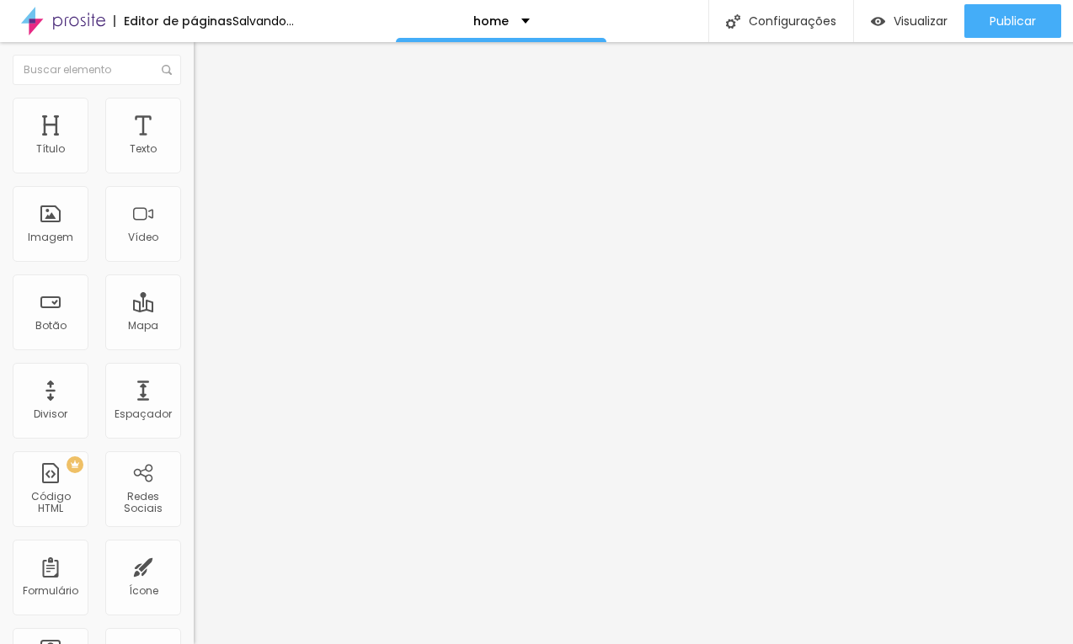
click at [194, 264] on span "Original" at bounding box center [214, 256] width 40 height 14
click at [194, 294] on span "Quadrado" at bounding box center [221, 287] width 55 height 14
click at [209, 115] on span "Estilo" at bounding box center [222, 109] width 26 height 14
drag, startPoint x: 56, startPoint y: 175, endPoint x: 45, endPoint y: 175, distance: 11.0
click at [194, 174] on div at bounding box center [291, 166] width 194 height 15
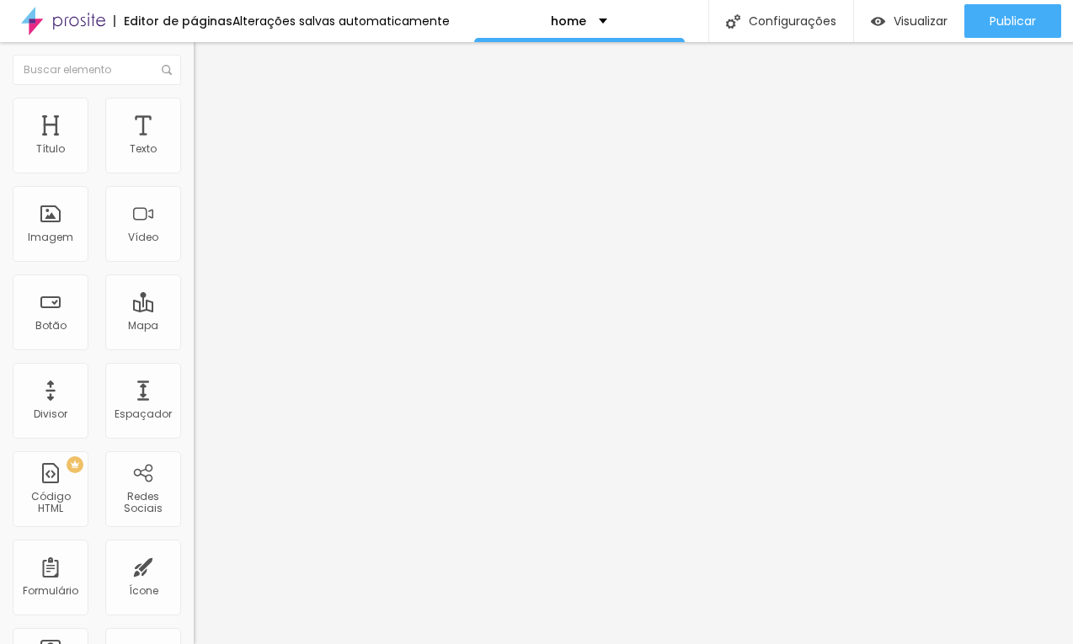
click at [194, 174] on div at bounding box center [291, 166] width 194 height 15
type input "20"
click at [194, 173] on input "range" at bounding box center [248, 165] width 109 height 13
click at [194, 115] on img at bounding box center [201, 122] width 15 height 15
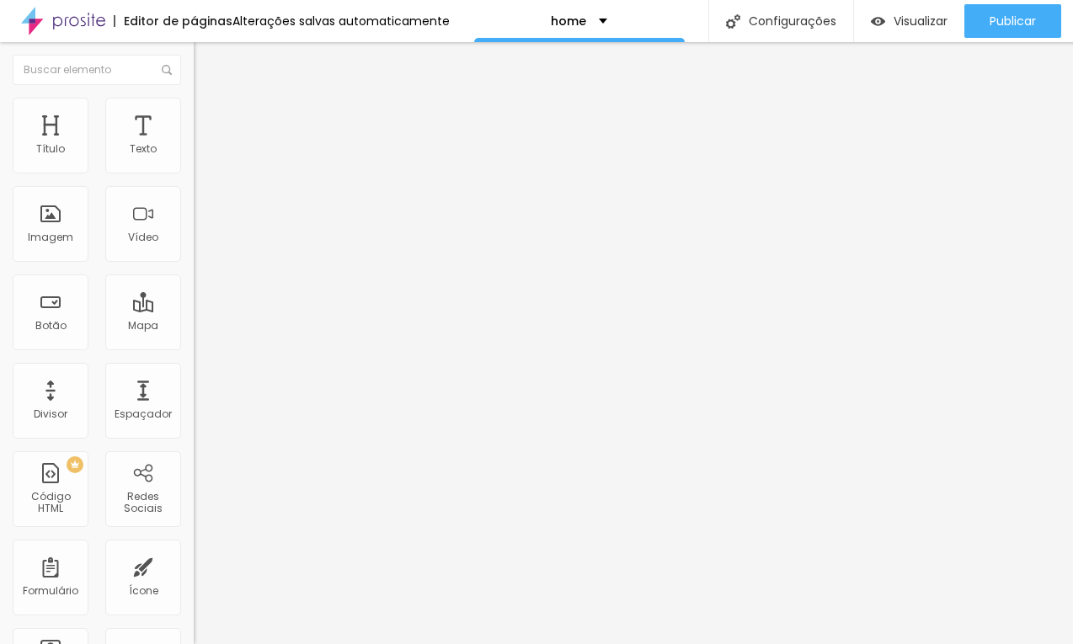
click at [206, 60] on img "button" at bounding box center [212, 61] width 13 height 13
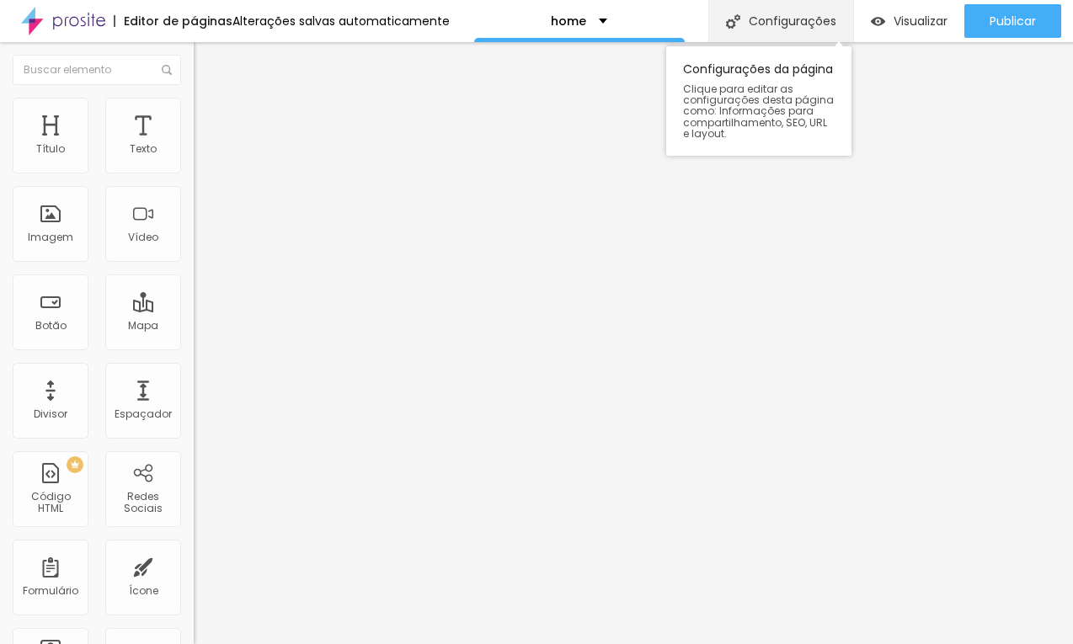
drag, startPoint x: 144, startPoint y: 163, endPoint x: 842, endPoint y: 0, distance: 717.0
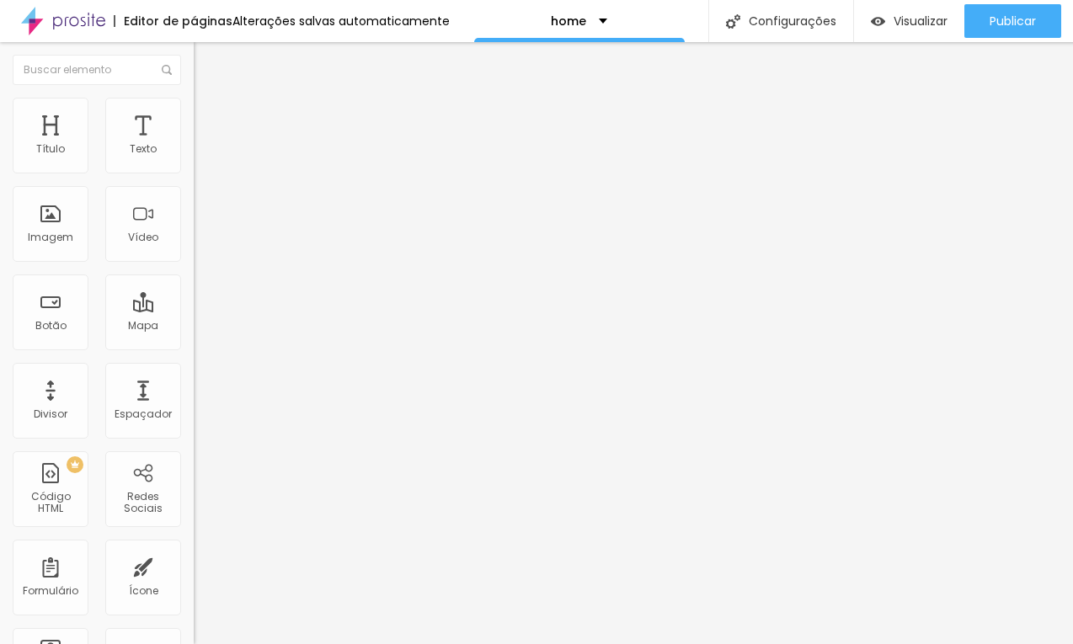
click at [194, 111] on li "Estilo" at bounding box center [291, 106] width 194 height 17
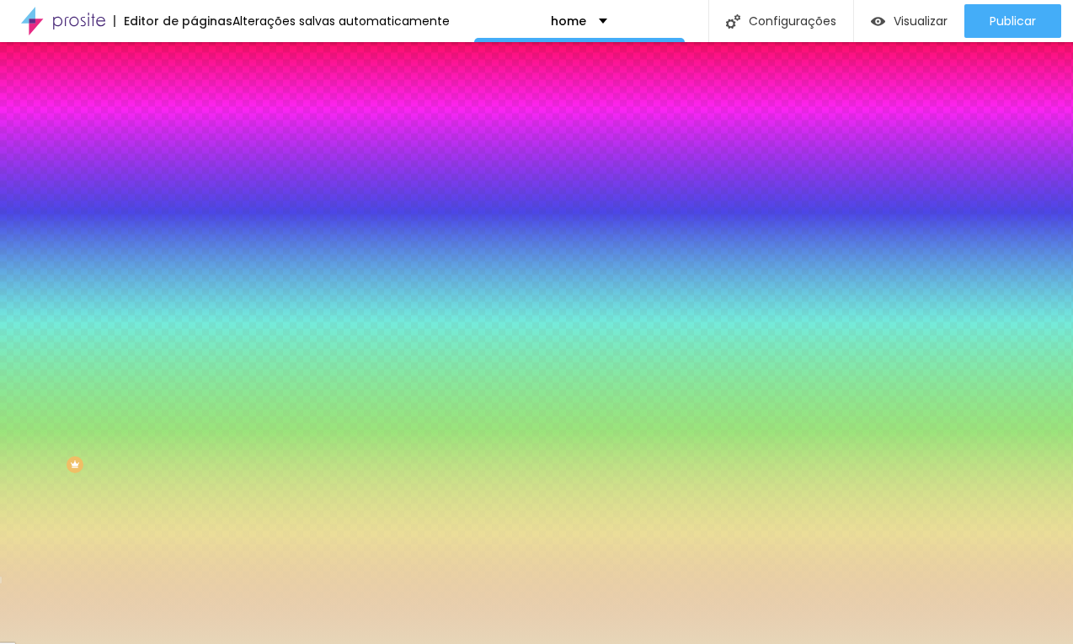
click at [194, 246] on div "Cor de fundo Voltar ao padrão #E7D6B8" at bounding box center [291, 223] width 194 height 46
click at [194, 246] on input "#E7D6B8" at bounding box center [295, 237] width 202 height 17
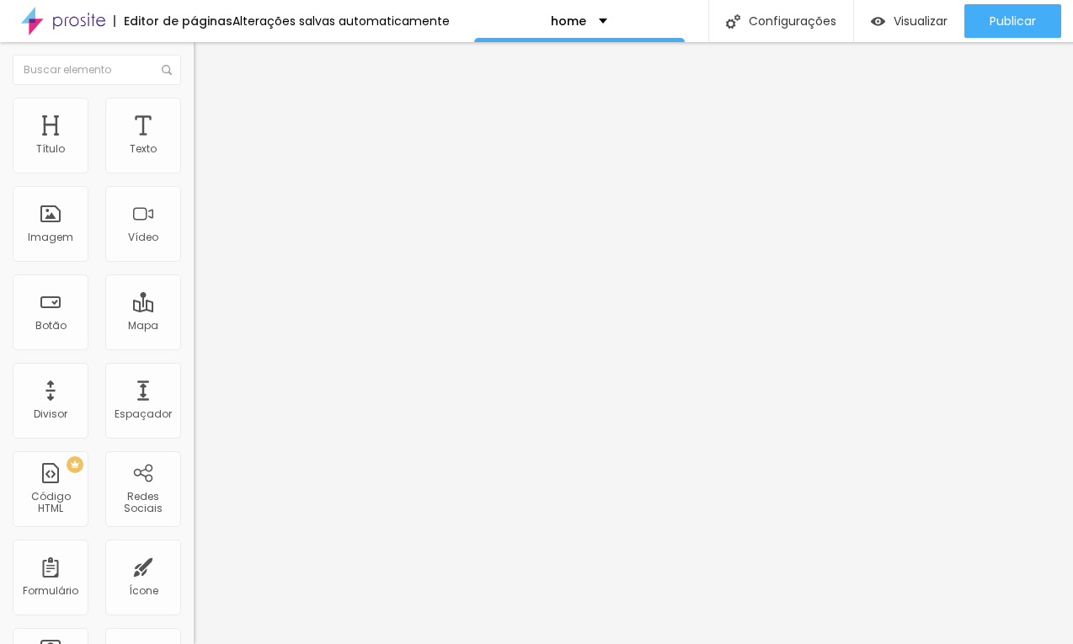
click at [209, 115] on span "Estilo" at bounding box center [222, 109] width 26 height 14
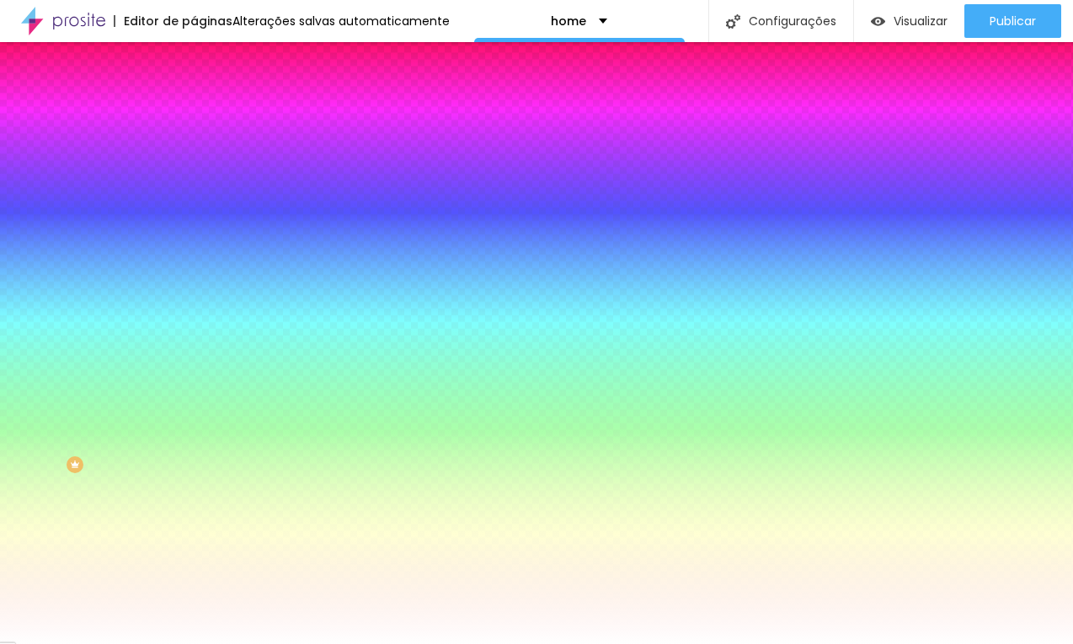
click at [194, 246] on input "#FFFFFF" at bounding box center [295, 237] width 202 height 17
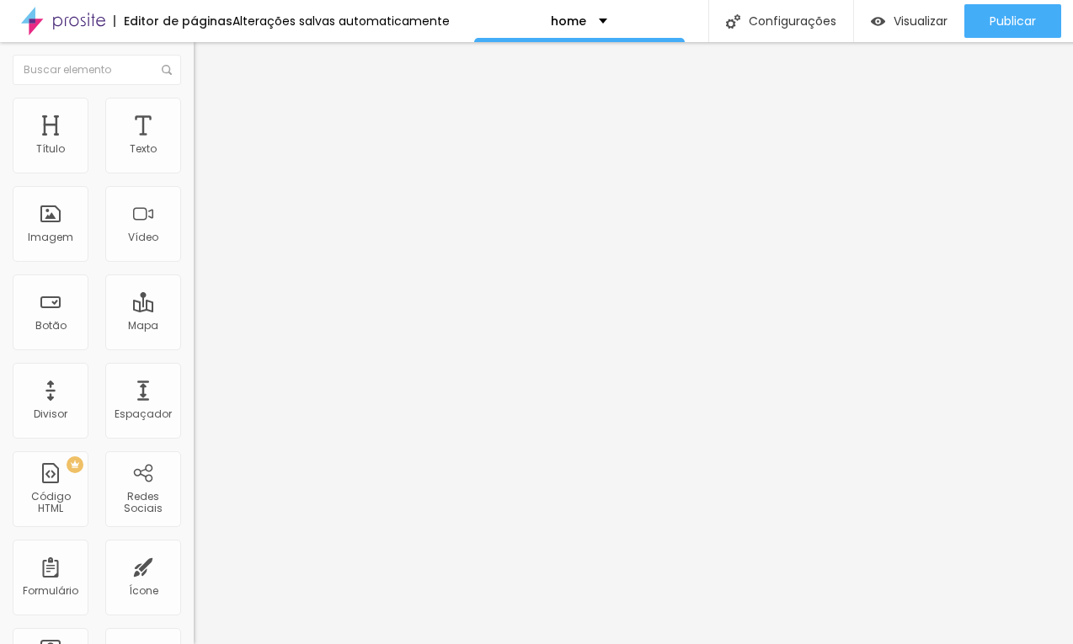
click at [209, 115] on span "Estilo" at bounding box center [222, 109] width 26 height 14
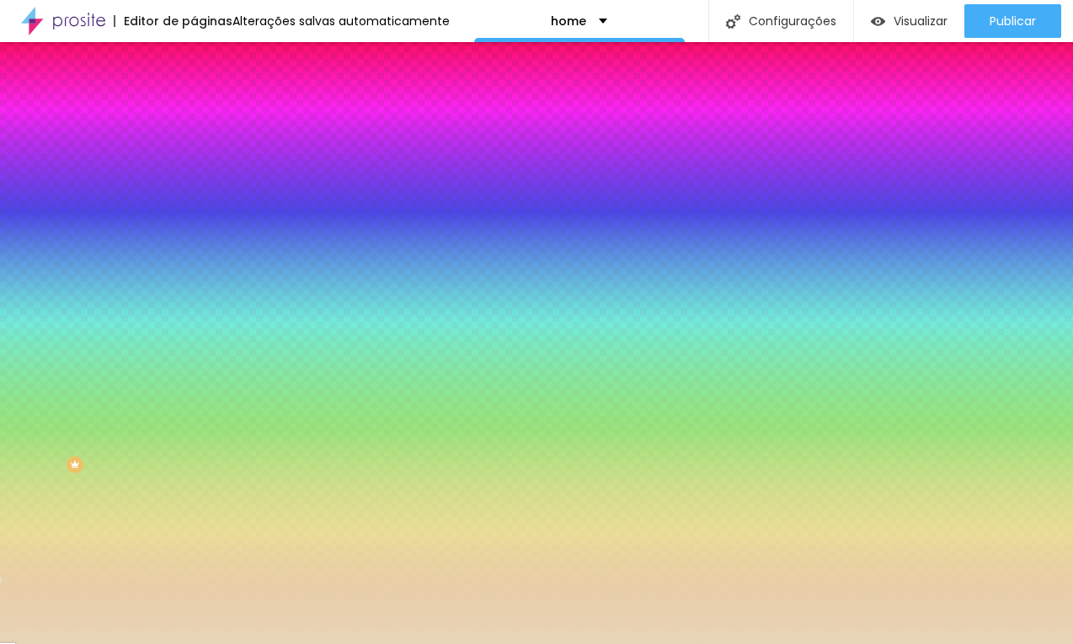
click at [194, 246] on input "#E7D6B8" at bounding box center [295, 237] width 202 height 17
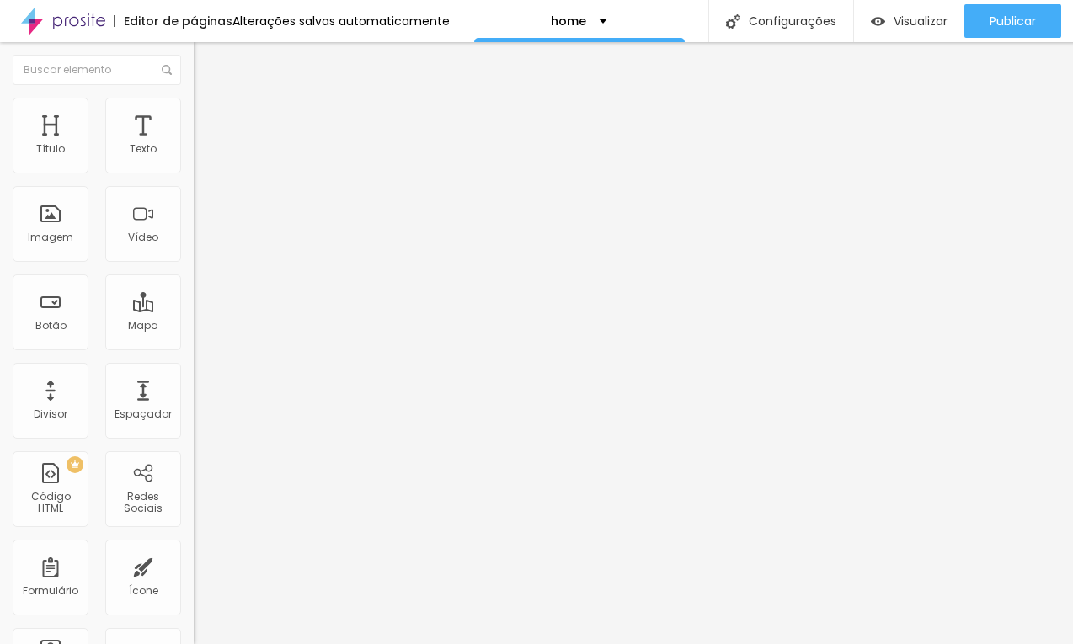
click at [209, 116] on span "Estilo" at bounding box center [222, 109] width 26 height 14
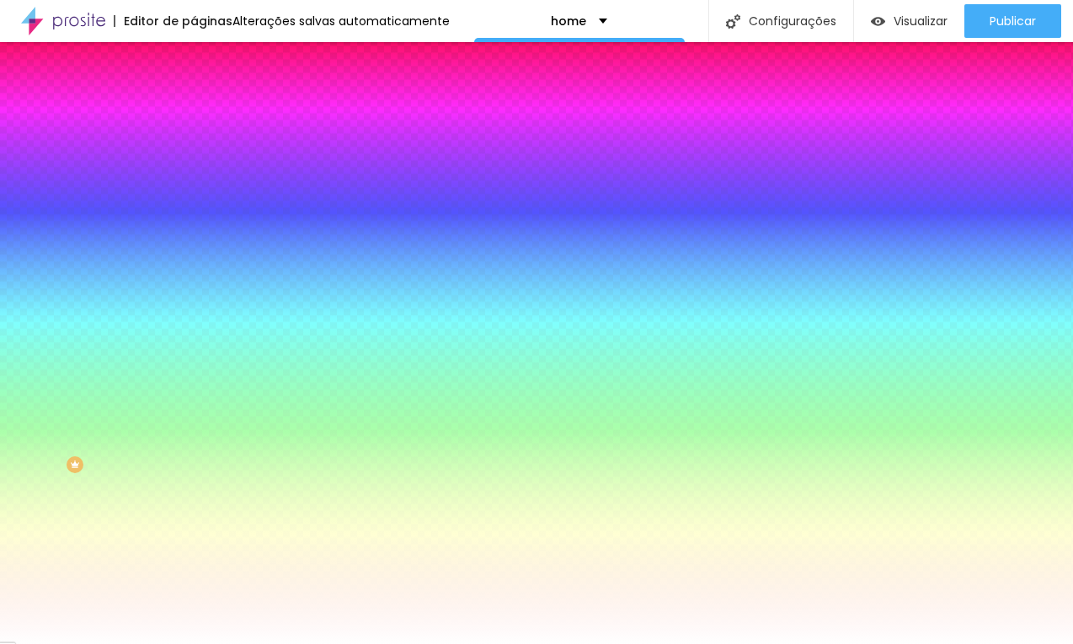
click at [194, 246] on input "#FFFFFF" at bounding box center [295, 237] width 202 height 17
paste input "E7D6B8"
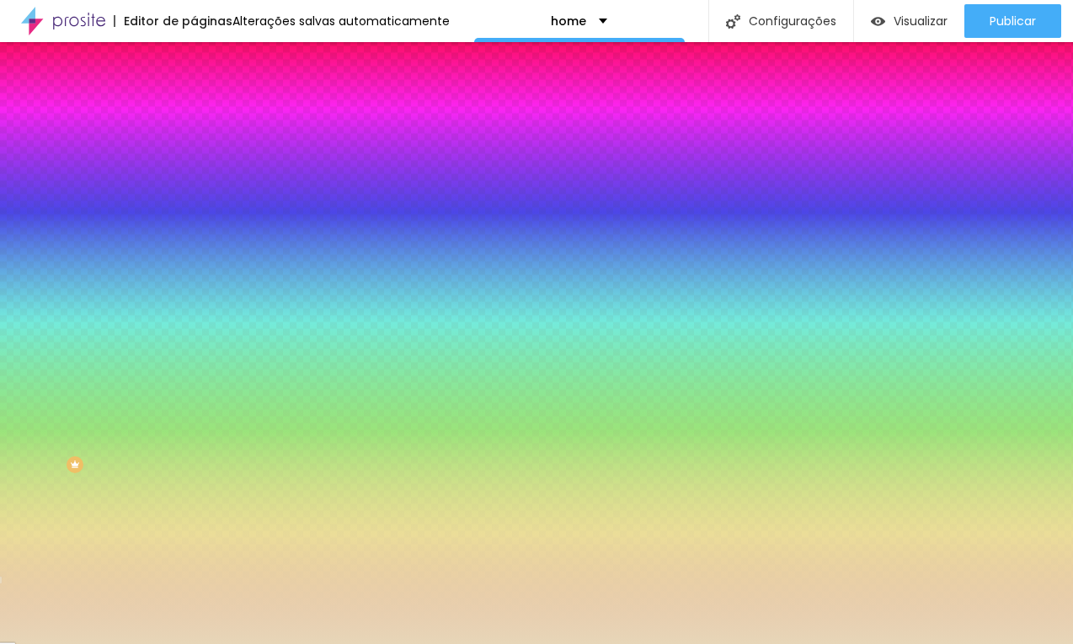
type input "#E7D6B8"
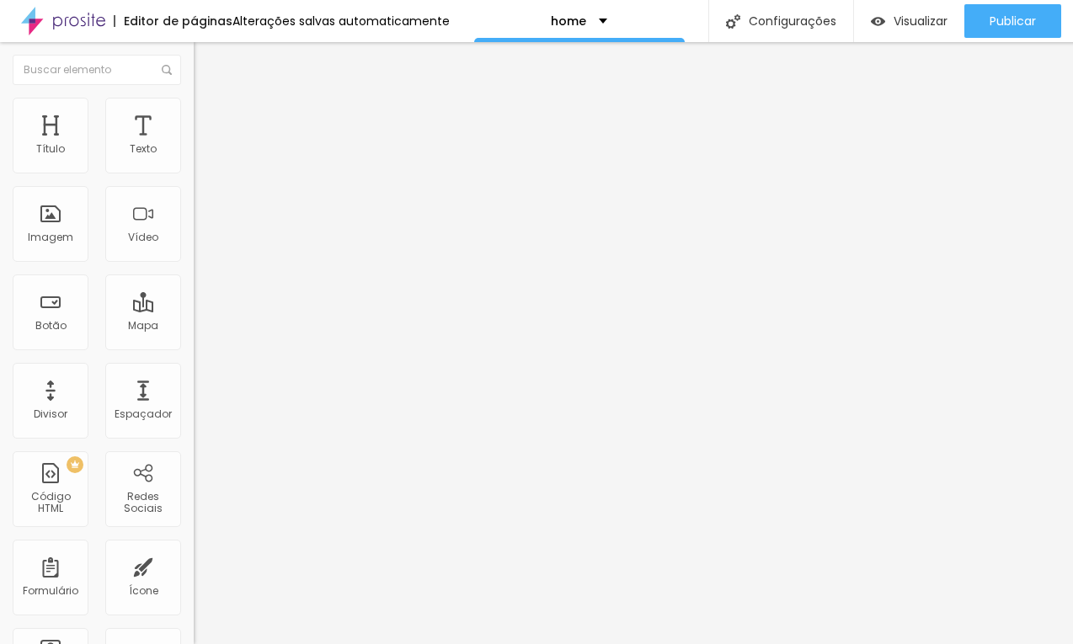
click at [194, 162] on button "button" at bounding box center [206, 153] width 24 height 18
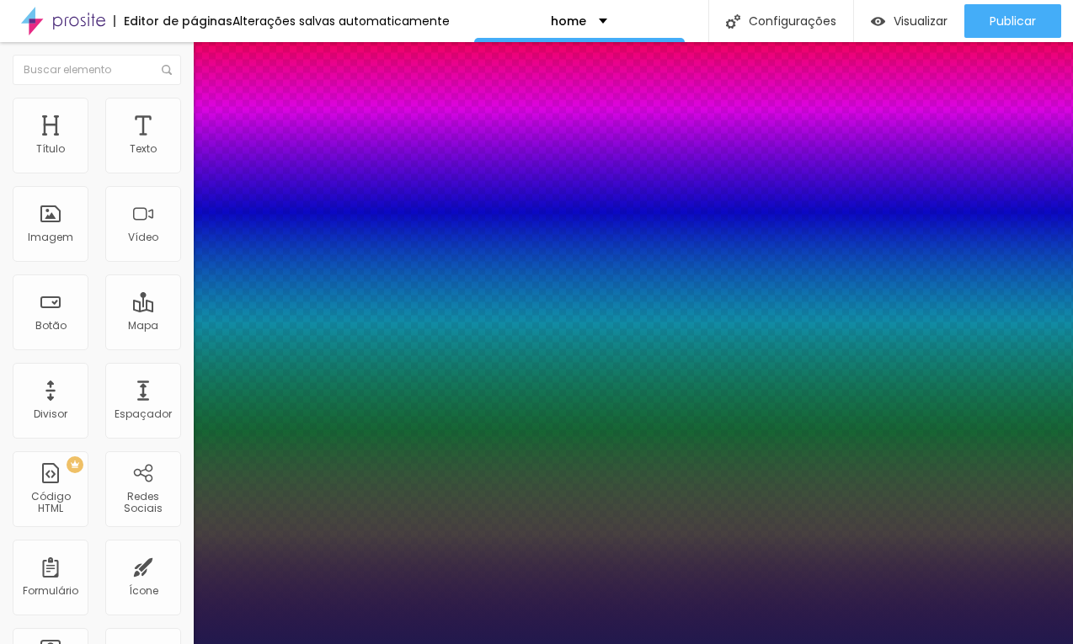
type input "1"
select select "WorkSansLight"
type input "1"
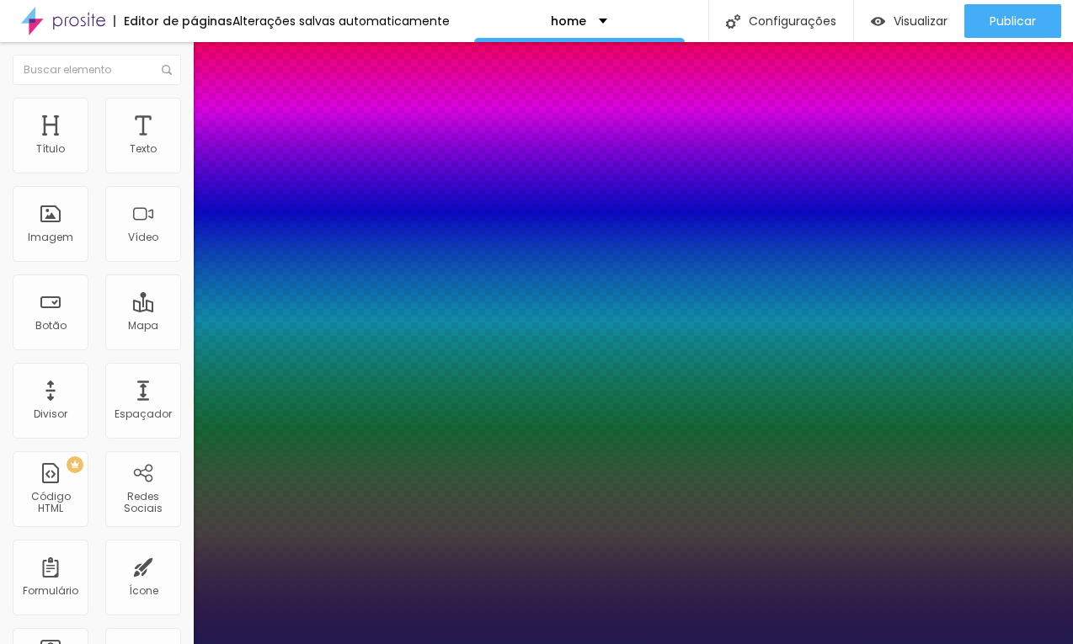
click at [670, 644] on div at bounding box center [536, 644] width 1073 height 0
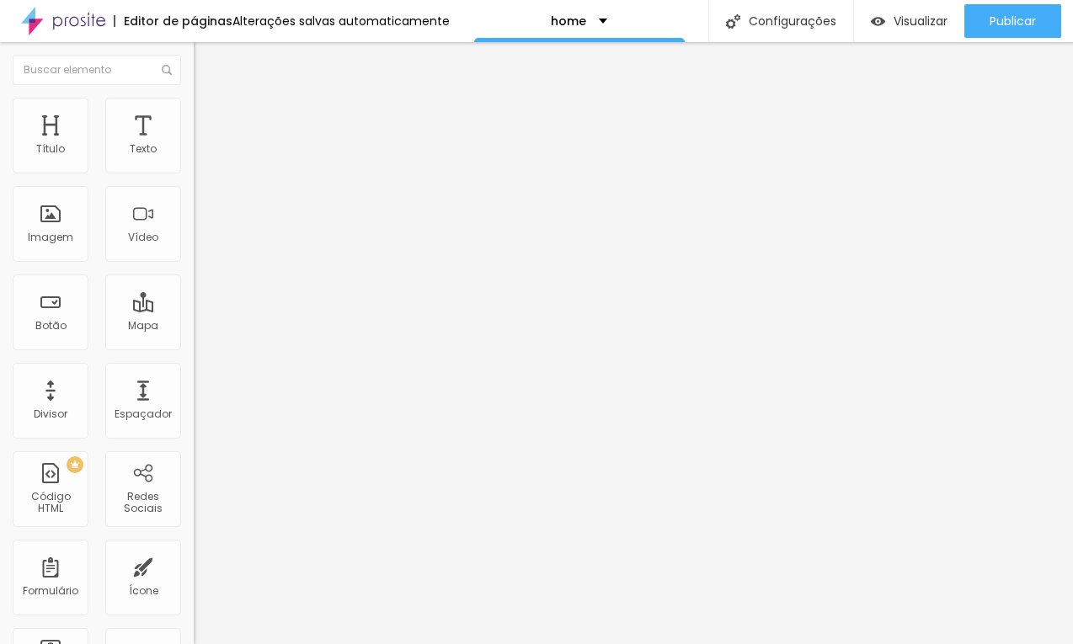
click at [194, 249] on button "button" at bounding box center [206, 241] width 24 height 18
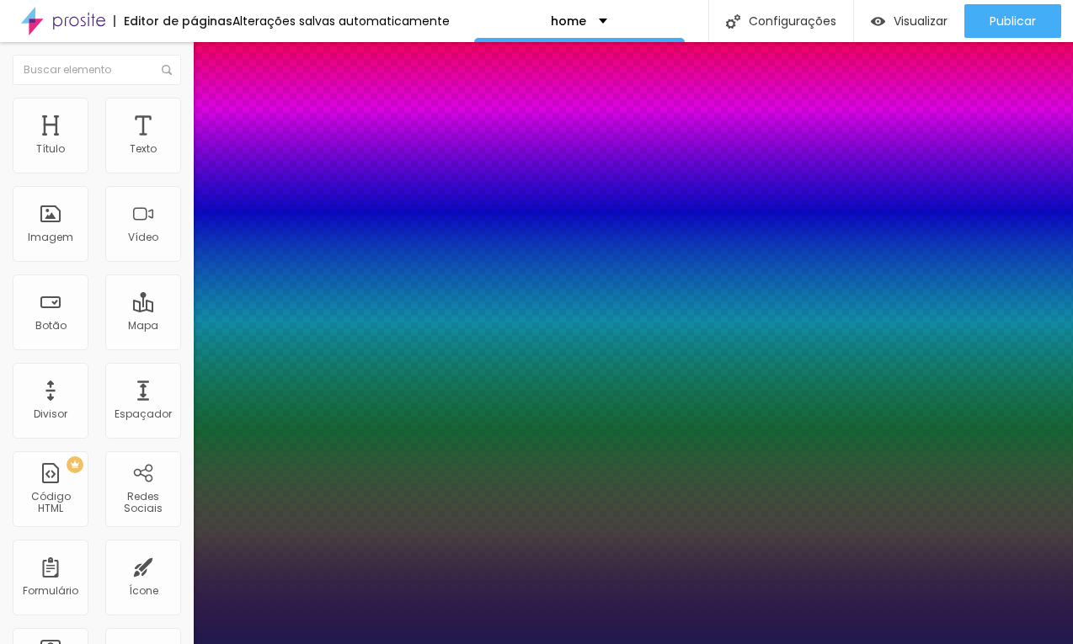
type input "1"
select select "WorkSansMedium"
type input "1"
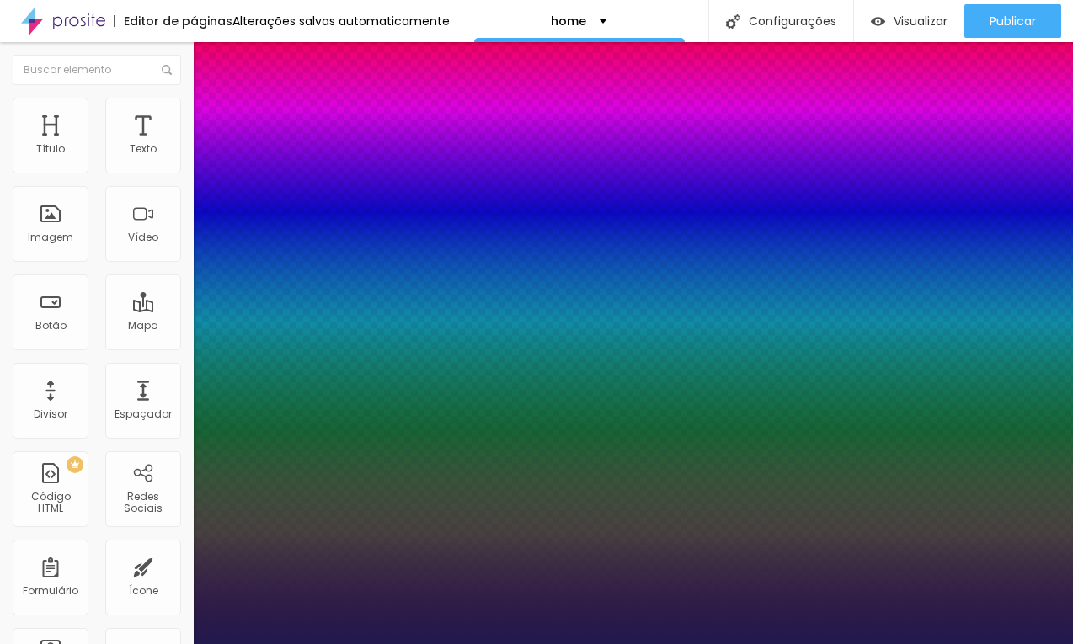
click at [617, 644] on div at bounding box center [536, 644] width 1073 height 0
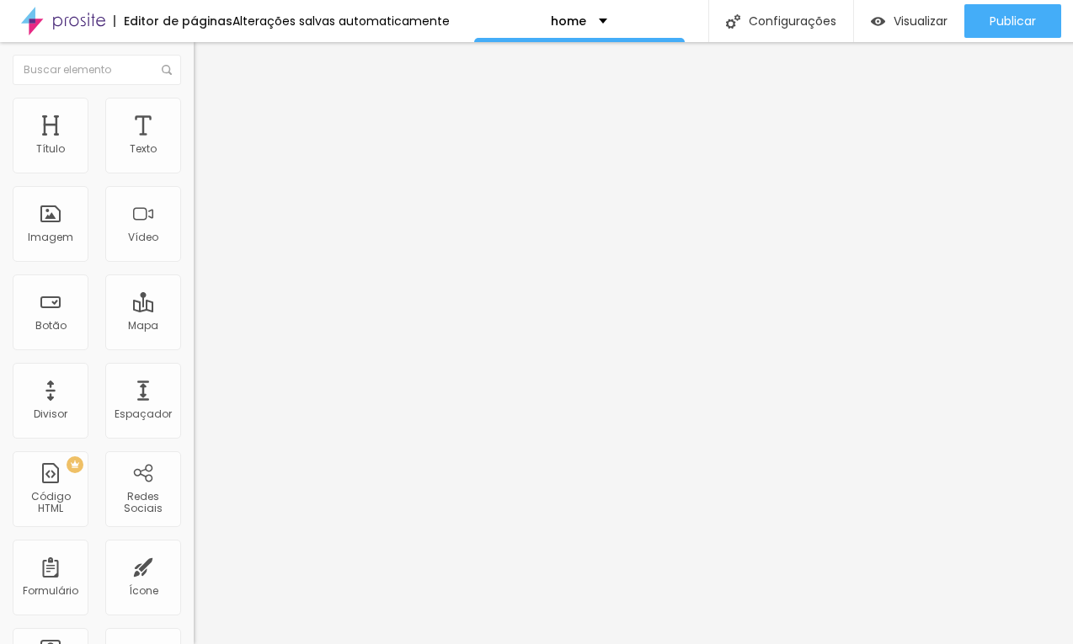
click at [200, 244] on icon "button" at bounding box center [205, 239] width 10 height 10
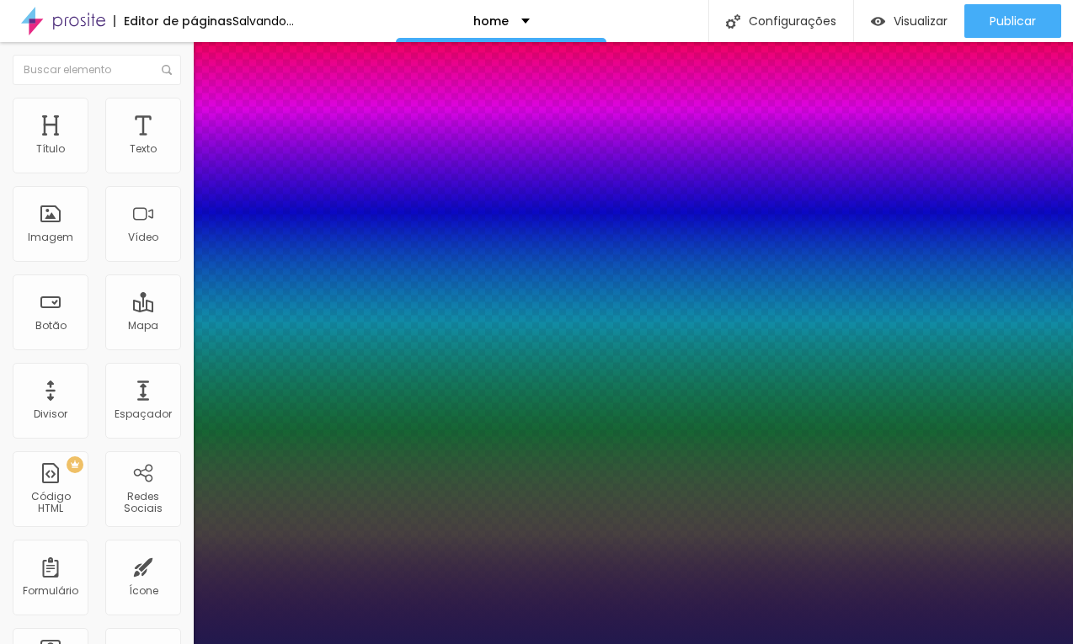
type input "1"
type input "0.6"
type input "1"
type input "3.7"
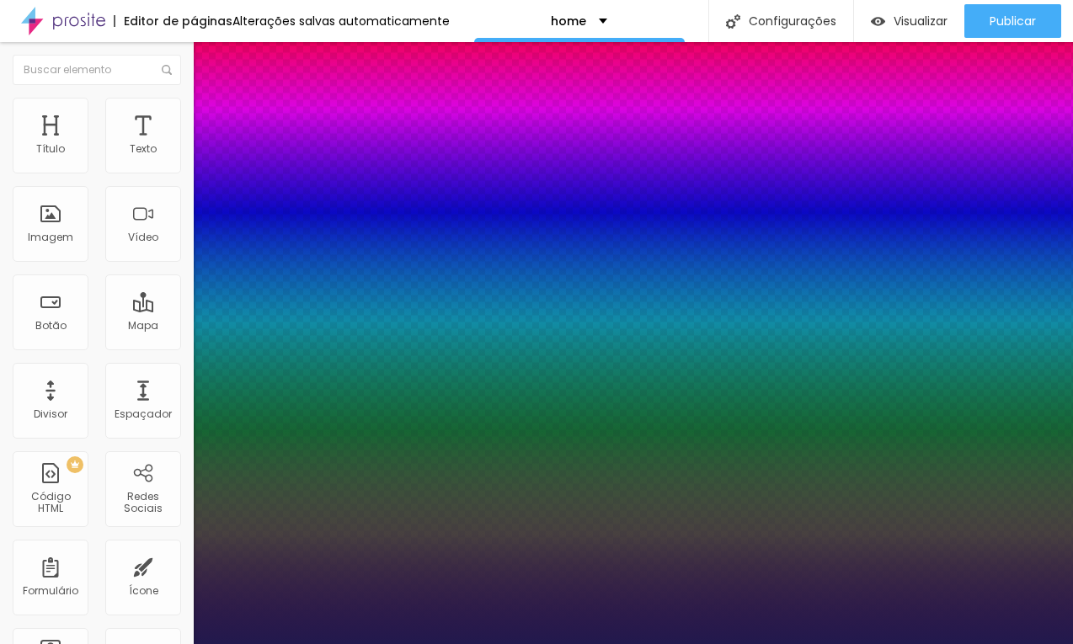
type input "3.7"
type input "1"
type input "4.6"
type input "1"
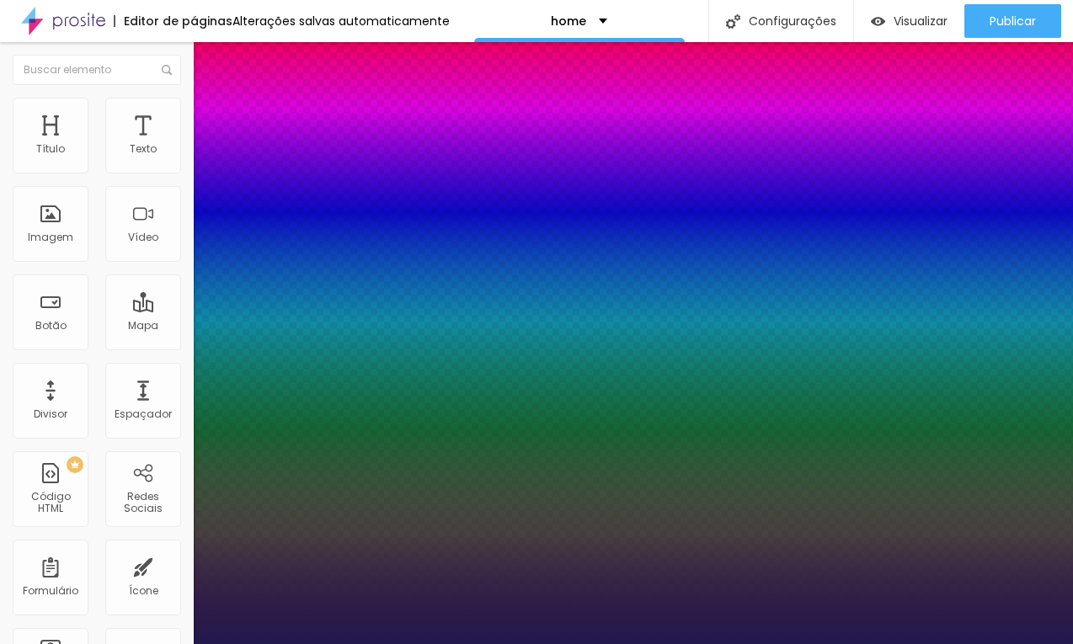
type input "5.2"
type input "1"
type input "5.6"
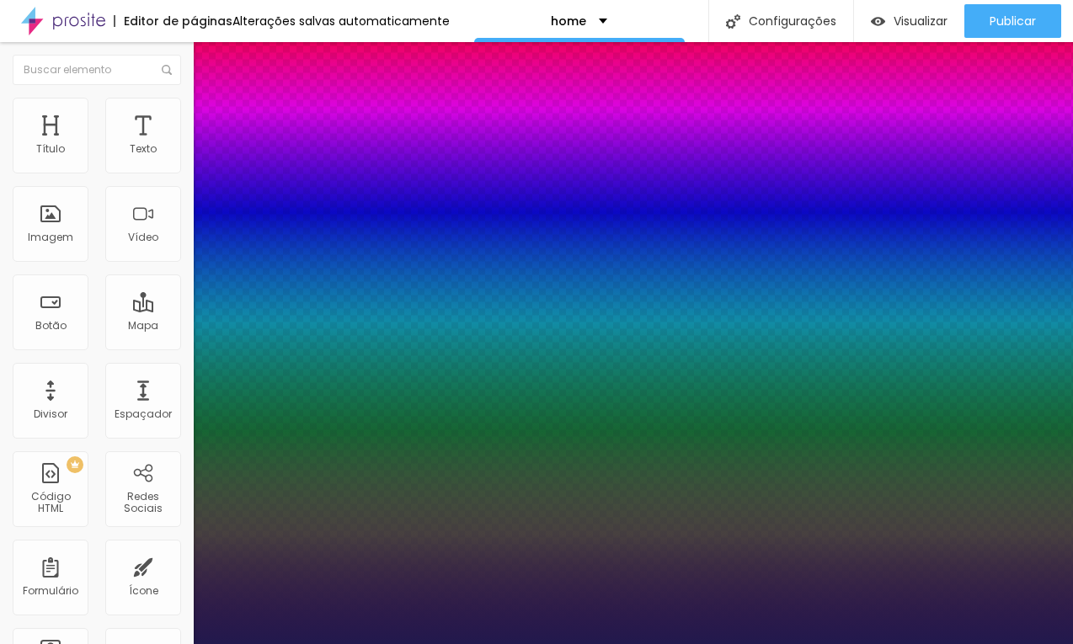
type input "1"
type input "5.8"
type input "1"
type input "5.9"
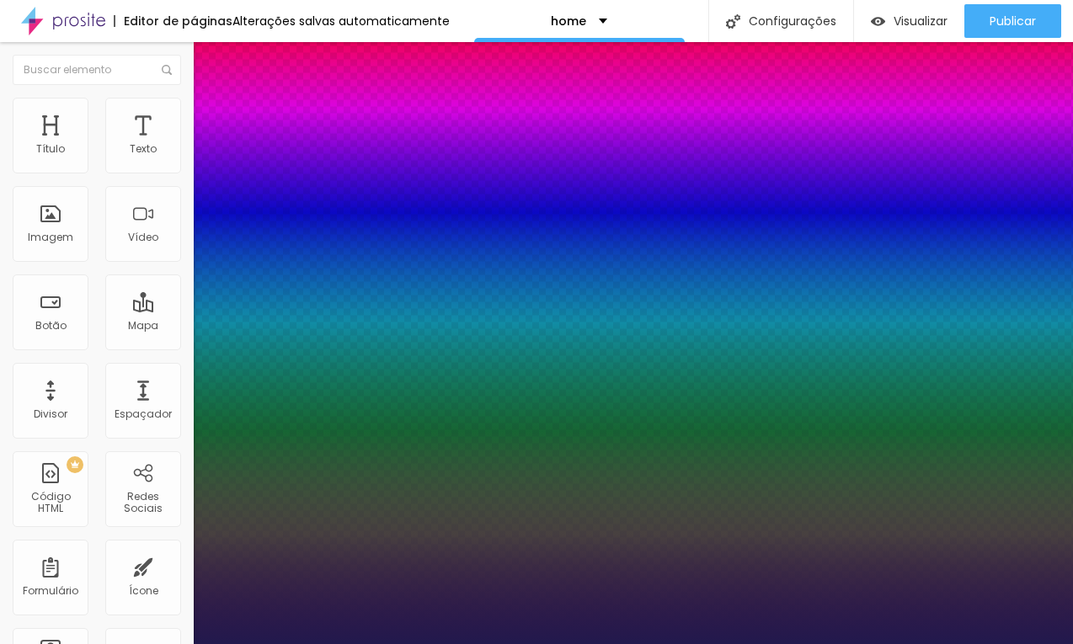
type input "5.9"
type input "1"
type input "6"
type input "1"
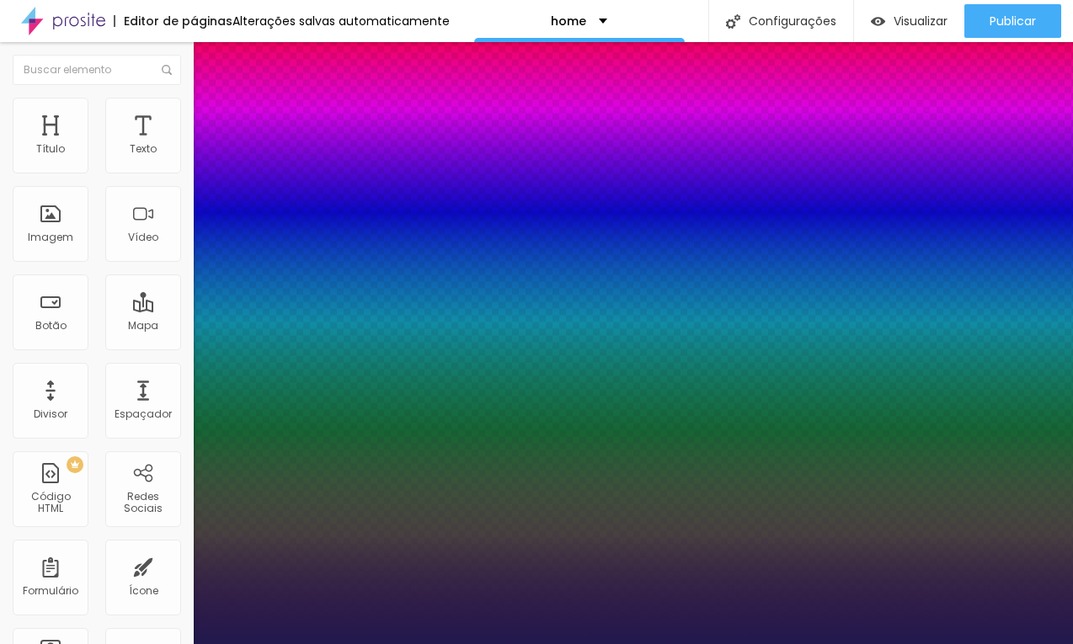
type input "5.9"
type input "1"
type input "5.7"
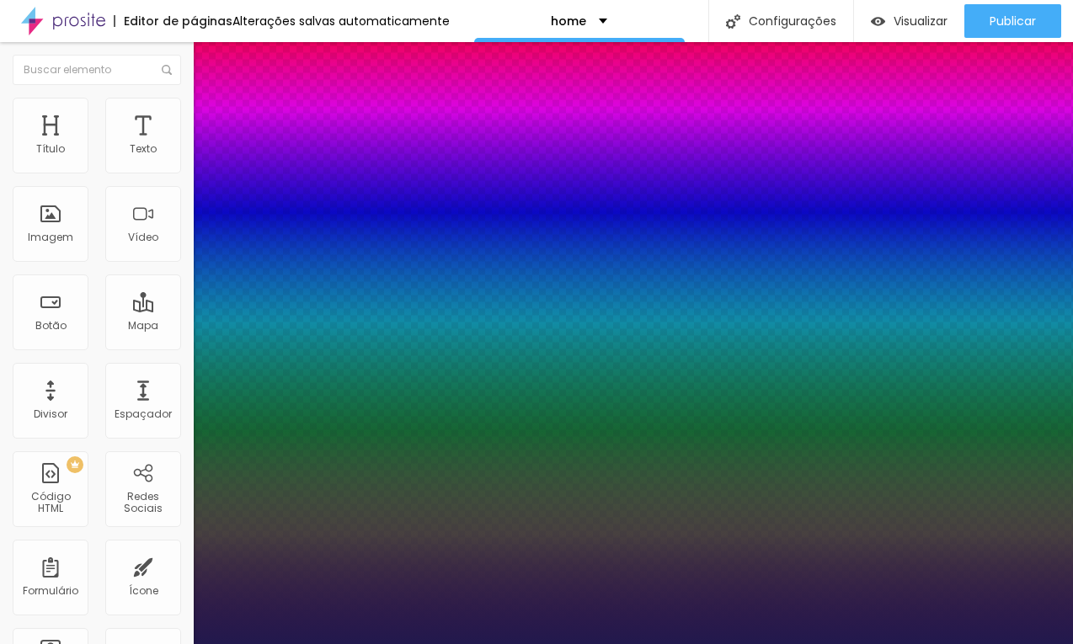
type input "1"
type input "5.4"
type input "1"
type input "4.6"
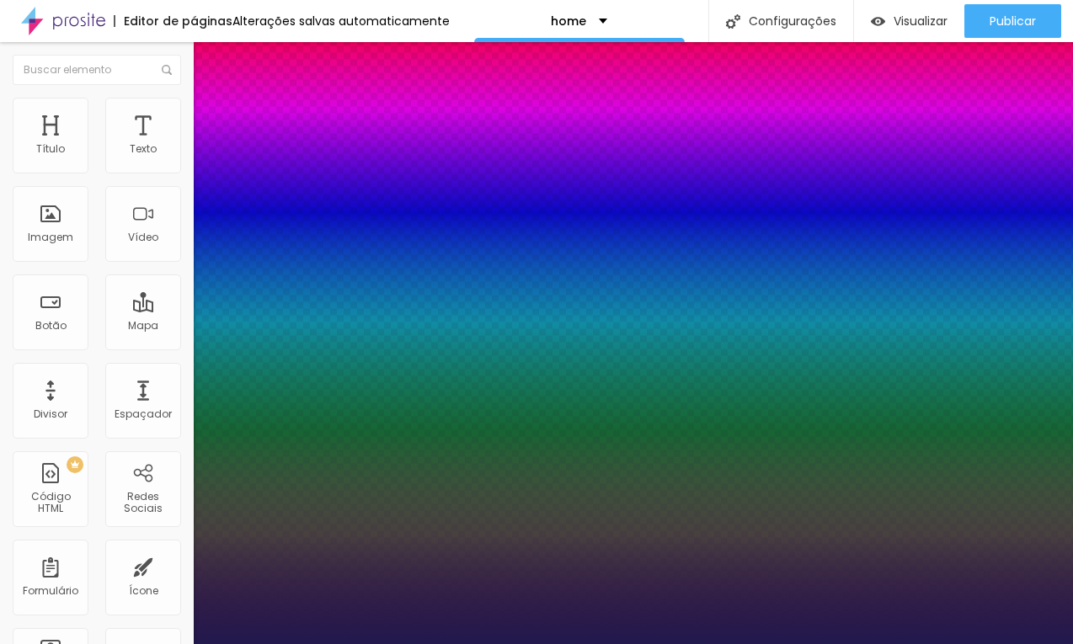
type input "4.6"
type input "1"
type input "2.2"
type input "1"
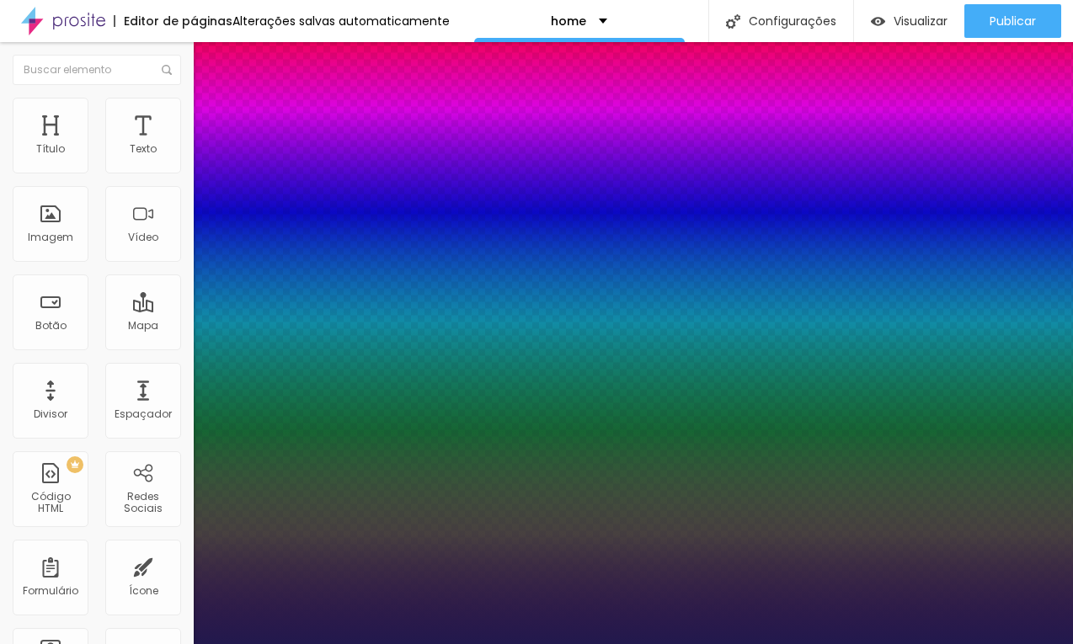
type input "1"
type input "0"
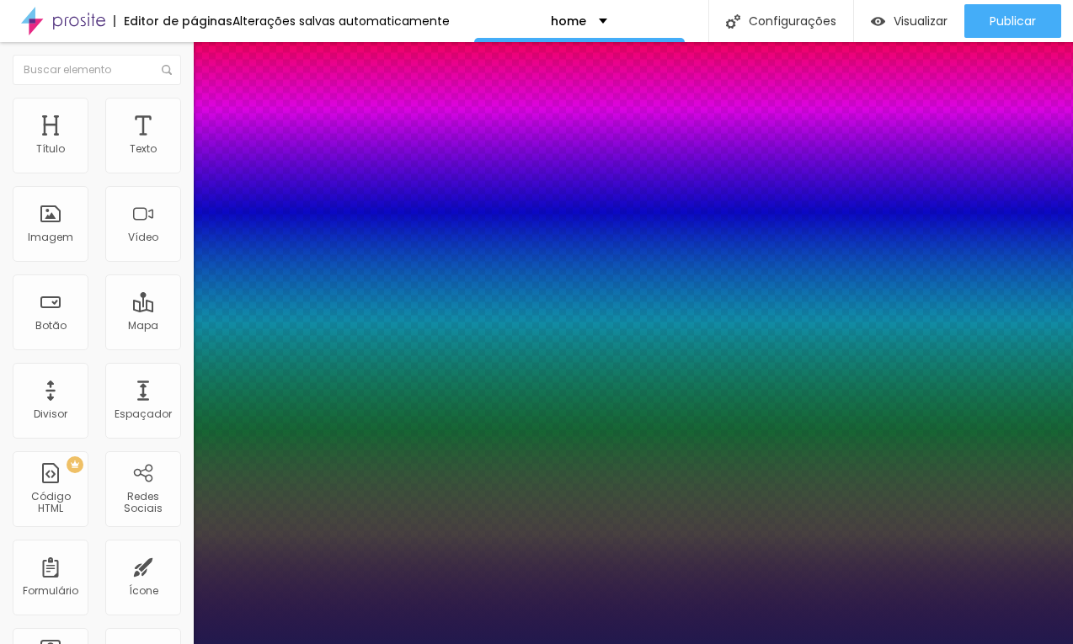
type input "1"
drag, startPoint x: 216, startPoint y: 513, endPoint x: 154, endPoint y: 500, distance: 63.0
type input "12"
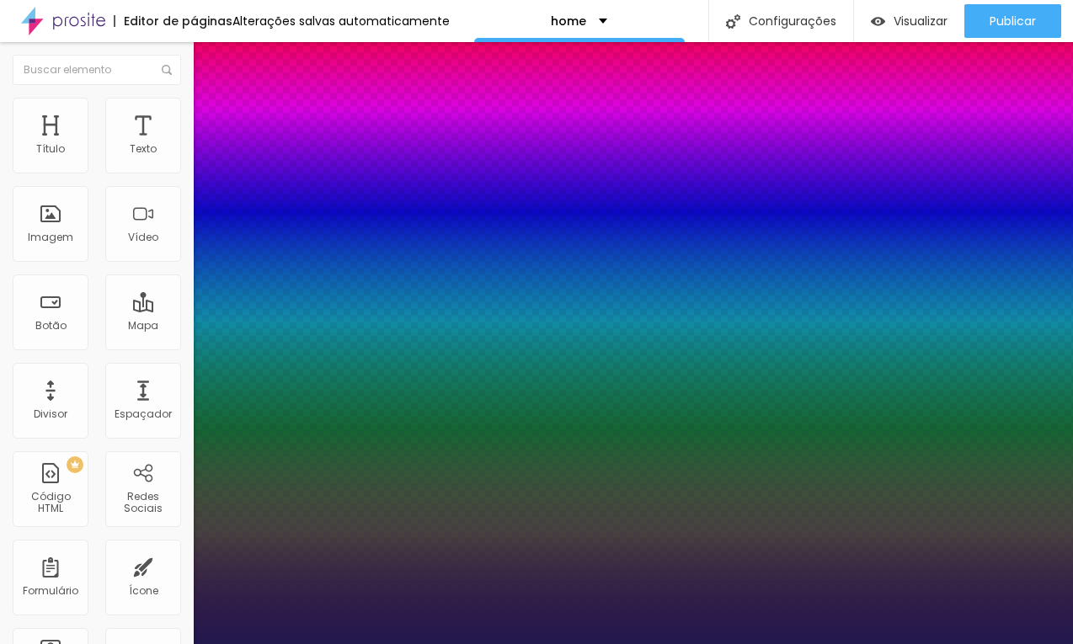
type input "1"
type input "11"
type input "1"
type input "12"
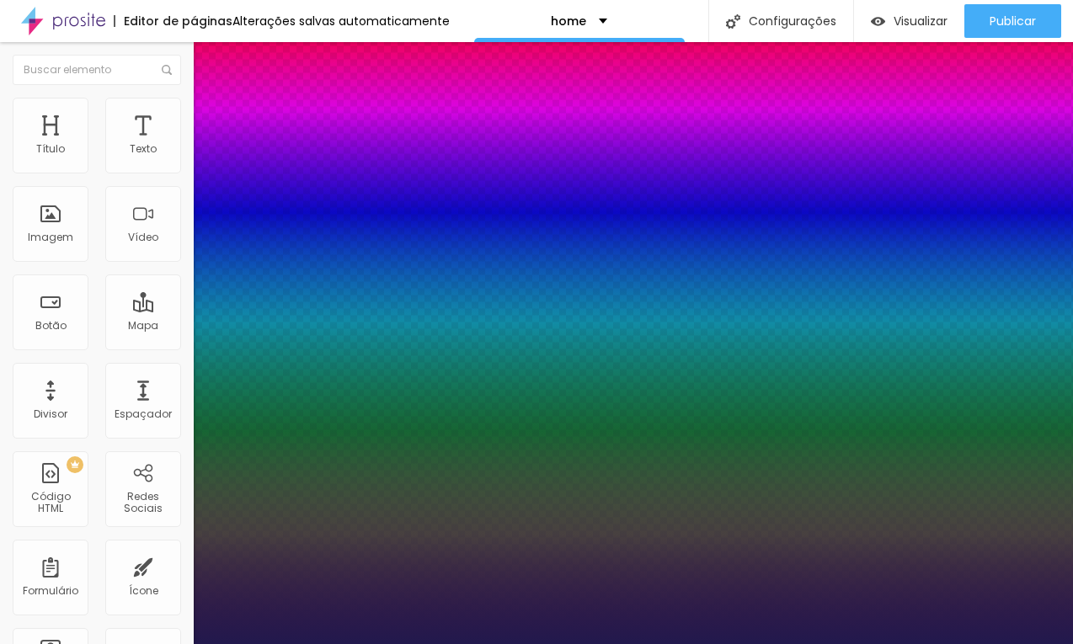
type input "12"
type input "1"
type input "13"
type input "1"
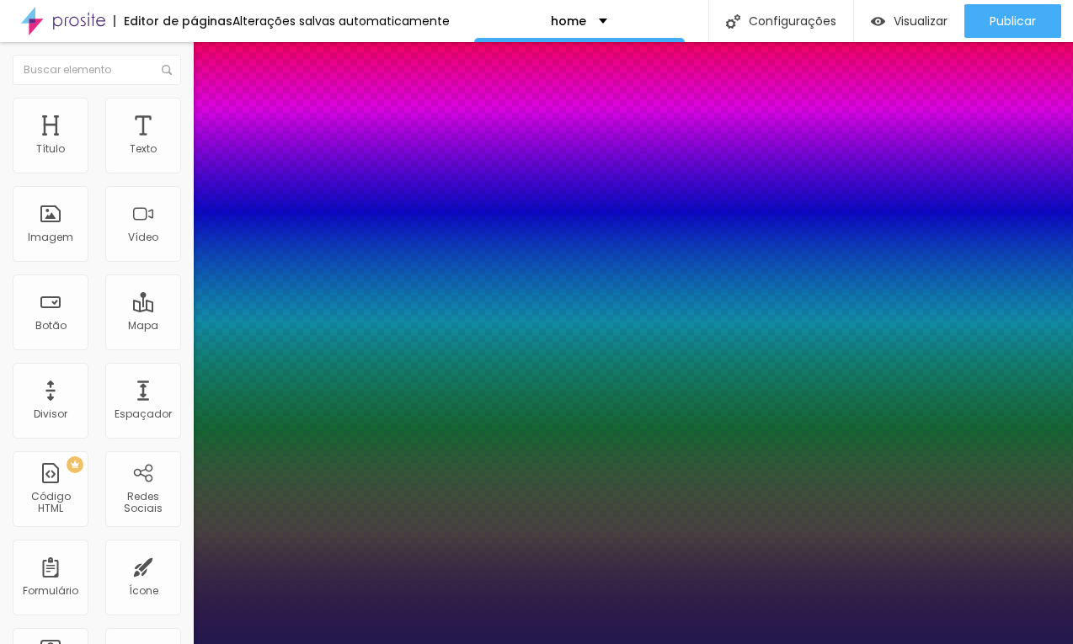
type input "14"
type input "1"
type input "14"
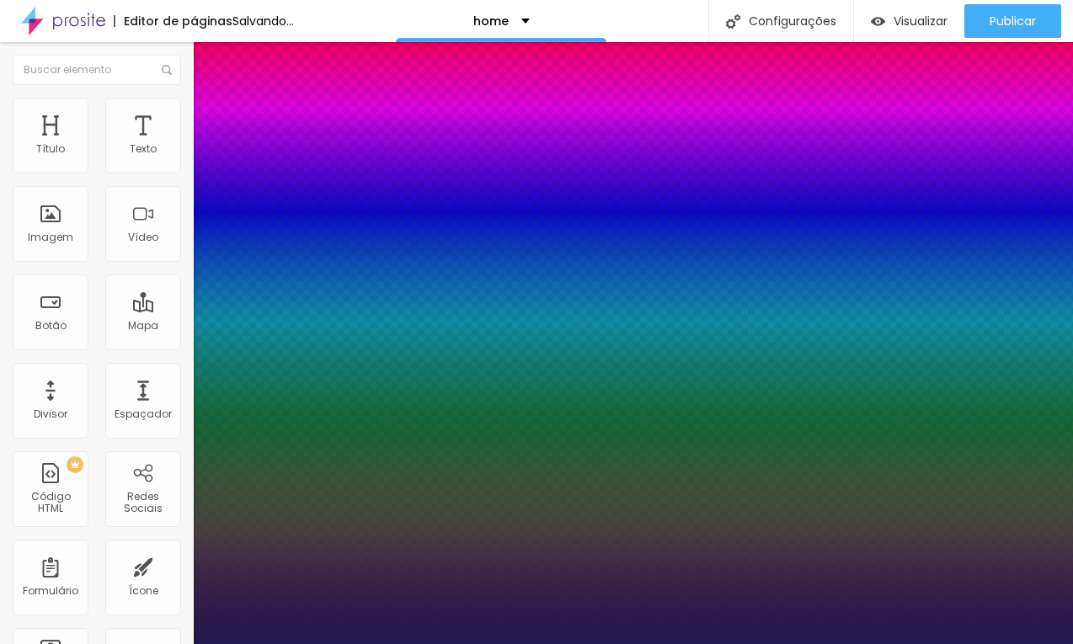
click at [519, 644] on div at bounding box center [536, 644] width 1073 height 0
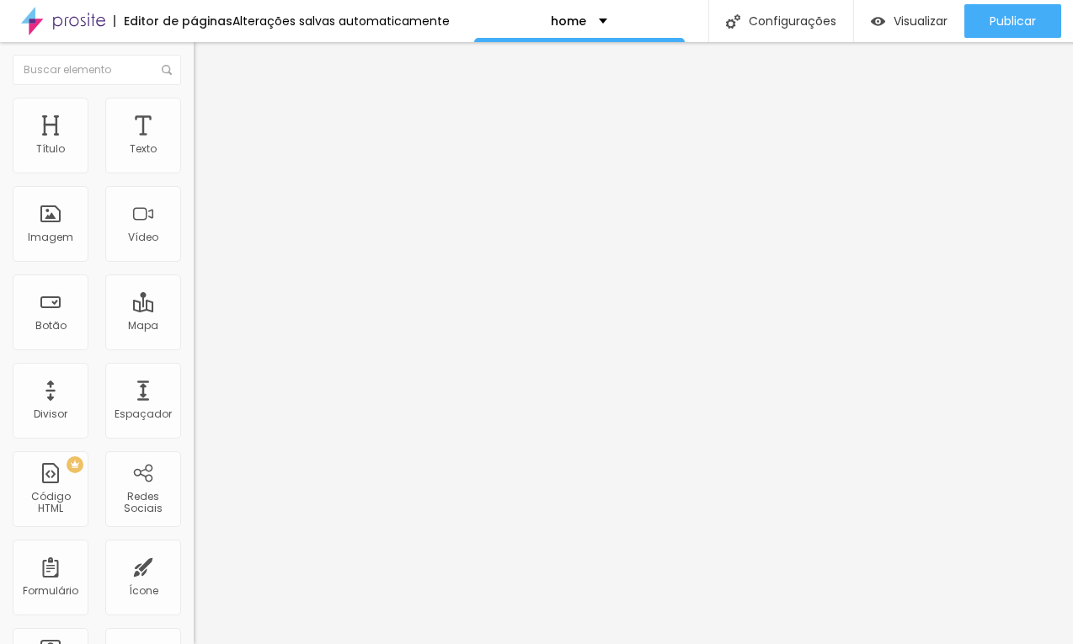
click at [194, 152] on div "Tipografia Voltar ao padrão" at bounding box center [291, 138] width 194 height 47
click at [194, 157] on div "Tipografia Voltar ao padrão" at bounding box center [291, 138] width 194 height 47
click at [200, 157] on icon "button" at bounding box center [205, 152] width 10 height 10
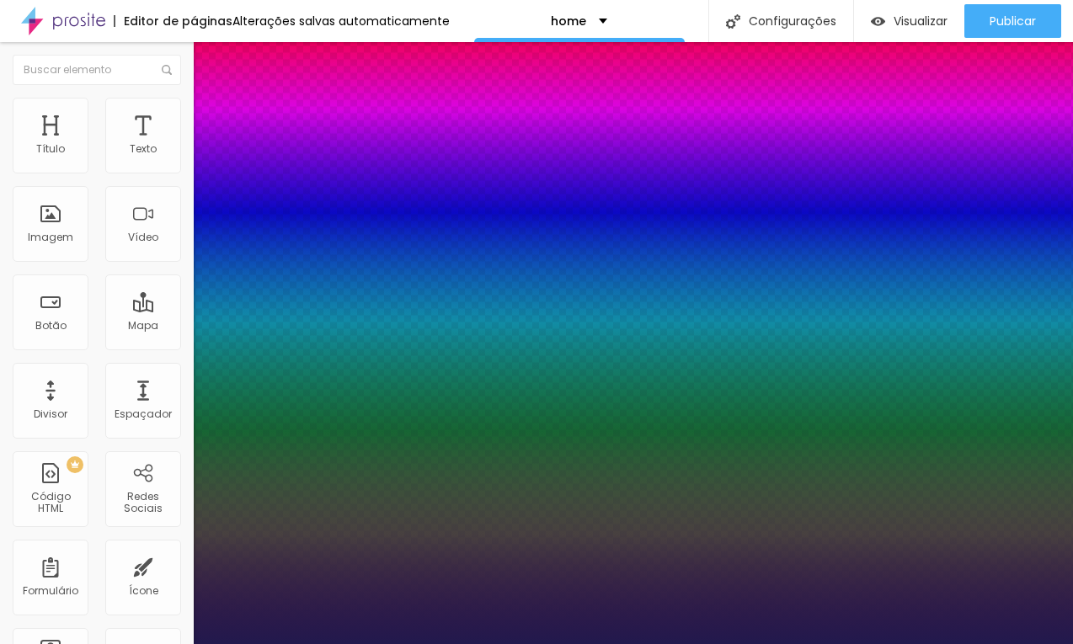
type input "1"
type input "15"
type input "1"
type input "14"
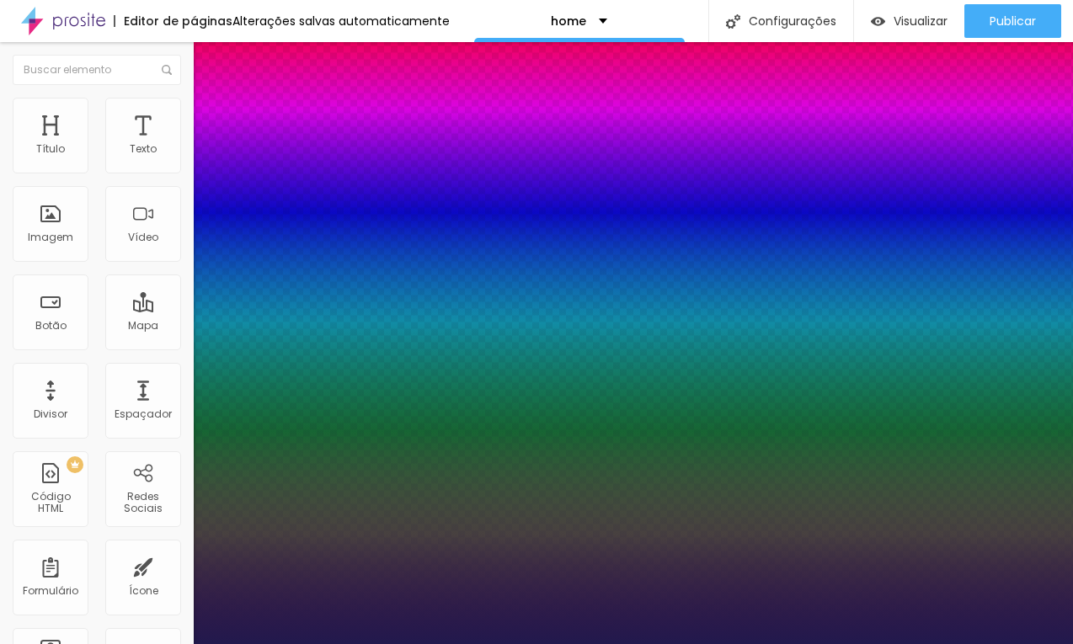
type input "14"
type input "1"
type input "13"
type input "1"
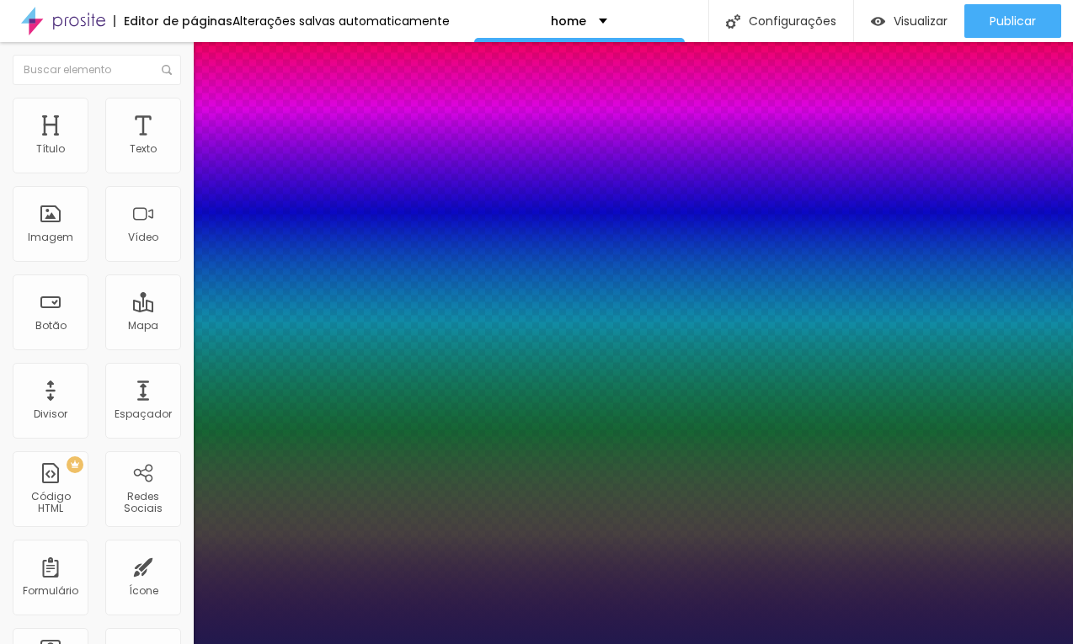
type input "12"
type input "1"
type input "11"
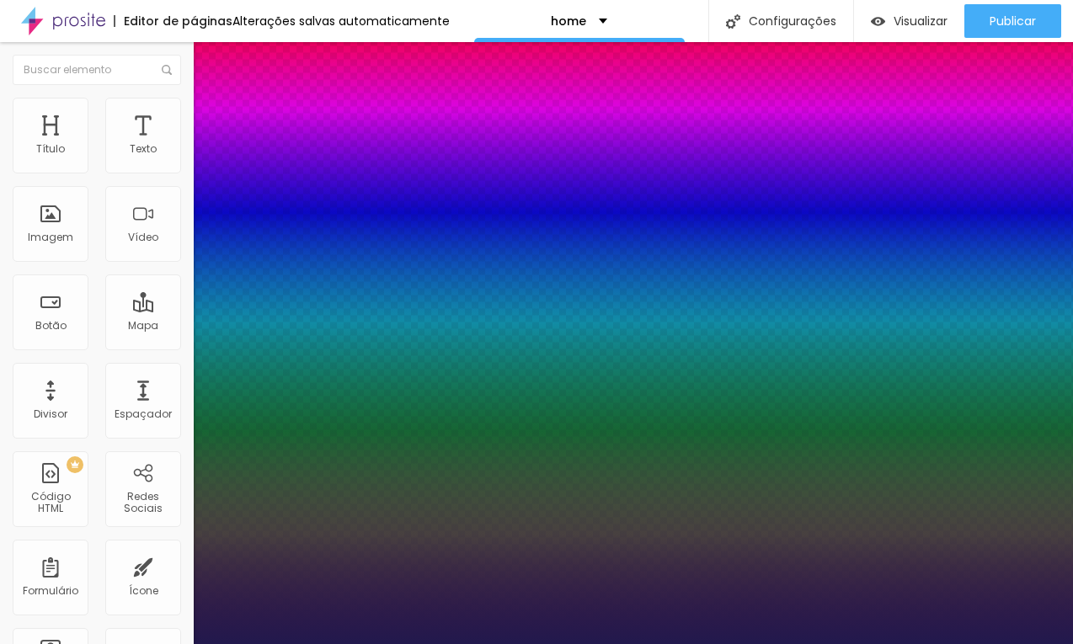
type input "1"
type input "12"
type input "1"
type input "13"
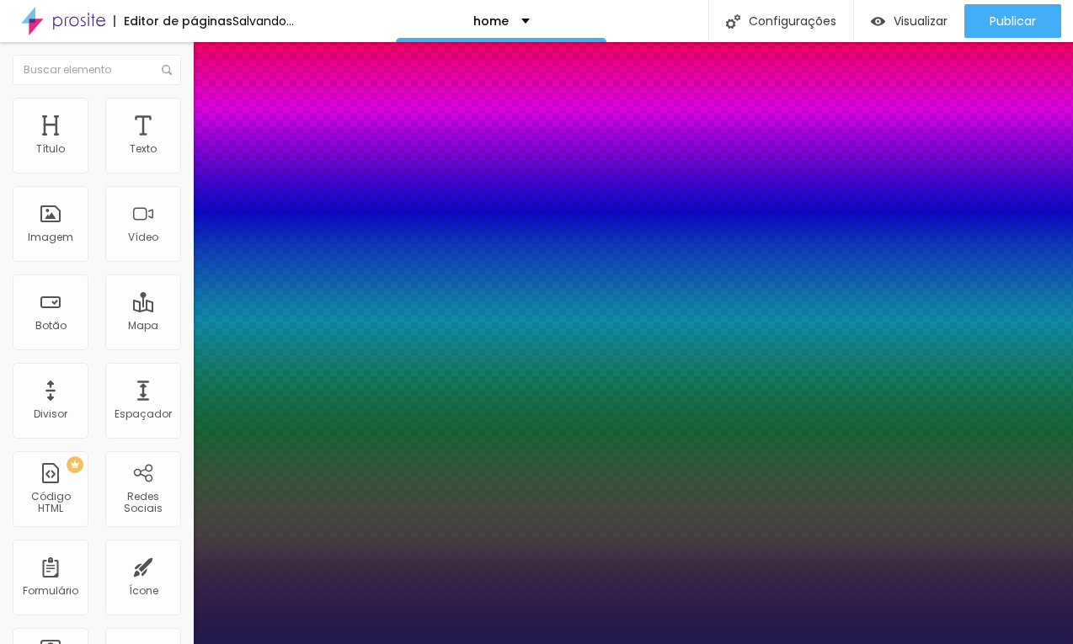
type input "13"
type input "1"
type input "12"
type input "1"
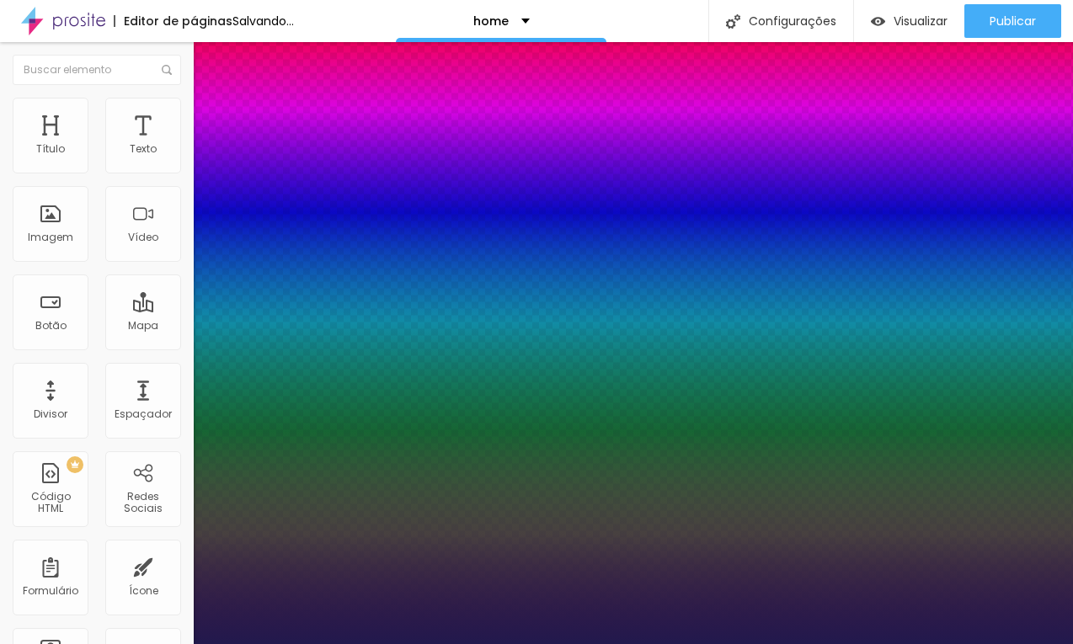
type input "13"
type input "1"
type input "13"
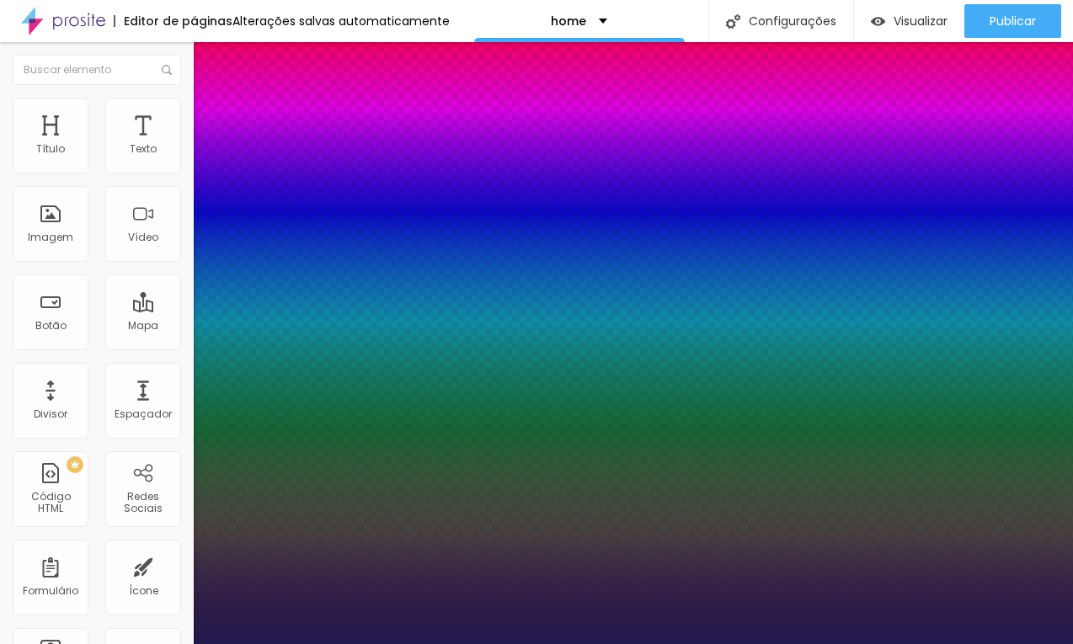
type input "1"
click at [516, 644] on div at bounding box center [536, 644] width 1073 height 0
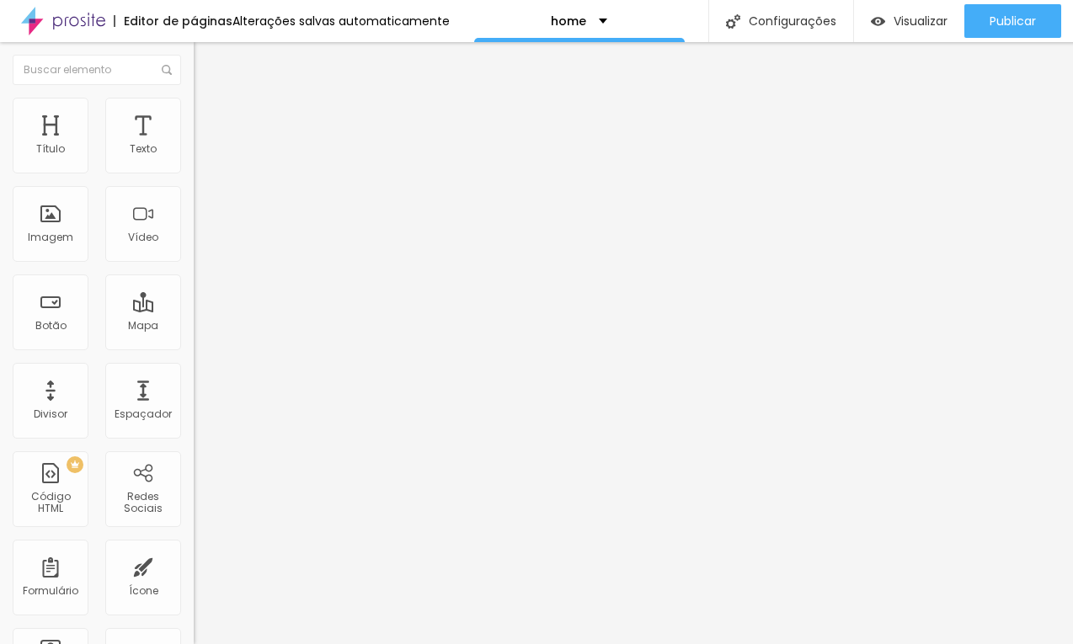
click at [194, 110] on li "Estilo" at bounding box center [291, 106] width 194 height 17
click at [194, 159] on input "20" at bounding box center [230, 151] width 72 height 18
type input "3"
type input "10"
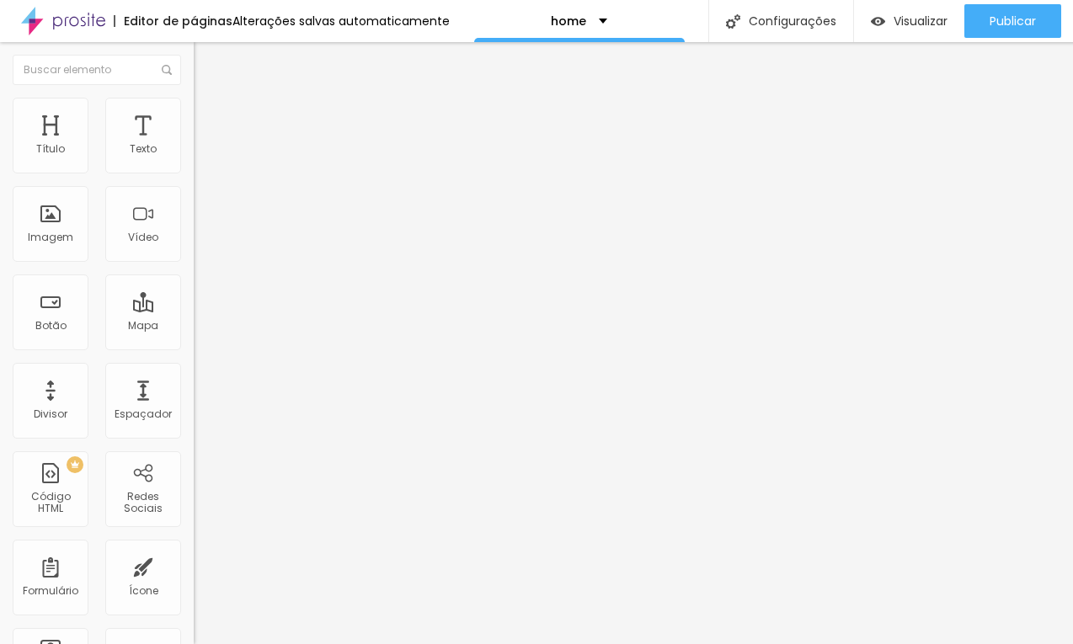
type input "30"
click at [194, 139] on div "Trocar imagem Descrição da imagem (Alt) Alinhamento Proporção 1:1 Quadrado Cine…" at bounding box center [291, 258] width 194 height 254
click at [194, 106] on img at bounding box center [201, 105] width 15 height 15
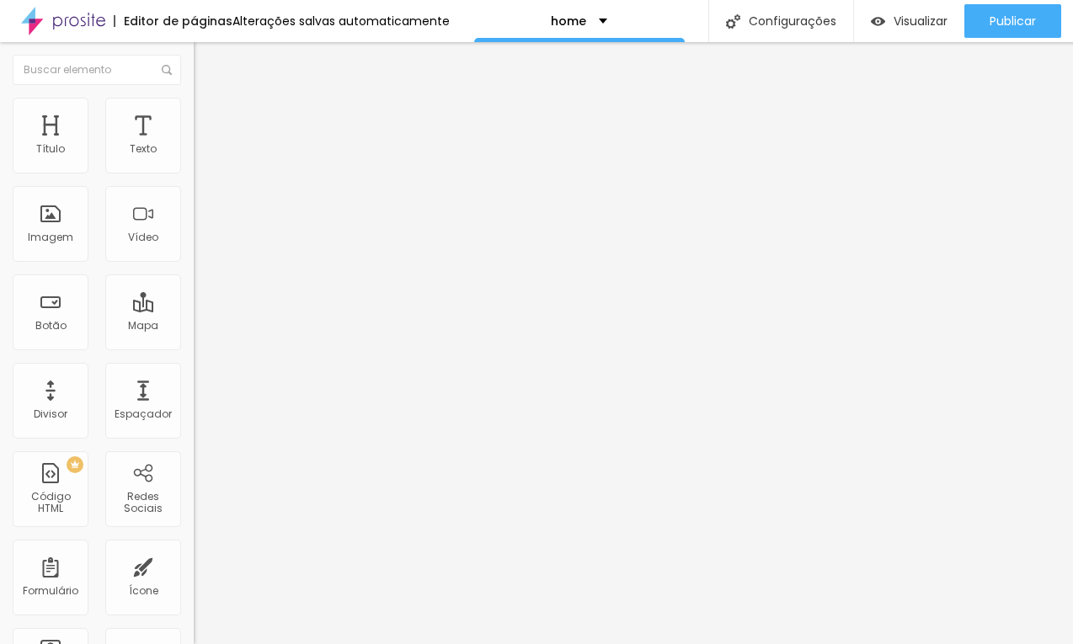
click at [194, 159] on input "20" at bounding box center [230, 151] width 72 height 18
type input "3"
type input "10"
type input "30"
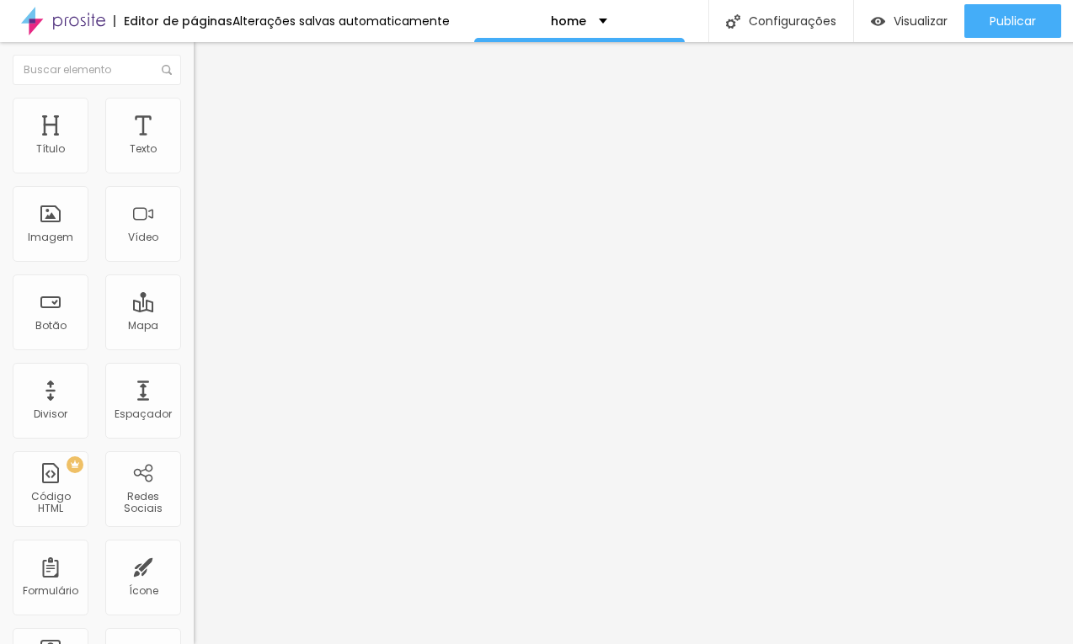
type input "30"
click at [209, 116] on span "Estilo" at bounding box center [222, 109] width 26 height 14
click at [194, 159] on input "20" at bounding box center [230, 151] width 72 height 18
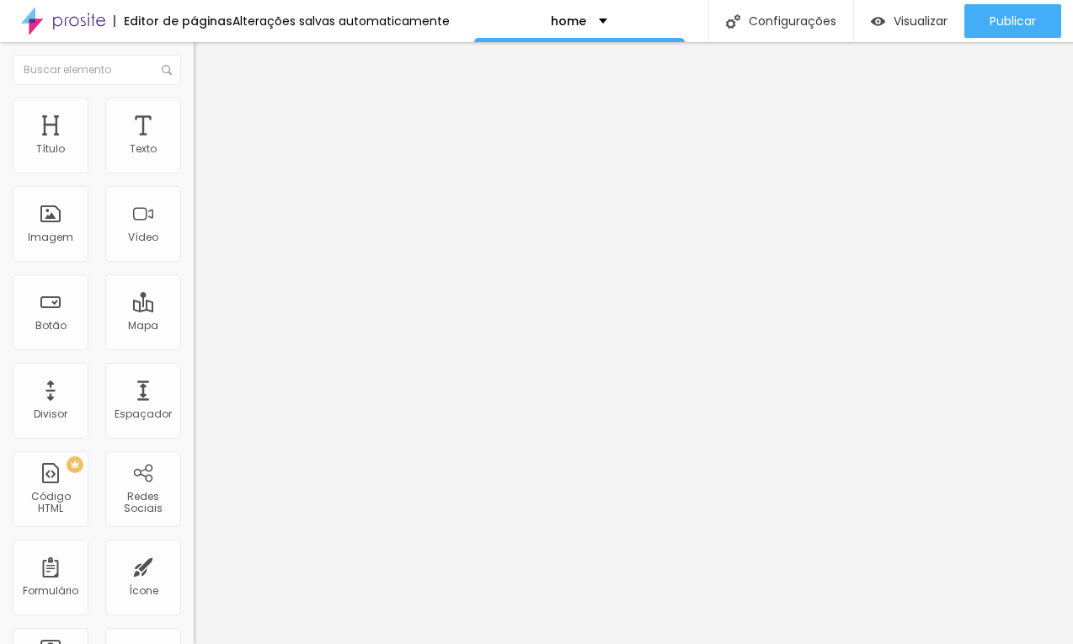
type input "3"
type input "10"
type input "30"
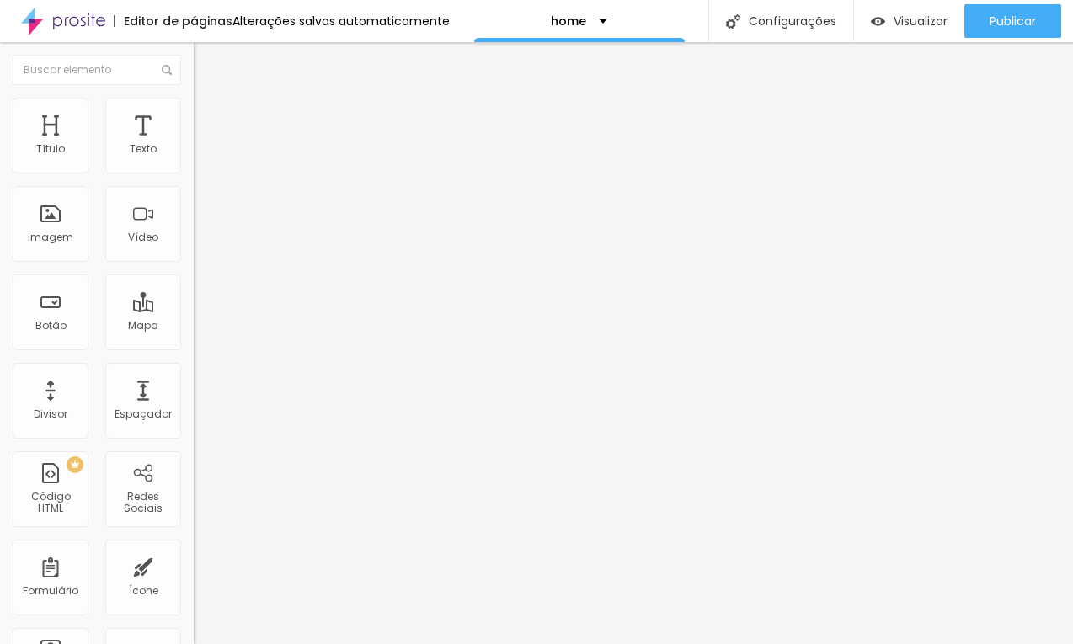
click at [206, 67] on img "button" at bounding box center [212, 61] width 13 height 13
click at [194, 158] on input "Receba um orçamento" at bounding box center [295, 150] width 202 height 17
type input "Visite a loja"
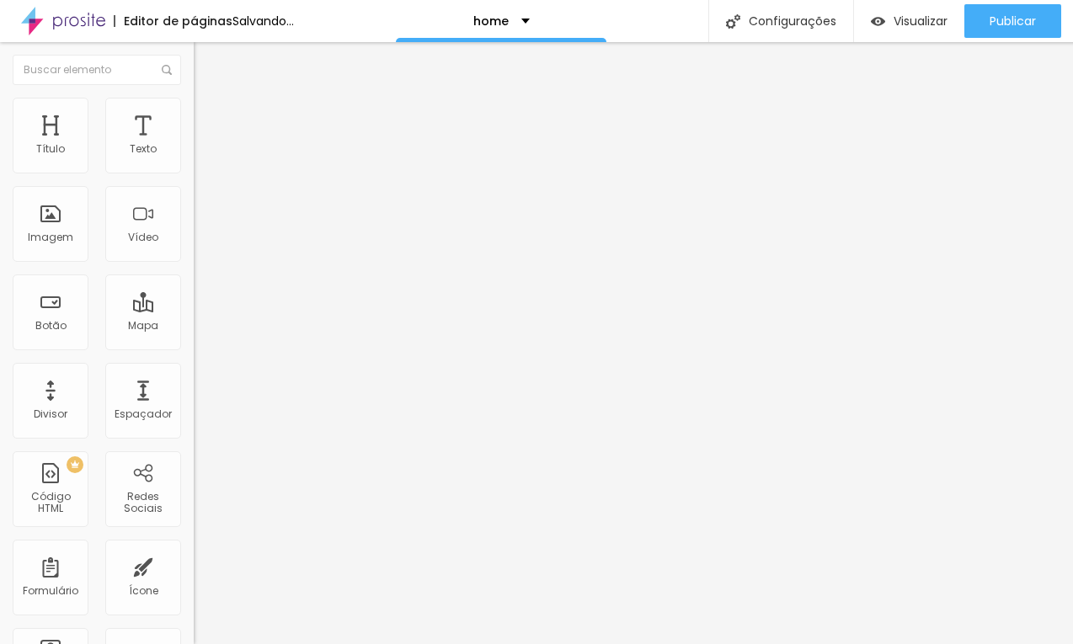
click at [194, 341] on input "/contato" at bounding box center [295, 338] width 202 height 17
click at [194, 347] on input "/contato" at bounding box center [295, 338] width 202 height 17
type input "/loja"
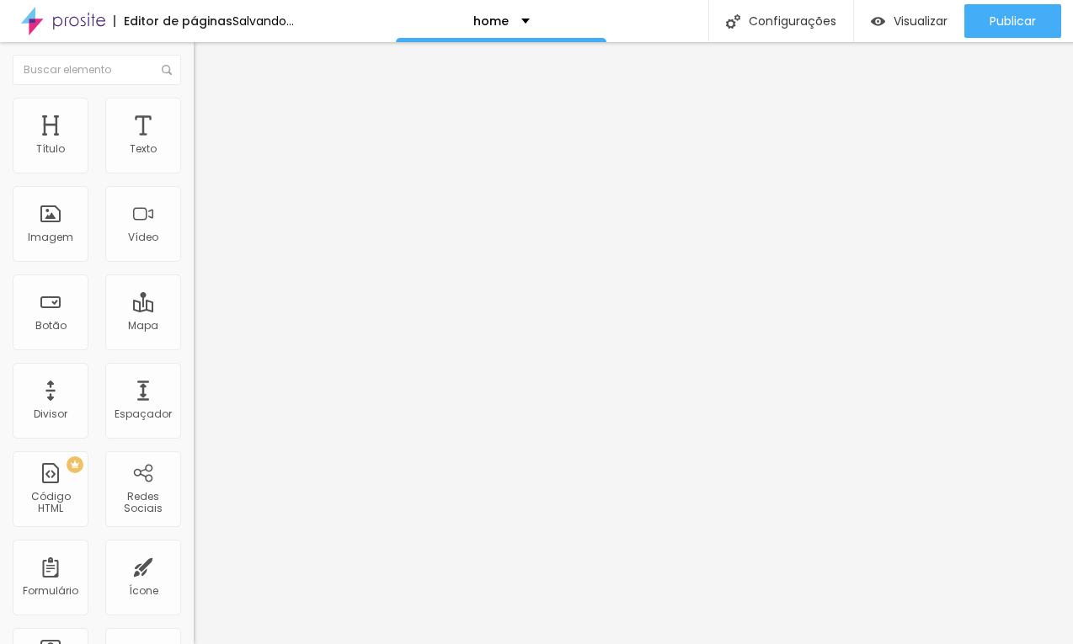
click at [194, 215] on img at bounding box center [200, 209] width 12 height 12
click at [194, 158] on input "Visite a loja" at bounding box center [295, 150] width 202 height 17
type input "Receba um orçamento"
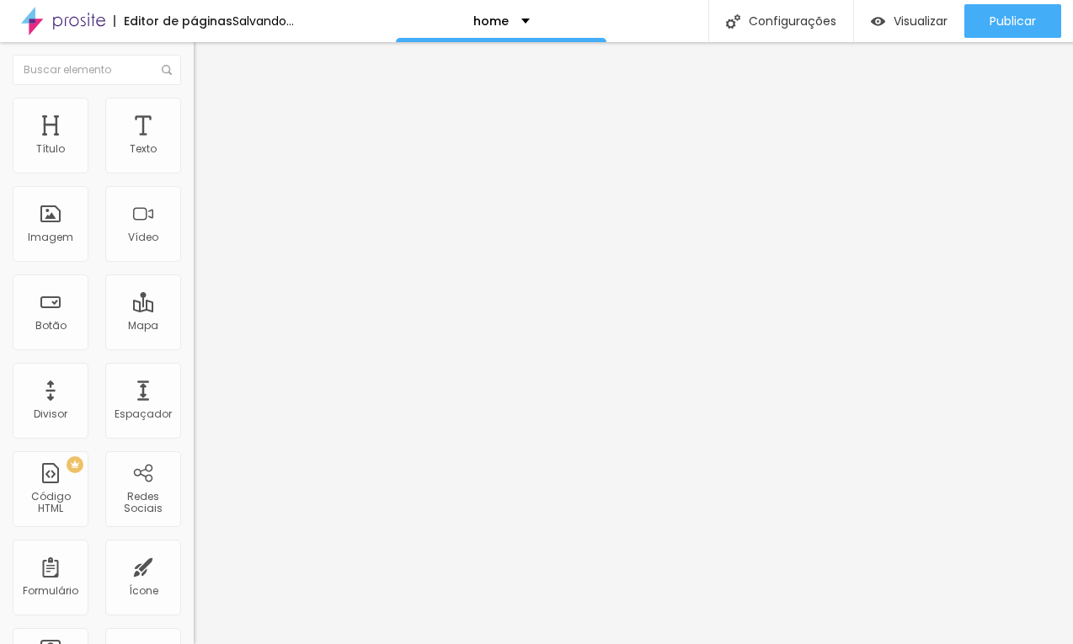
click at [194, 374] on div "Abrir em uma nova aba" at bounding box center [291, 372] width 194 height 8
click at [194, 379] on div "Abrir em uma nova aba" at bounding box center [291, 382] width 194 height 8
click at [194, 347] on input "/loja" at bounding box center [295, 338] width 202 height 17
type input "/contato"
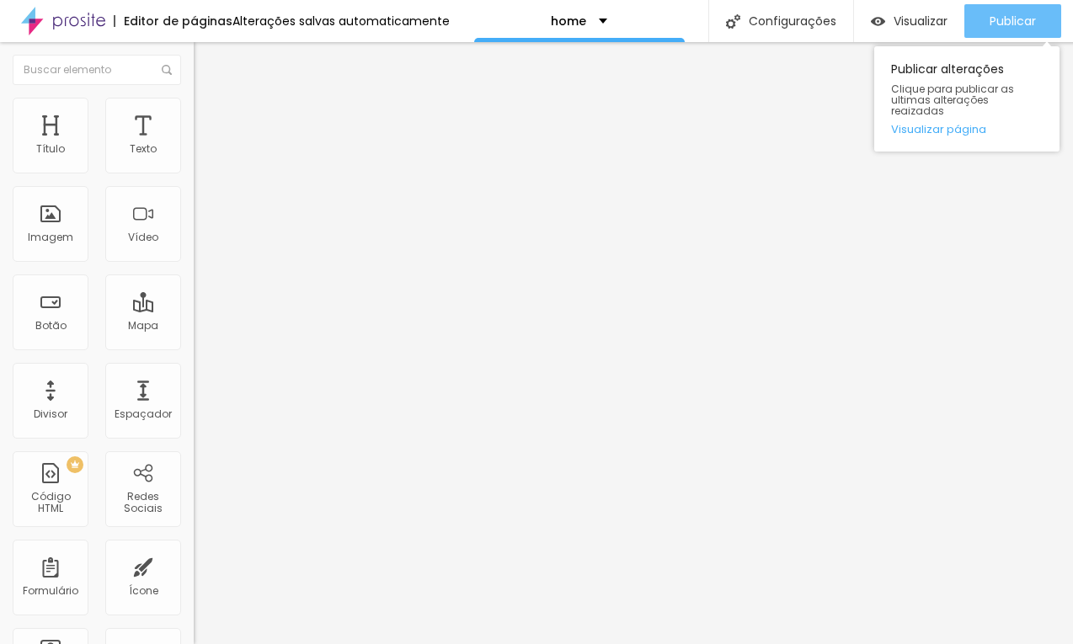
click at [1024, 15] on span "Publicar" at bounding box center [1013, 20] width 46 height 13
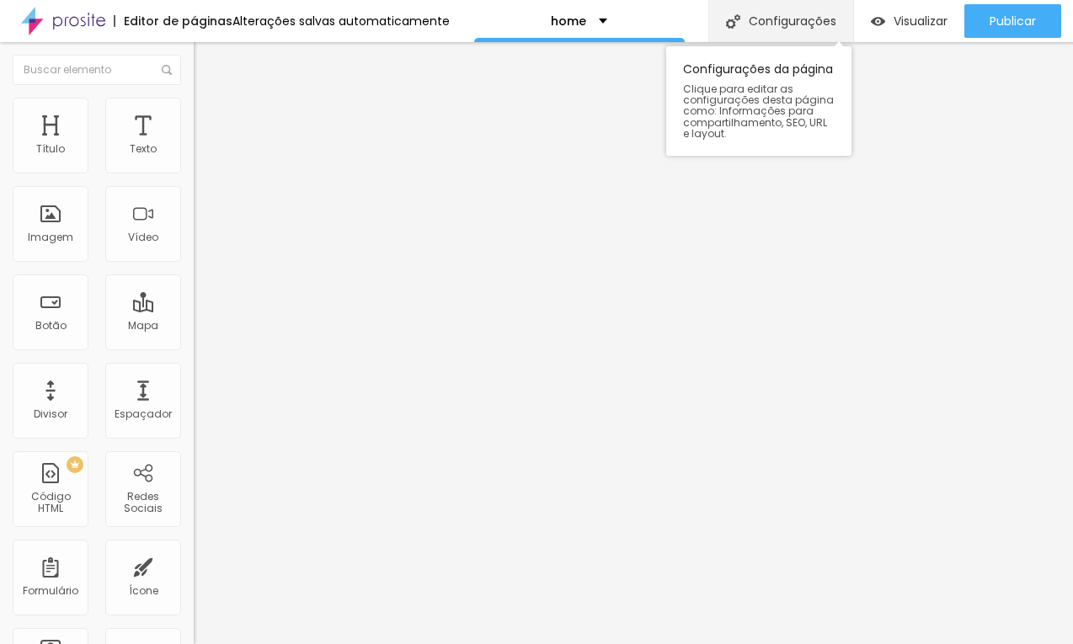
click at [751, 24] on div "Configurações" at bounding box center [780, 21] width 145 height 42
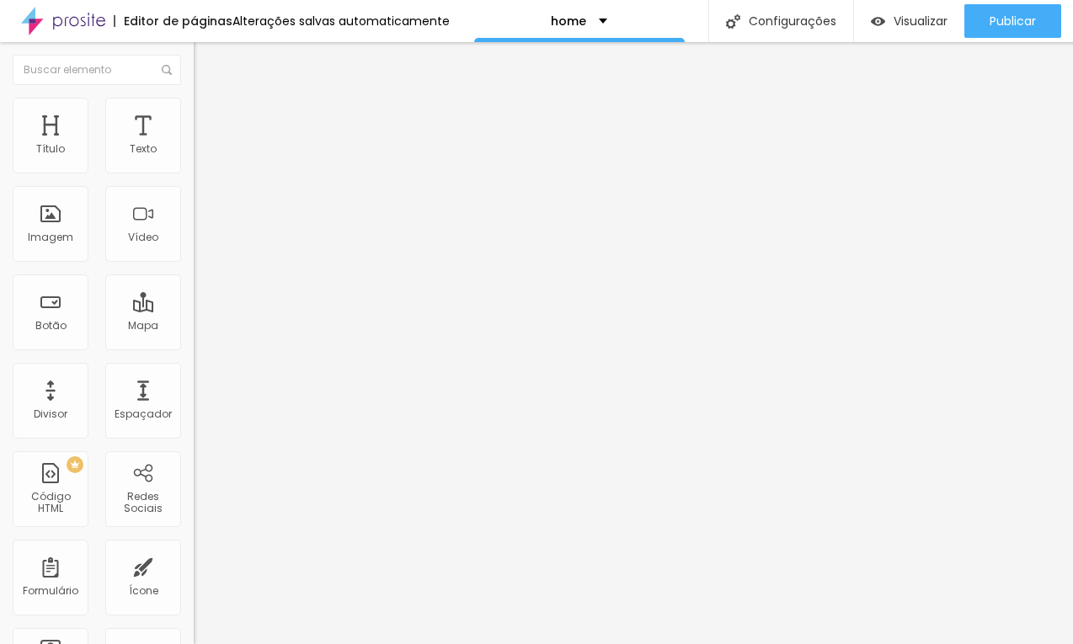
scroll to position [0, 5]
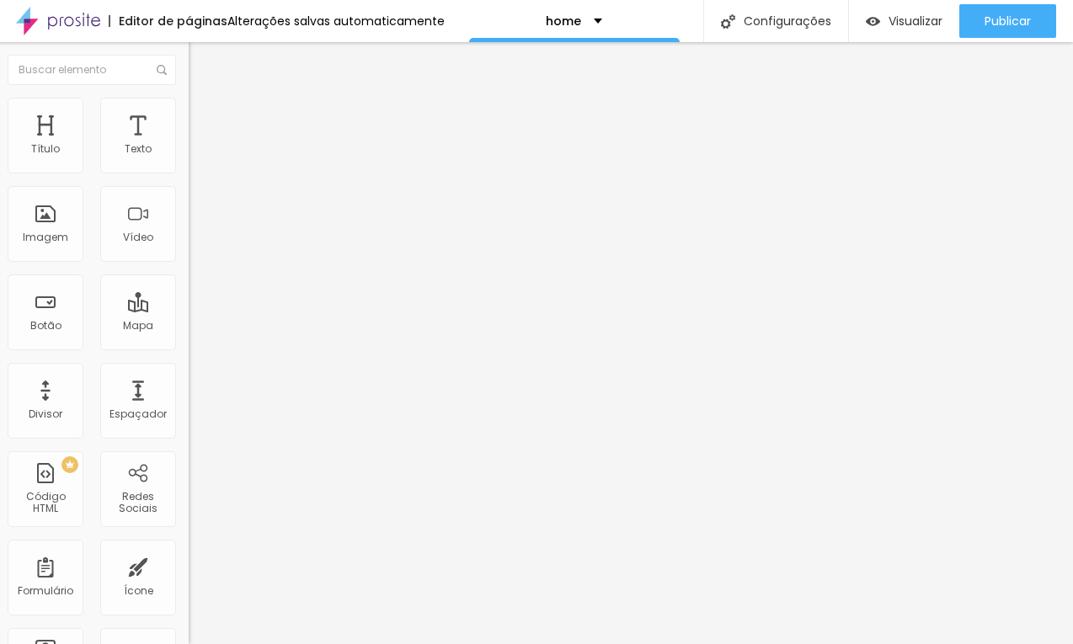
type input "Natana Fontes Fotógrafa - Foto e Vídeo de Família e Parto em Bento Goncalves RS"
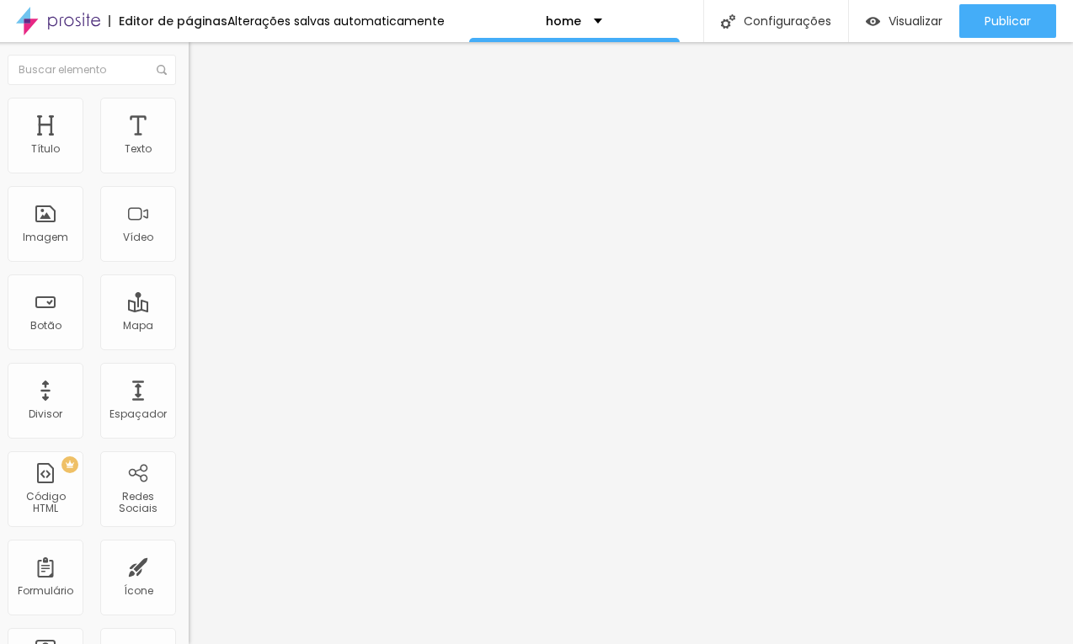
paste input "ógrafa - Foto e Vídeo de Família e Parto em Bento Goncalves RS"
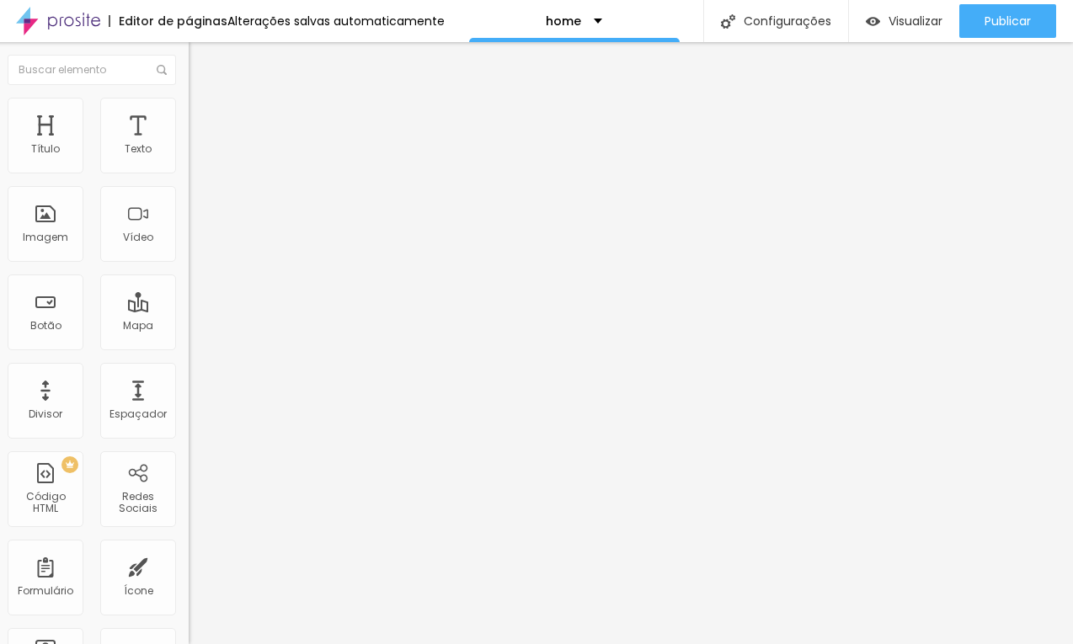
scroll to position [0, 23]
drag, startPoint x: 826, startPoint y: 349, endPoint x: 909, endPoint y: 352, distance: 82.6
type input "Natana Fontes Fotógrafa - Foto e Vídeo de Família e Parto em Bento Gonçalves"
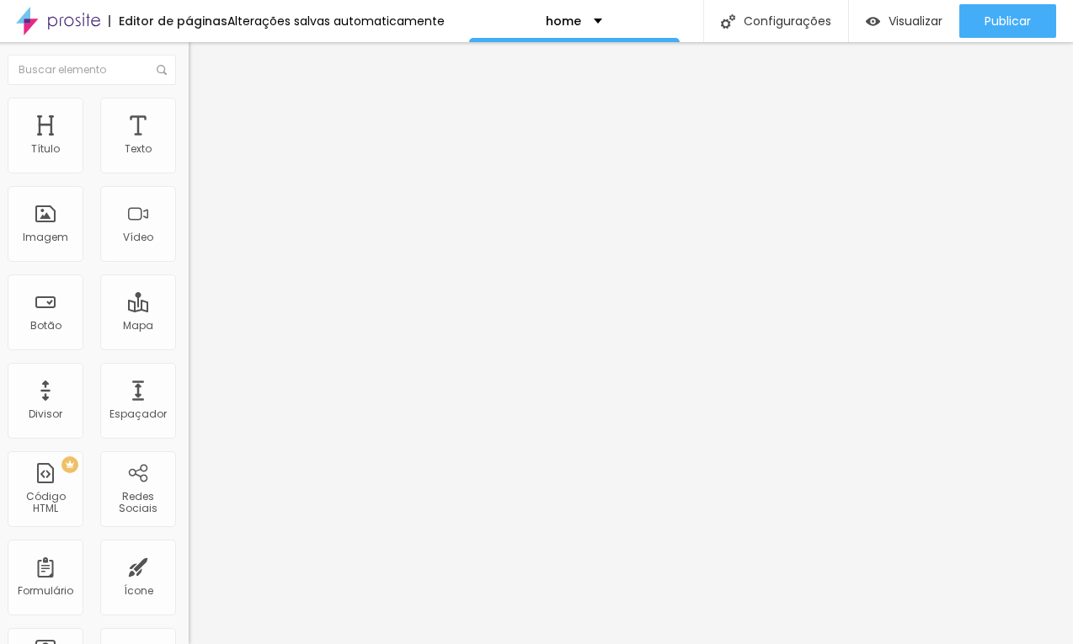
scroll to position [0, 0]
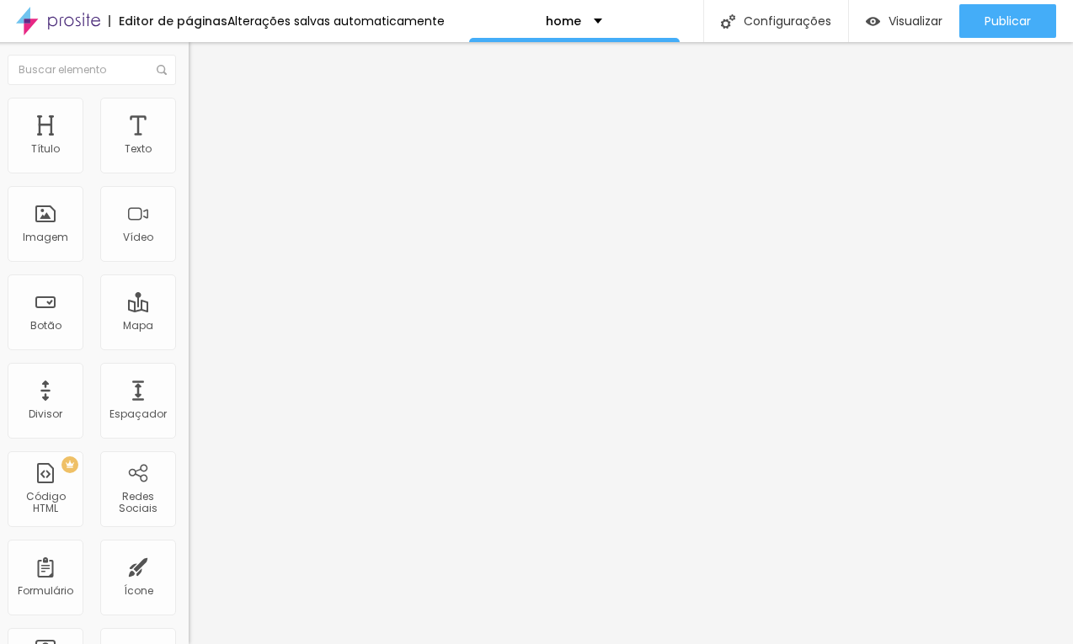
paste input "ógrafa - Foto e Vídeo de Família e Parto em Bento Gonçalve"
type input "Natana Fontes Fotógrafa - Foto e Vídeo de Família e Parto em Bento Gonçalves"
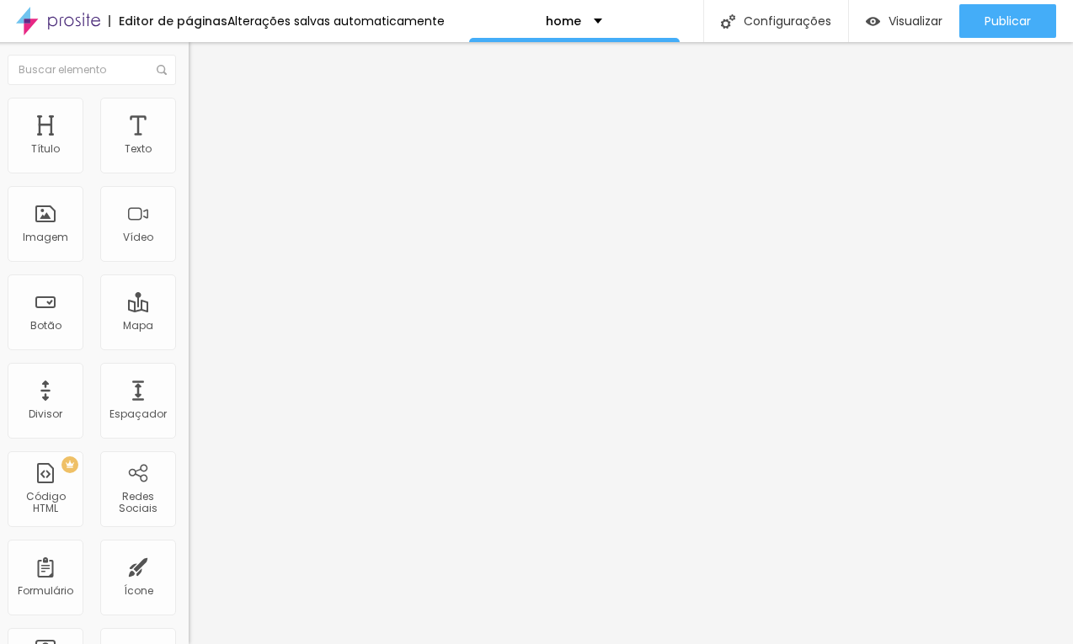
drag, startPoint x: 371, startPoint y: 251, endPoint x: 468, endPoint y: 467, distance: 236.7
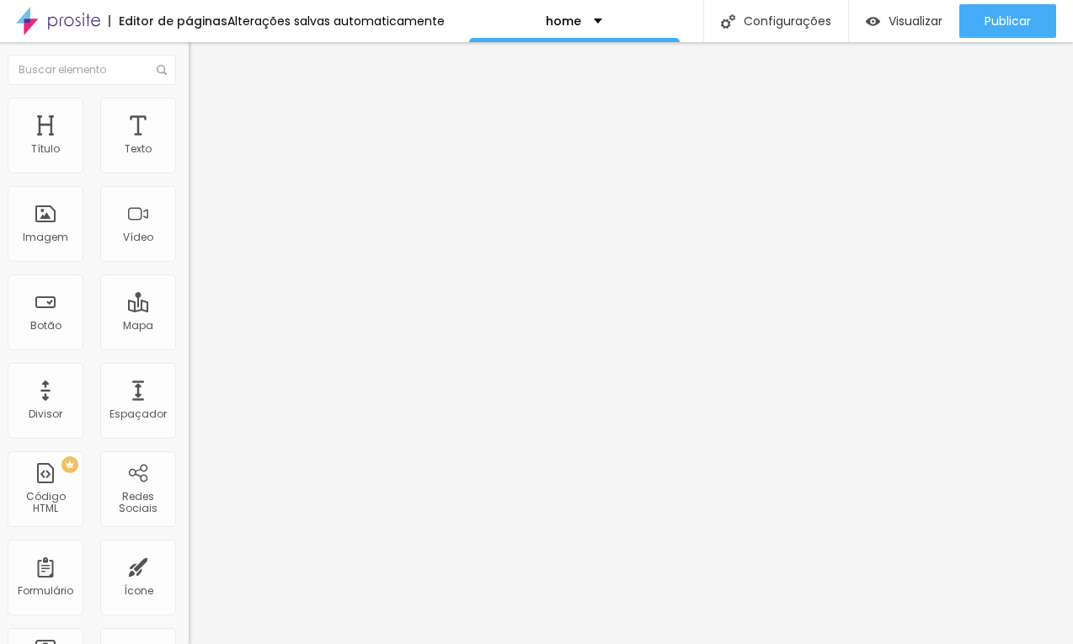
copy form "ítulo Descrição Website de Natana Fontes Fotografia especializada em aniversári…"
drag, startPoint x: 363, startPoint y: 221, endPoint x: 697, endPoint y: 516, distance: 445.2
copy form "Título Descrição Website de Natana Fontes Fotografia especializada em aniversár…"
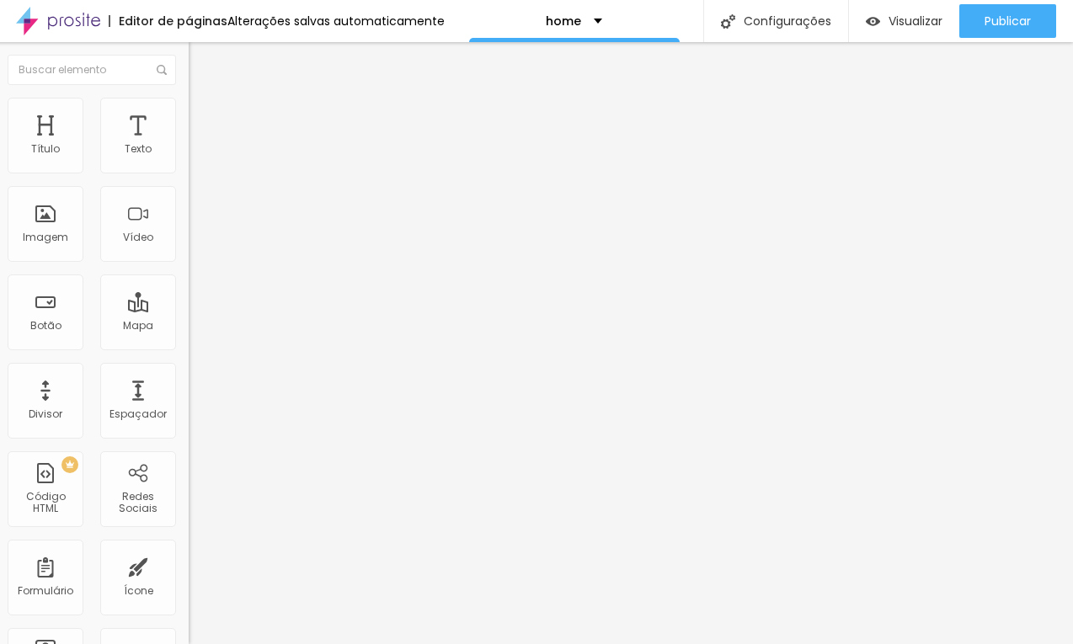
paste textarea "Eternize os momentos mais preciosos da sua vida com Natana Fontes Fotografia. E…"
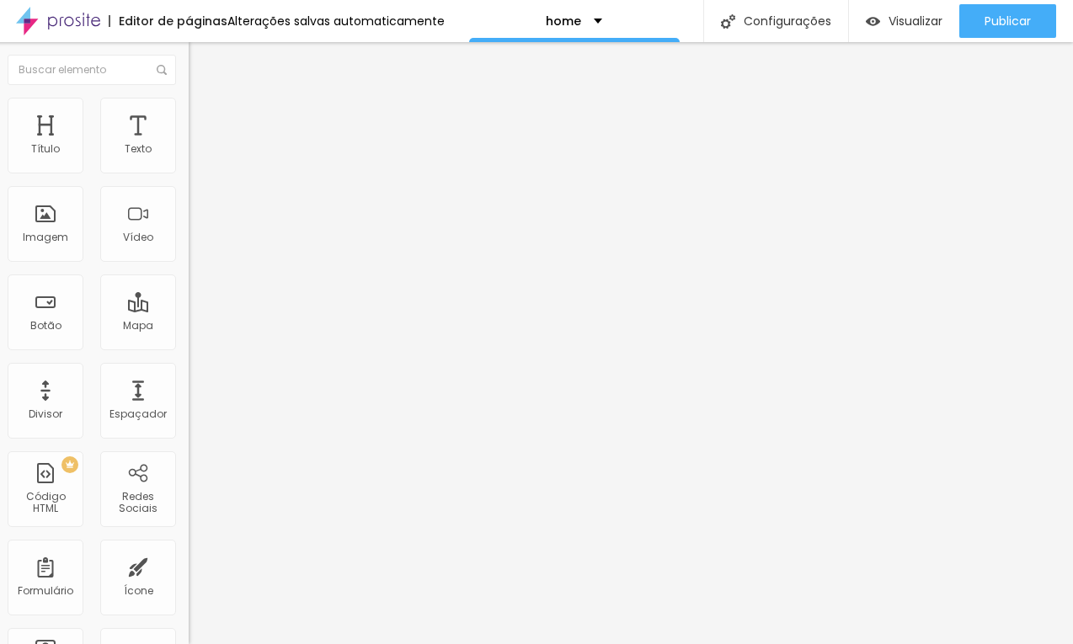
type textarea "Eternize os momentos mais preciosos da sua vida com Natana Fontes Fotografia. E…"
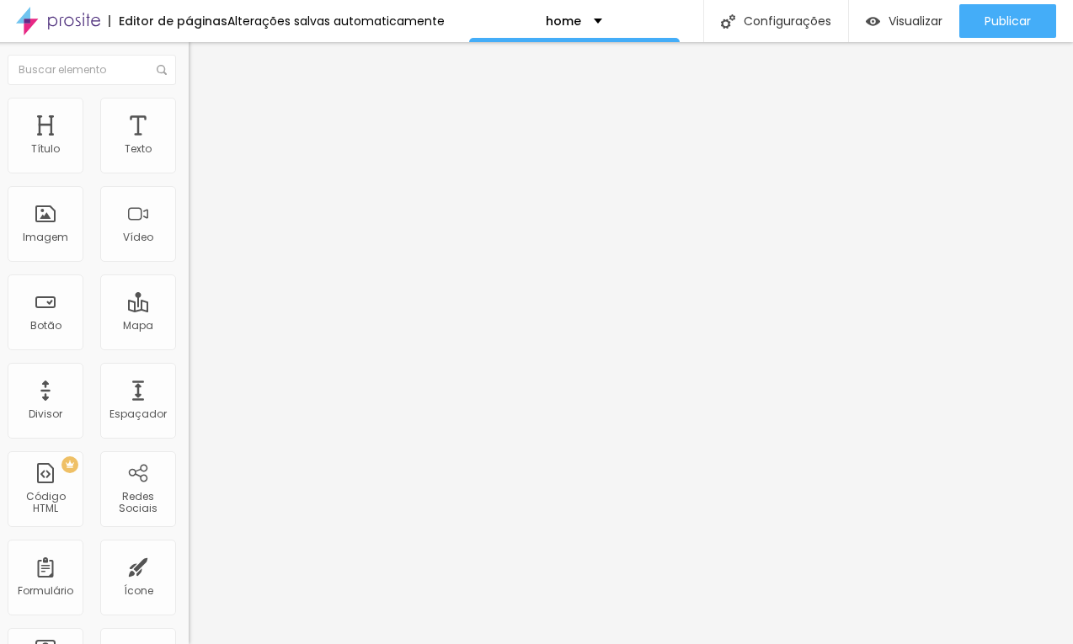
paste textarea "fotógrafa Bento Gonçalves, fotógrafa de família, fotografia de parto, ensaio ge…"
type textarea "fotógrafa Bento Gonçalves, fotógrafa de família, fotografia de parto, ensaio ge…"
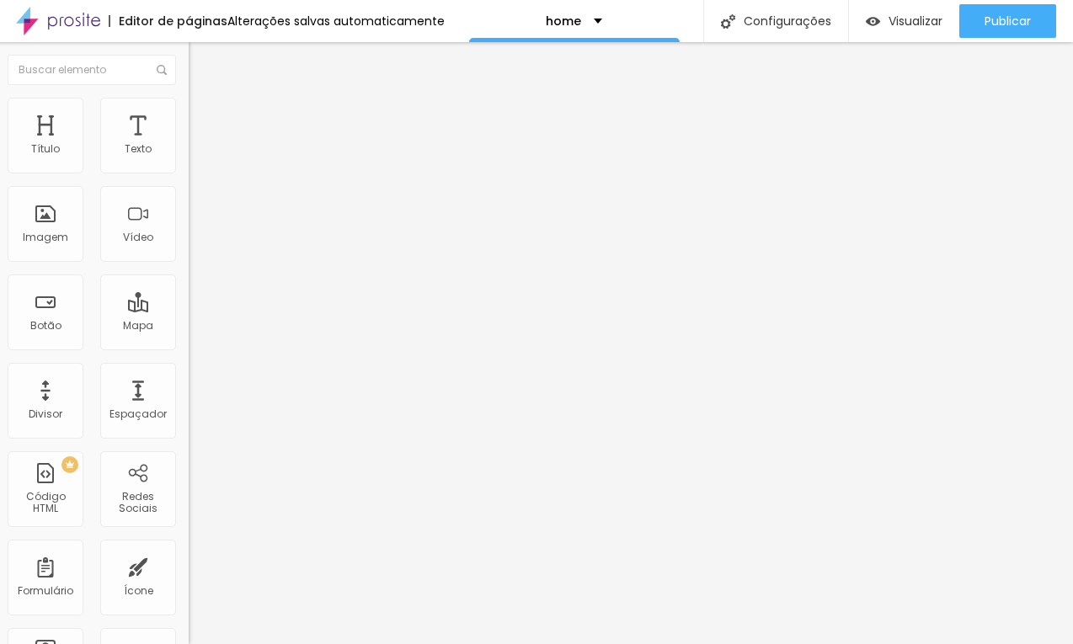
paste textarea "Eternize os momentos mais preciosos da sua vida com Natana Fontes Fotografia. E…"
type textarea "Eternize os momentos mais preciosos da sua vida com Natana Fontes Fotografia. E…"
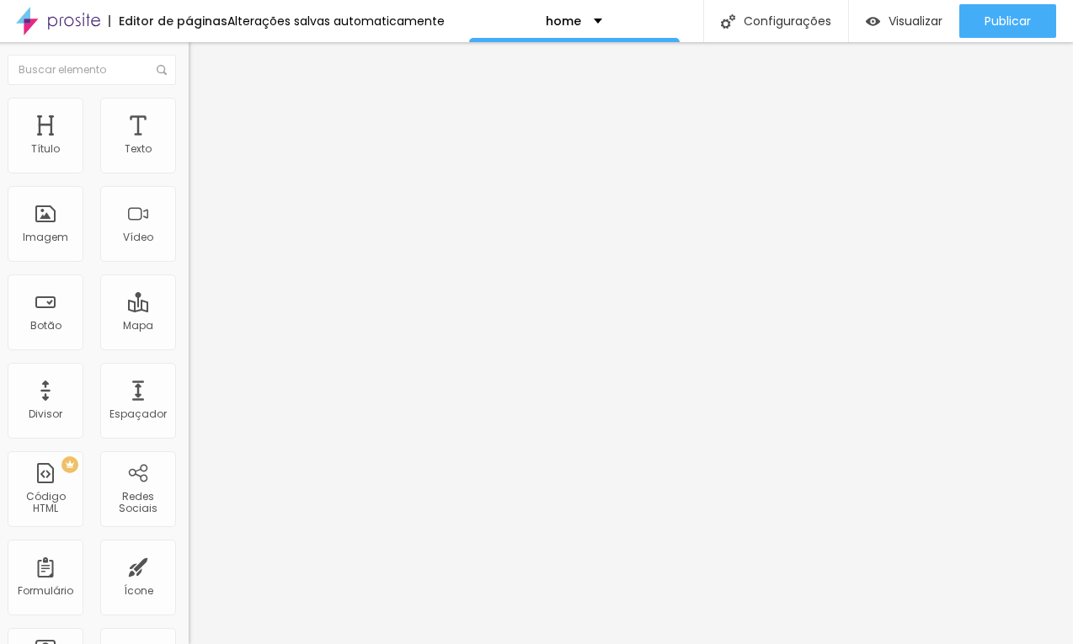
scroll to position [0, 0]
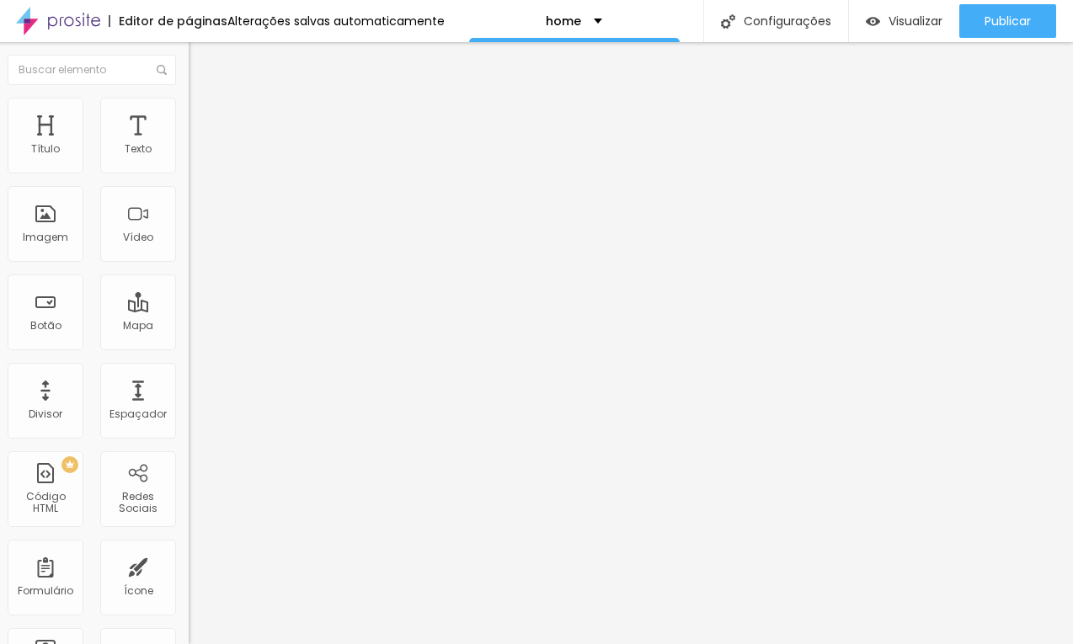
type input "/home2"
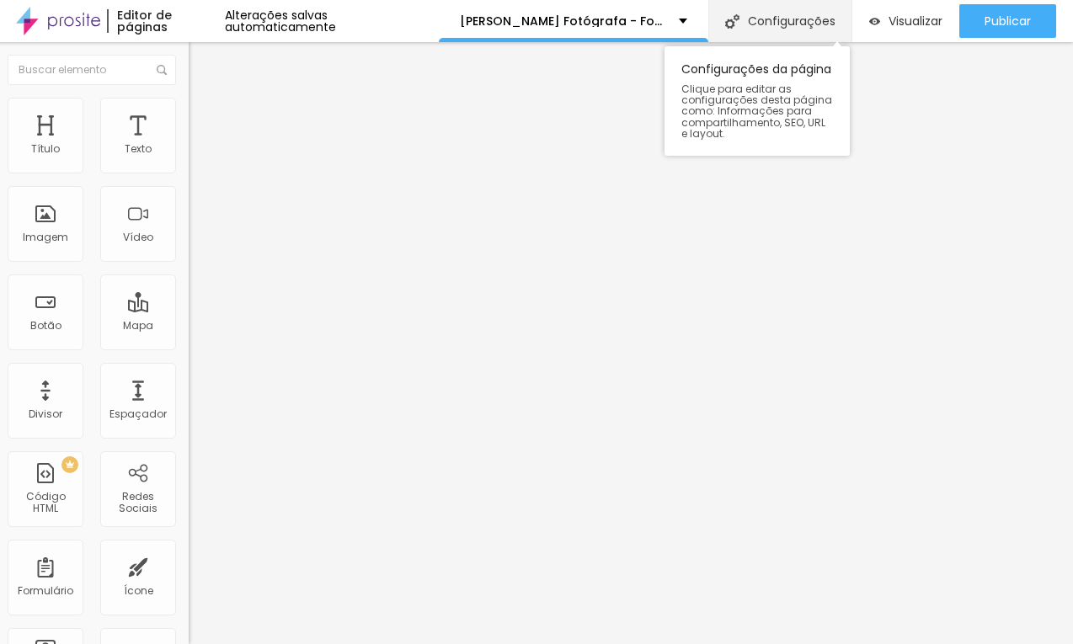
click at [799, 27] on div "Configurações" at bounding box center [779, 21] width 143 height 42
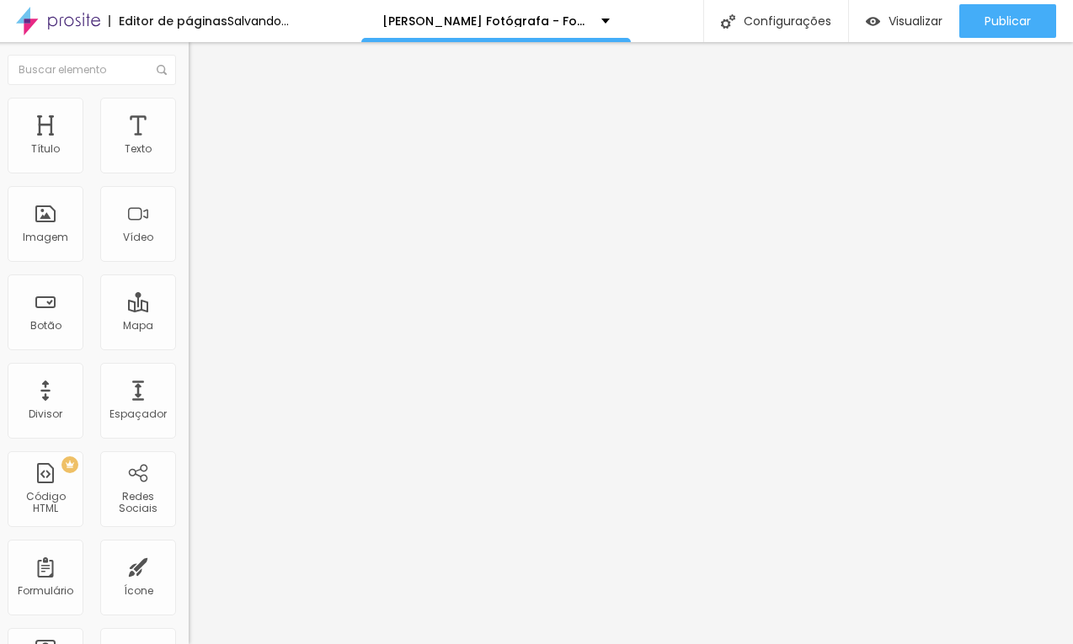
click at [189, 104] on img at bounding box center [196, 105] width 15 height 15
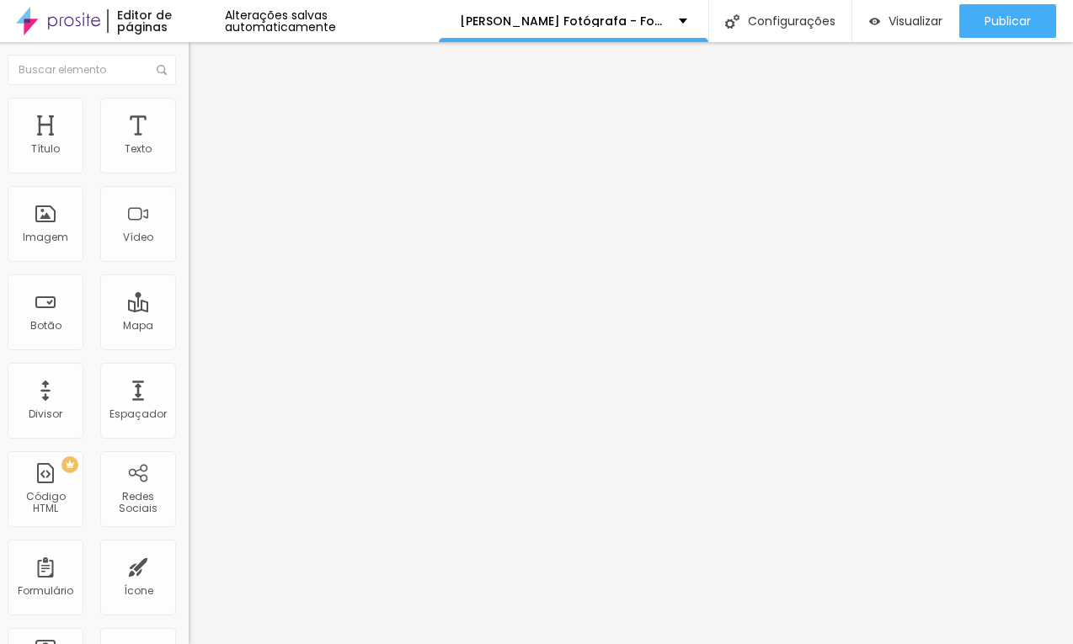
click at [189, 112] on ul "Conteúdo Estilo Avançado" at bounding box center [286, 106] width 194 height 51
click at [189, 115] on li "Avançado" at bounding box center [286, 123] width 194 height 17
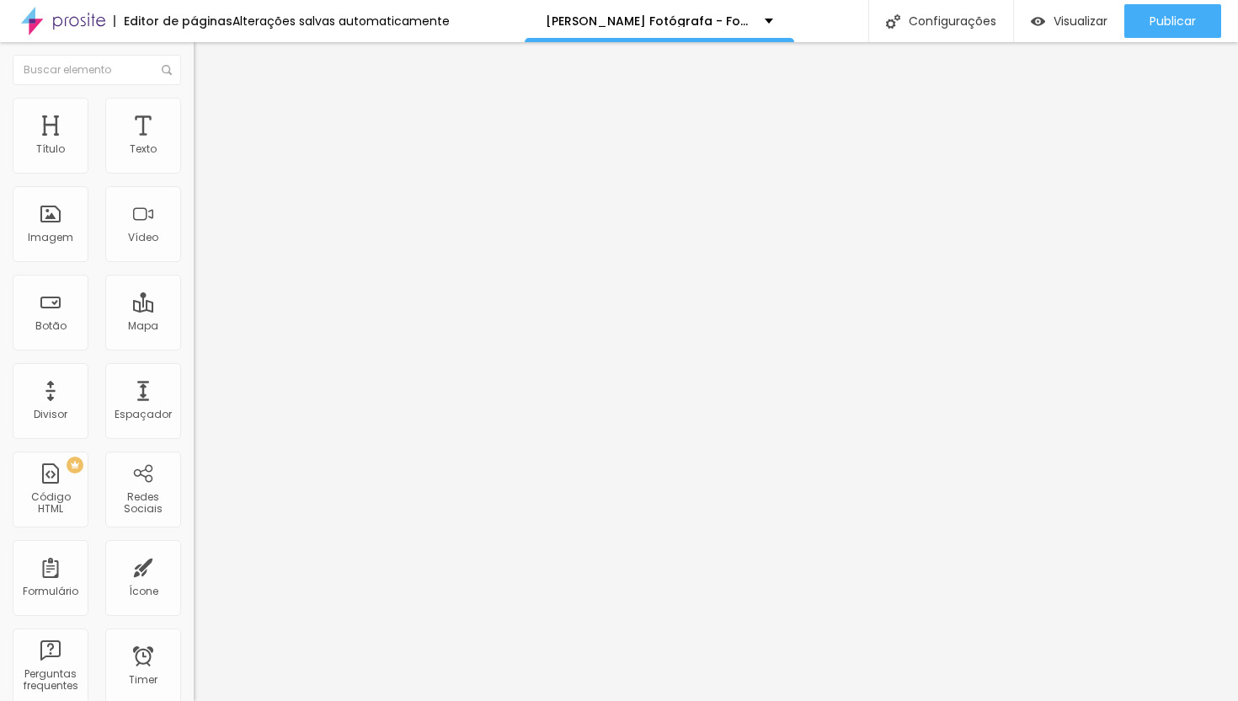
click at [194, 98] on li "Estilo" at bounding box center [291, 106] width 194 height 17
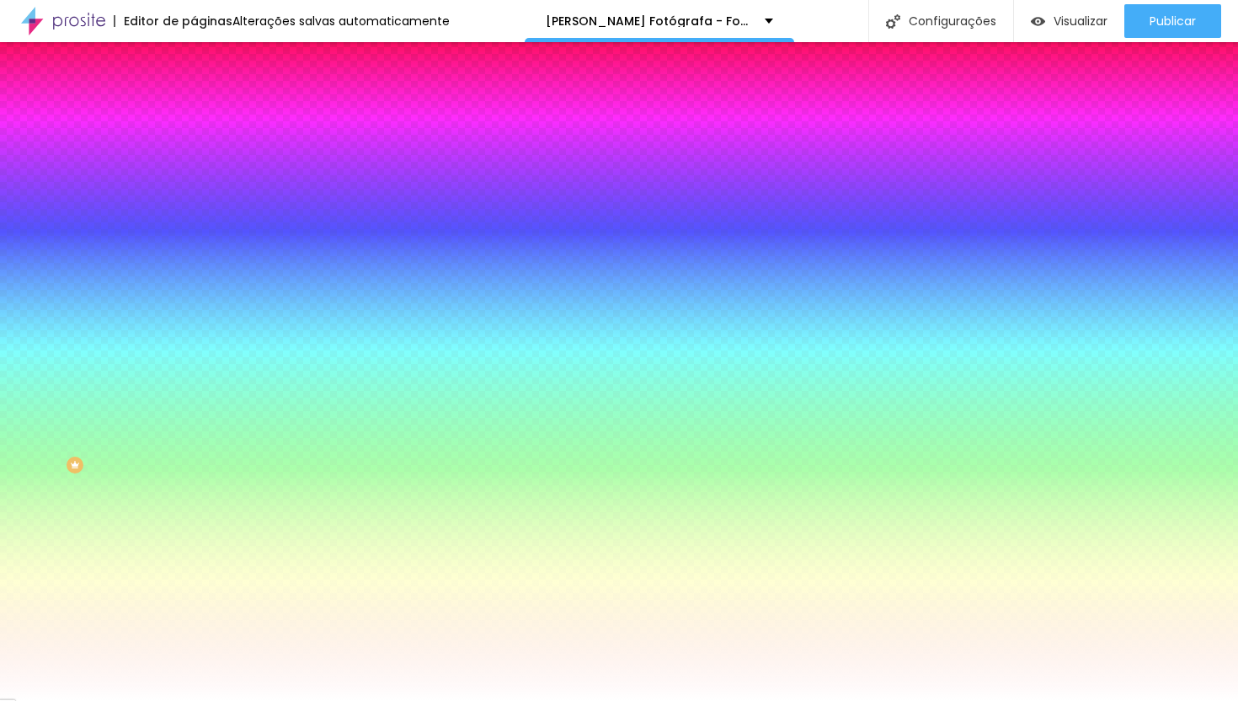
click at [194, 98] on li "Conteúdo" at bounding box center [291, 89] width 194 height 17
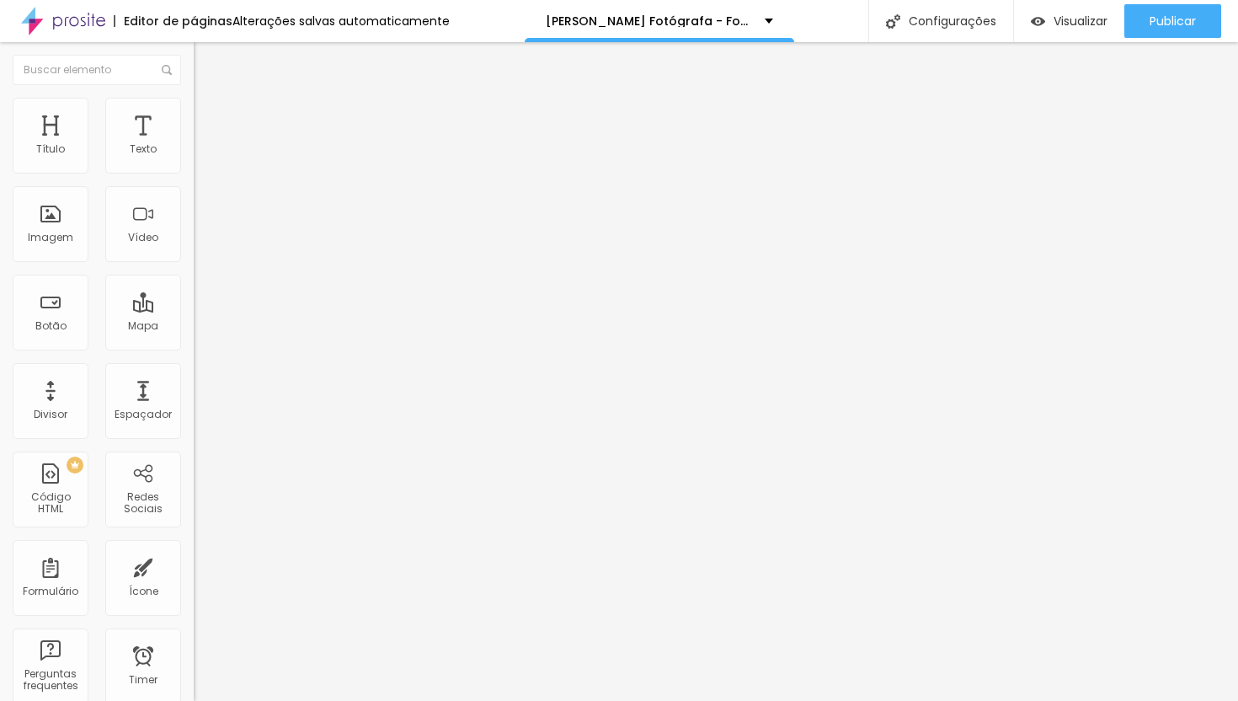
click at [194, 178] on div "Modo Encaixotado Encaixotado Completo" at bounding box center [291, 154] width 194 height 46
click at [194, 172] on div "Modo Encaixotado Encaixotado Completo" at bounding box center [291, 154] width 194 height 46
click at [194, 153] on span "Encaixotado" at bounding box center [227, 146] width 66 height 14
click at [194, 179] on span "Completo" at bounding box center [219, 172] width 51 height 14
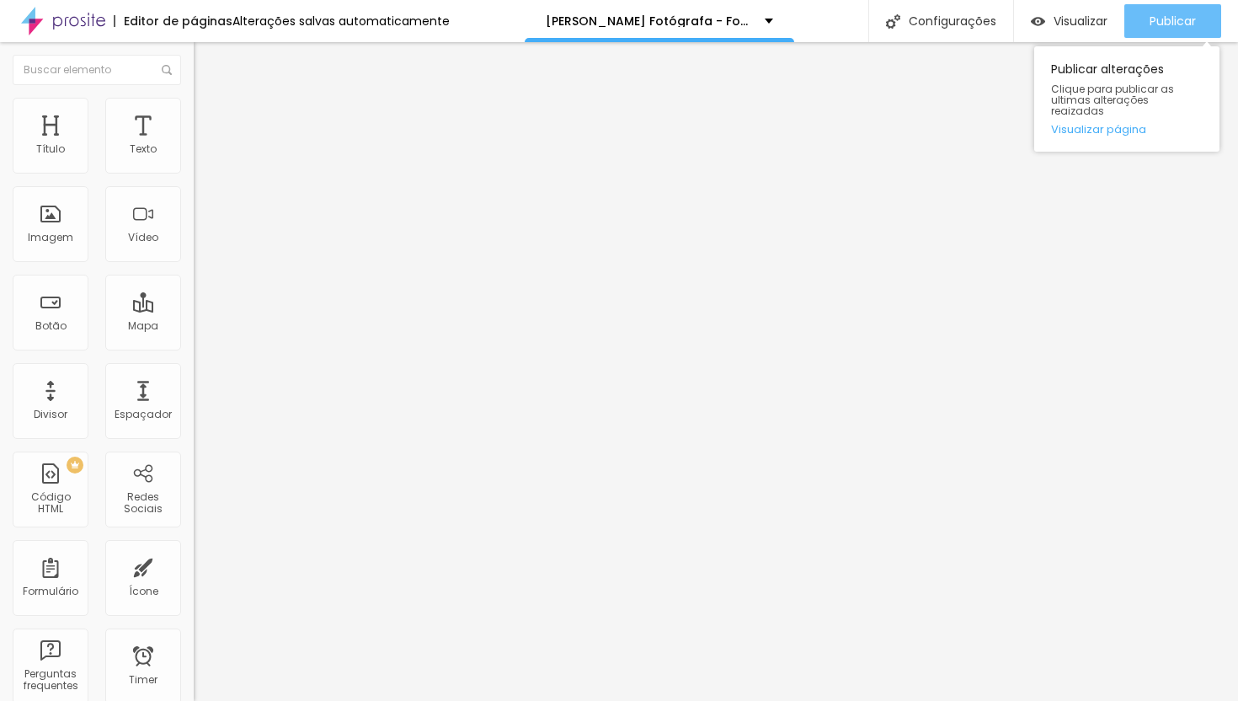
click at [1072, 24] on button "Publicar" at bounding box center [1173, 21] width 97 height 34
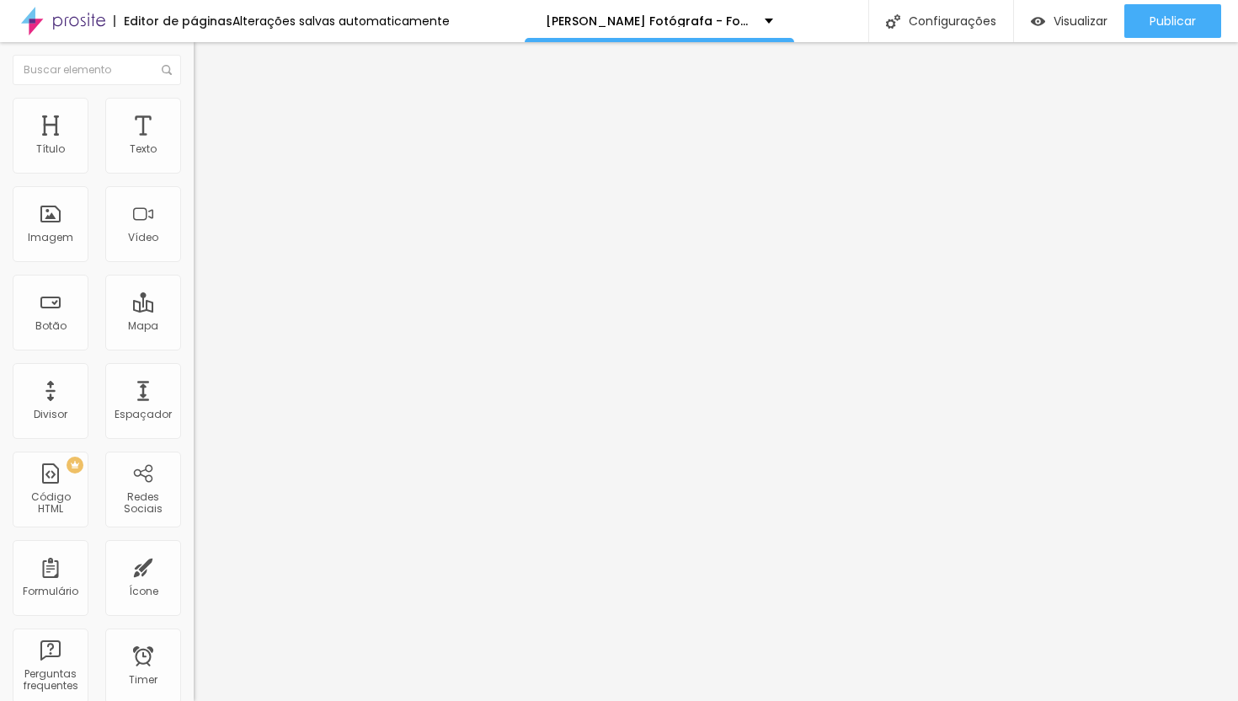
click at [206, 58] on img "button" at bounding box center [212, 61] width 13 height 13
click at [194, 347] on input "/contato" at bounding box center [295, 338] width 202 height 17
type input "/portfolio"
click at [194, 158] on input "Receba um orçamento" at bounding box center [295, 150] width 202 height 17
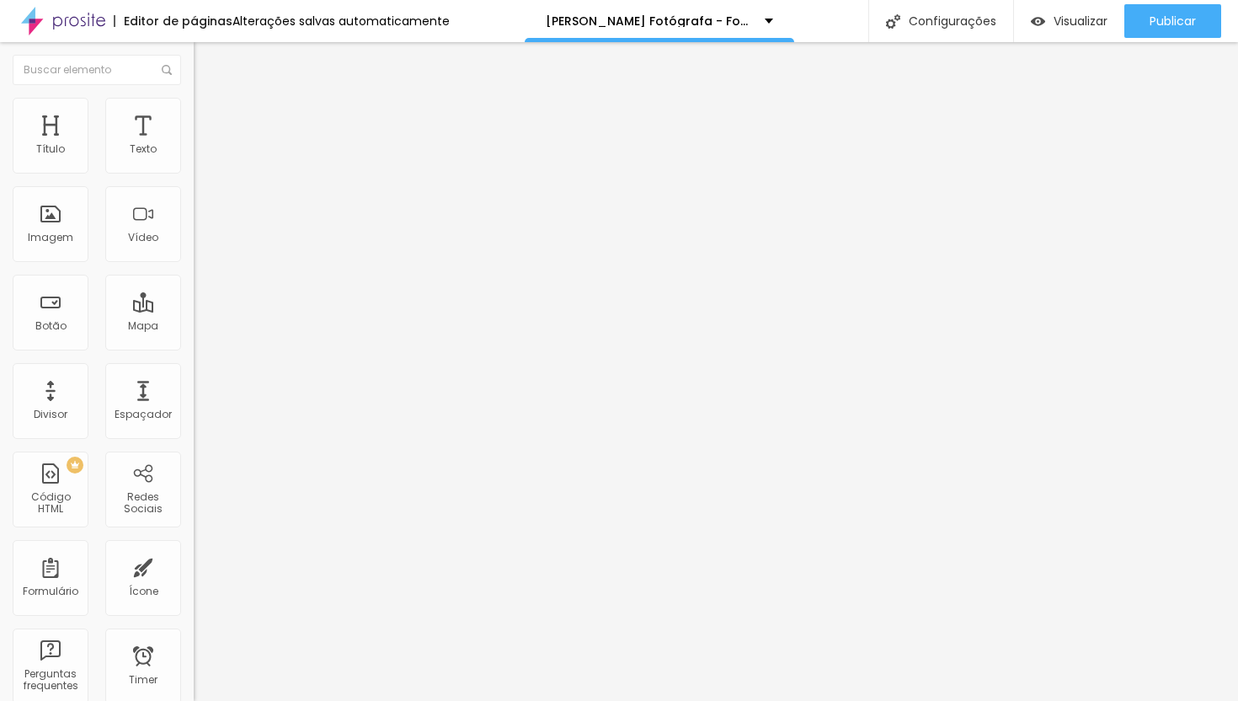
click at [194, 158] on input "Receba um orçamento" at bounding box center [295, 150] width 202 height 17
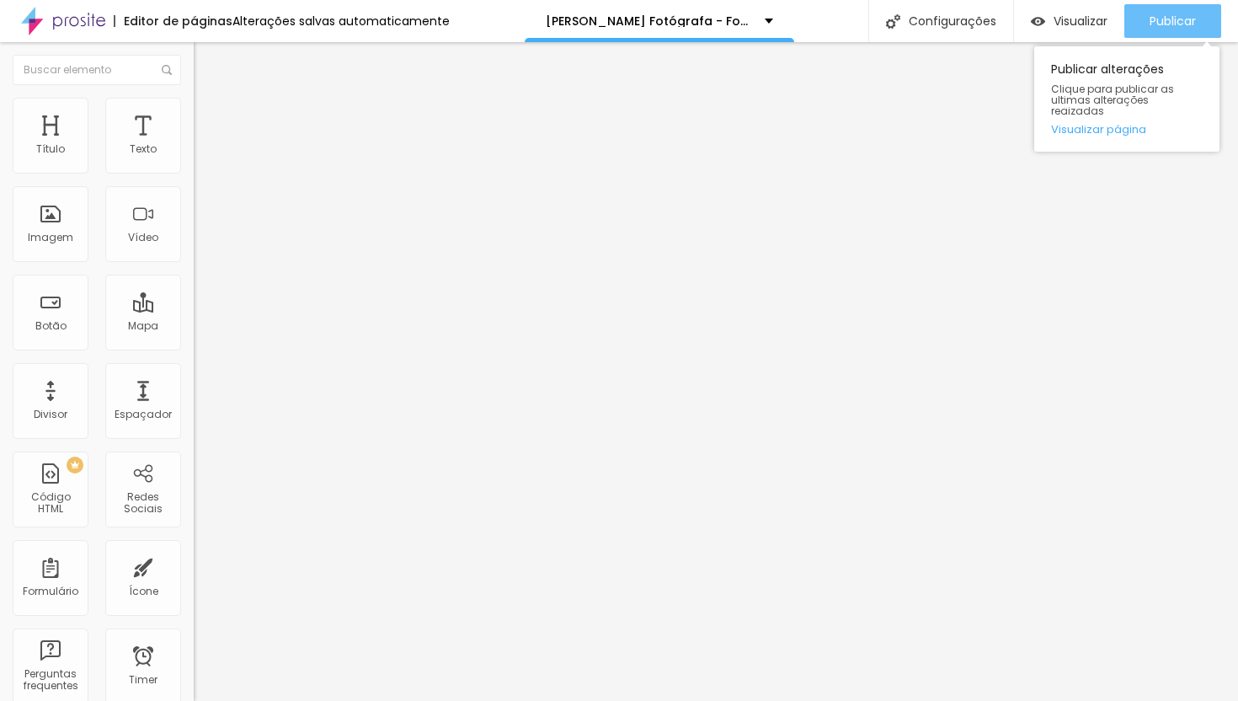
type input "Portfólio"
click at [1184, 14] on span "Publicar" at bounding box center [1173, 20] width 46 height 13
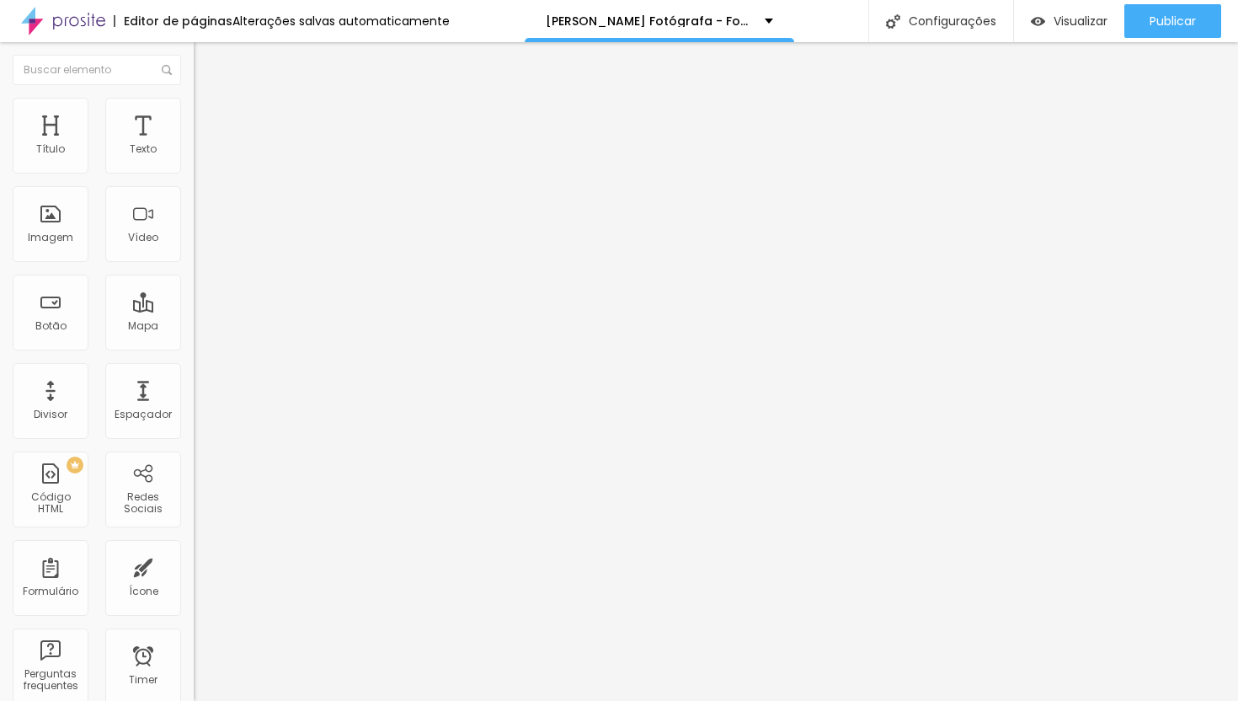
click at [206, 59] on img "button" at bounding box center [212, 61] width 13 height 13
click at [77, 24] on img at bounding box center [63, 21] width 84 height 42
